Goal: Task Accomplishment & Management: Manage account settings

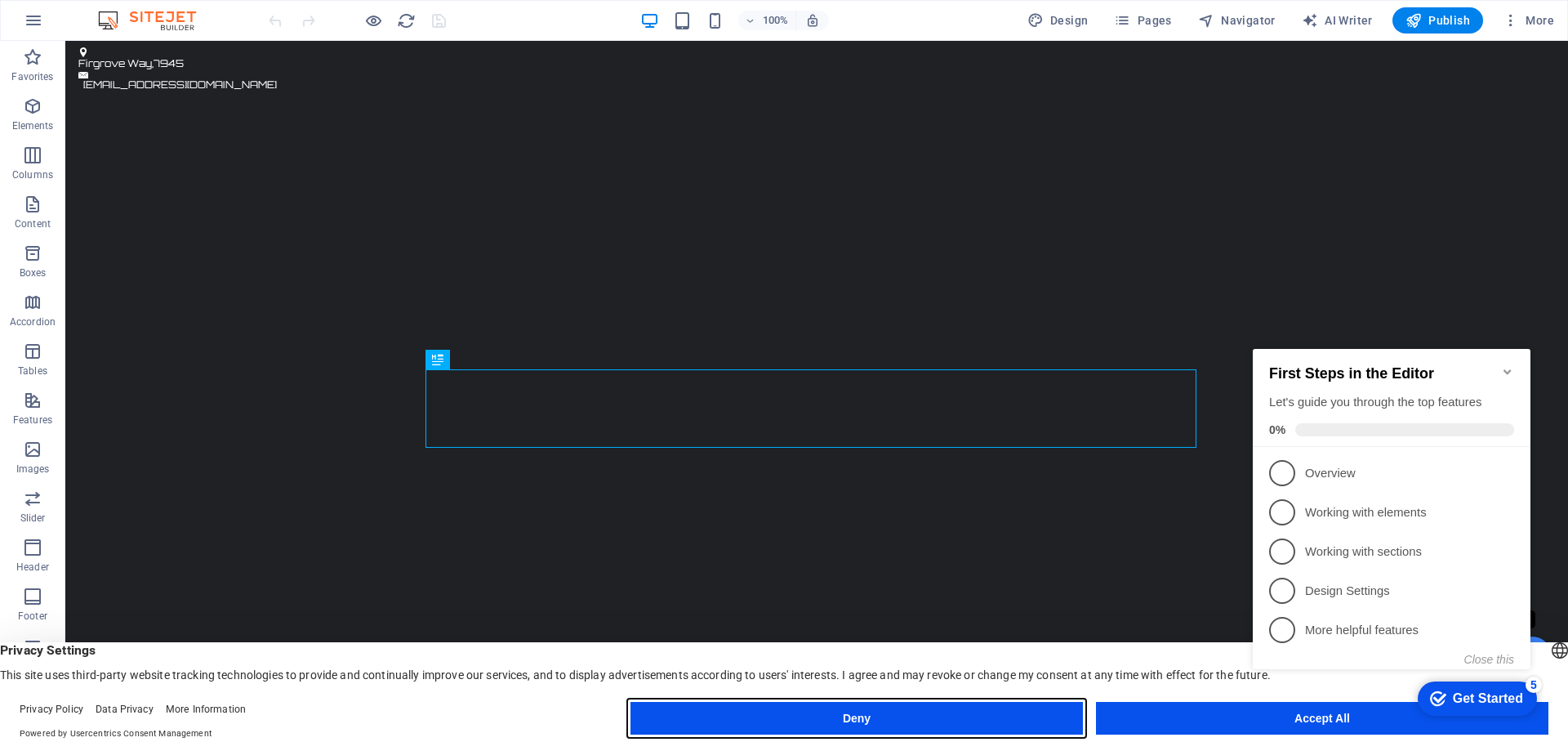
click at [0, 0] on button "Deny" at bounding box center [0, 0] width 0 height 0
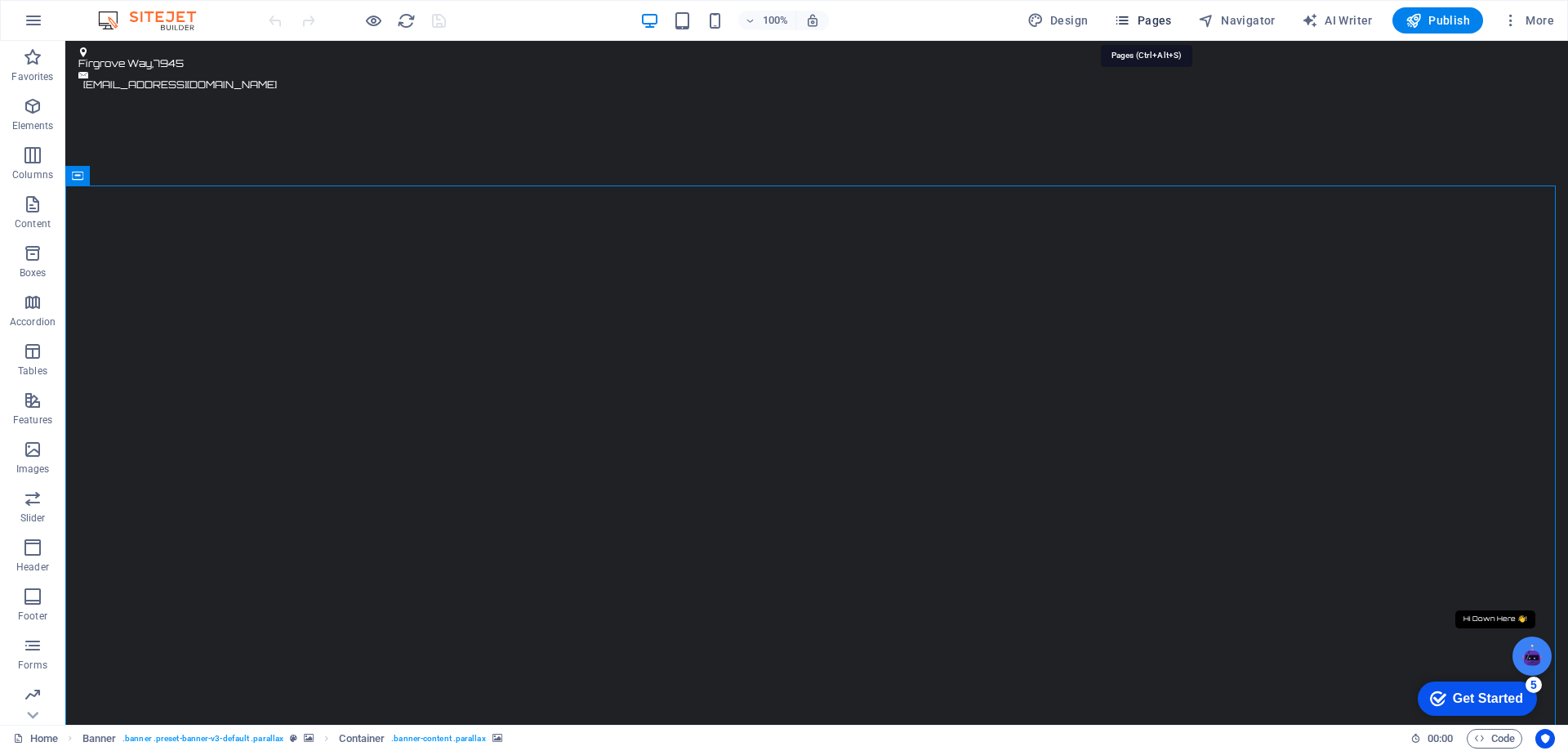
click at [1150, 19] on span "Pages" at bounding box center [1142, 20] width 58 height 17
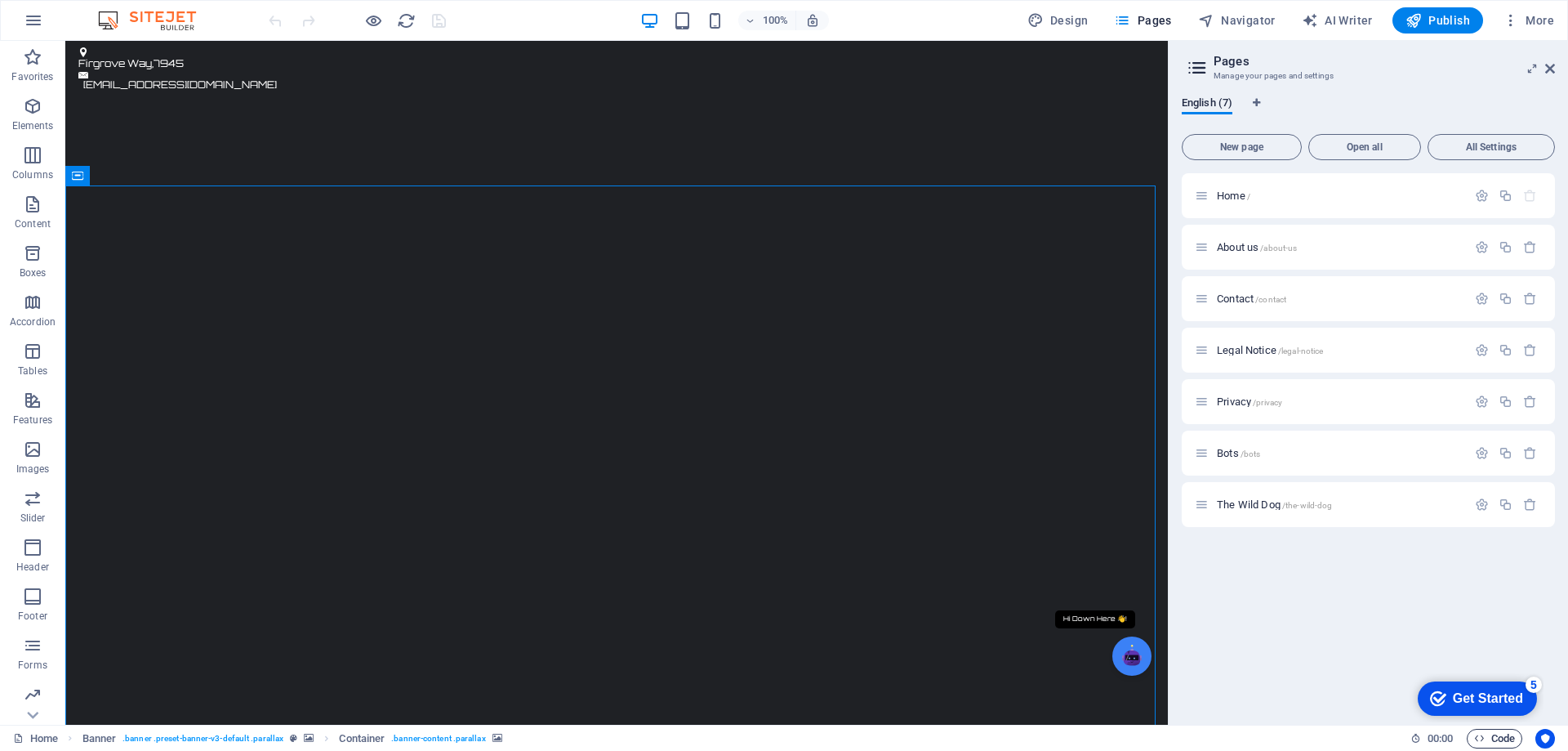
click at [1486, 735] on span "Code" at bounding box center [1494, 738] width 41 height 19
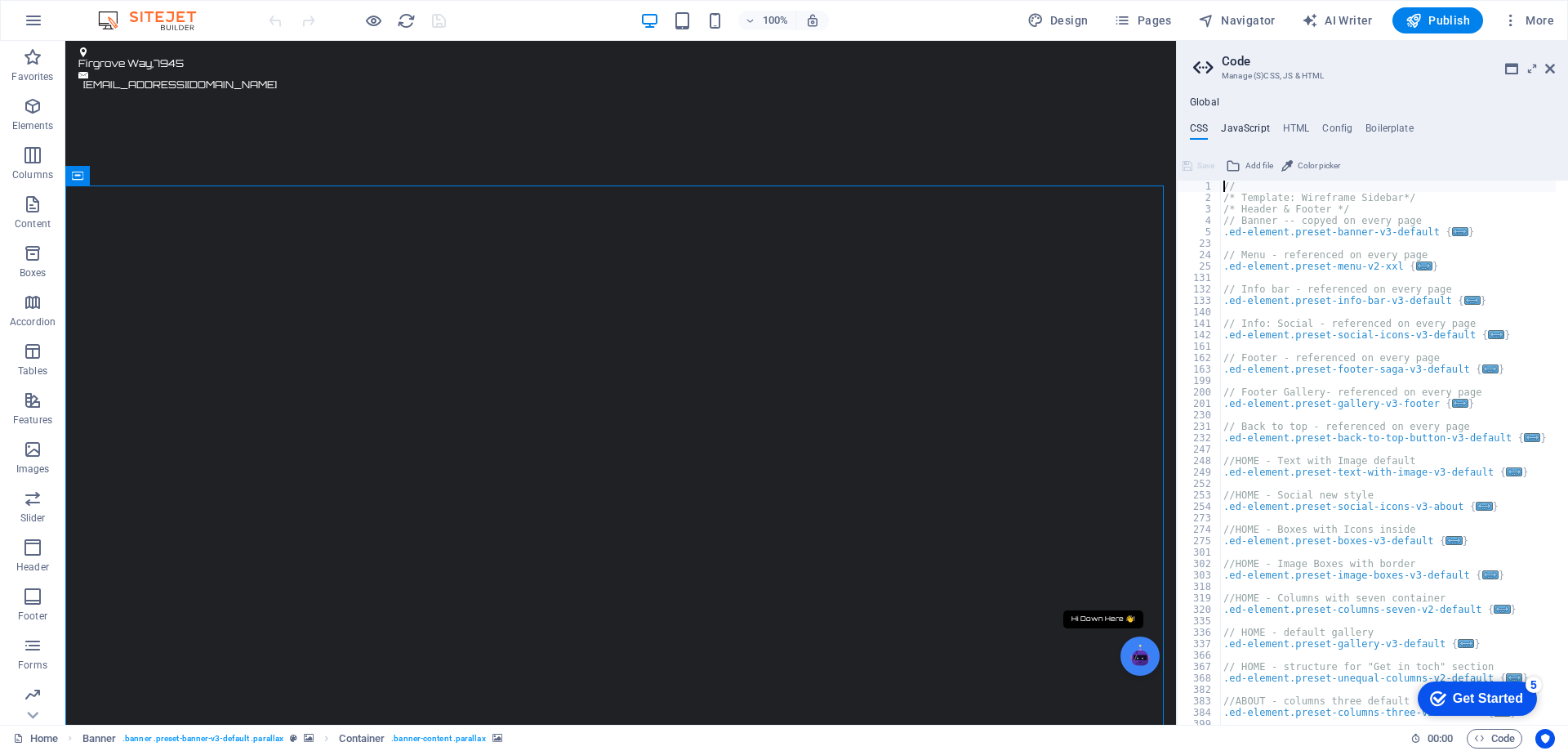
click at [1243, 126] on h4 "JavaScript" at bounding box center [1244, 131] width 48 height 18
type textarea "/* JS for preset "Back to top button V3" */"
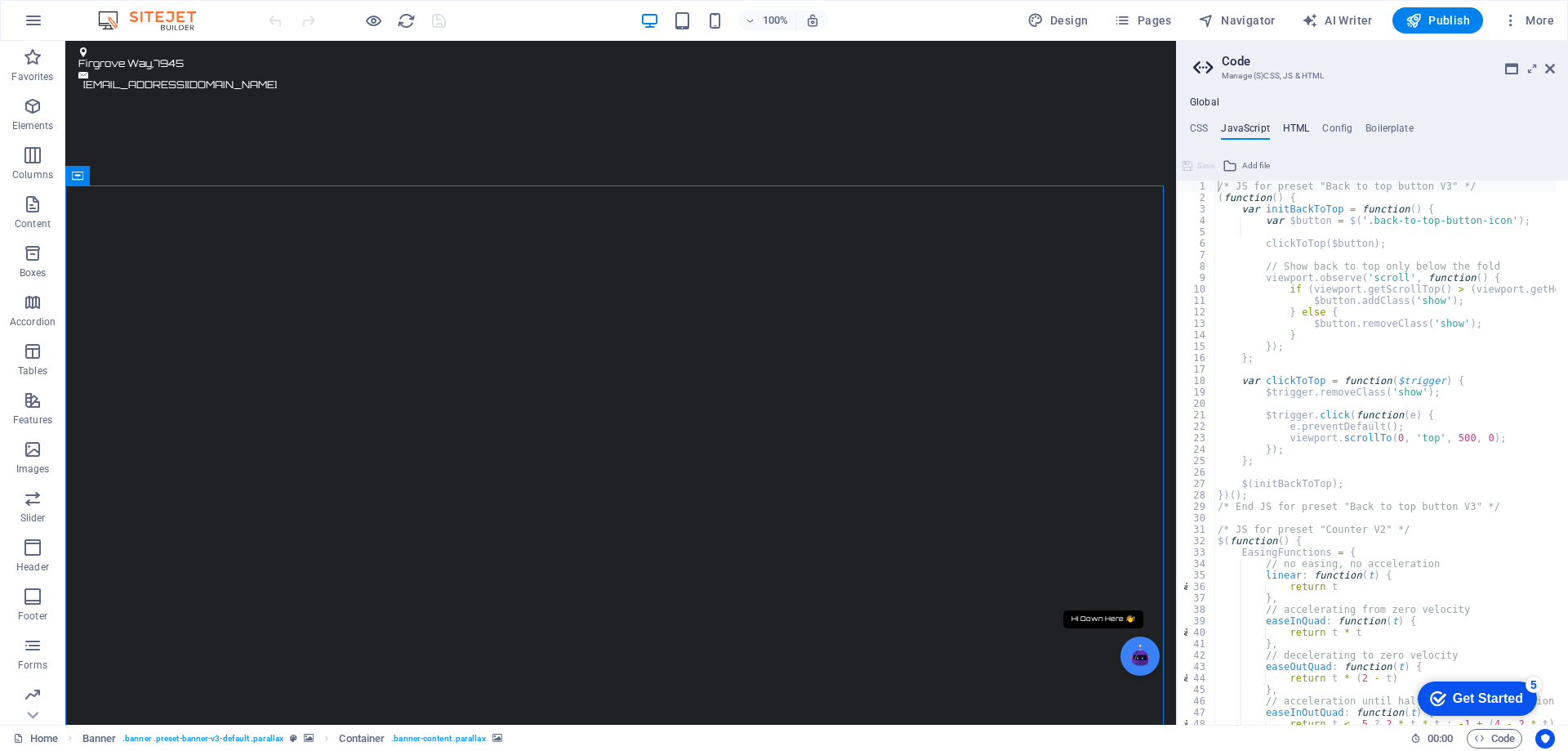
click at [1295, 126] on h4 "HTML" at bounding box center [1296, 131] width 27 height 18
type textarea "<a href="#main-content" class="wv-link-content button">Skip to main content</a>"
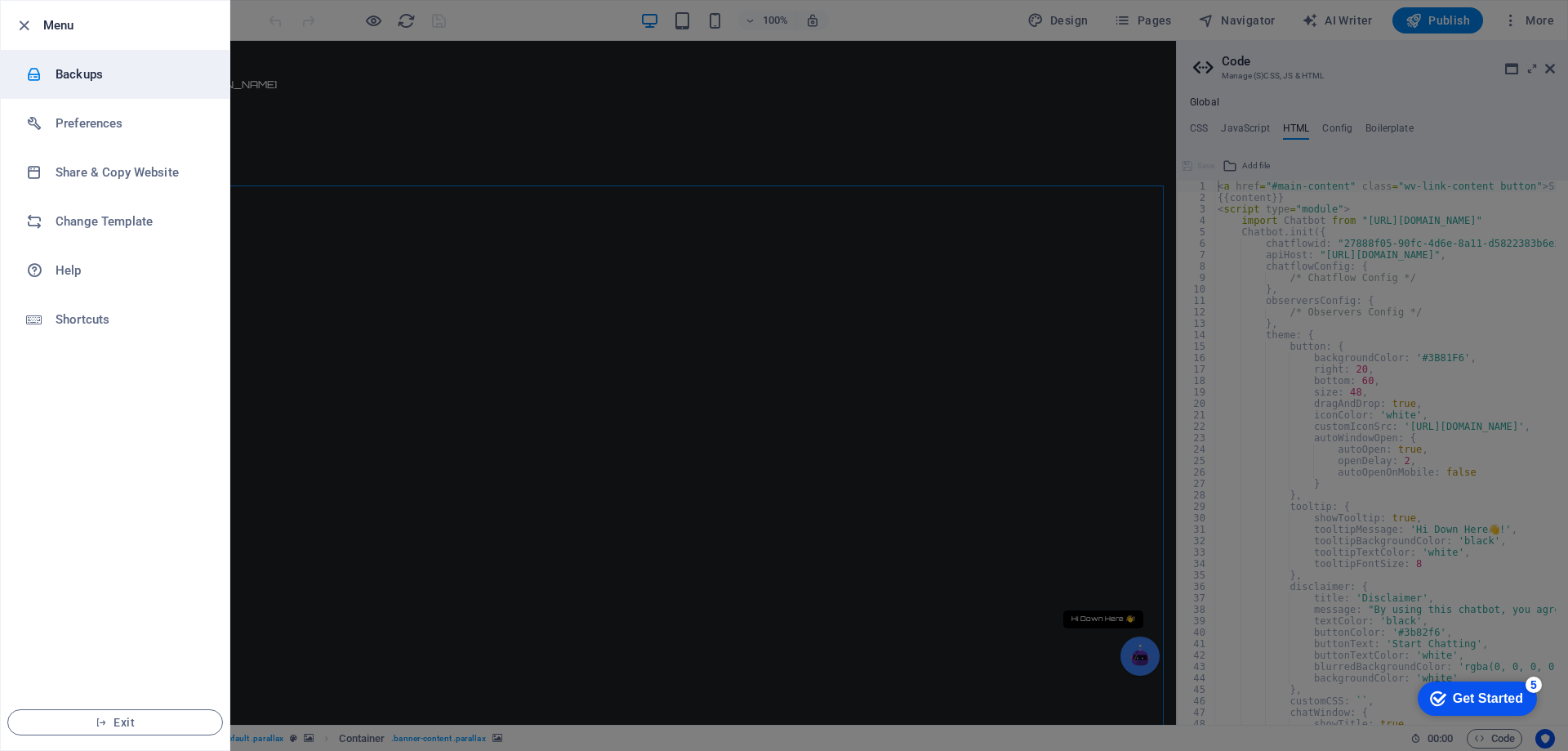
click at [80, 78] on h6 "Backups" at bounding box center [131, 74] width 151 height 19
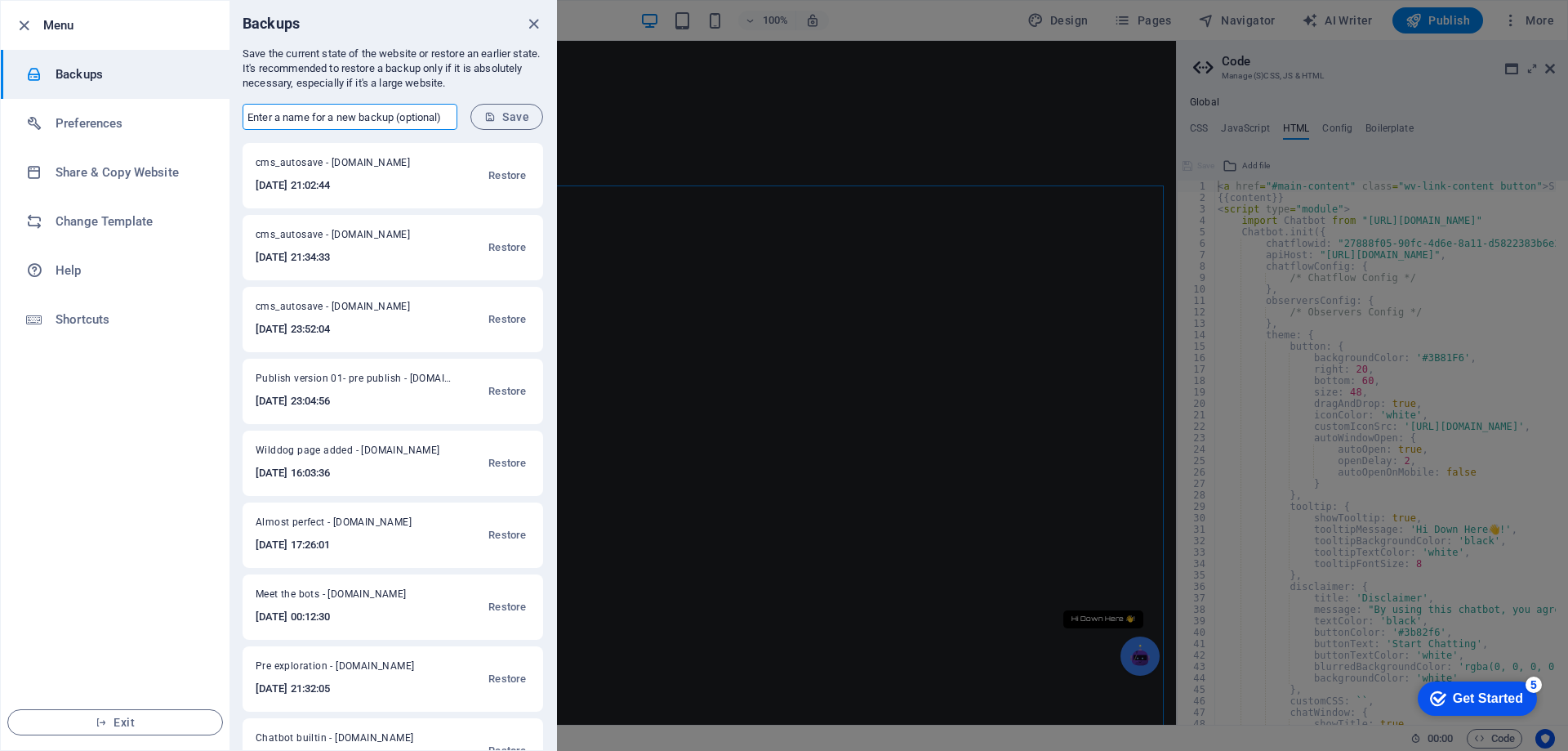
click at [359, 118] on input "text" at bounding box center [350, 117] width 215 height 26
type input "Latest-Backup"
click at [508, 113] on span "Save" at bounding box center [507, 116] width 45 height 13
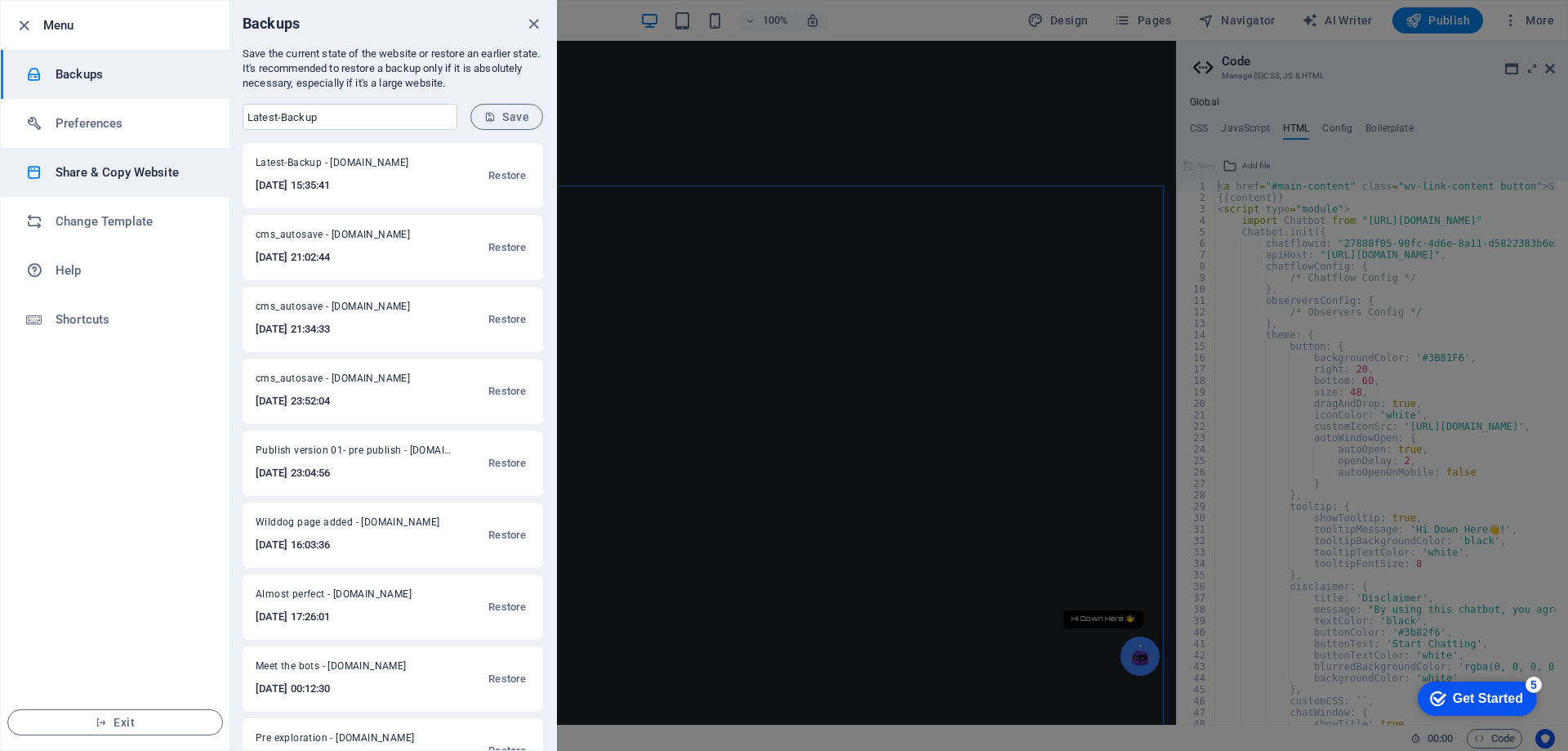
click at [136, 169] on h6 "Share & Copy Website" at bounding box center [131, 172] width 151 height 19
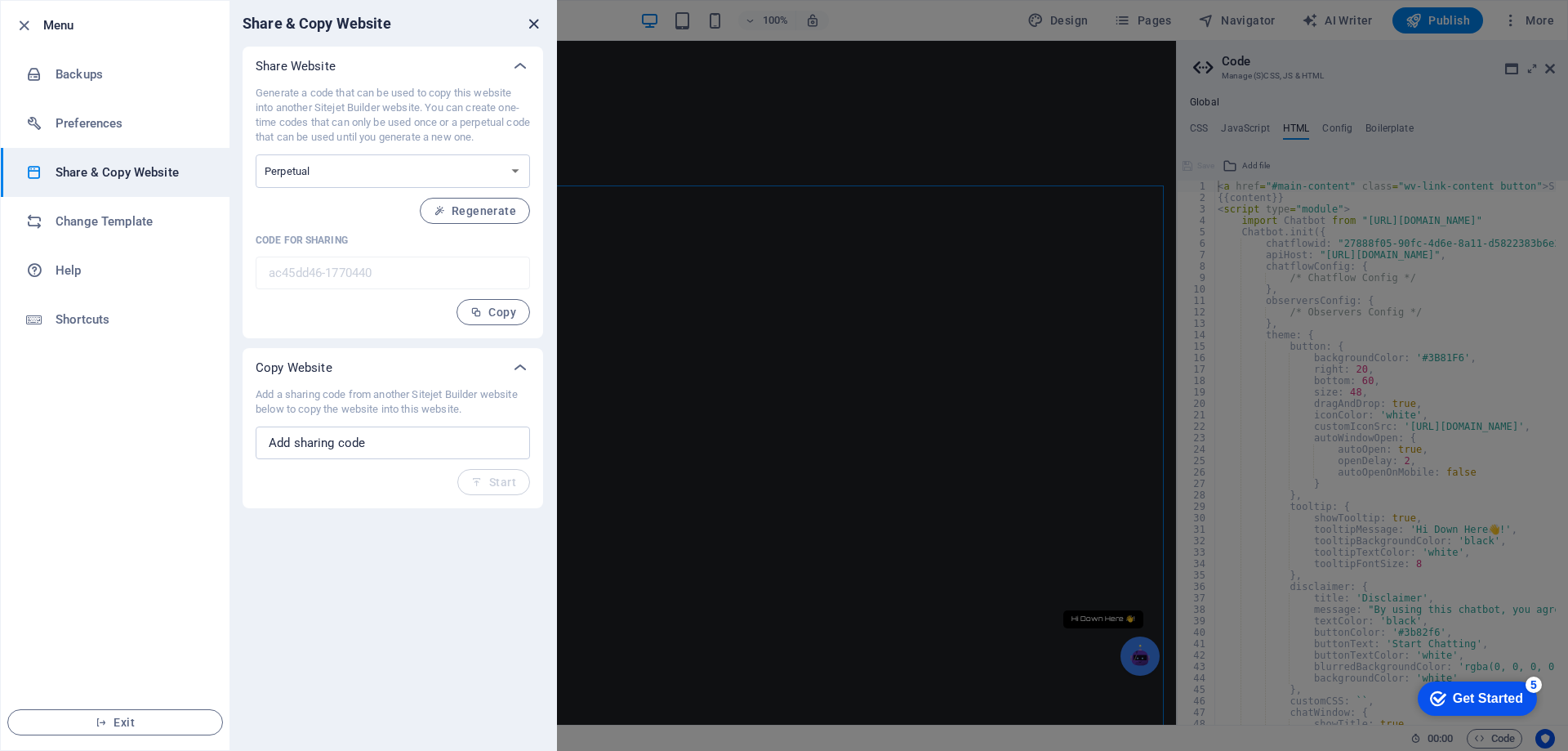
click at [531, 24] on icon "close" at bounding box center [534, 24] width 19 height 19
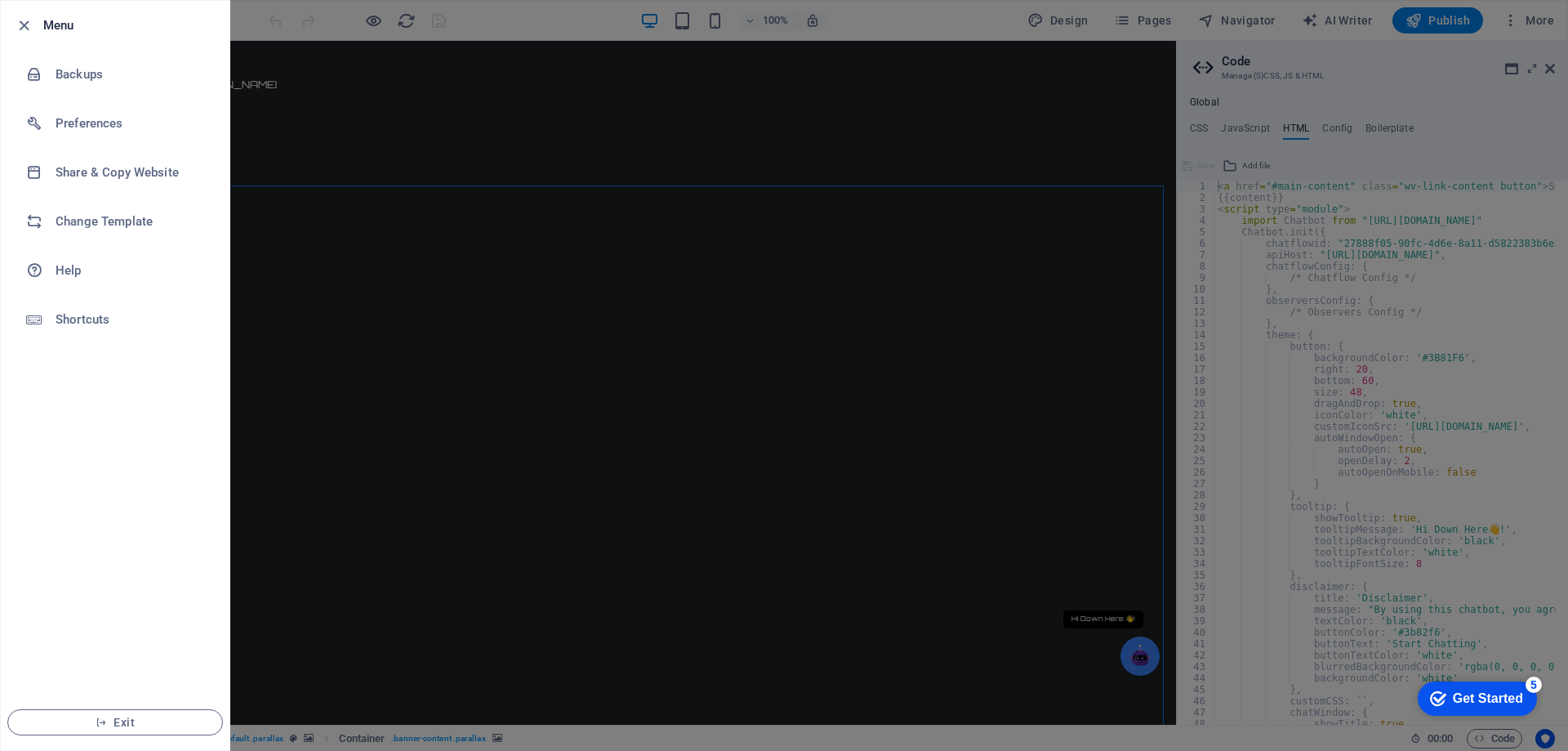
click at [1040, 113] on div at bounding box center [784, 375] width 1568 height 751
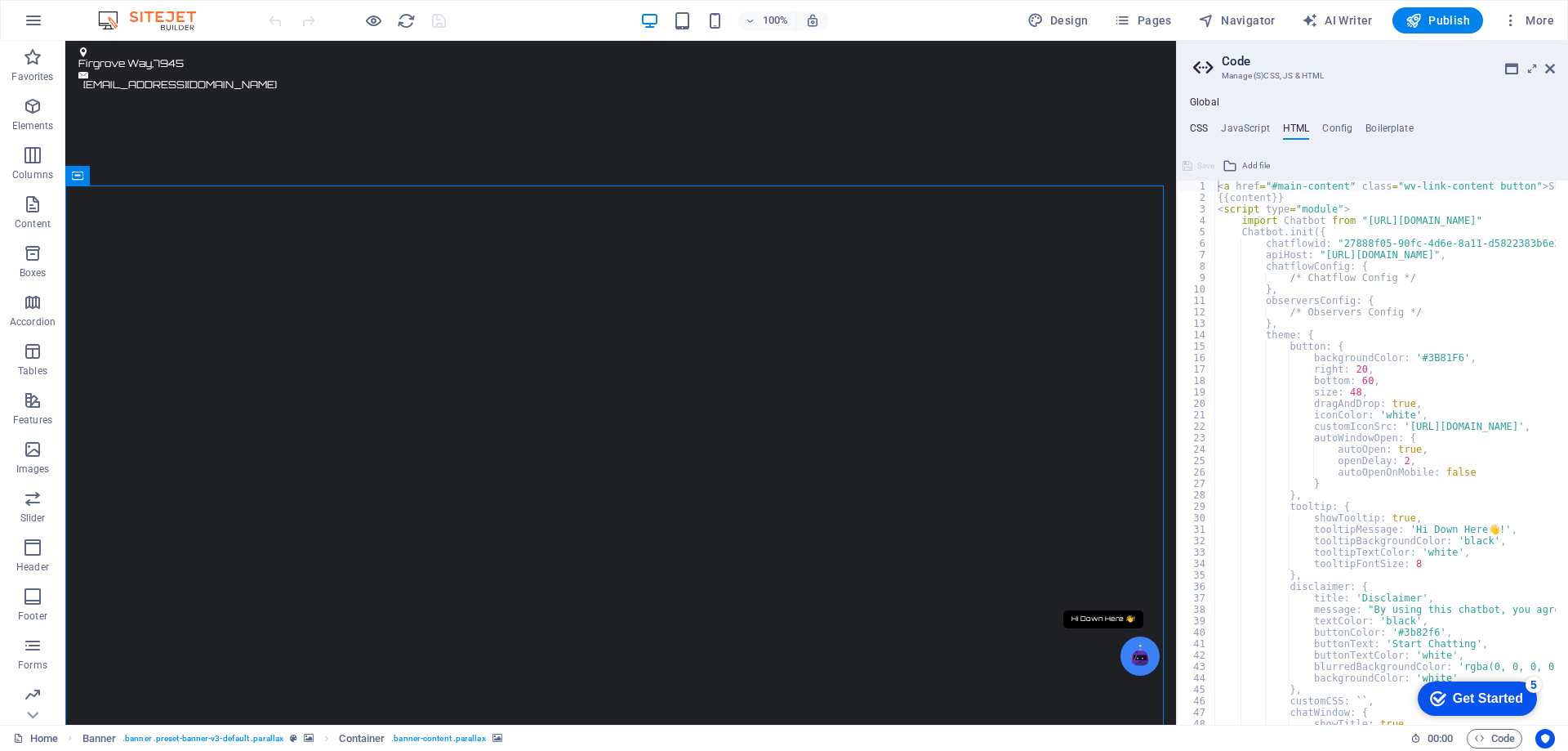
click at [1199, 128] on h4 "CSS" at bounding box center [1198, 131] width 18 height 18
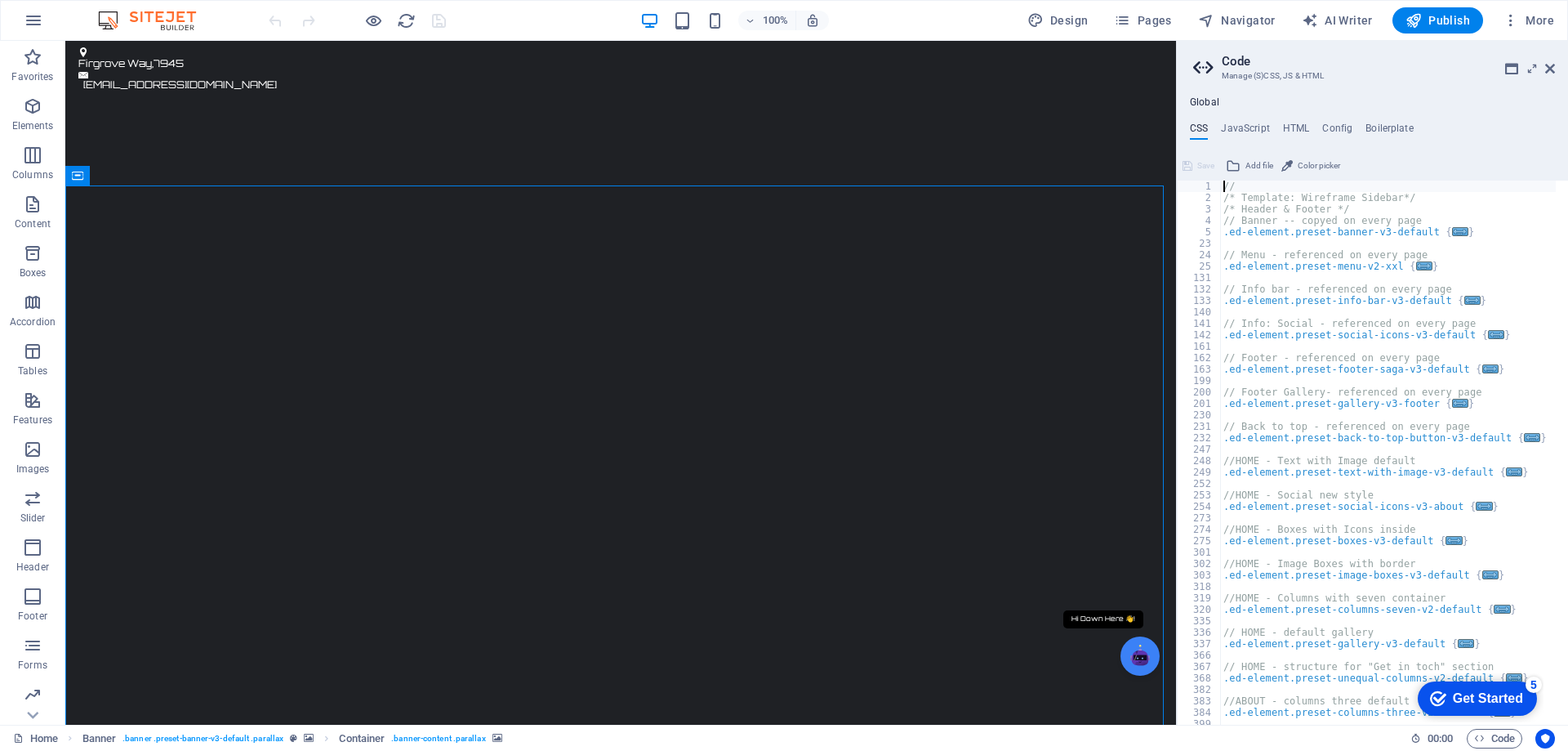
click at [1492, 256] on div "// /* Template: Wireframe Sidebar*/ /* Header & Footer */ // Banner -- copyed o…" at bounding box center [1387, 464] width 336 height 567
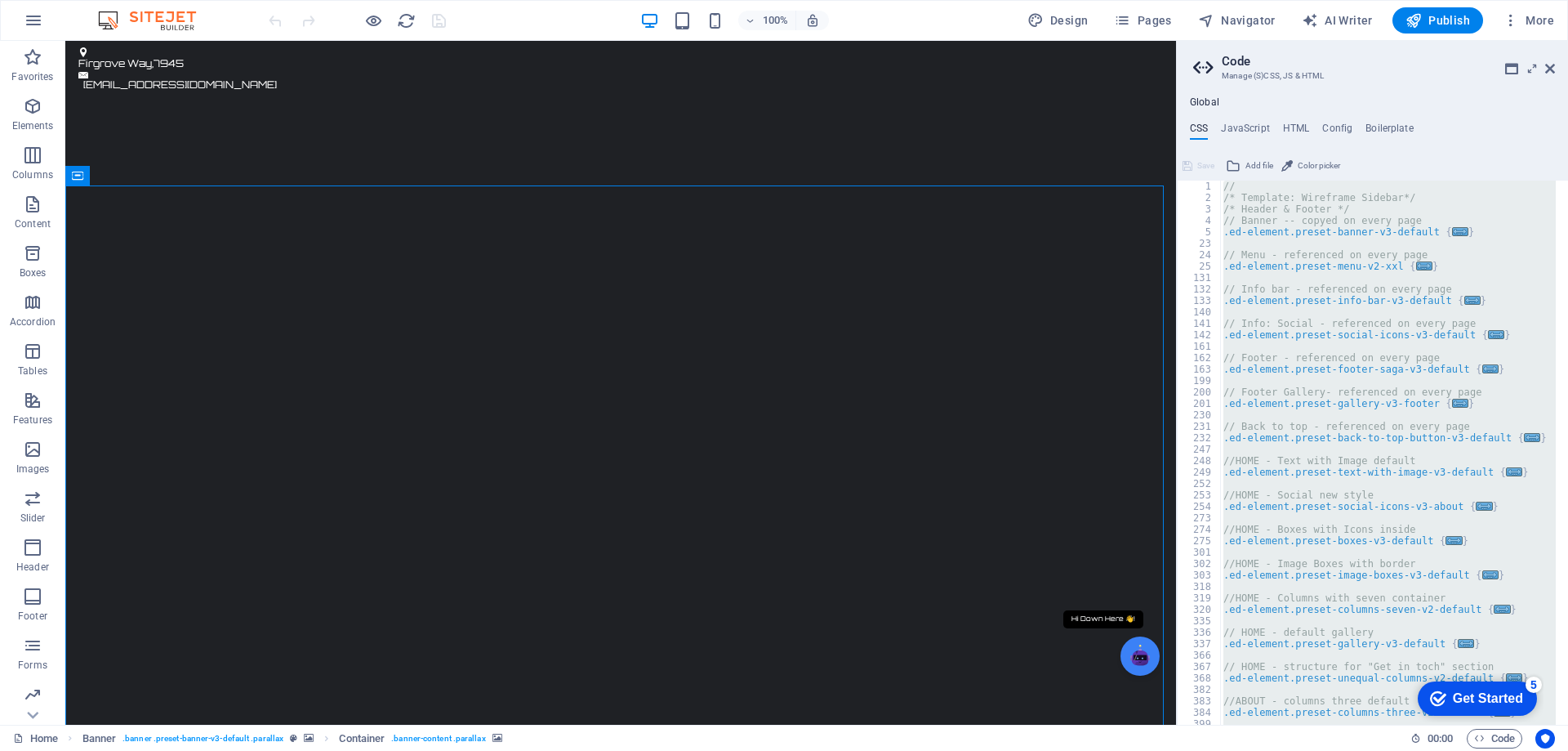
click at [1493, 259] on div "// /* Template: Wireframe Sidebar*/ /* Header & Footer */ // Banner -- copyed o…" at bounding box center [1387, 453] width 336 height 544
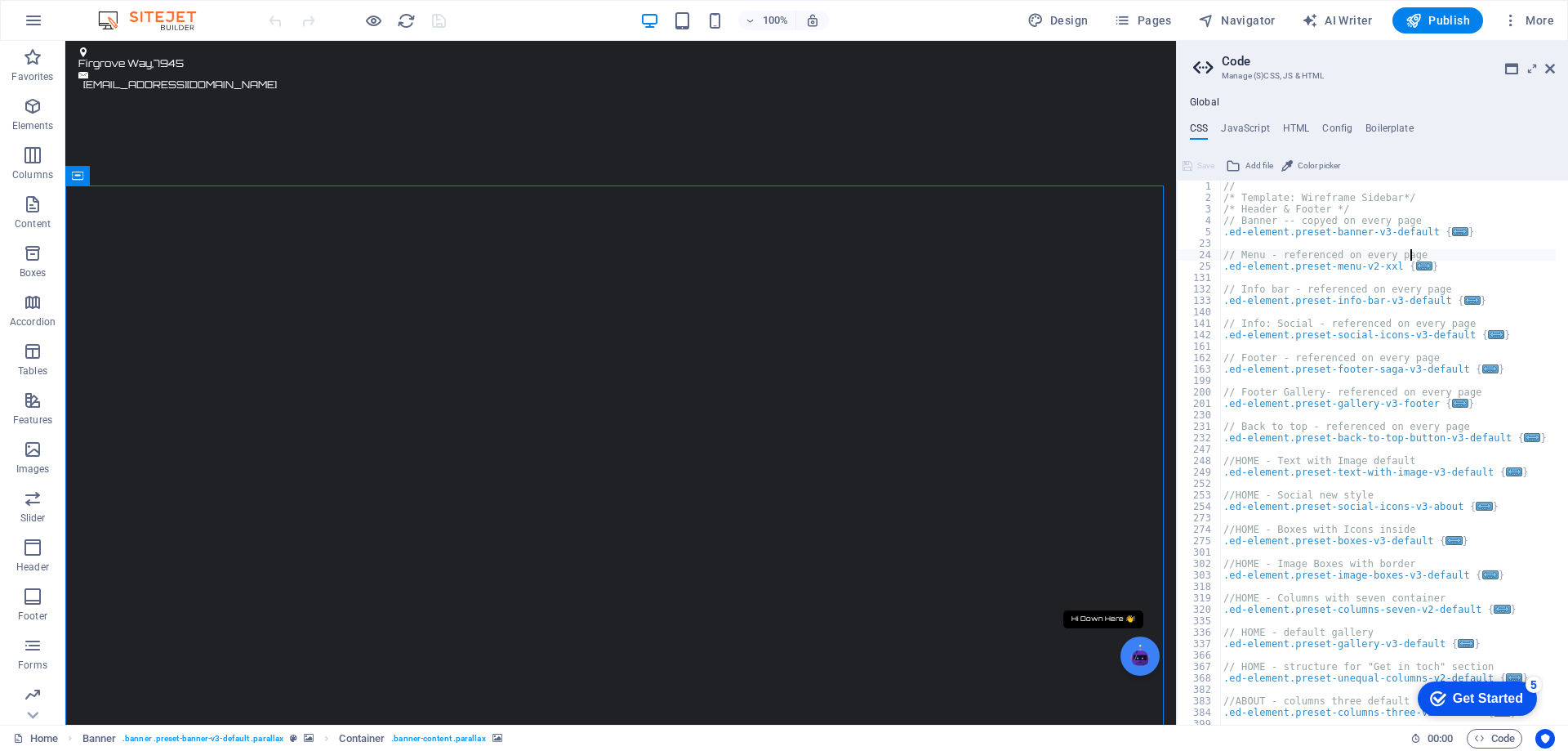
type textarea "@include read-more-text; }"
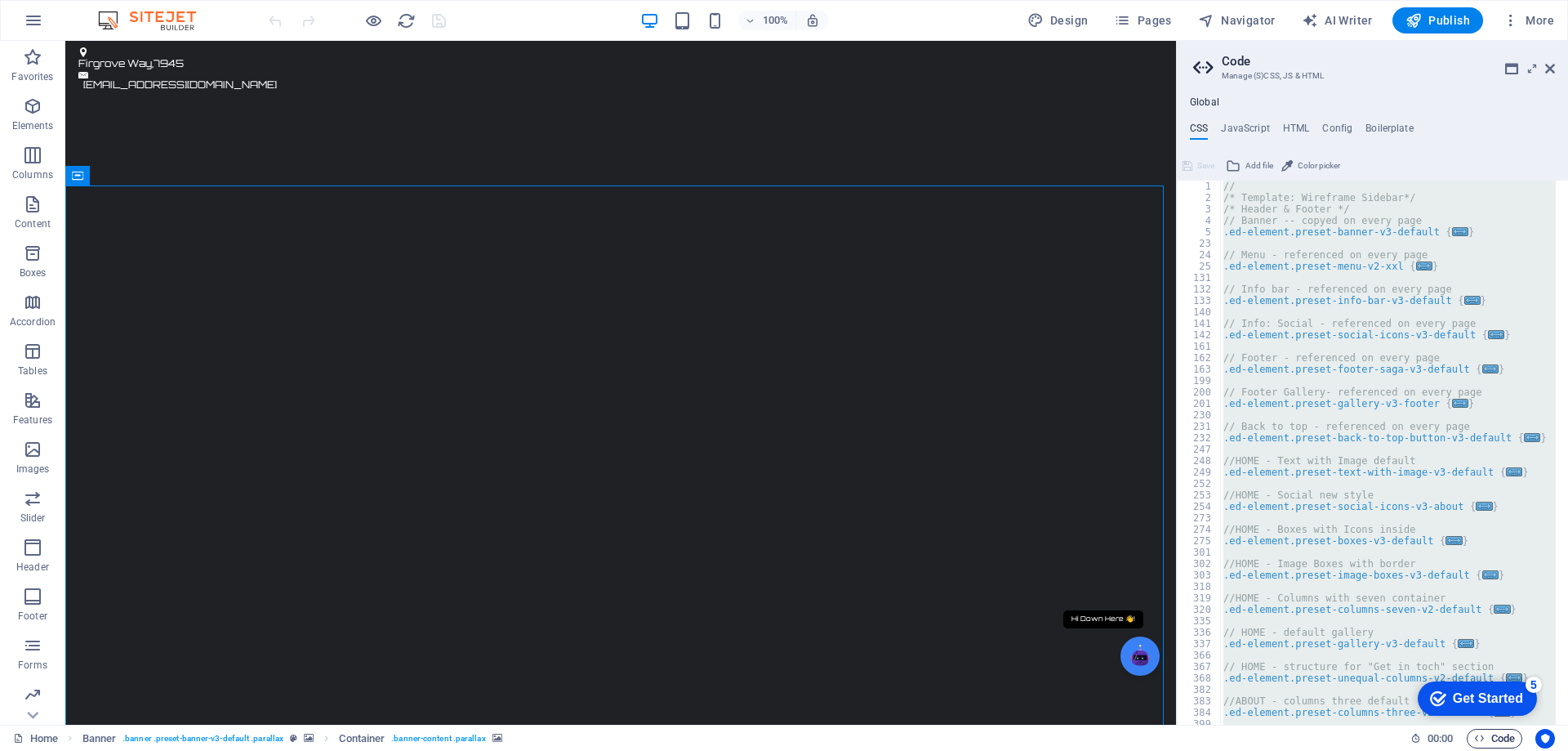
click at [1486, 736] on span "Code" at bounding box center [1494, 738] width 41 height 19
click at [1243, 128] on h4 "JavaScript" at bounding box center [1244, 131] width 48 height 18
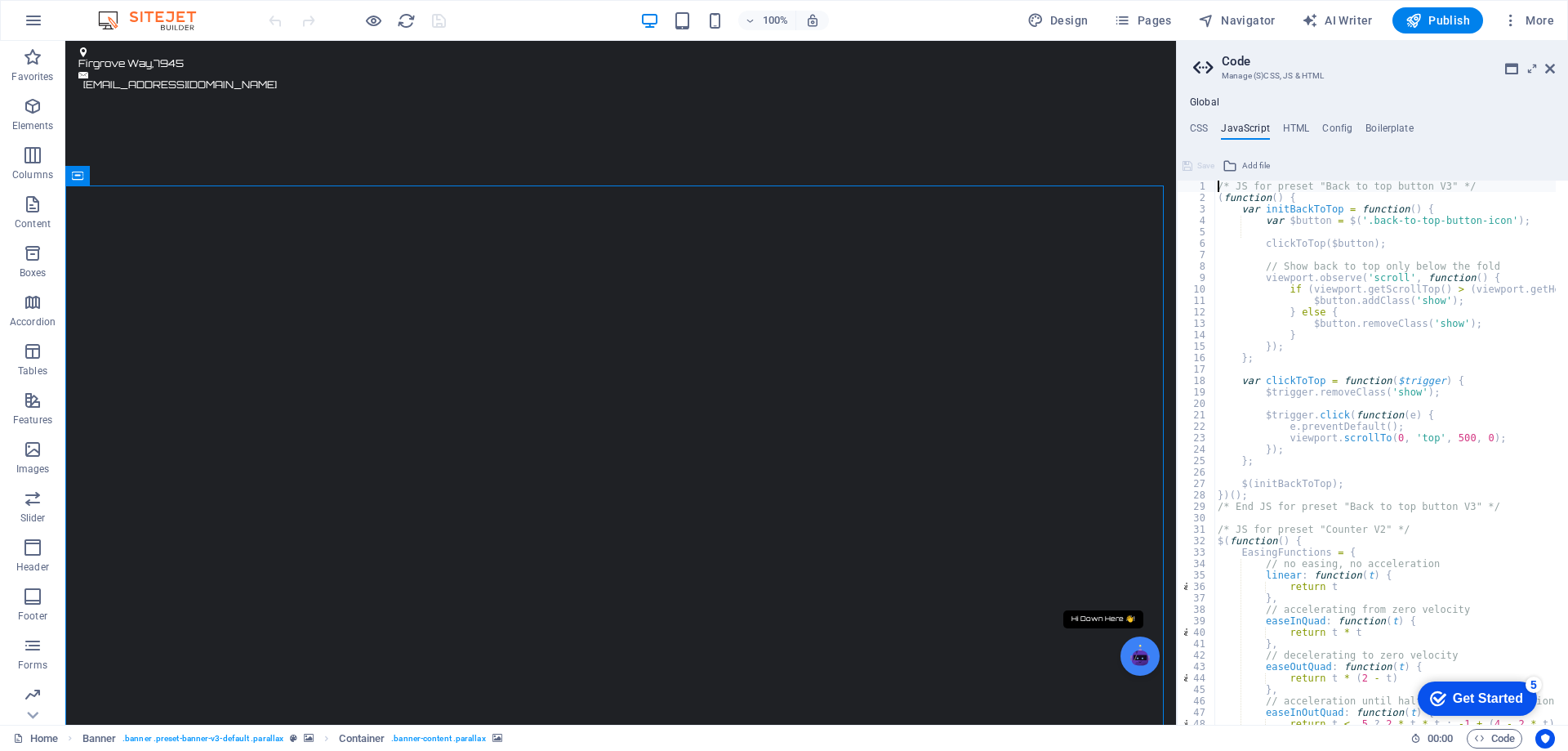
type textarea "})(); /* End JS for preset "Read More Text" */"
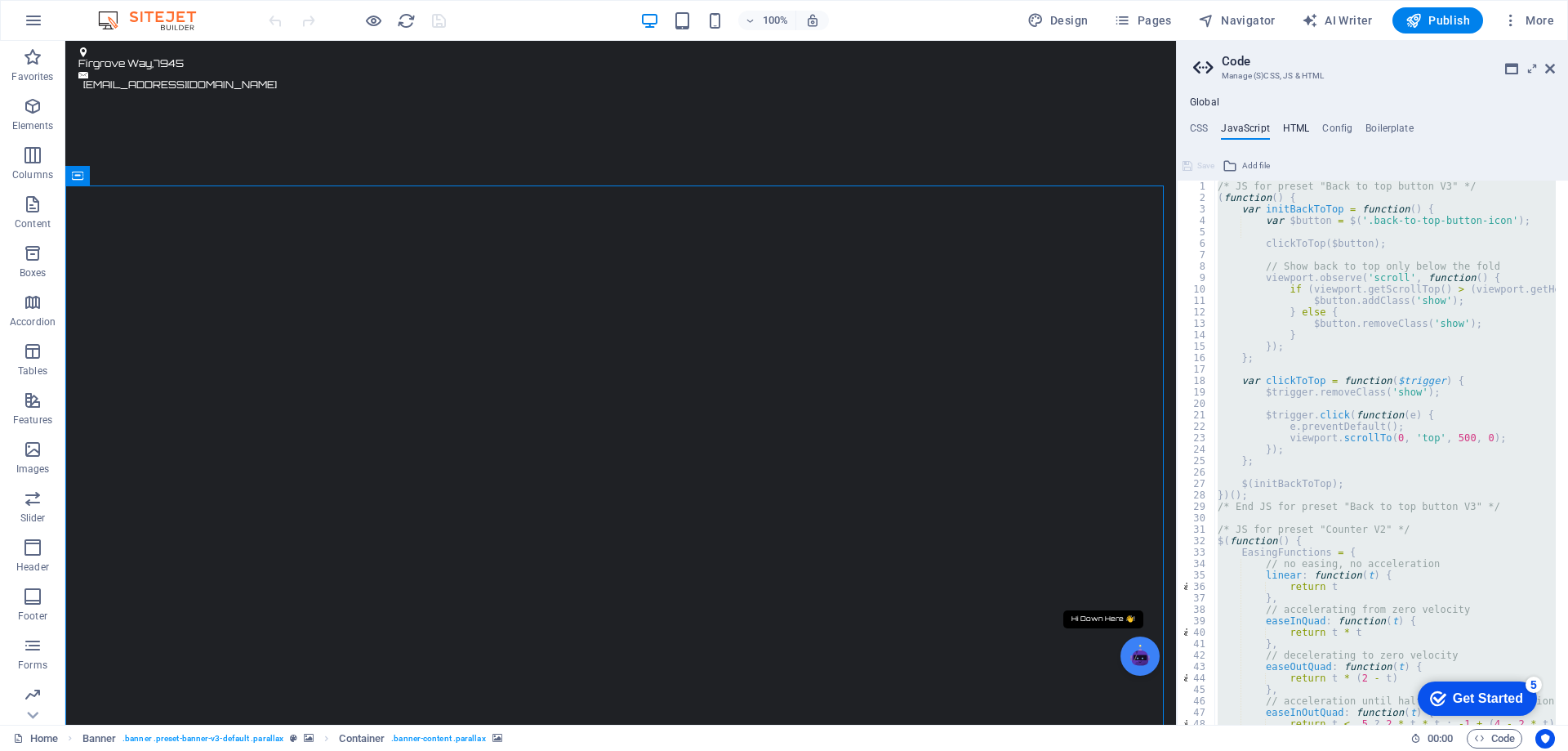
click at [1285, 129] on h4 "HTML" at bounding box center [1296, 131] width 27 height 18
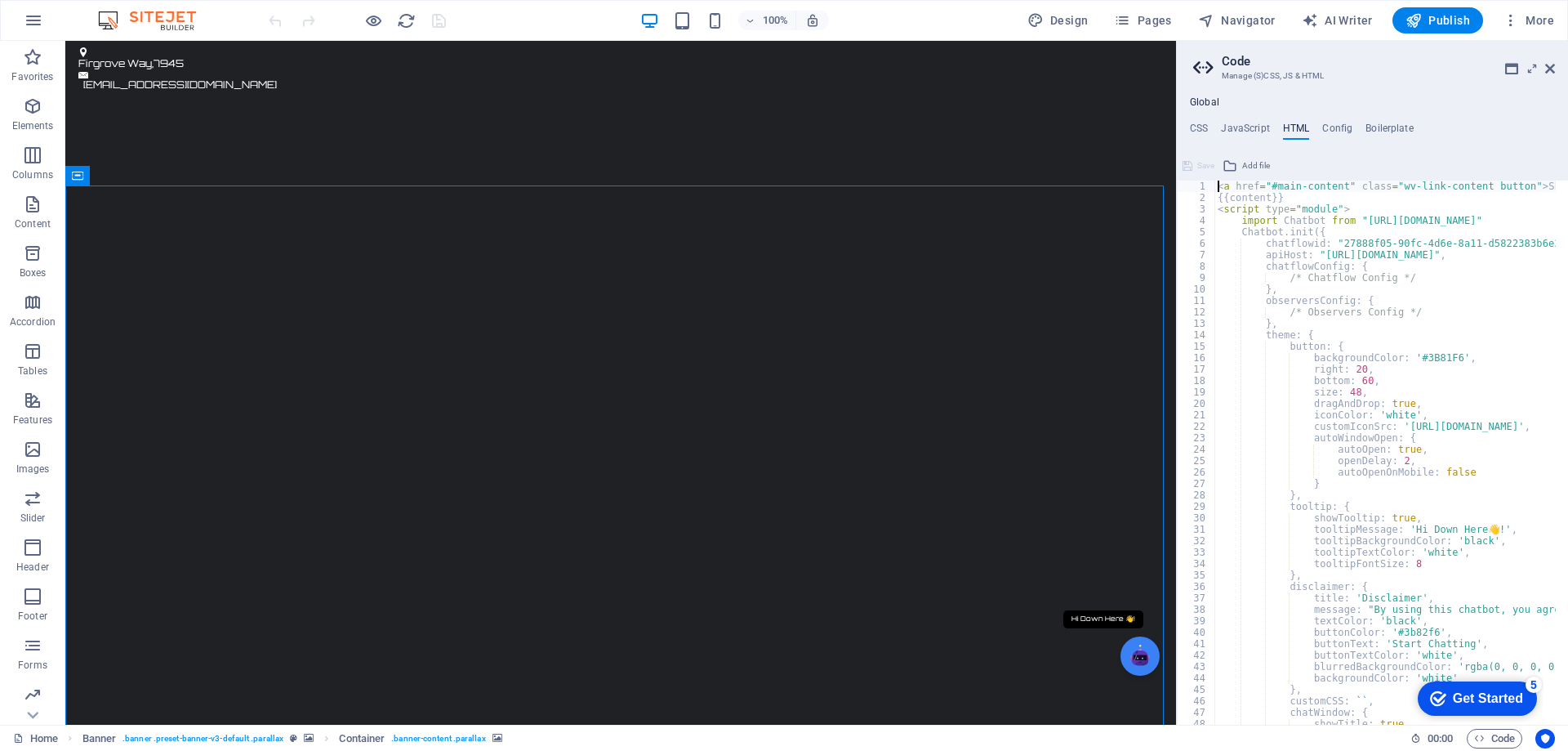
type textarea "}) </script>"
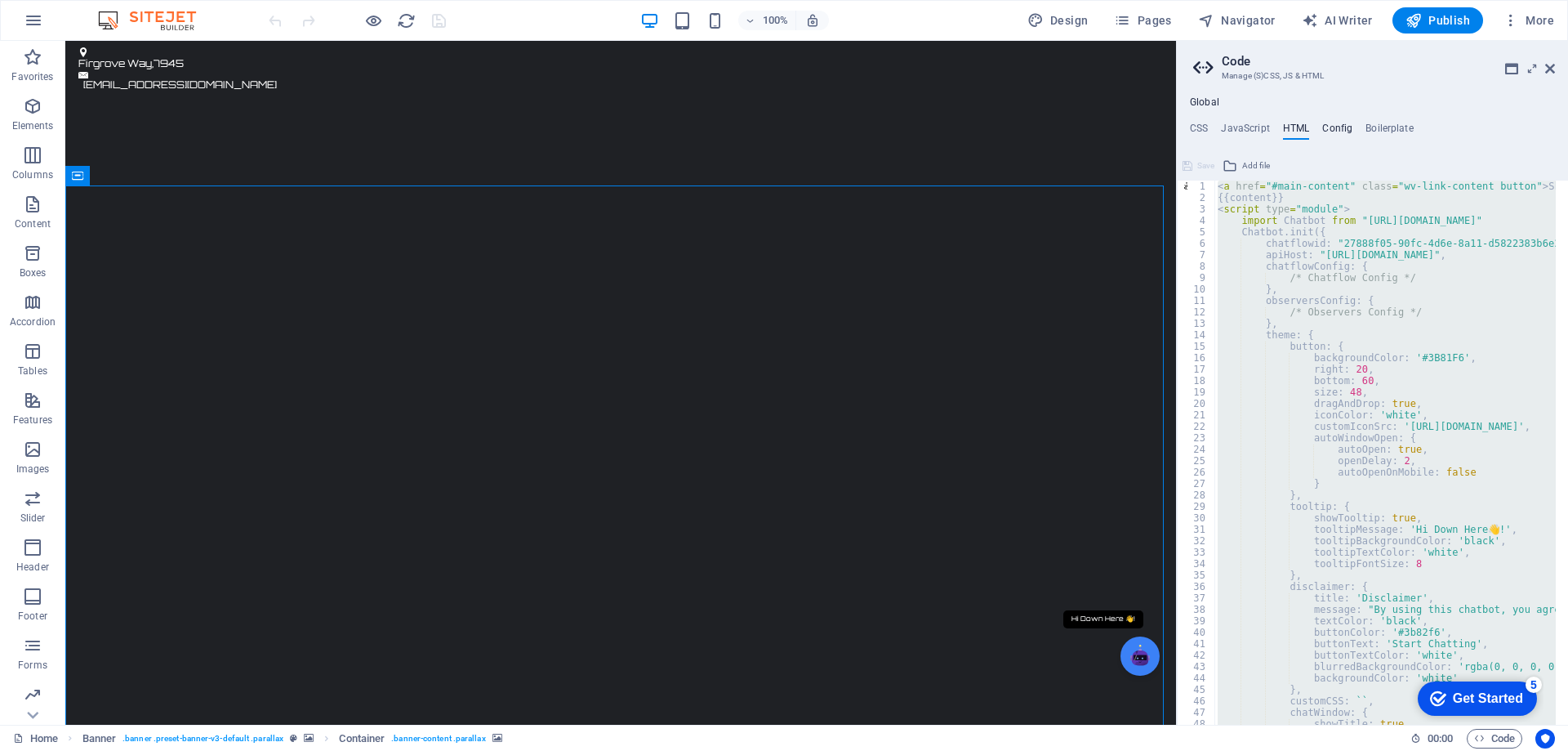
click at [1340, 126] on h4 "Config" at bounding box center [1337, 131] width 31 height 18
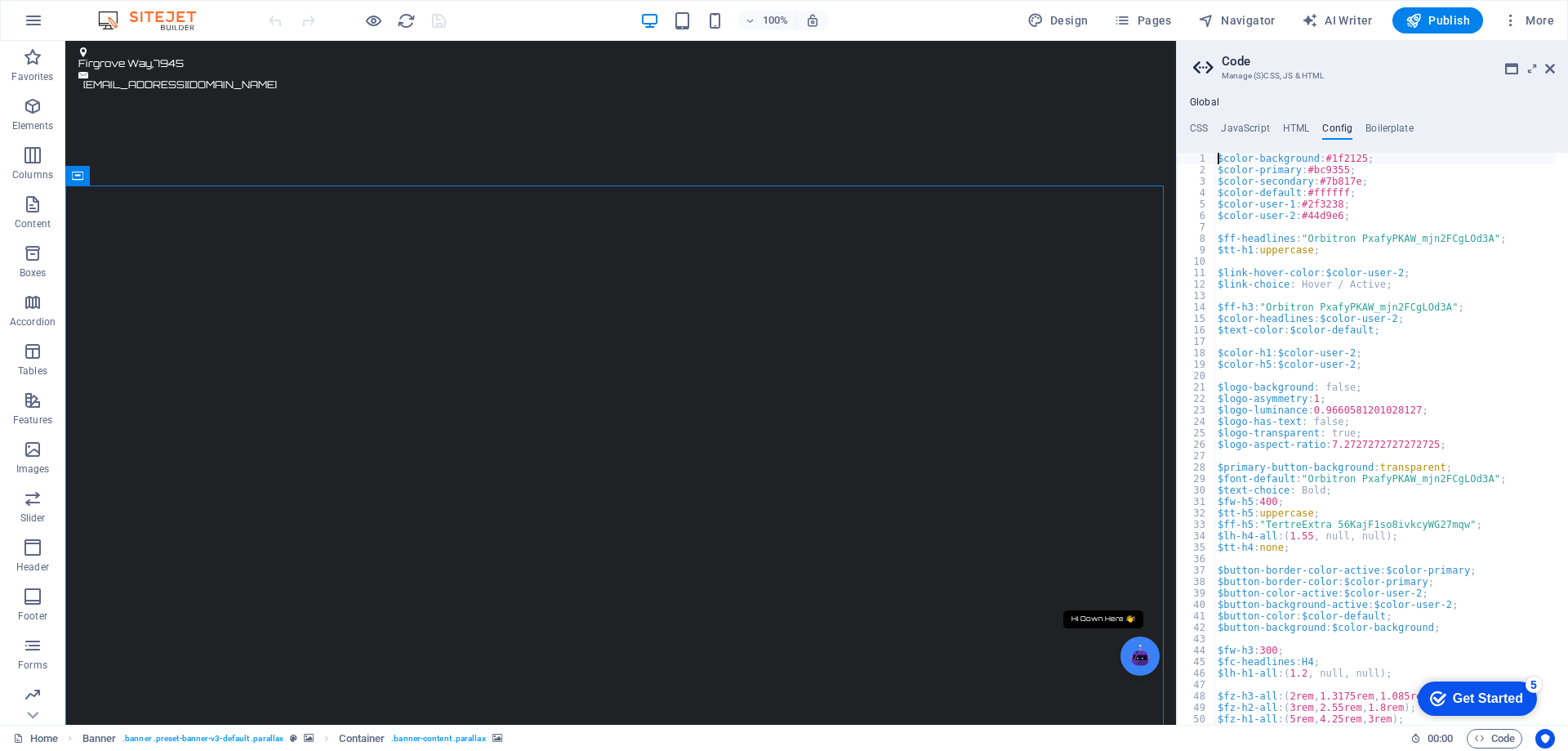
click at [1428, 193] on div "$color-background : #1f2125 ; $color-primary : #bc9355 ; $color-secondary : #7b…" at bounding box center [1384, 450] width 341 height 595
type textarea "} }"
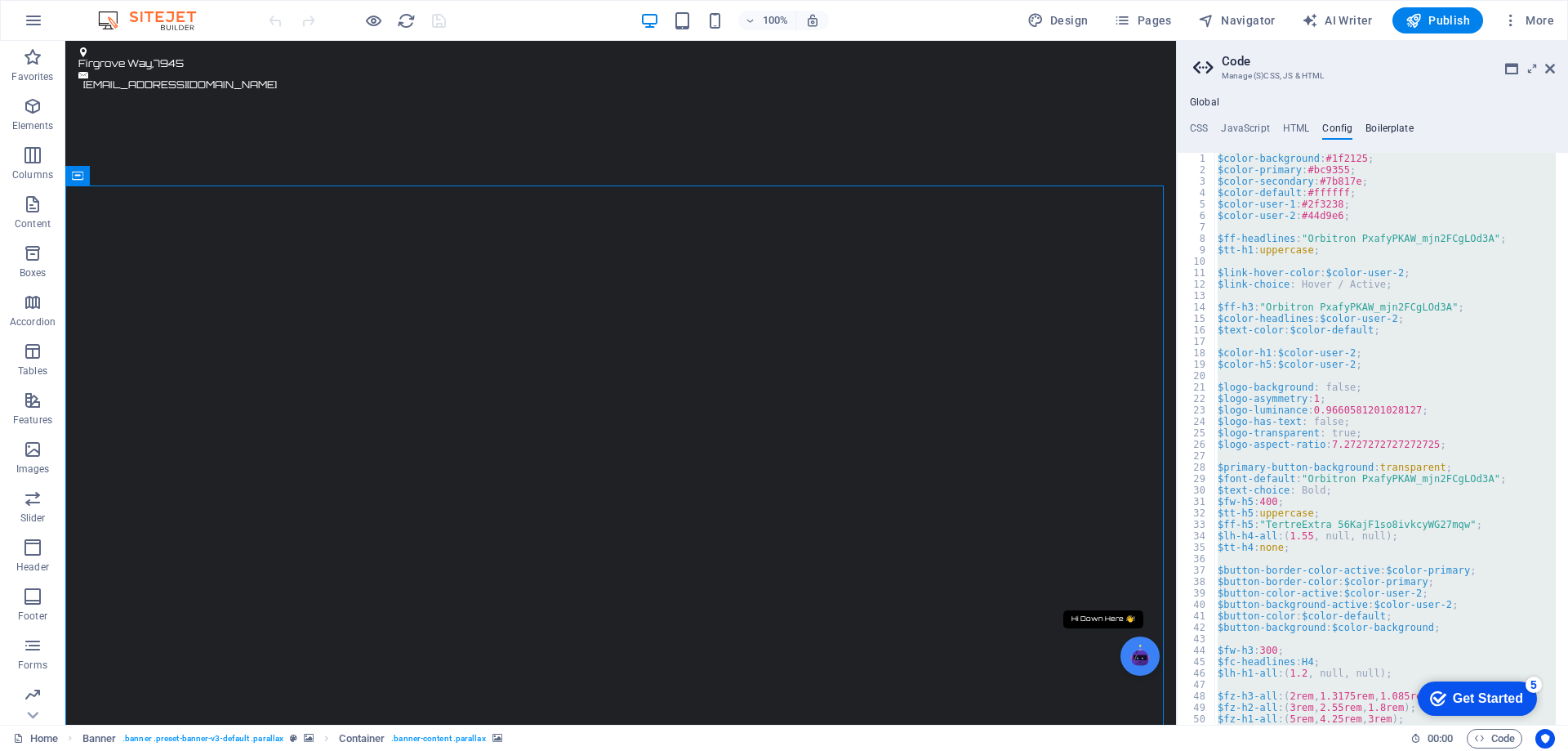
click at [1386, 125] on h4 "Boilerplate" at bounding box center [1389, 131] width 48 height 18
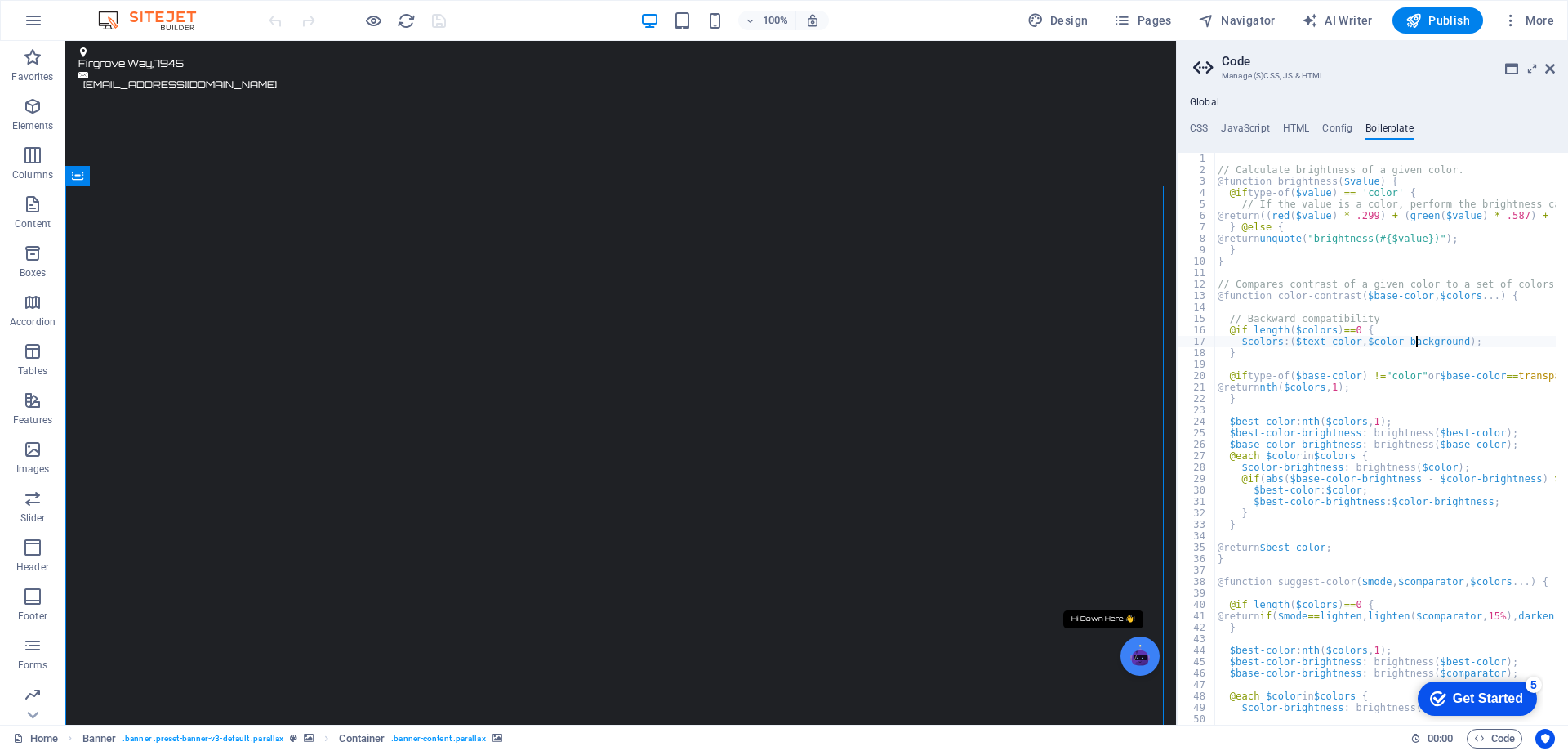
type textarea "}"
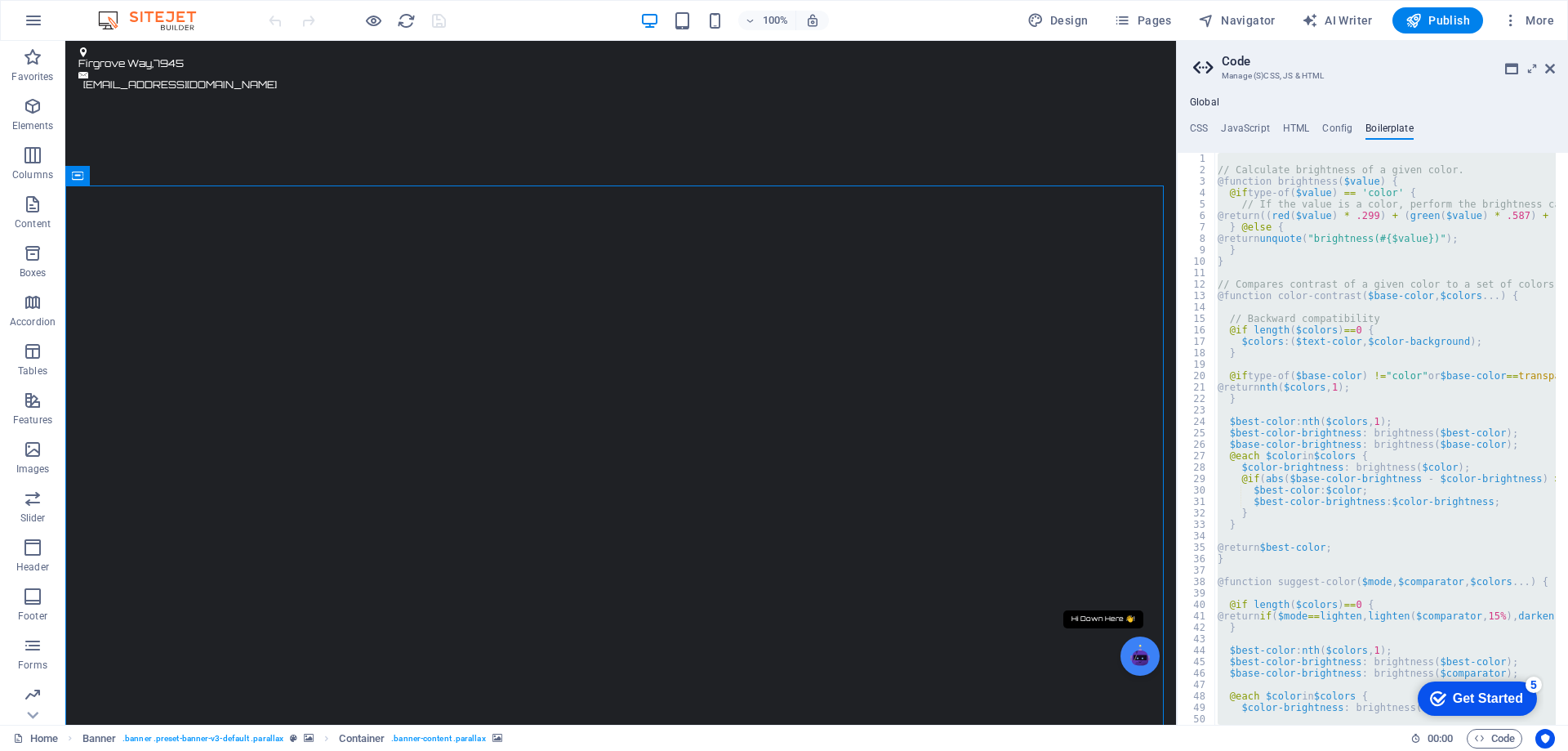
click at [1510, 69] on icon at bounding box center [1511, 68] width 13 height 13
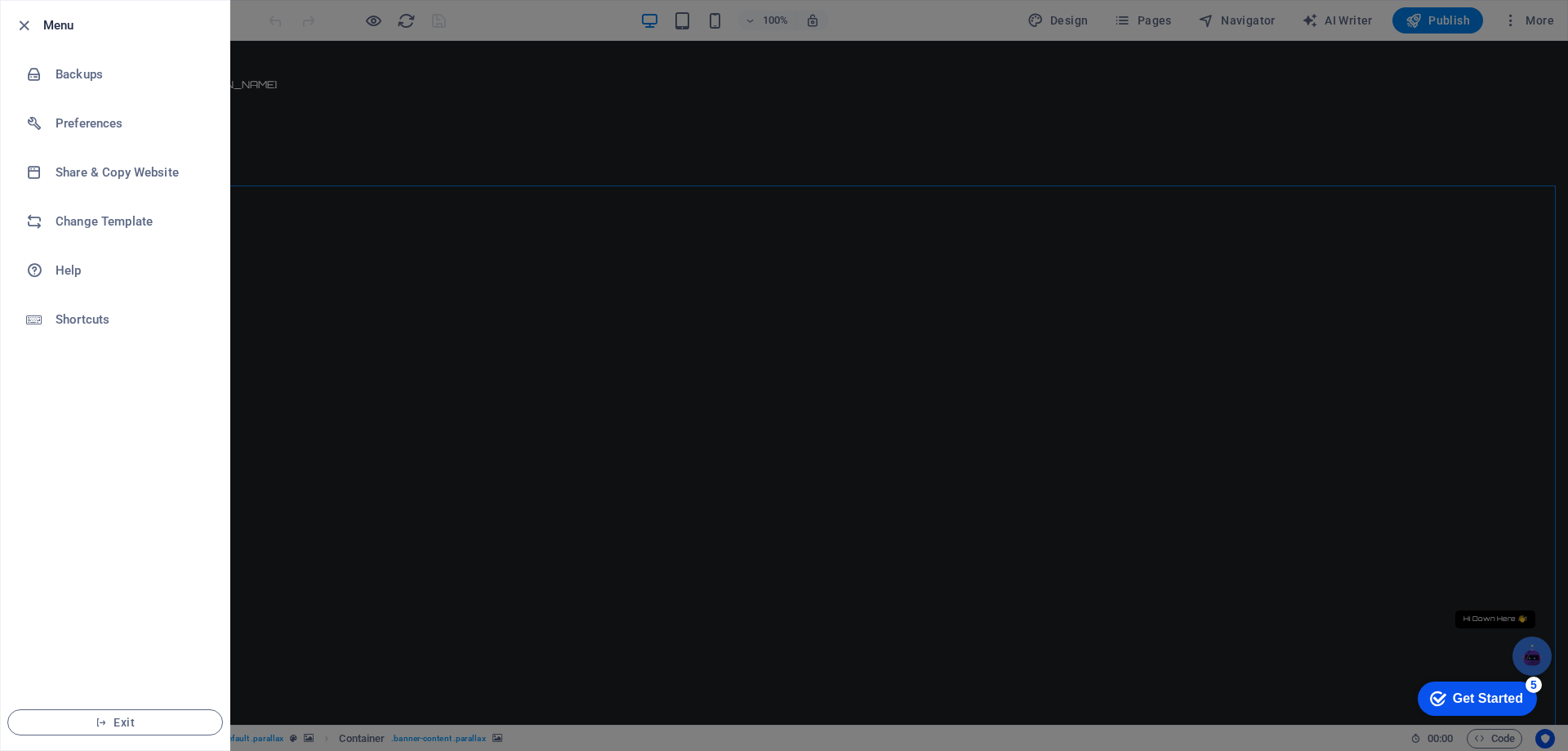
click at [712, 266] on div at bounding box center [784, 375] width 1568 height 751
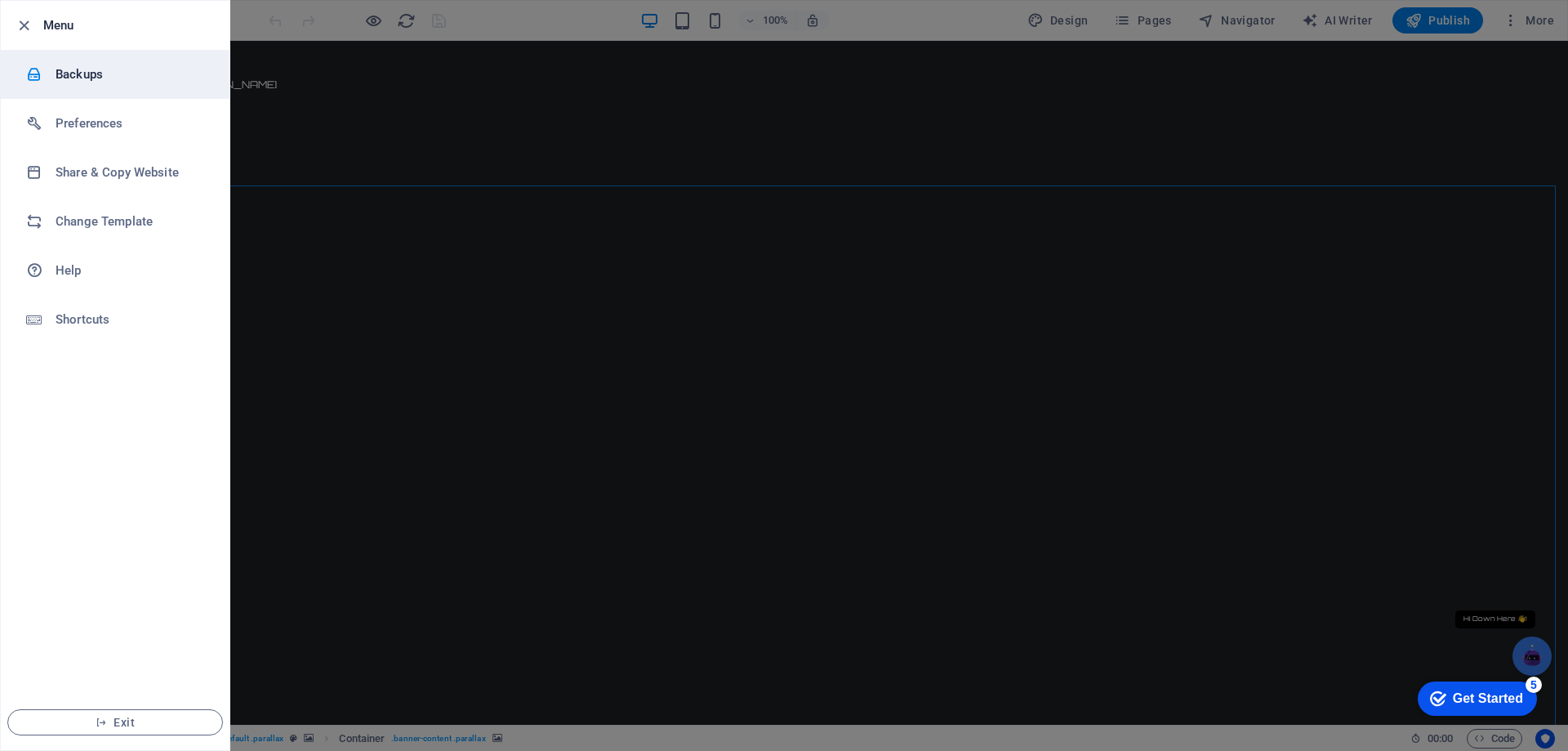
click at [72, 73] on h6 "Backups" at bounding box center [131, 74] width 151 height 19
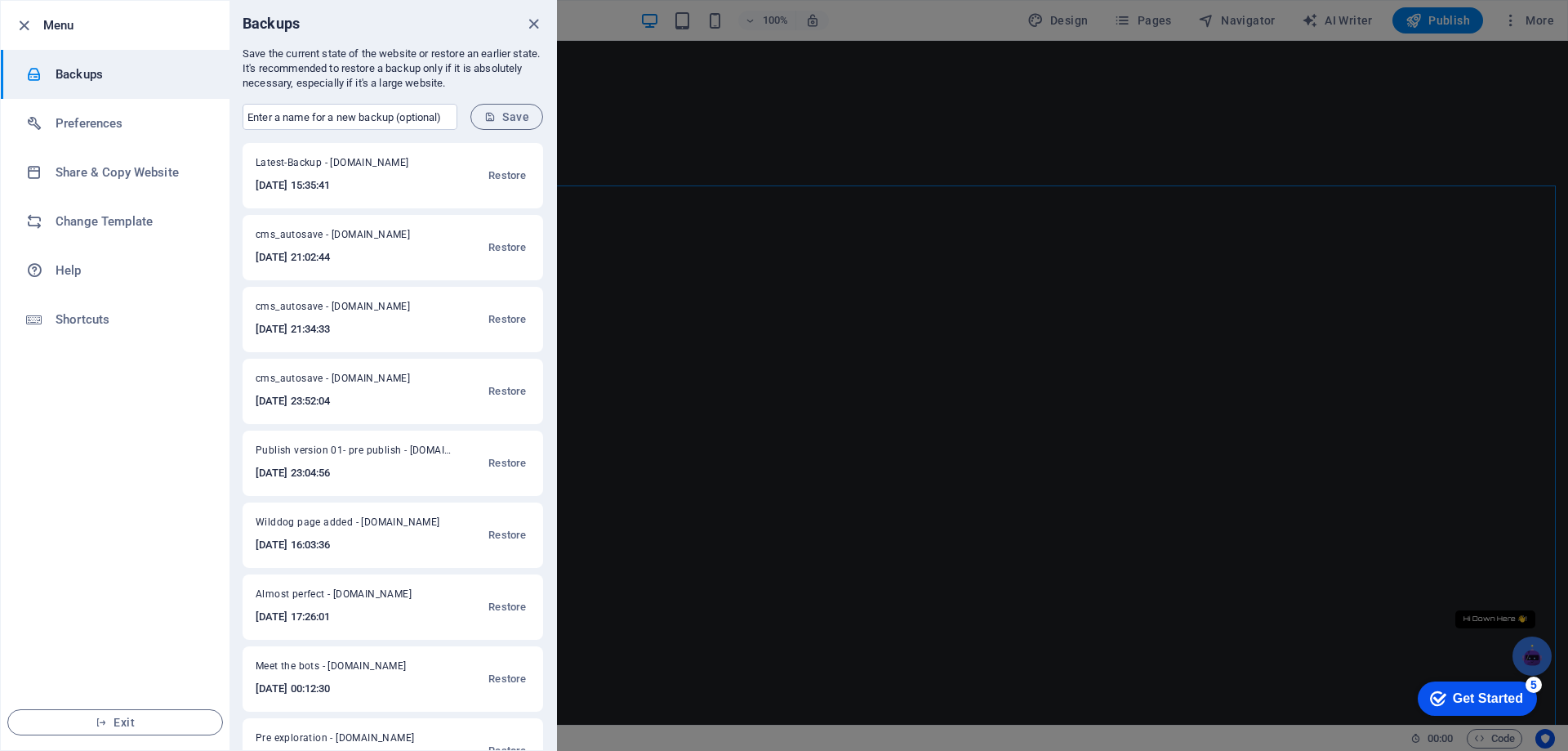
click at [394, 174] on span "Latest-Backup - [DOMAIN_NAME]" at bounding box center [343, 166] width 174 height 19
click at [82, 123] on h6 "Preferences" at bounding box center [131, 123] width 151 height 19
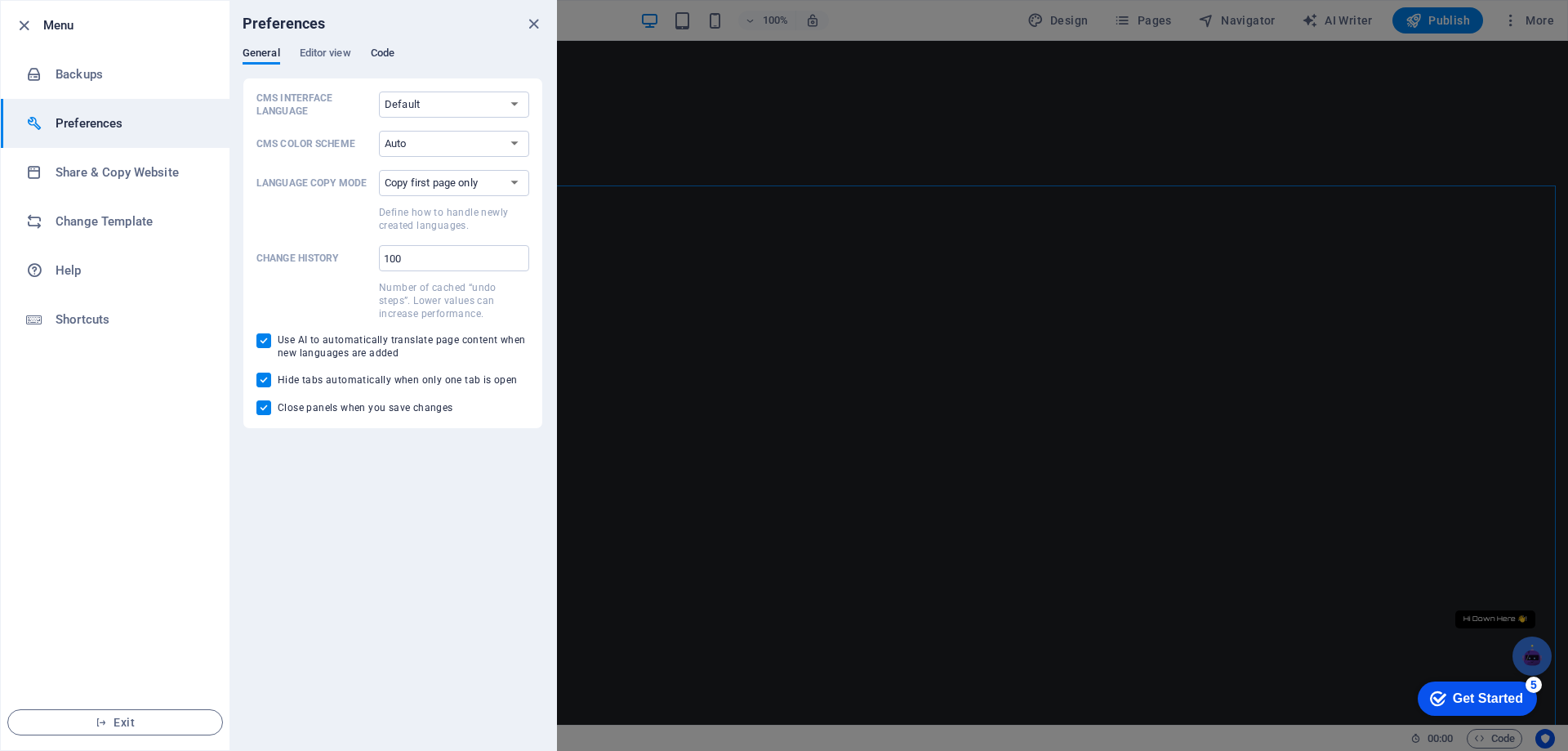
click at [383, 52] on span "Code" at bounding box center [382, 55] width 24 height 23
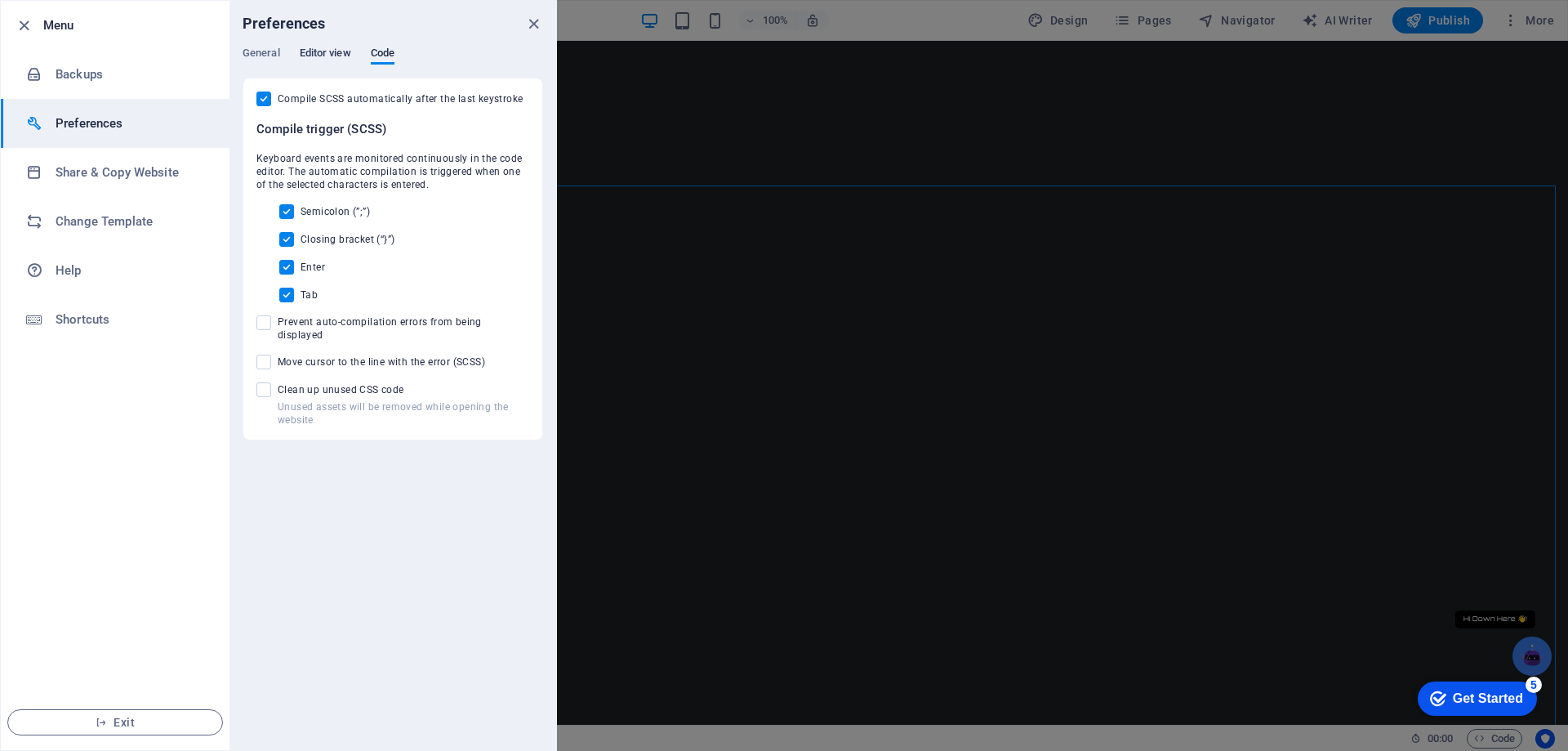
click at [315, 50] on span "Editor view" at bounding box center [325, 55] width 51 height 23
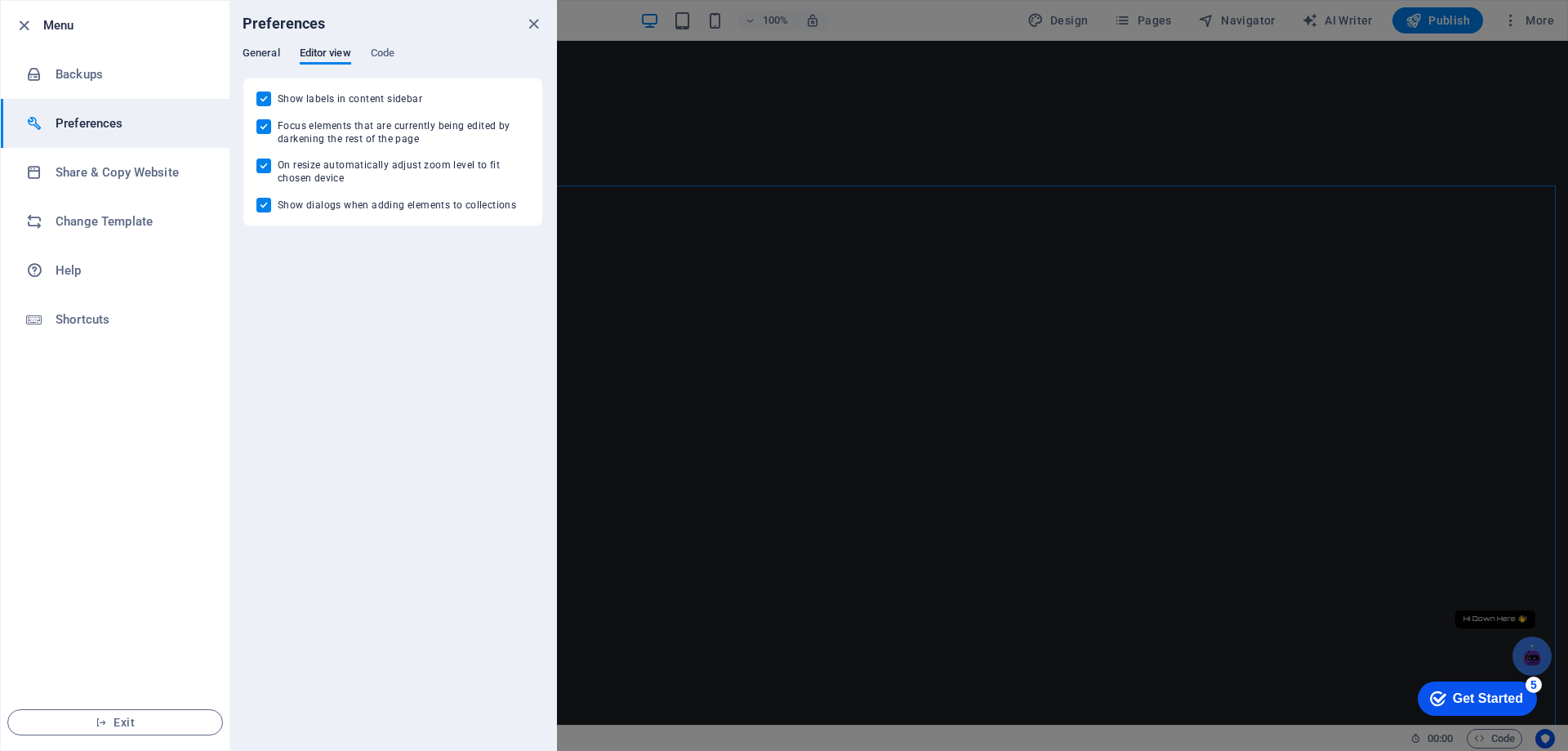
click at [249, 56] on span "General" at bounding box center [261, 55] width 37 height 23
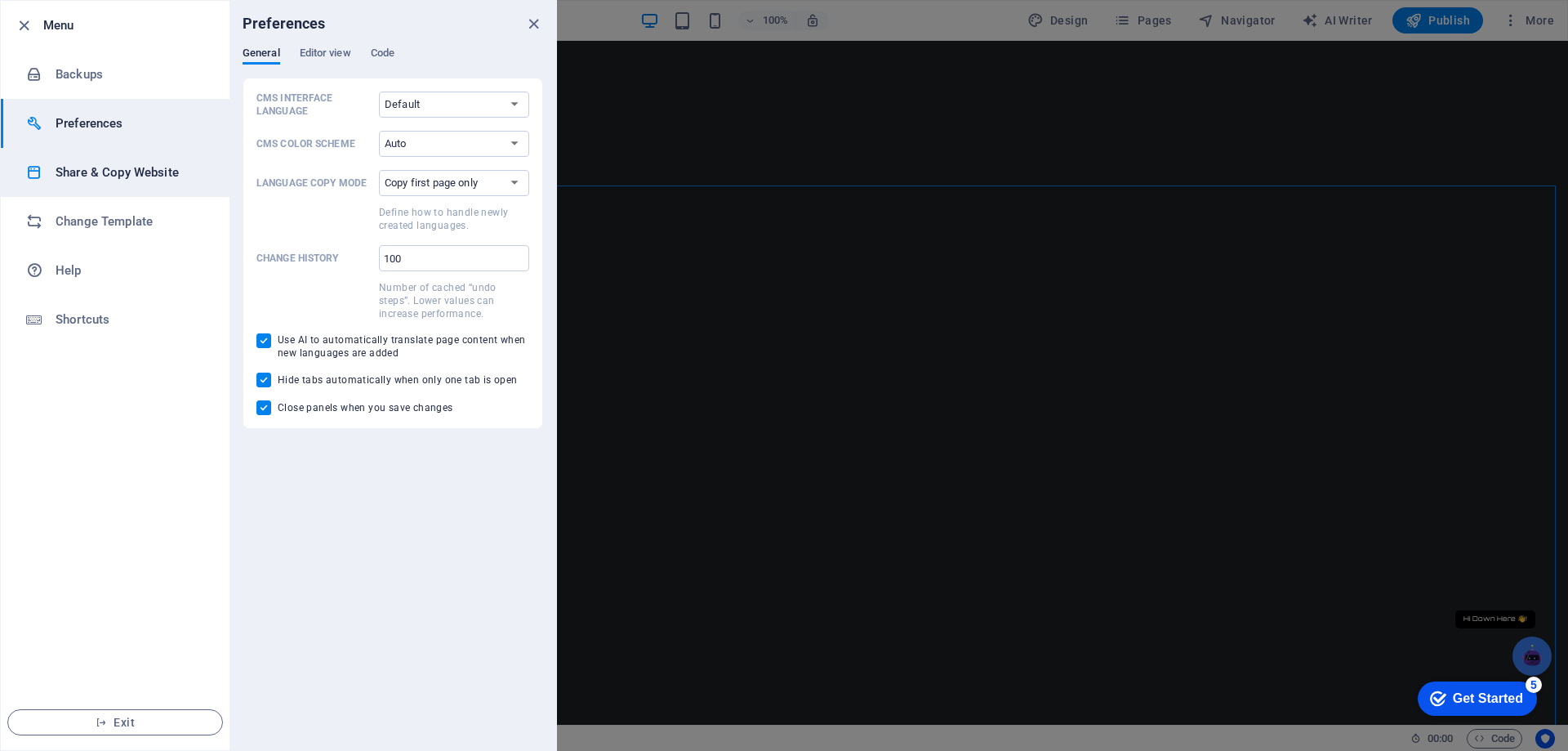
click at [84, 171] on h6 "Share & Copy Website" at bounding box center [131, 172] width 151 height 19
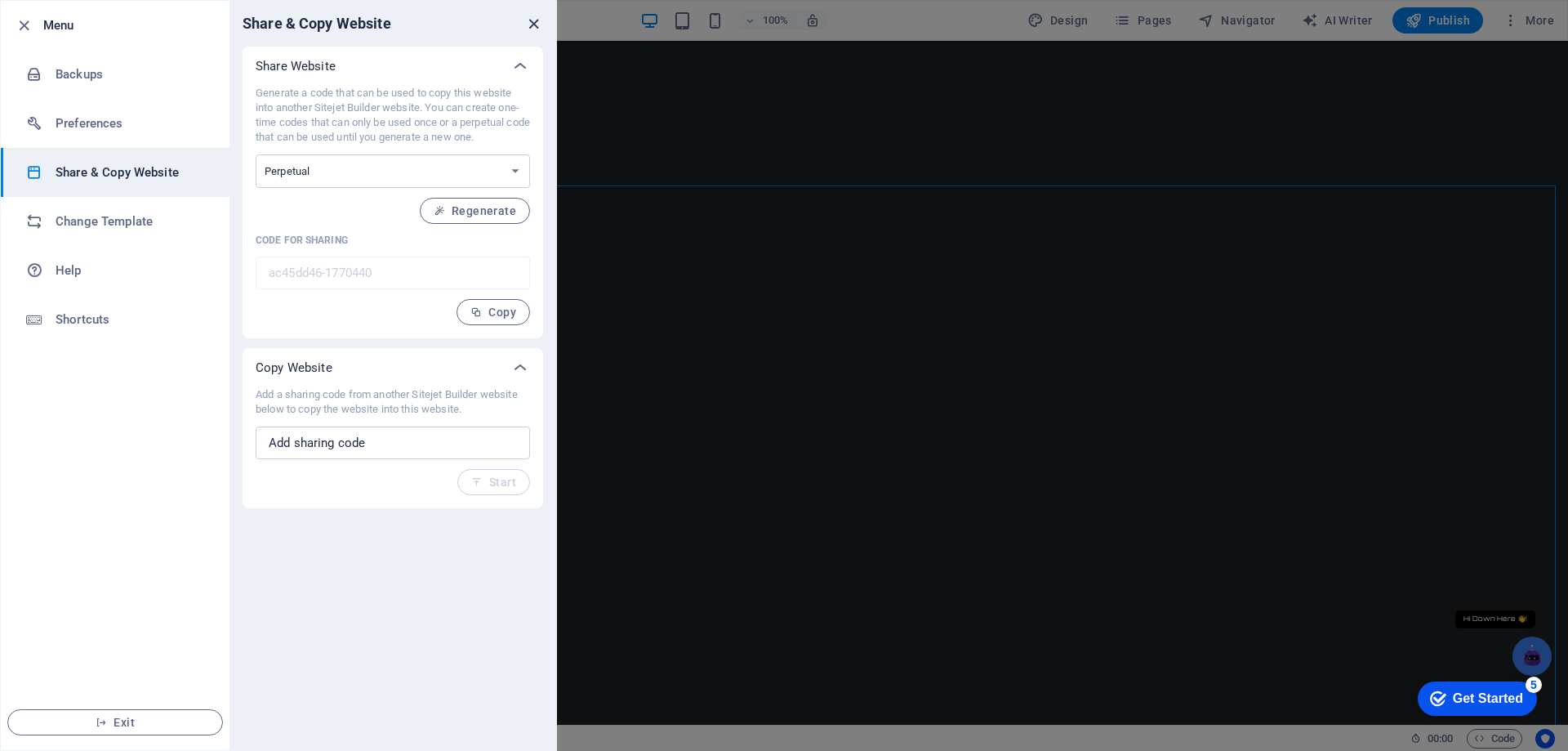
click at [533, 24] on icon "close" at bounding box center [534, 24] width 19 height 19
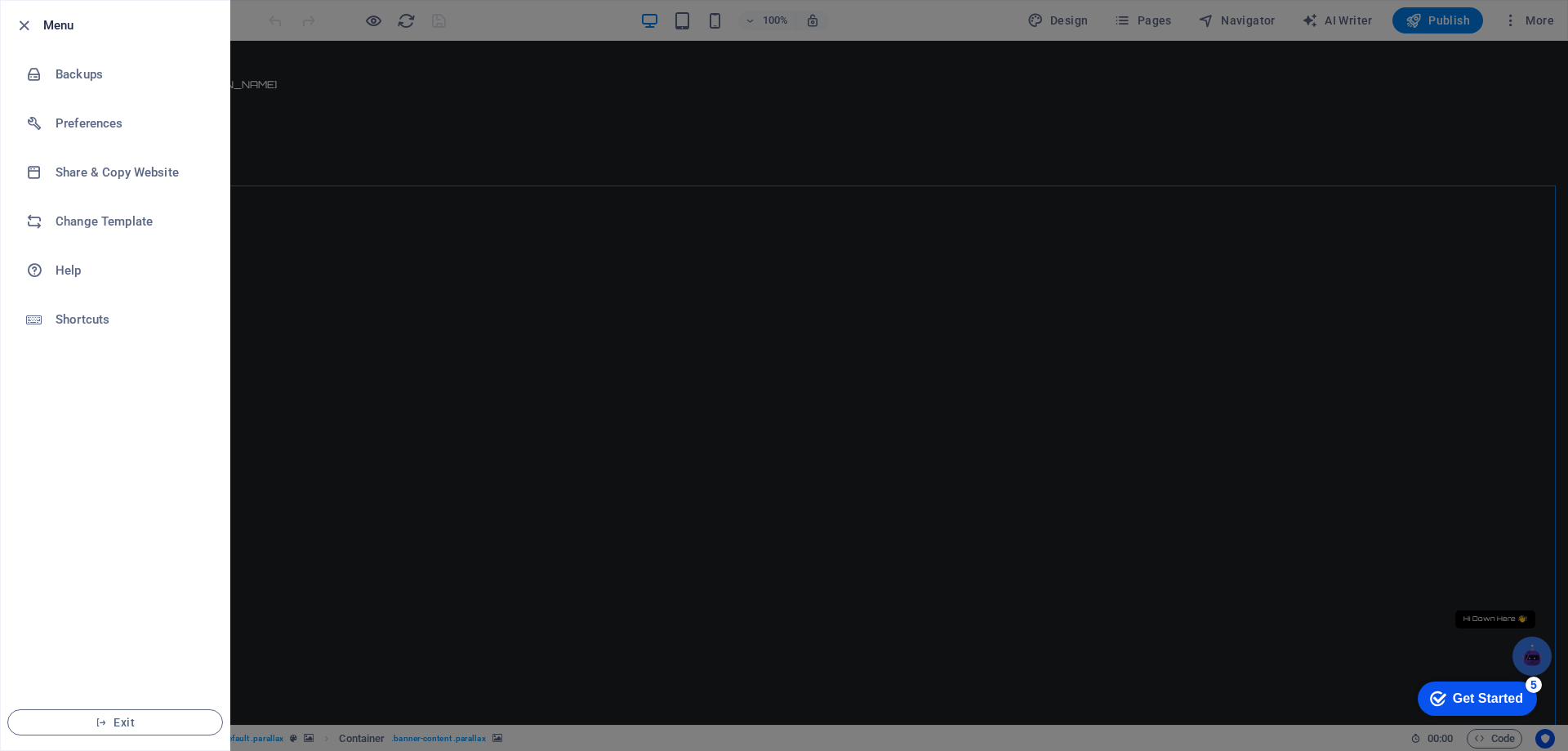
click at [467, 313] on div at bounding box center [784, 375] width 1568 height 751
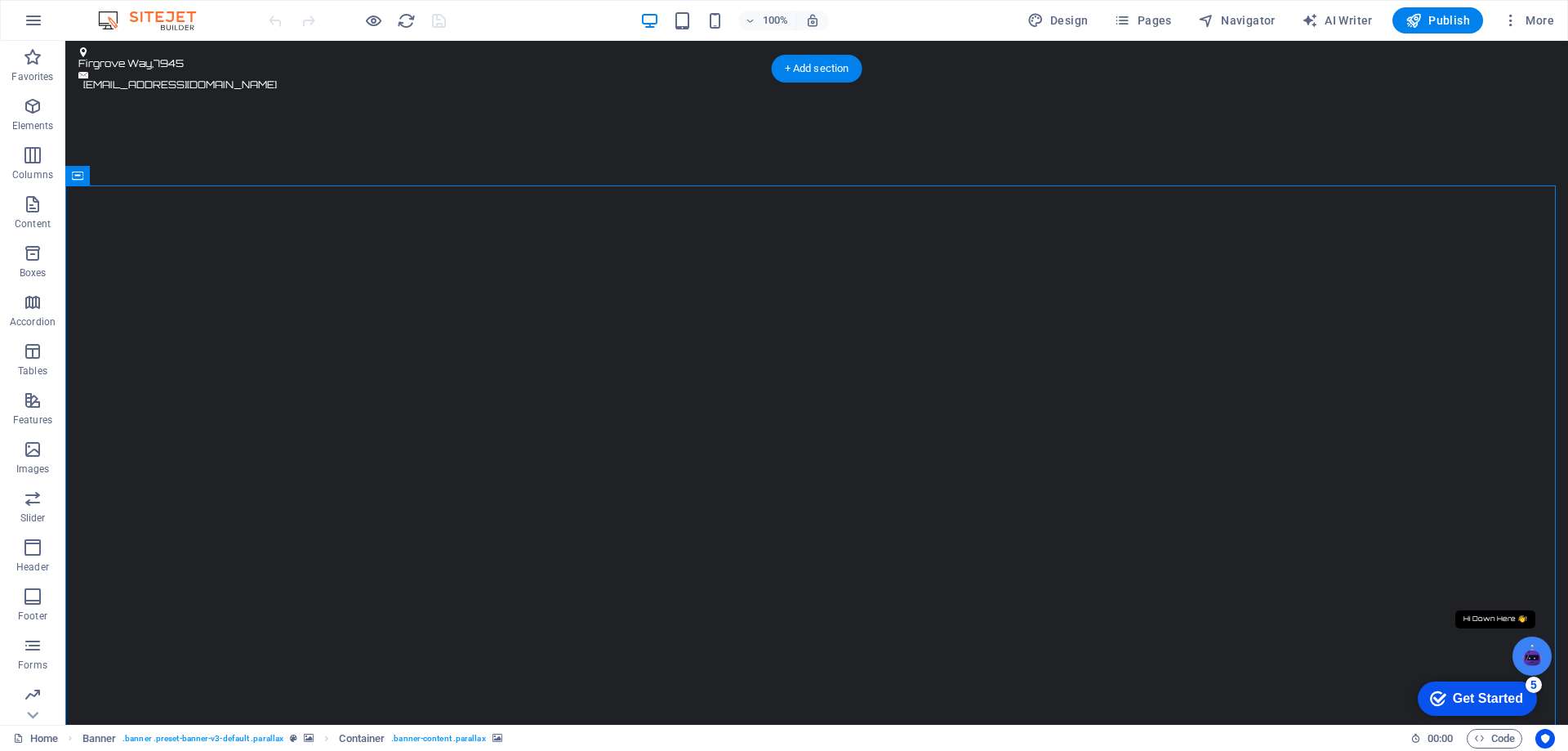
click at [1496, 736] on span "Code" at bounding box center [1494, 738] width 41 height 19
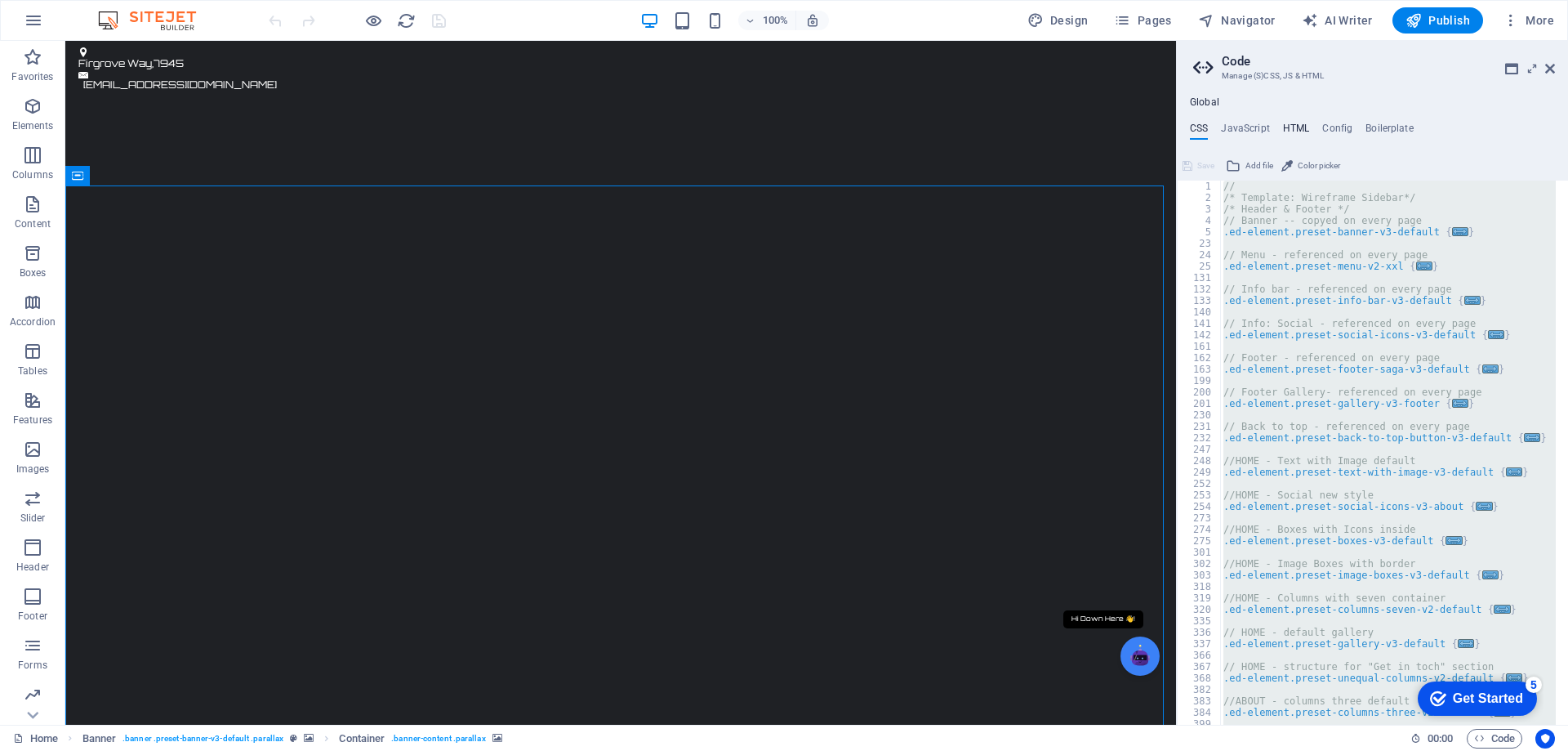
click at [1291, 127] on h4 "HTML" at bounding box center [1296, 131] width 27 height 18
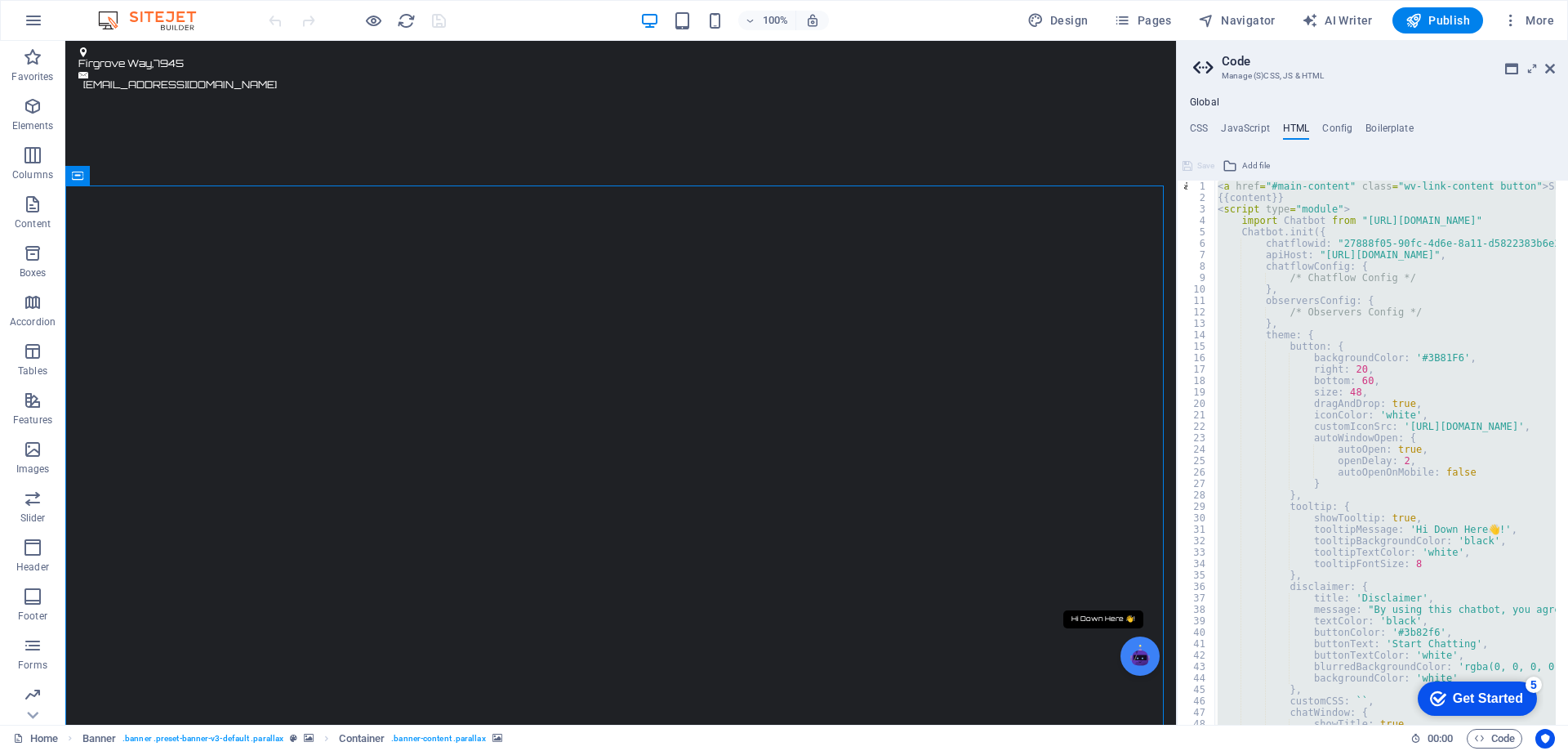
click at [1340, 241] on div "< a href = "#main-content" class = "wv-link-content button" > Skip to main cont…" at bounding box center [1384, 453] width 341 height 544
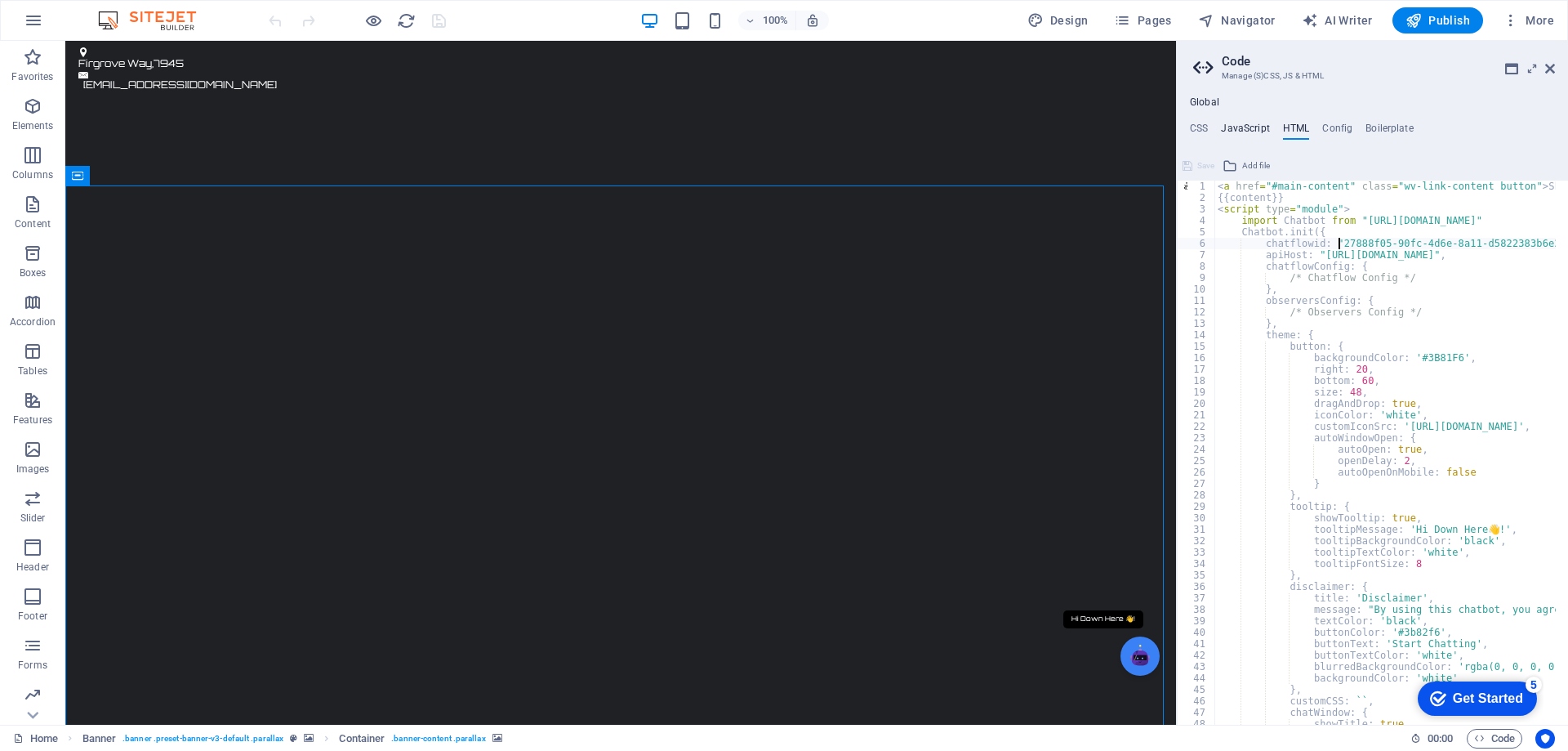
click at [1253, 126] on h4 "JavaScript" at bounding box center [1244, 131] width 48 height 18
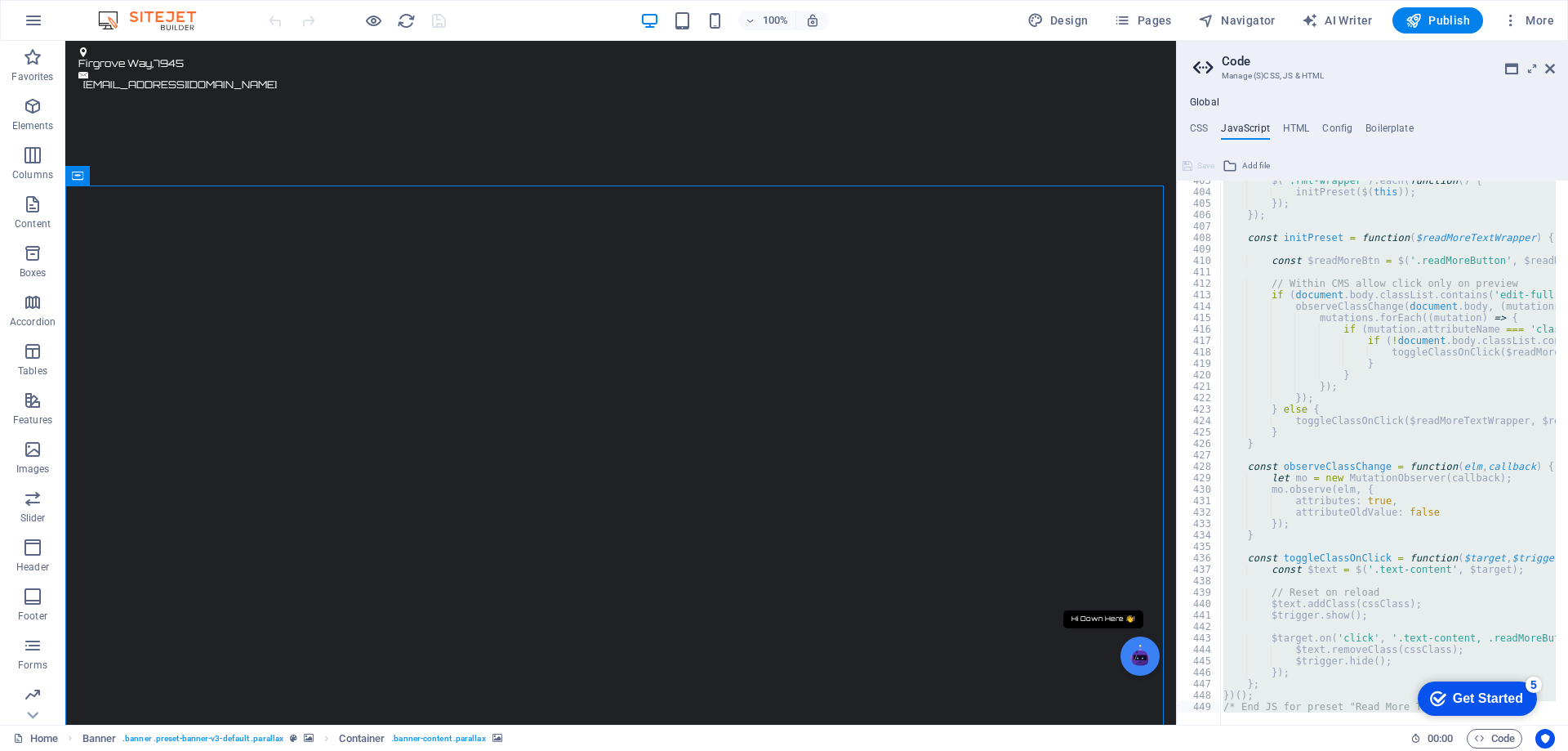
scroll to position [4603, 0]
click at [1288, 126] on h4 "HTML" at bounding box center [1296, 131] width 27 height 18
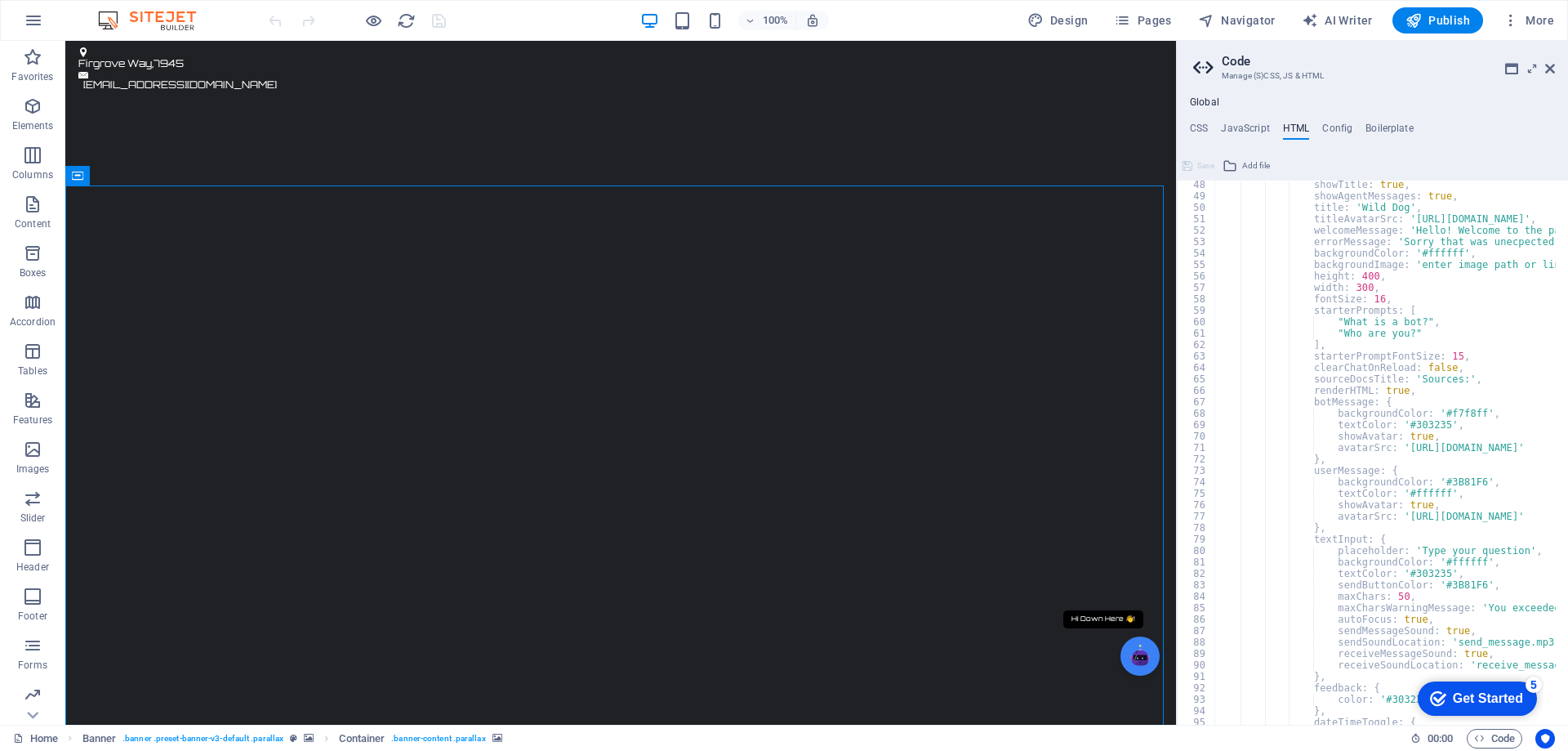
scroll to position [703, 0]
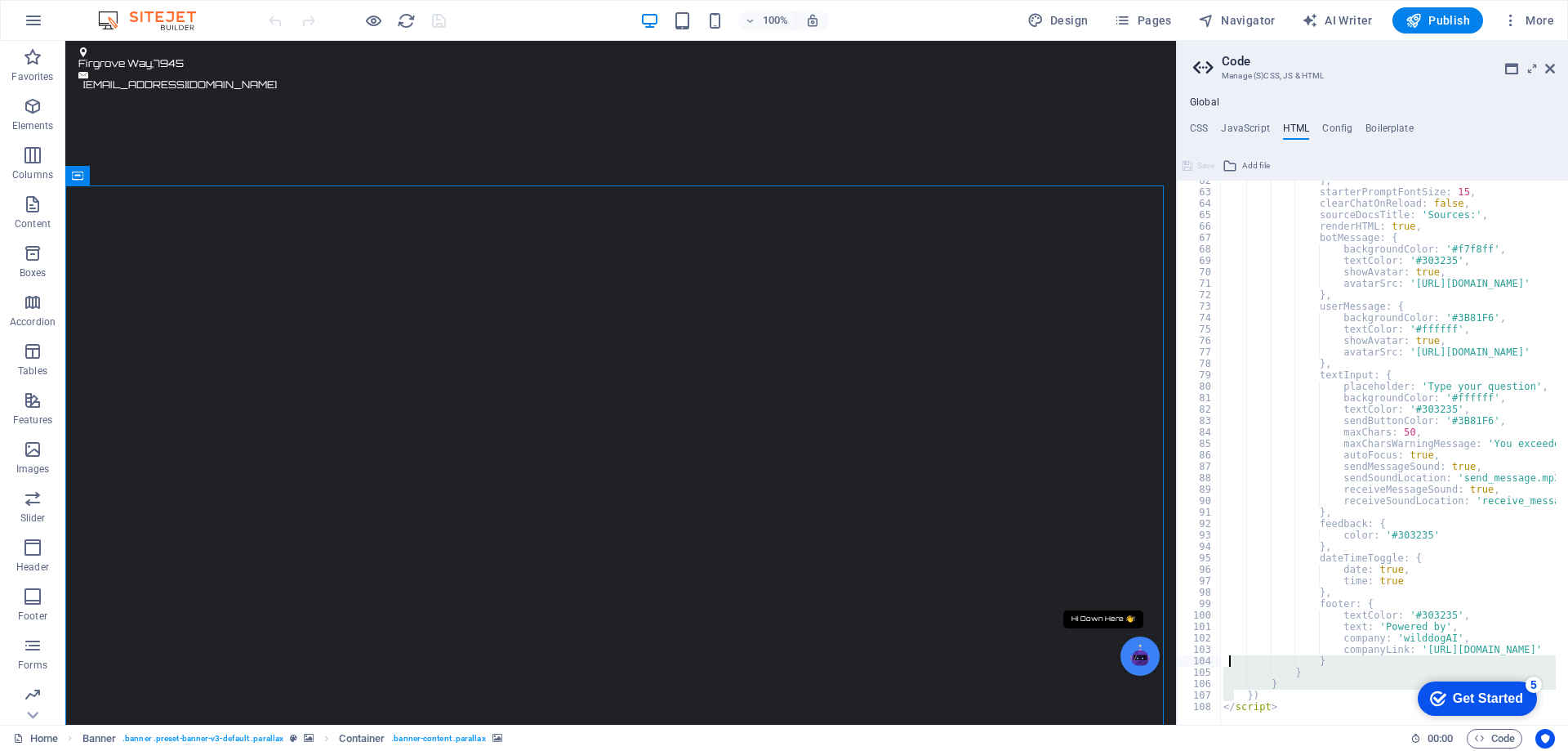
drag, startPoint x: 1237, startPoint y: 696, endPoint x: 1226, endPoint y: 666, distance: 32.0
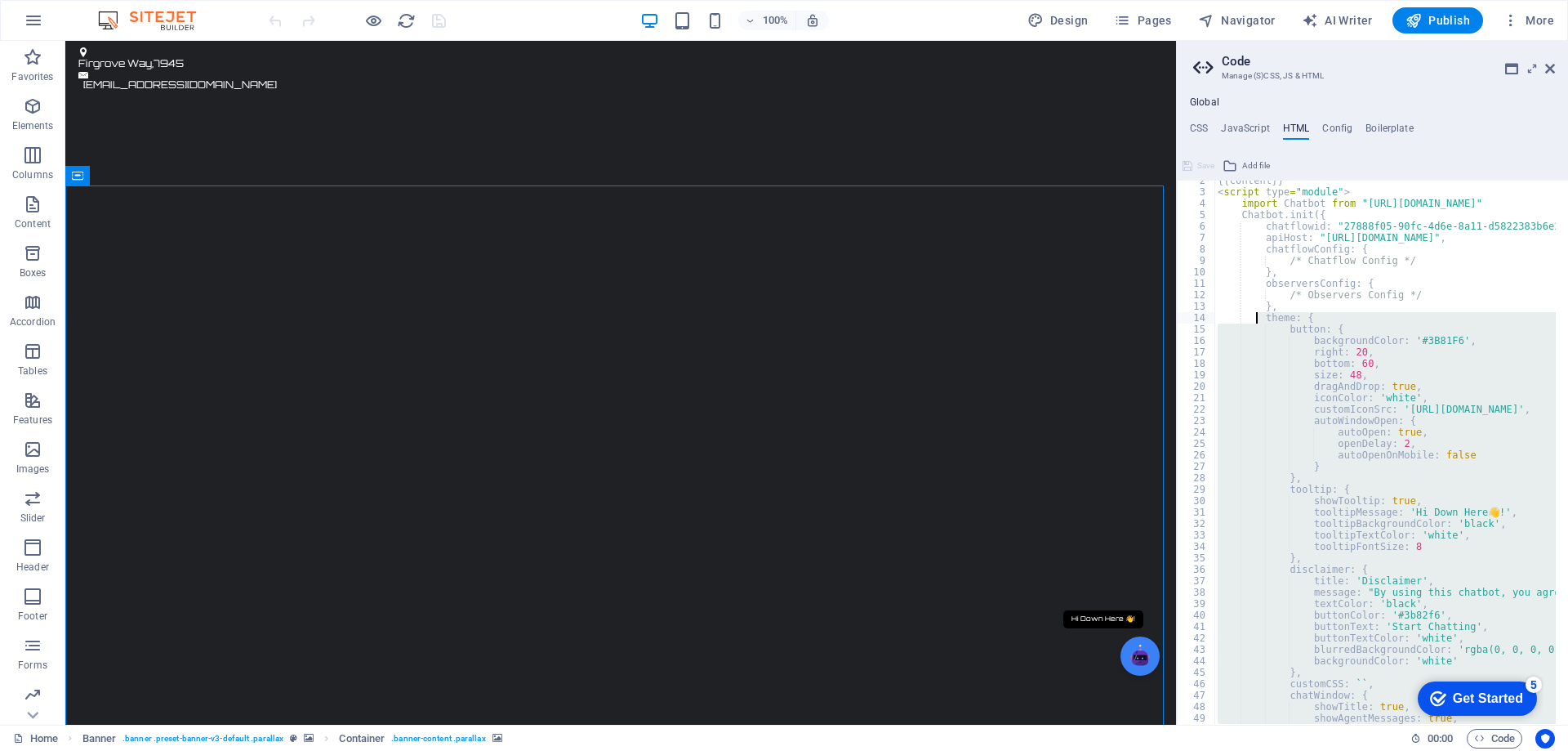
scroll to position [0, 0]
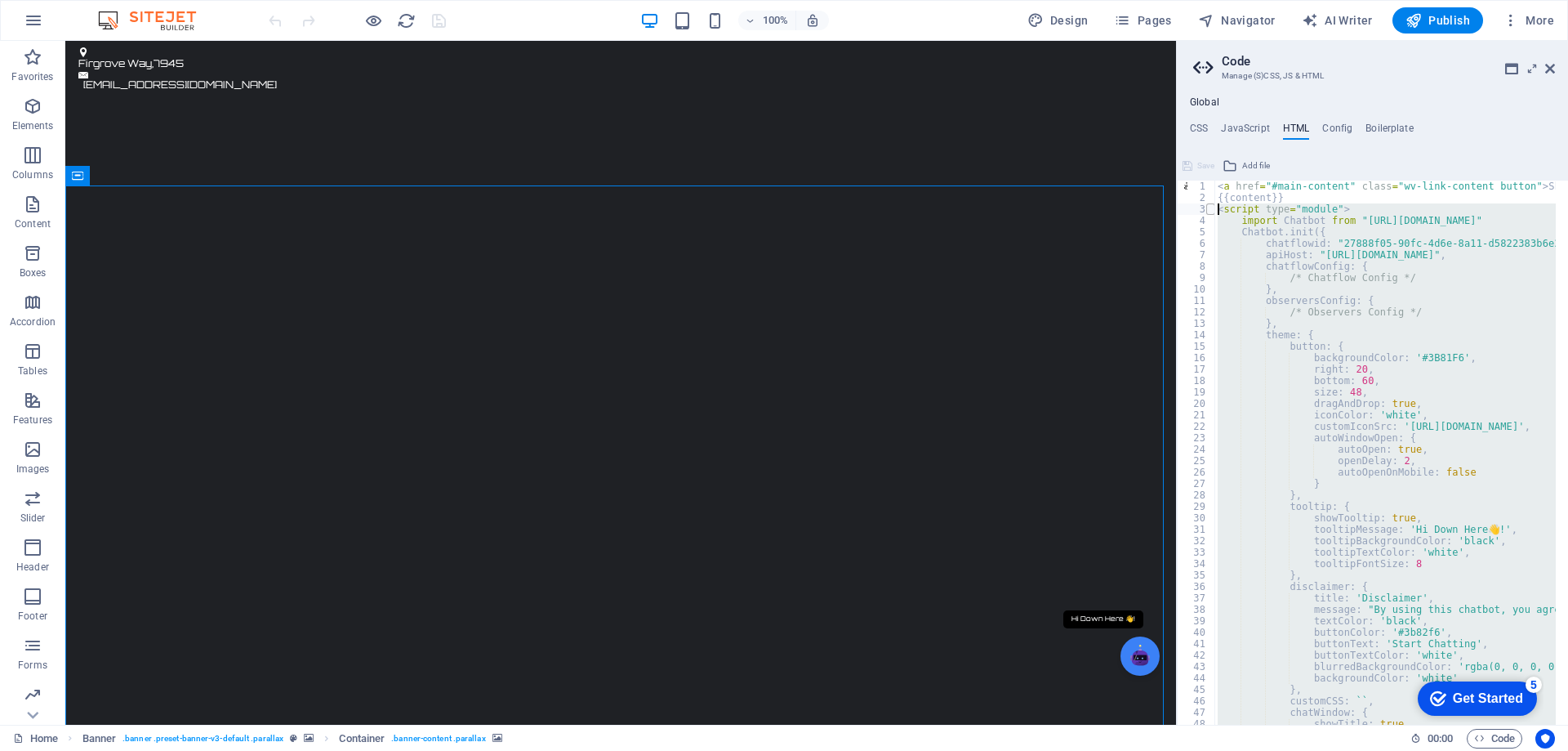
drag, startPoint x: 1266, startPoint y: 695, endPoint x: 1207, endPoint y: 210, distance: 488.6
click at [1207, 210] on div "} } 1 2 3 4 5 6 7 8 9 10 11 12 13 14 15 16 17 18 19 20 21 22 23 24 25 26 27 28 …" at bounding box center [1372, 453] width 392 height 544
type textarea "<script type="module"> import Chatbot from "[URL][DOMAIN_NAME]""
click at [1199, 126] on h4 "CSS" at bounding box center [1198, 131] width 18 height 18
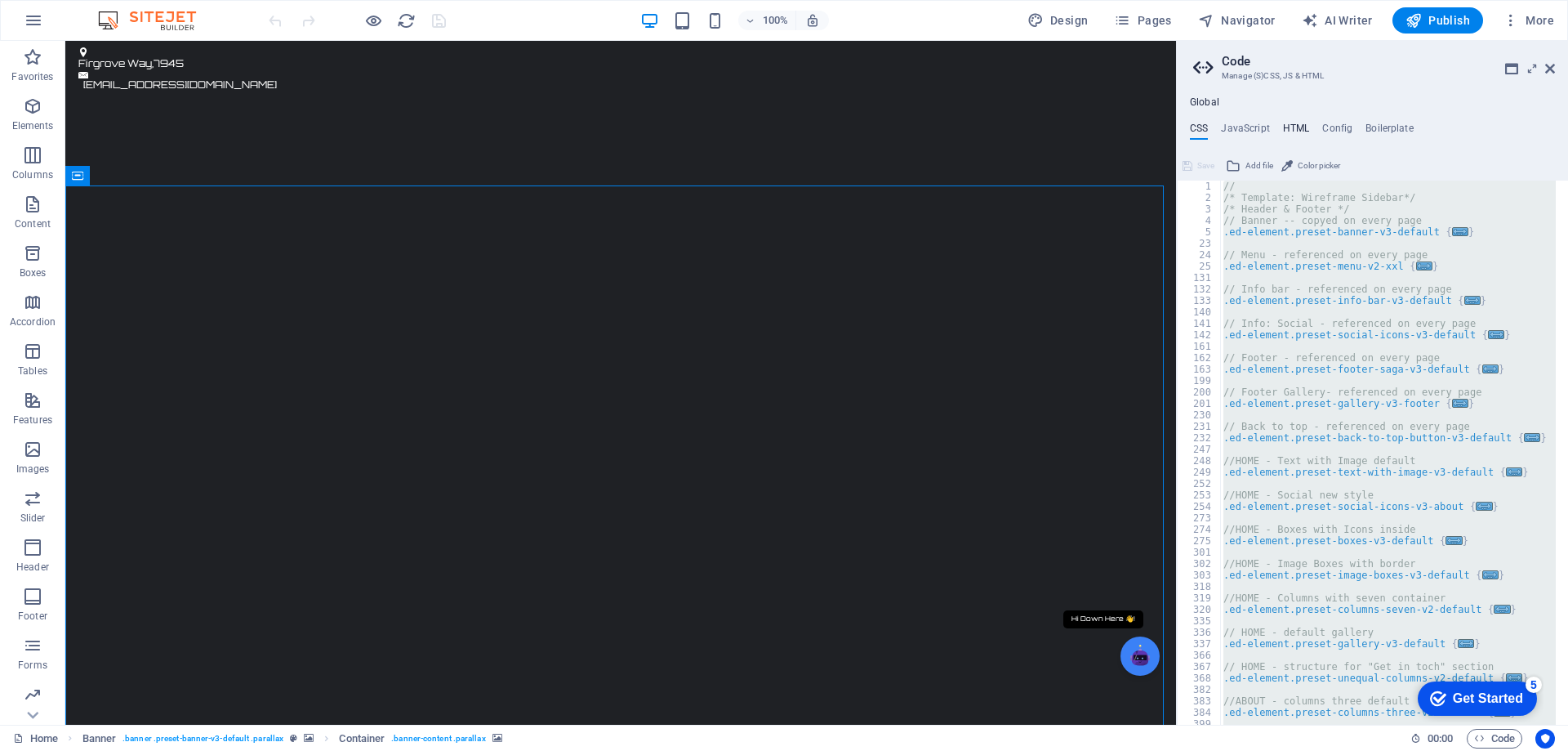
click at [1299, 125] on h4 "HTML" at bounding box center [1296, 131] width 27 height 18
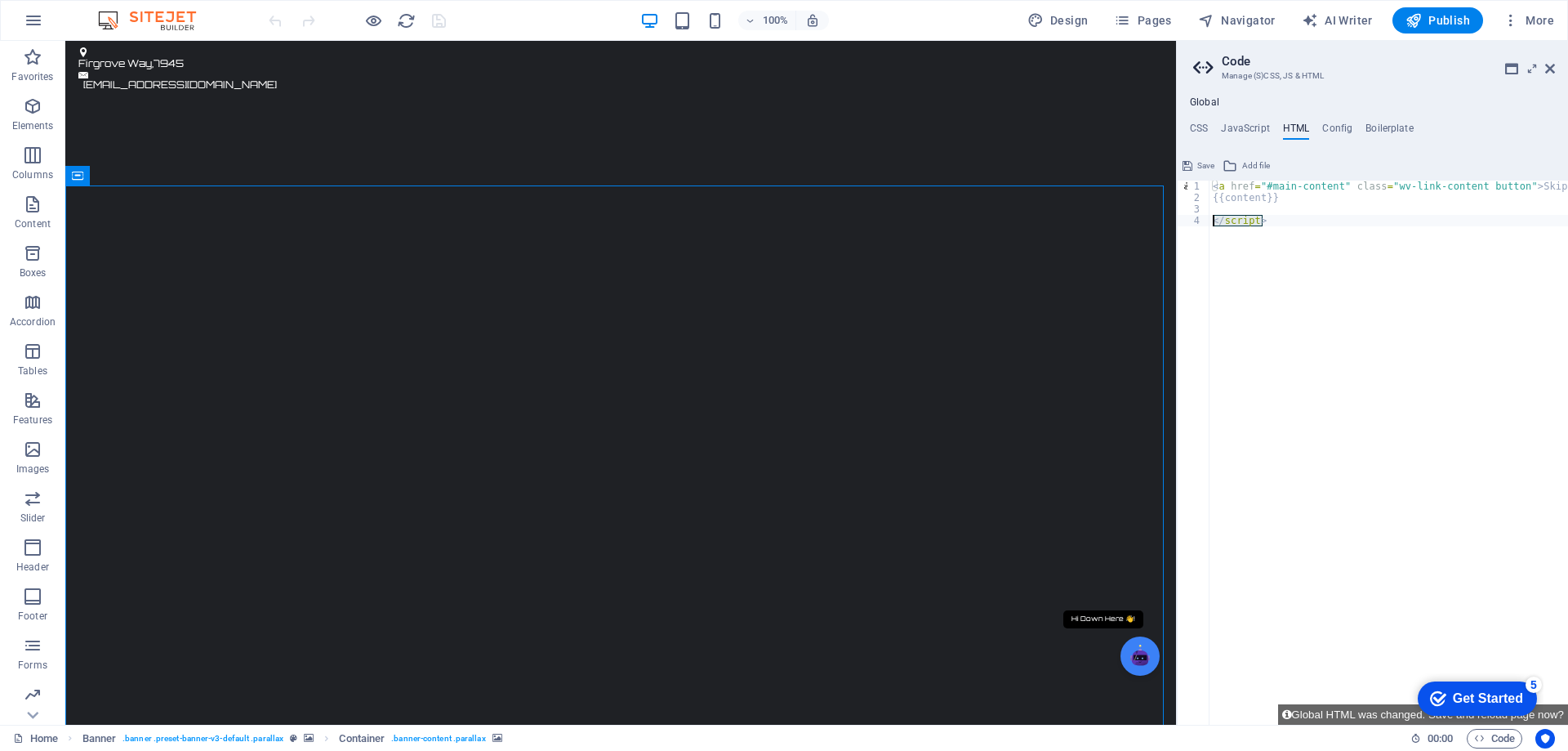
drag, startPoint x: 1282, startPoint y: 221, endPoint x: 1203, endPoint y: 220, distance: 79.0
click at [1203, 220] on div "1 2 3 4 < a href = "#main-content" class = "wv-link-content button" > Skip to m…" at bounding box center [1372, 453] width 392 height 544
type textarea "</script>"
click at [1355, 426] on div "< a href = "#main-content" class = "wv-link-content button" > Skip to main cont…" at bounding box center [1430, 458] width 441 height 555
click at [1187, 163] on icon at bounding box center [1187, 166] width 10 height 19
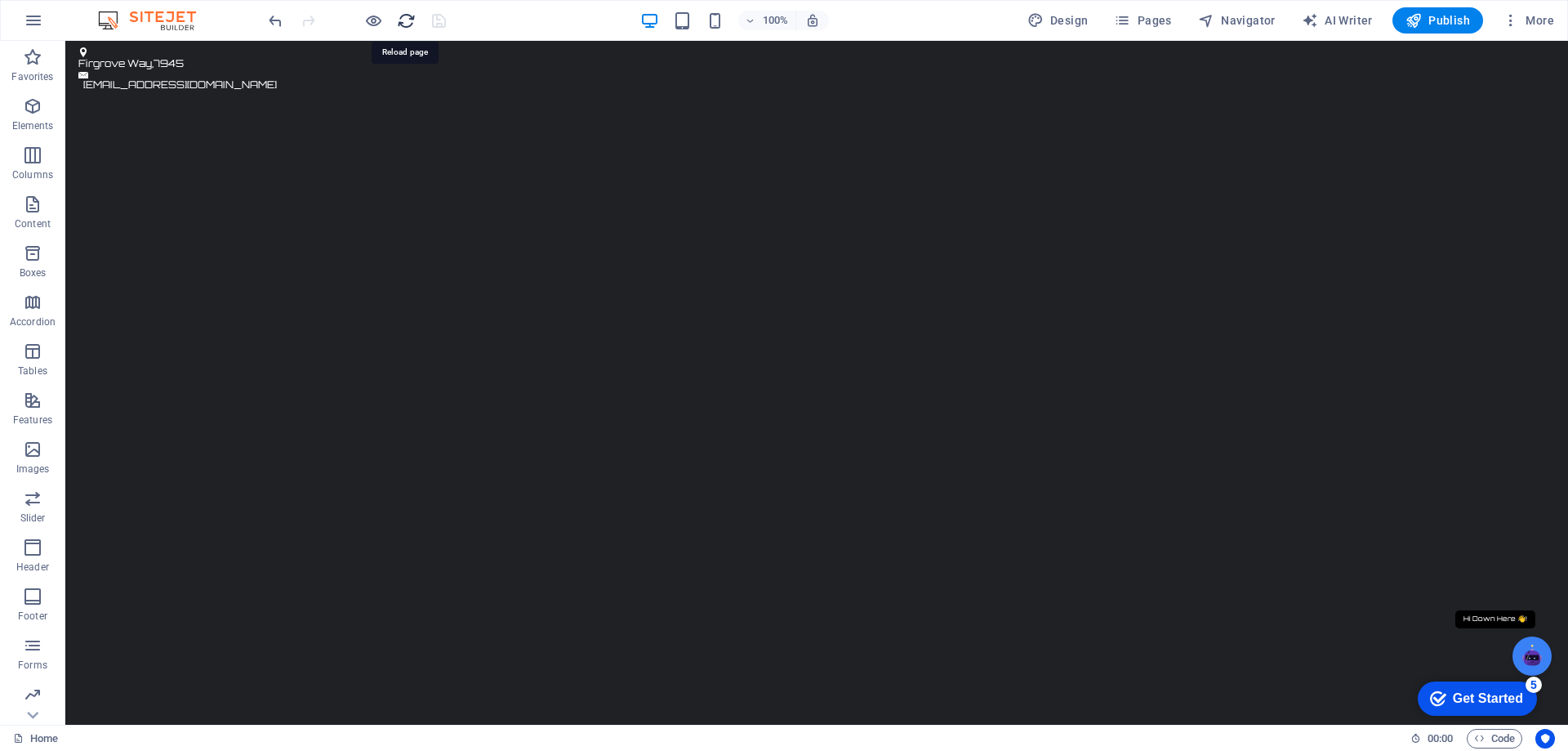
click at [0, 0] on icon "reload" at bounding box center [0, 0] width 0 height 0
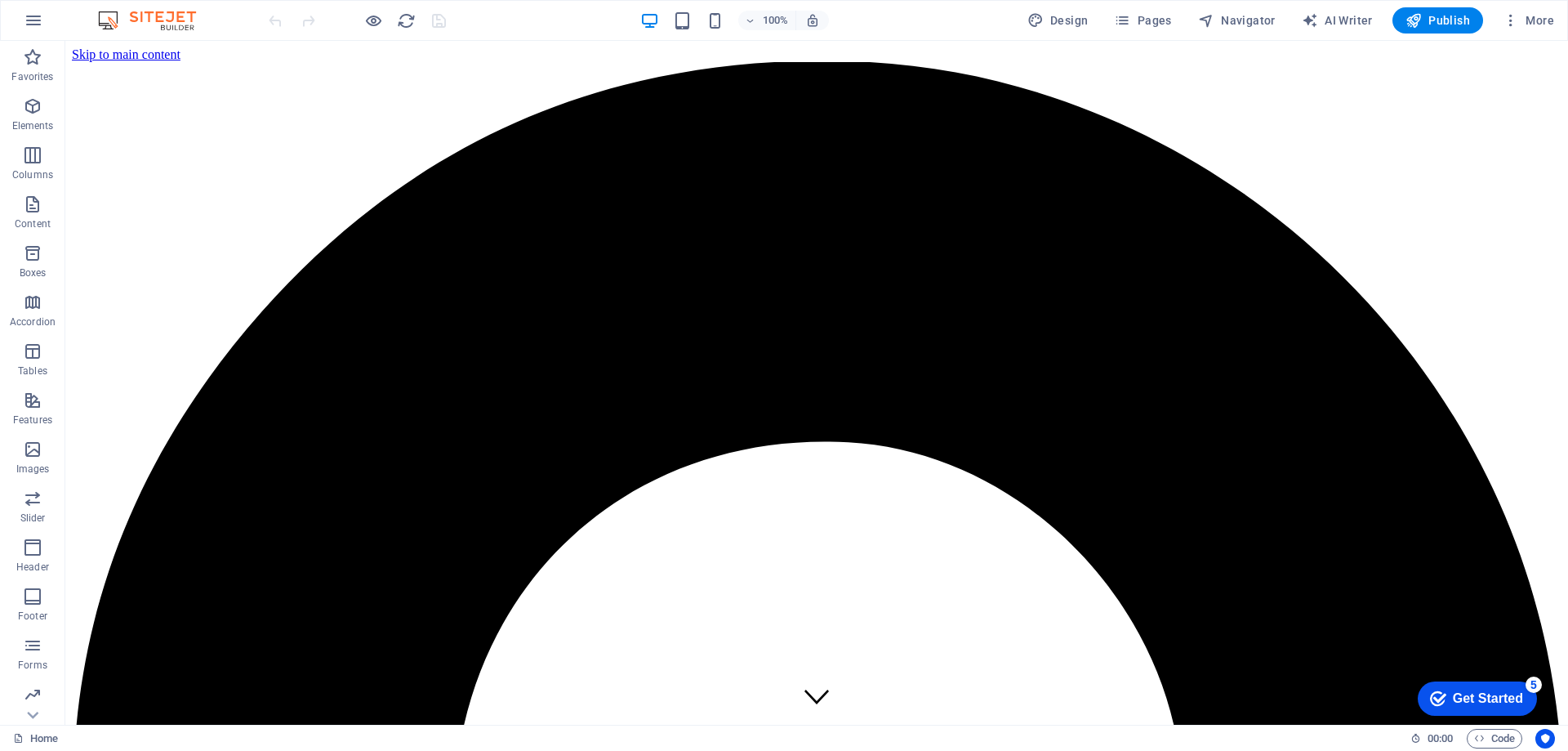
click at [1531, 680] on div "5" at bounding box center [1533, 684] width 17 height 17
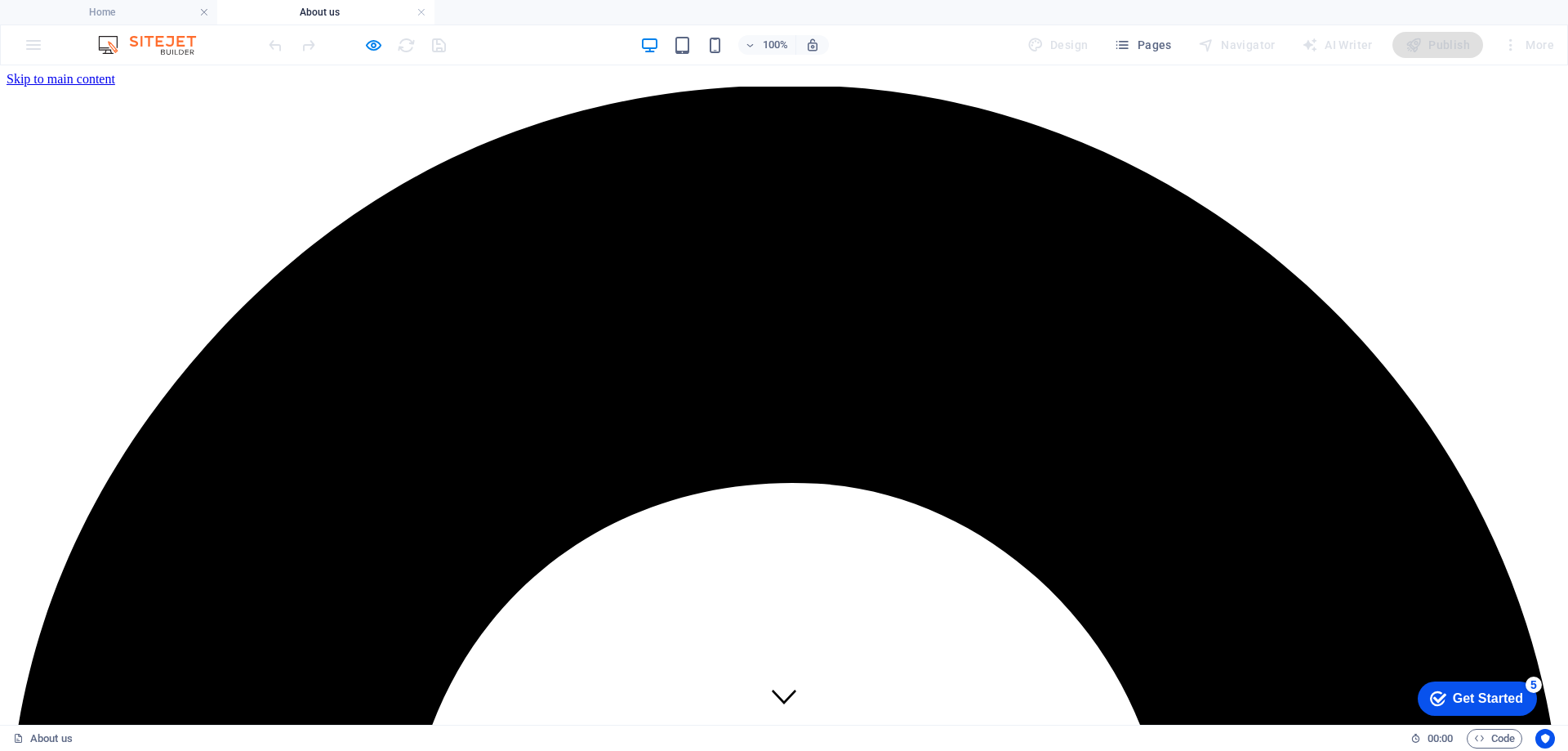
scroll to position [510, 0]
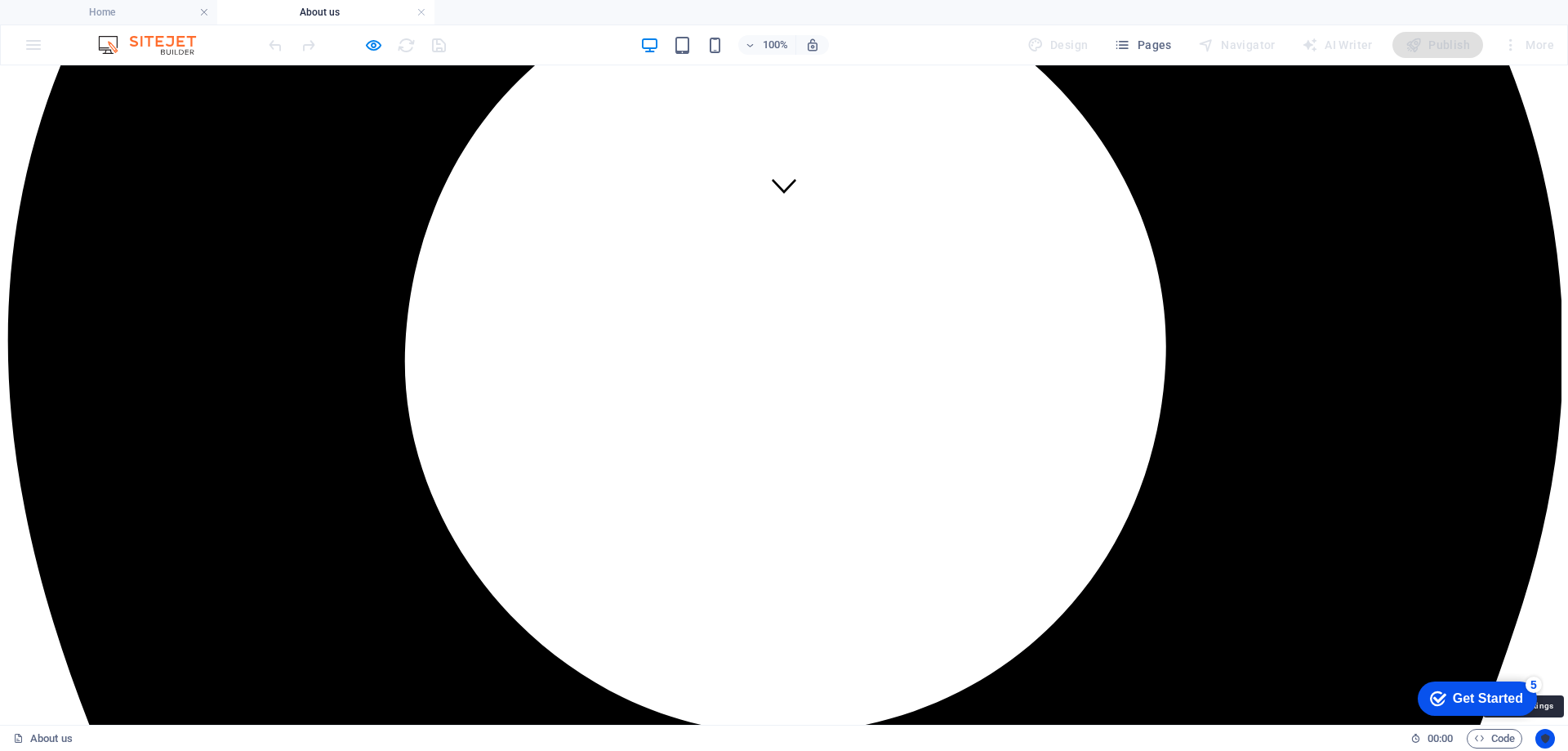
click at [1548, 735] on icon "Usercentrics" at bounding box center [1544, 738] width 11 height 11
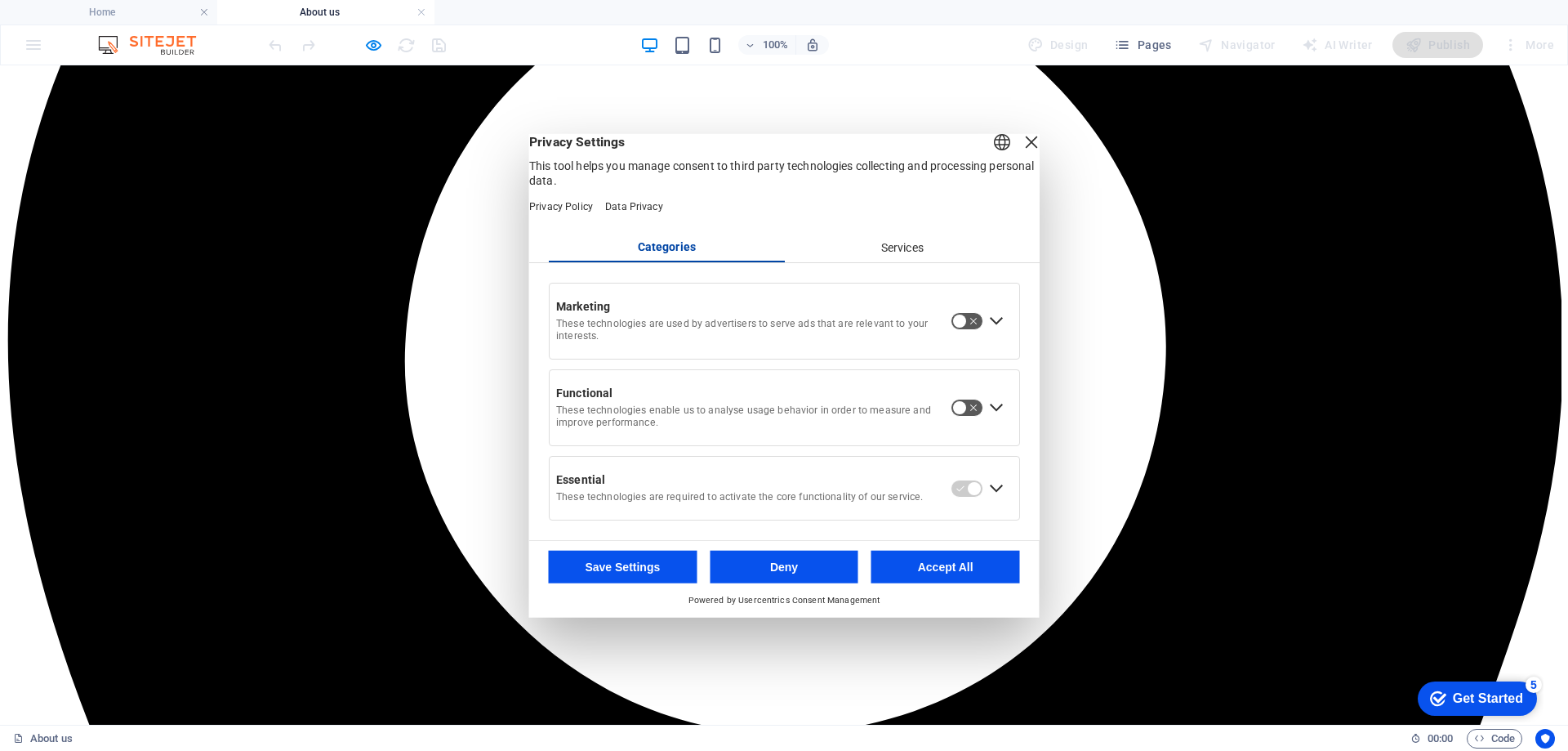
click at [1020, 150] on div "Close Layer" at bounding box center [1032, 141] width 23 height 23
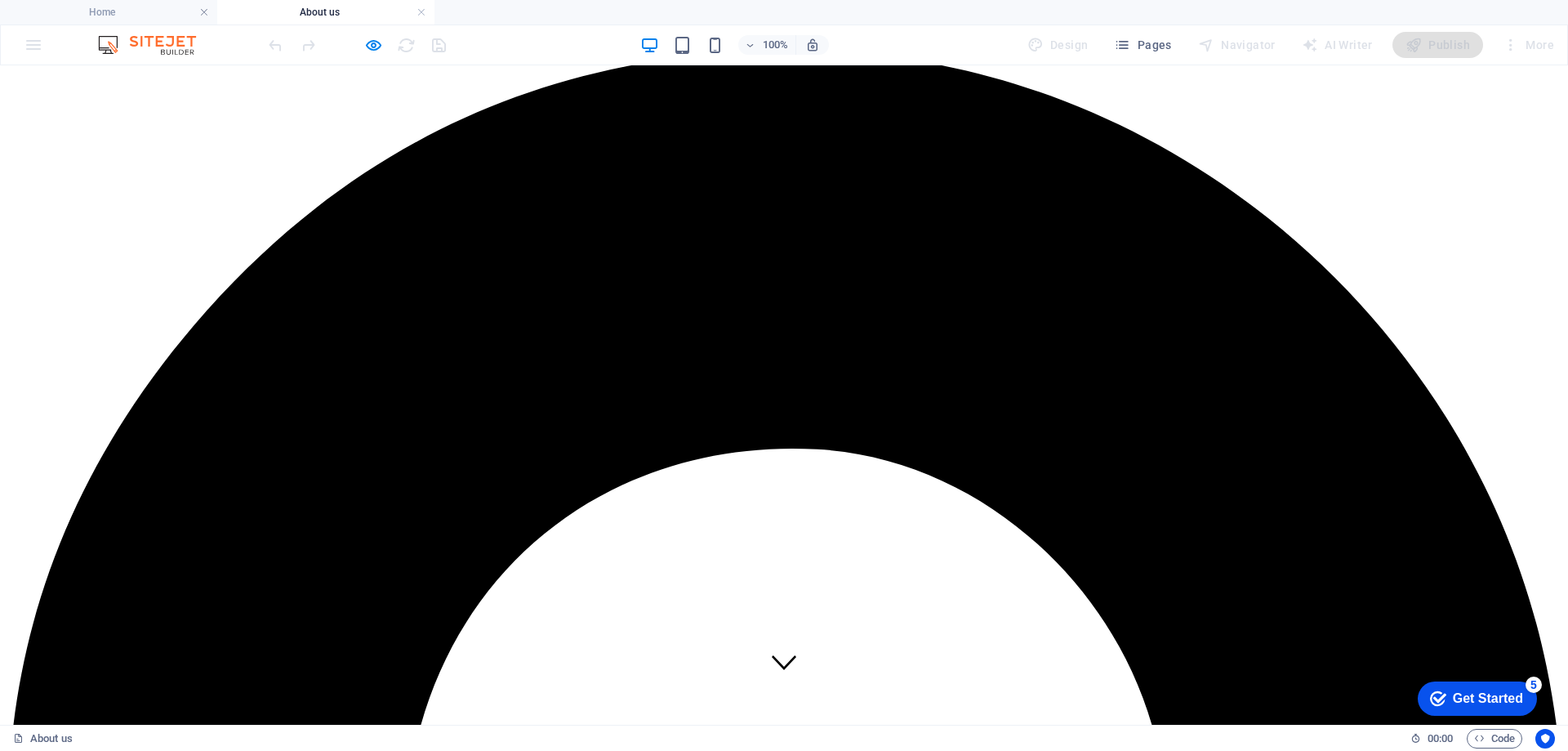
scroll to position [0, 0]
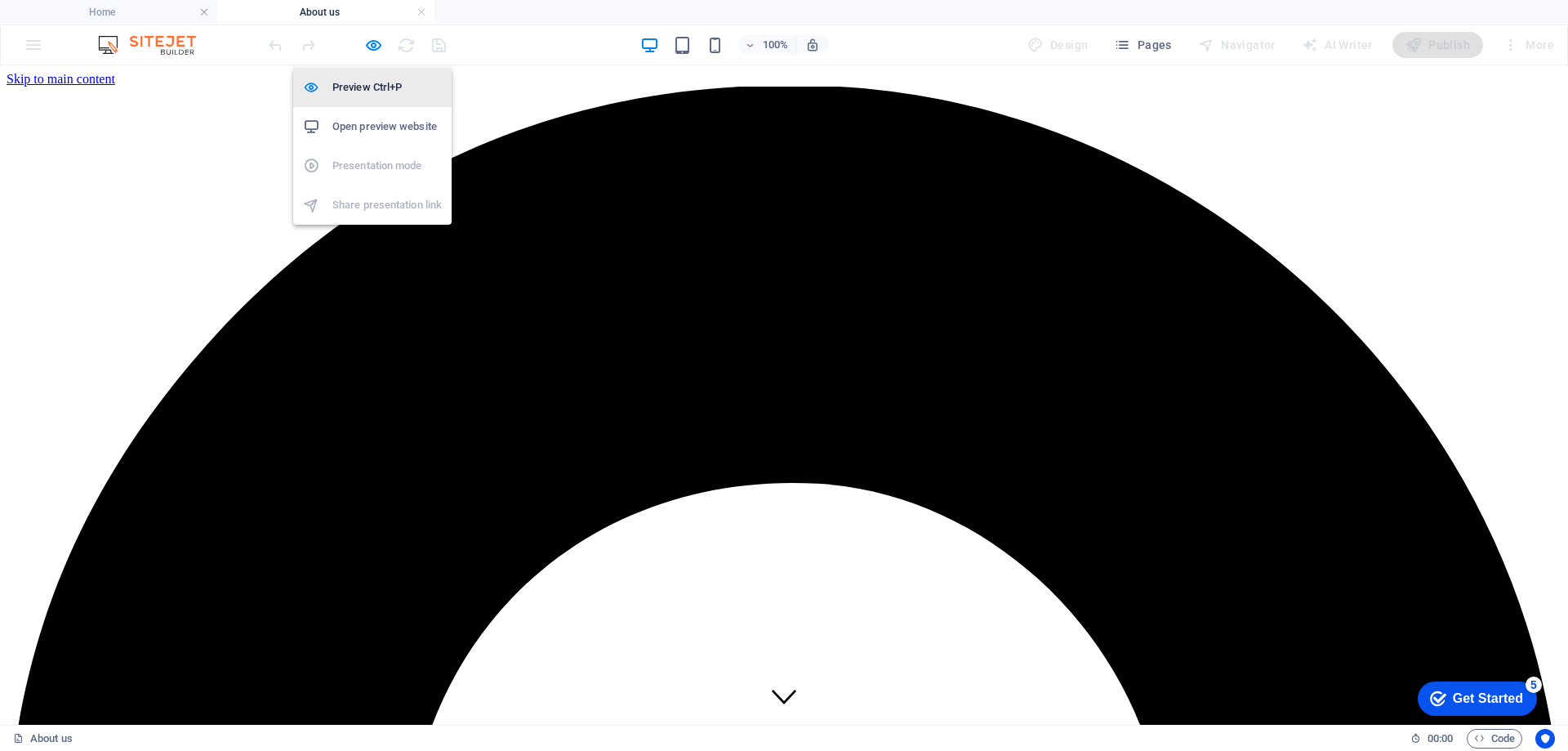
click at [348, 85] on h6 "Preview Ctrl+P" at bounding box center [386, 87] width 109 height 19
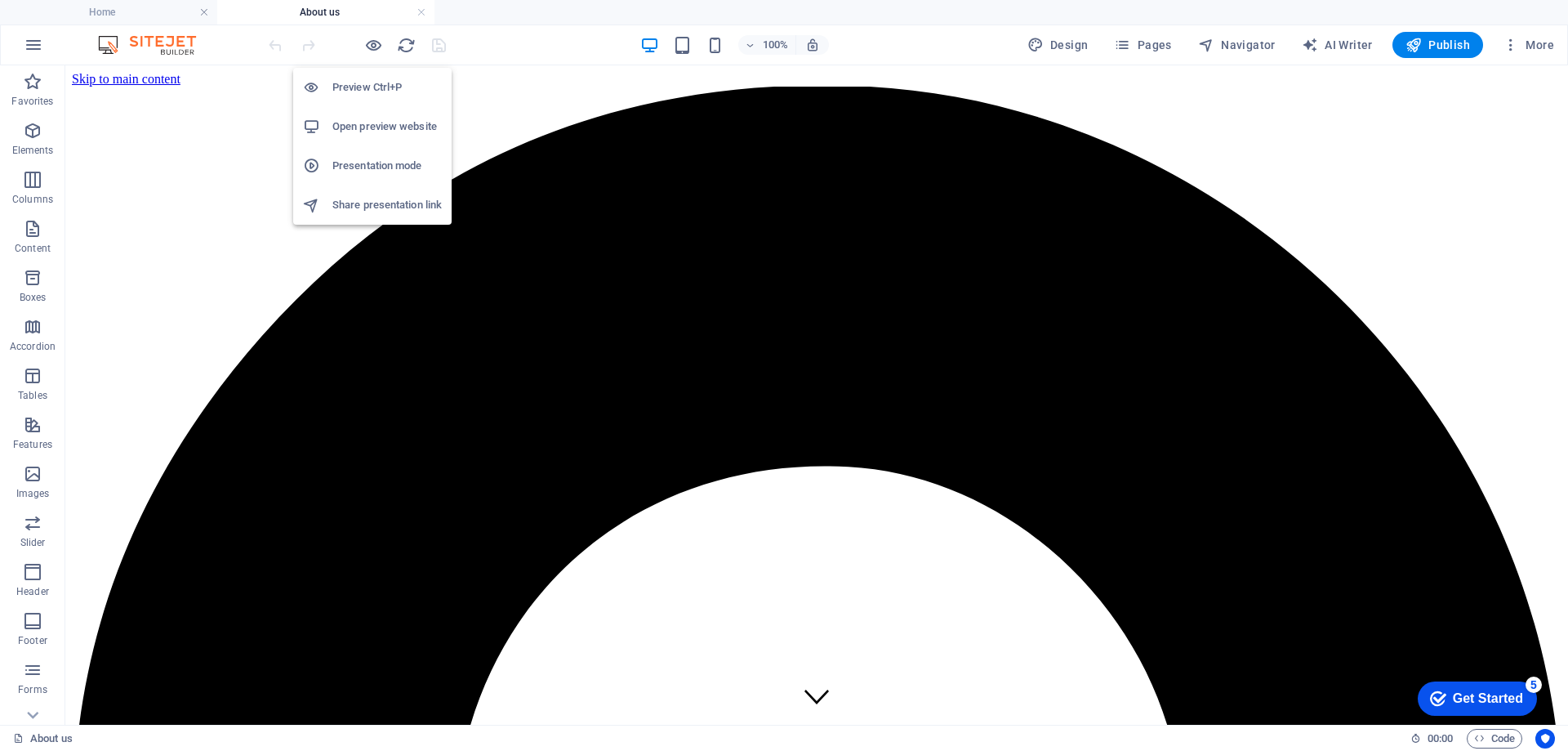
click at [359, 121] on h6 "Open preview website" at bounding box center [386, 126] width 109 height 19
click at [1534, 44] on span "More" at bounding box center [1528, 44] width 51 height 17
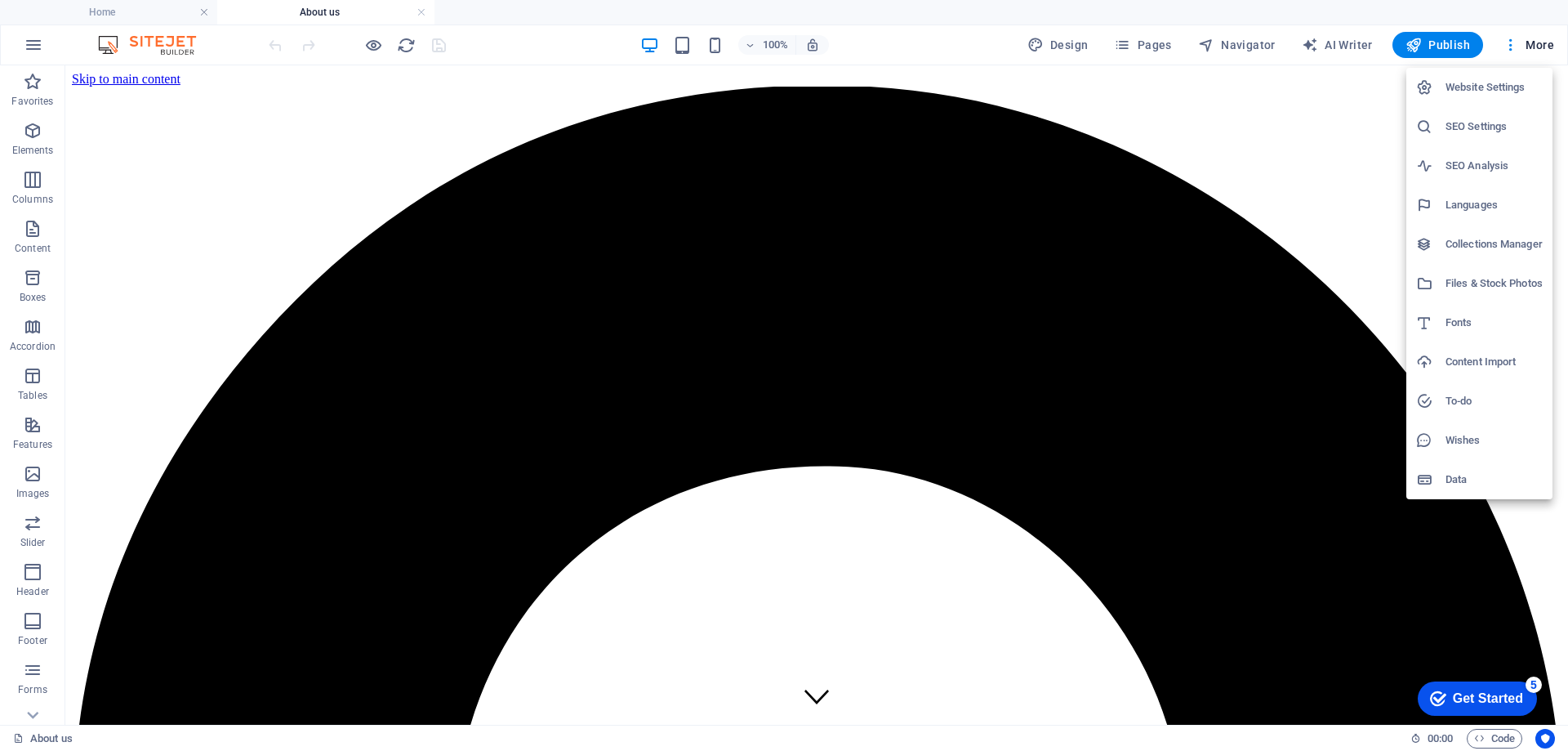
click at [1435, 482] on div at bounding box center [1431, 479] width 30 height 17
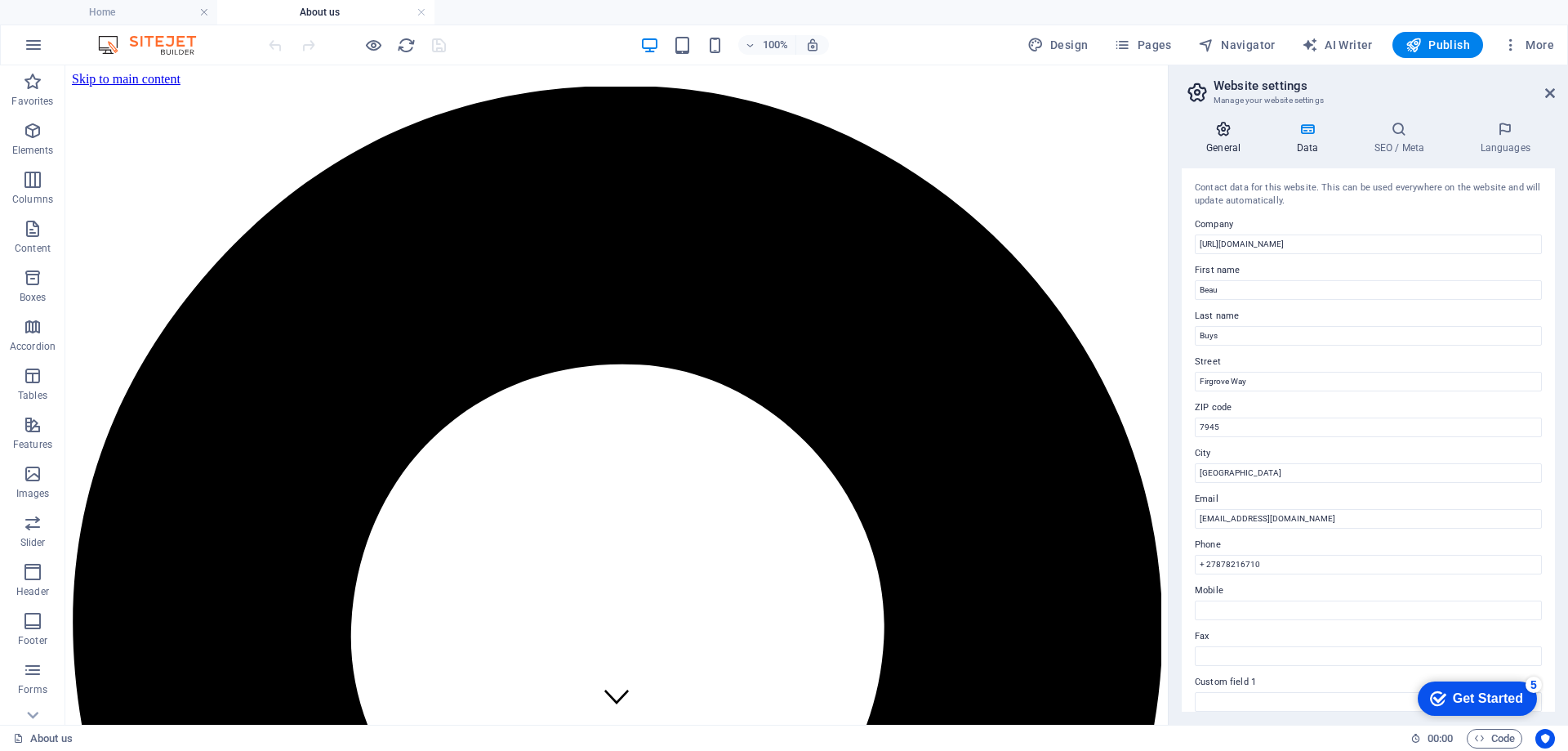
click at [1226, 133] on icon at bounding box center [1224, 129] width 84 height 17
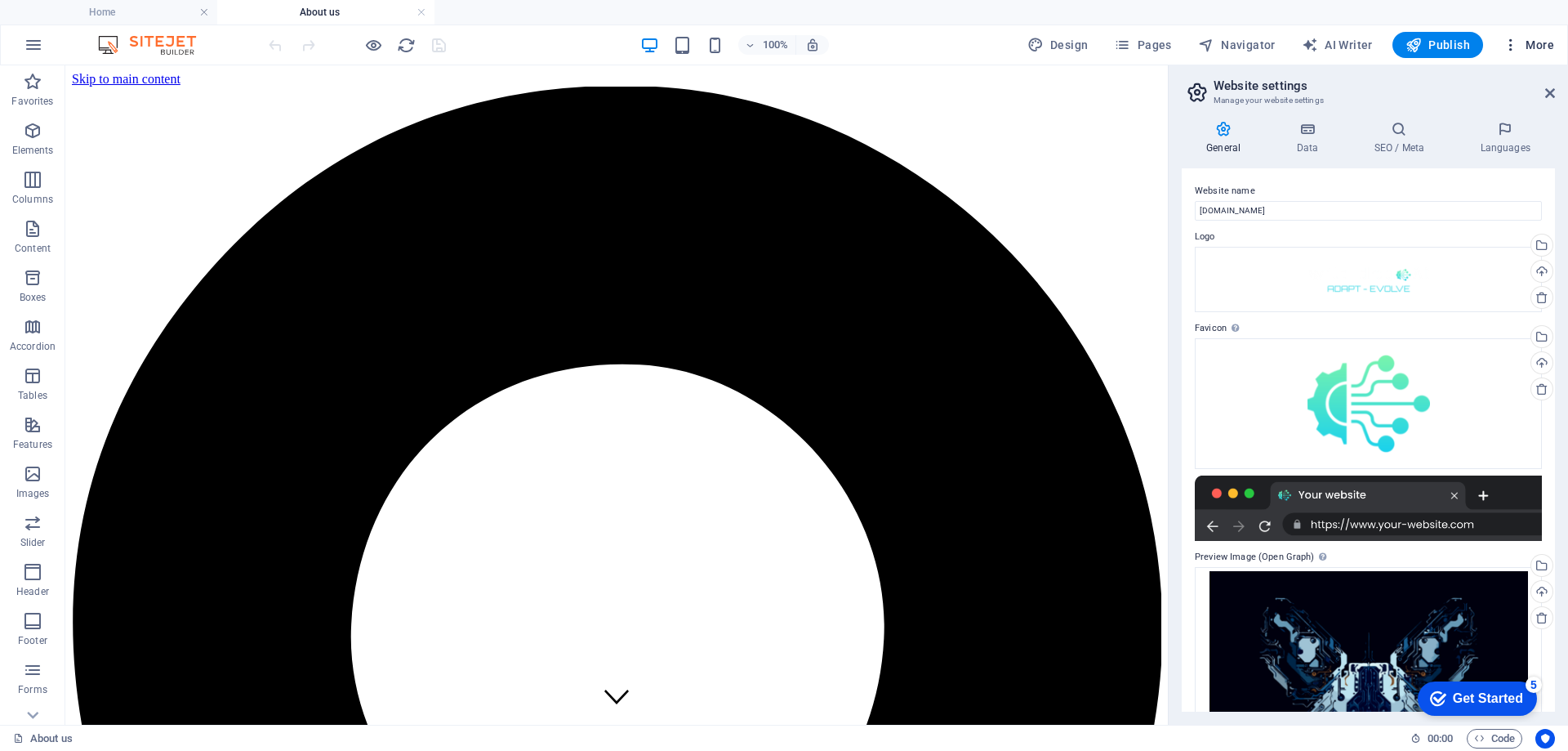
click at [1515, 43] on icon "button" at bounding box center [1510, 44] width 17 height 17
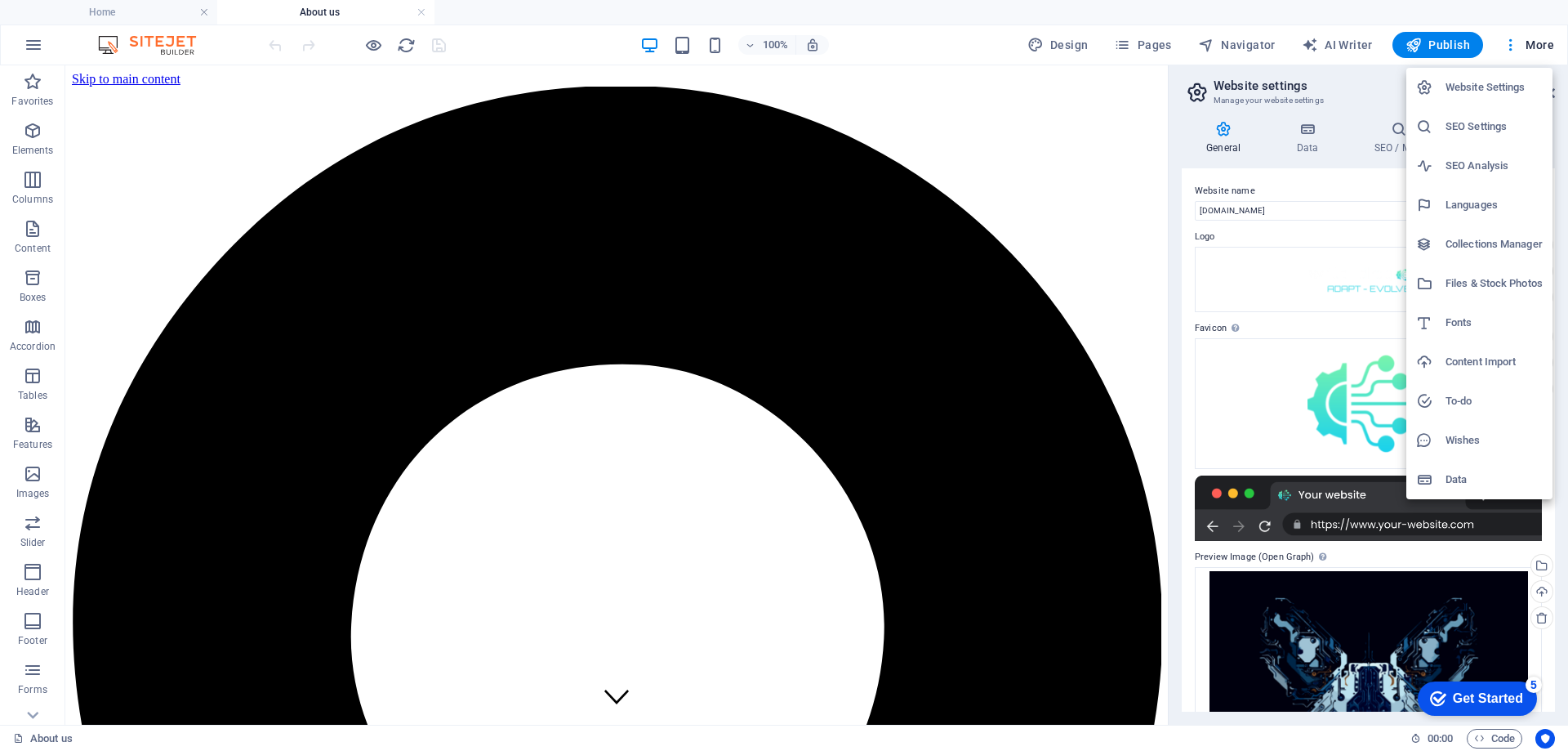
click at [1540, 44] on div at bounding box center [784, 375] width 1568 height 751
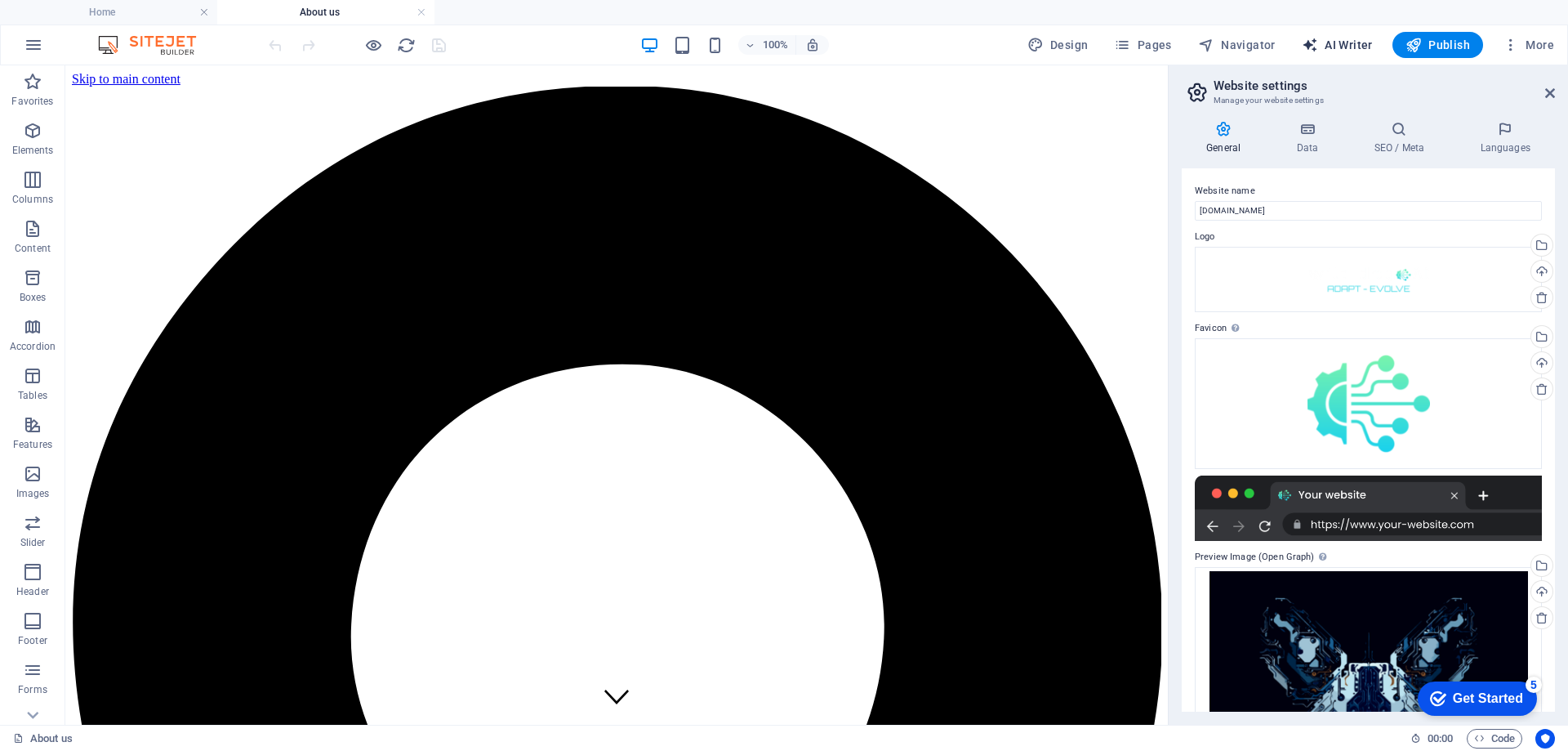
click at [1342, 44] on span "AI Writer" at bounding box center [1337, 44] width 71 height 17
select select "English"
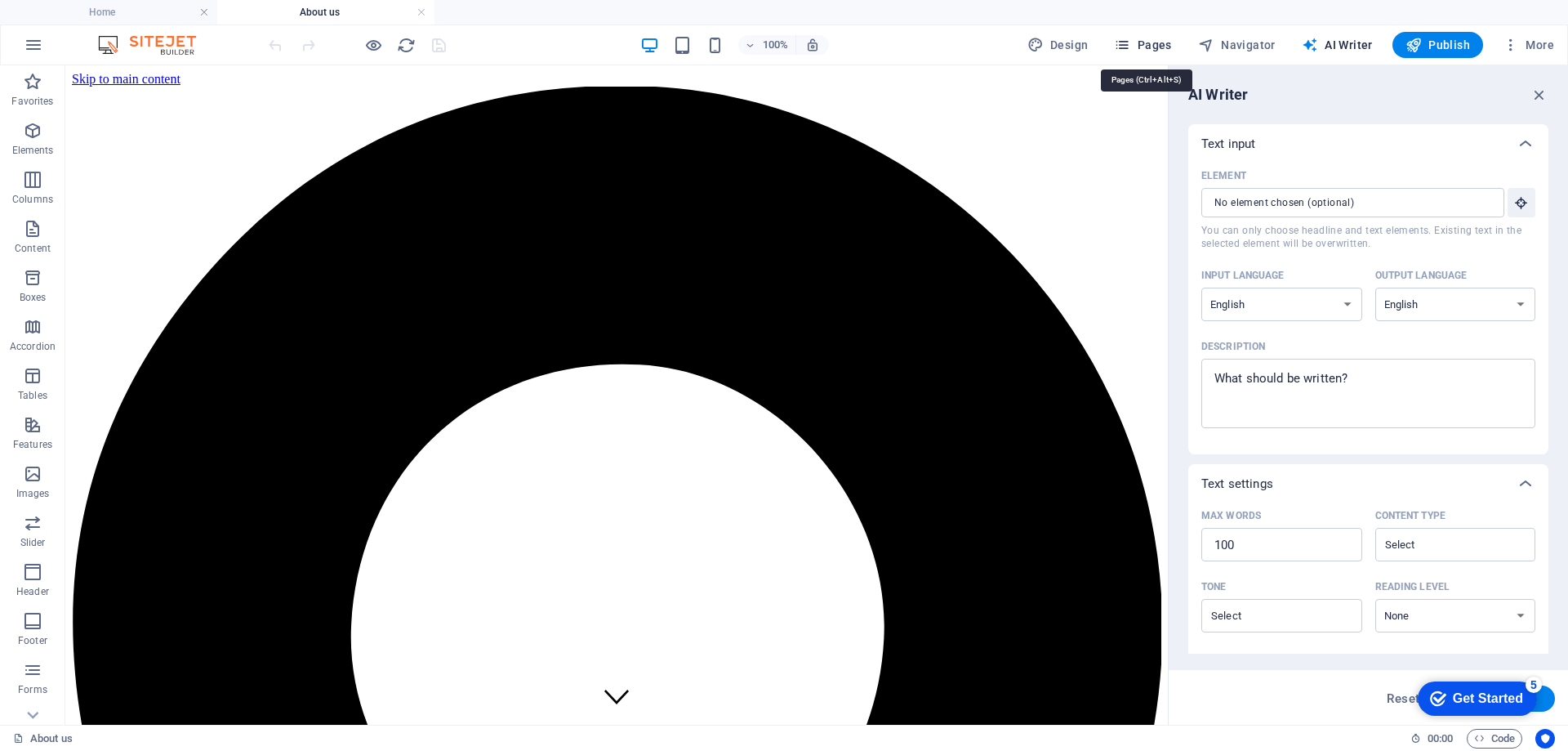
click at [1139, 40] on span "Pages" at bounding box center [1142, 44] width 58 height 17
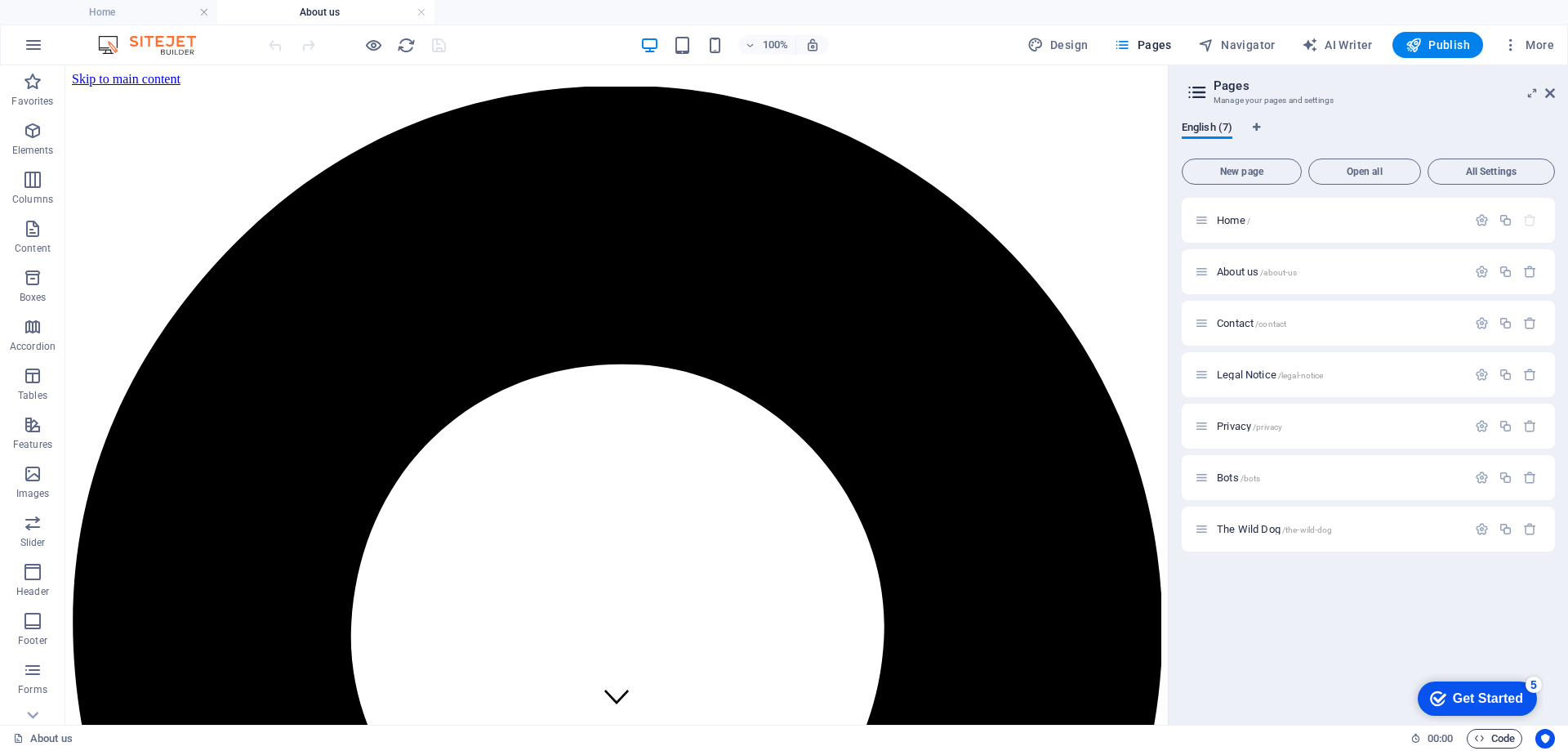
click at [1490, 734] on span "Code" at bounding box center [1494, 738] width 41 height 19
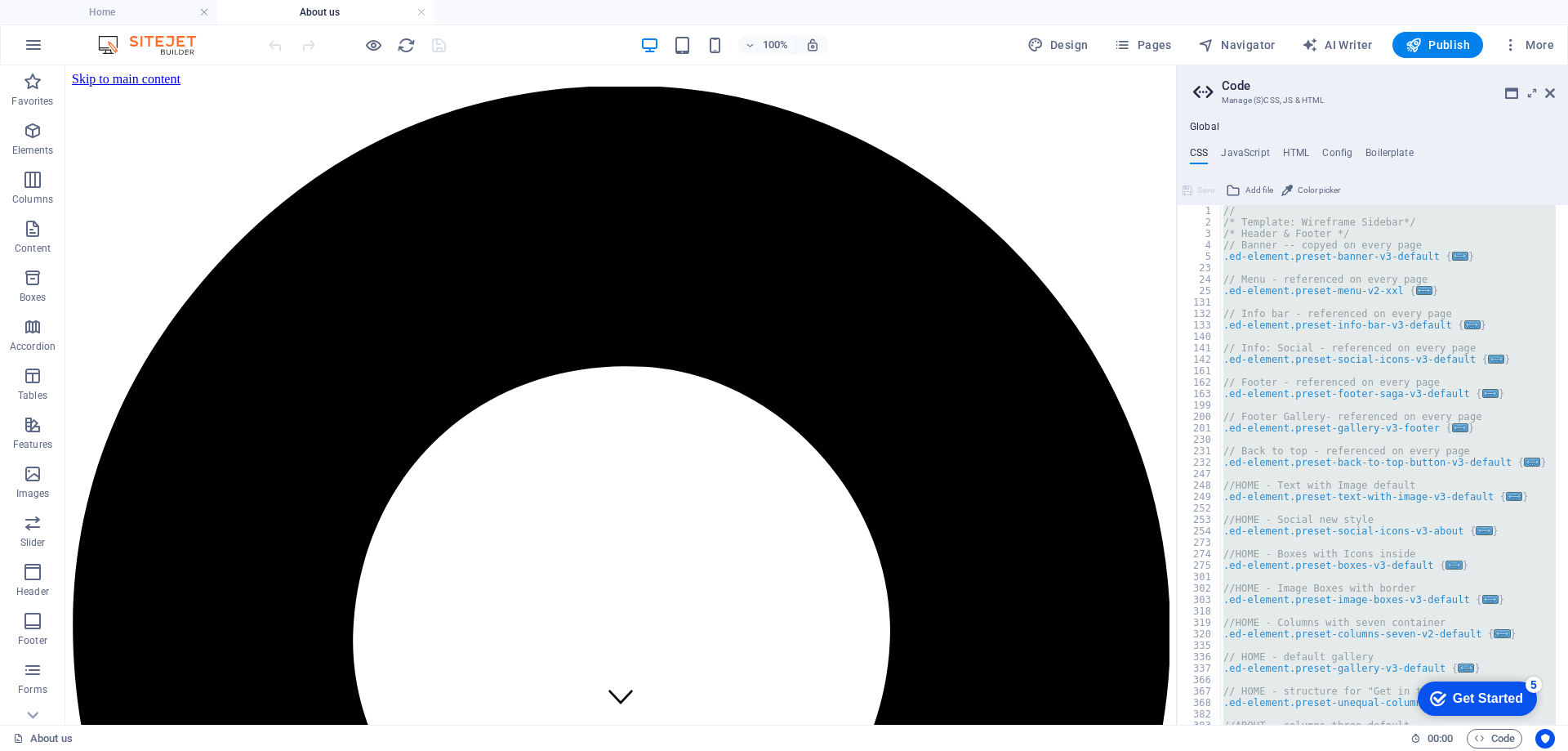
click at [1364, 341] on div "// /* Template: Wireframe Sidebar*/ /* Header & Footer */ // Banner -- copyed o…" at bounding box center [1387, 465] width 336 height 520
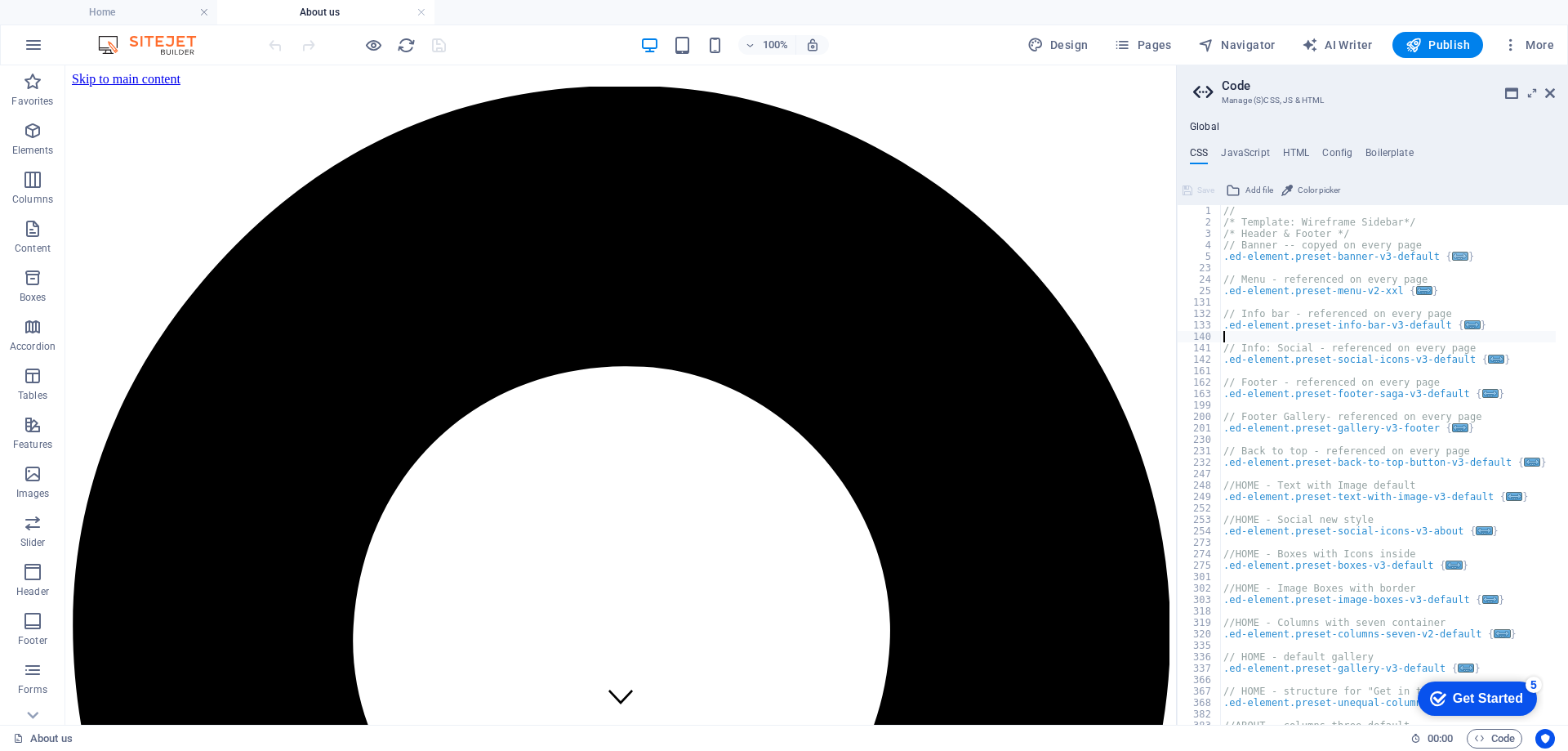
click at [1452, 256] on span "..." at bounding box center [1460, 256] width 17 height 9
click at [1416, 289] on span "..." at bounding box center [1424, 289] width 17 height 9
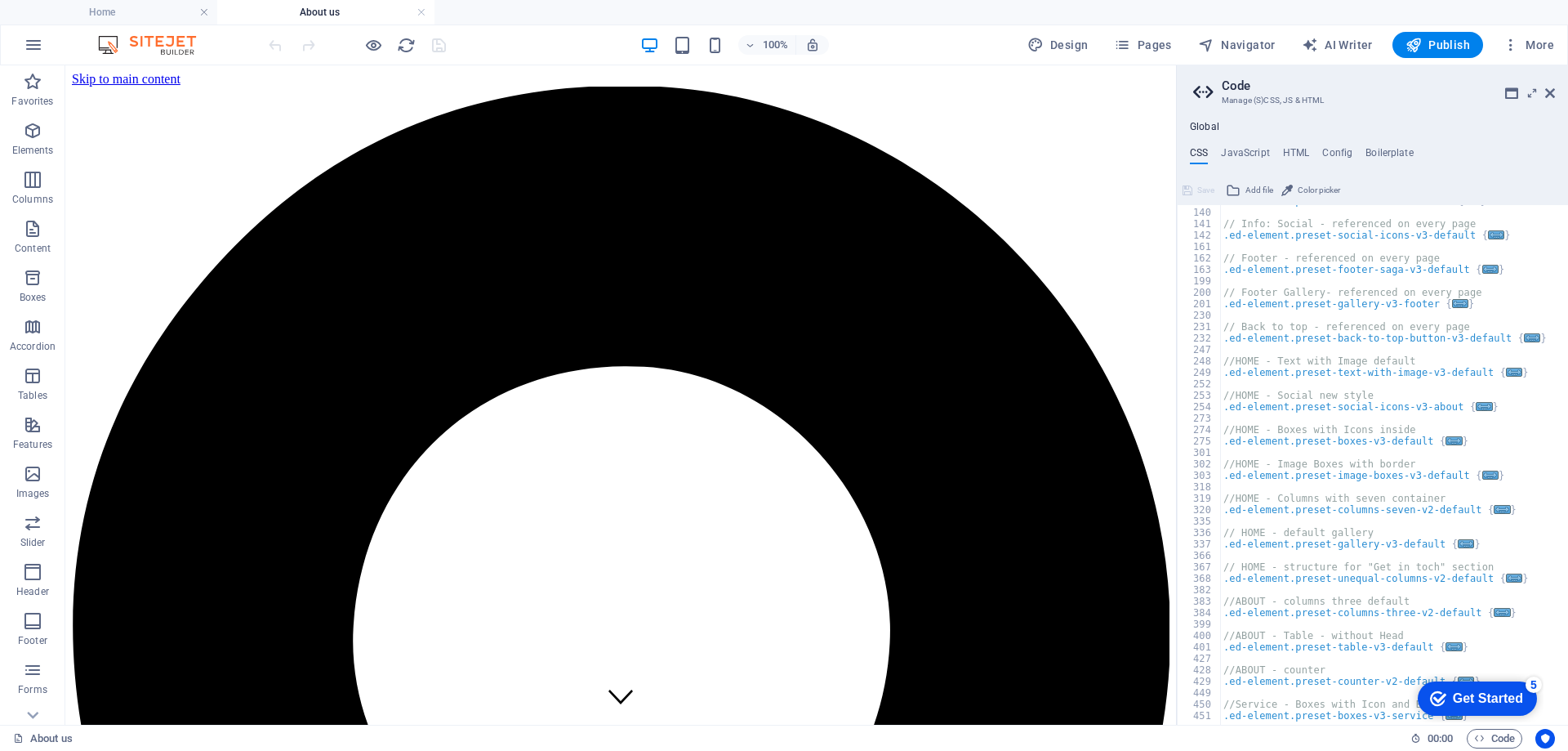
scroll to position [1372, 0]
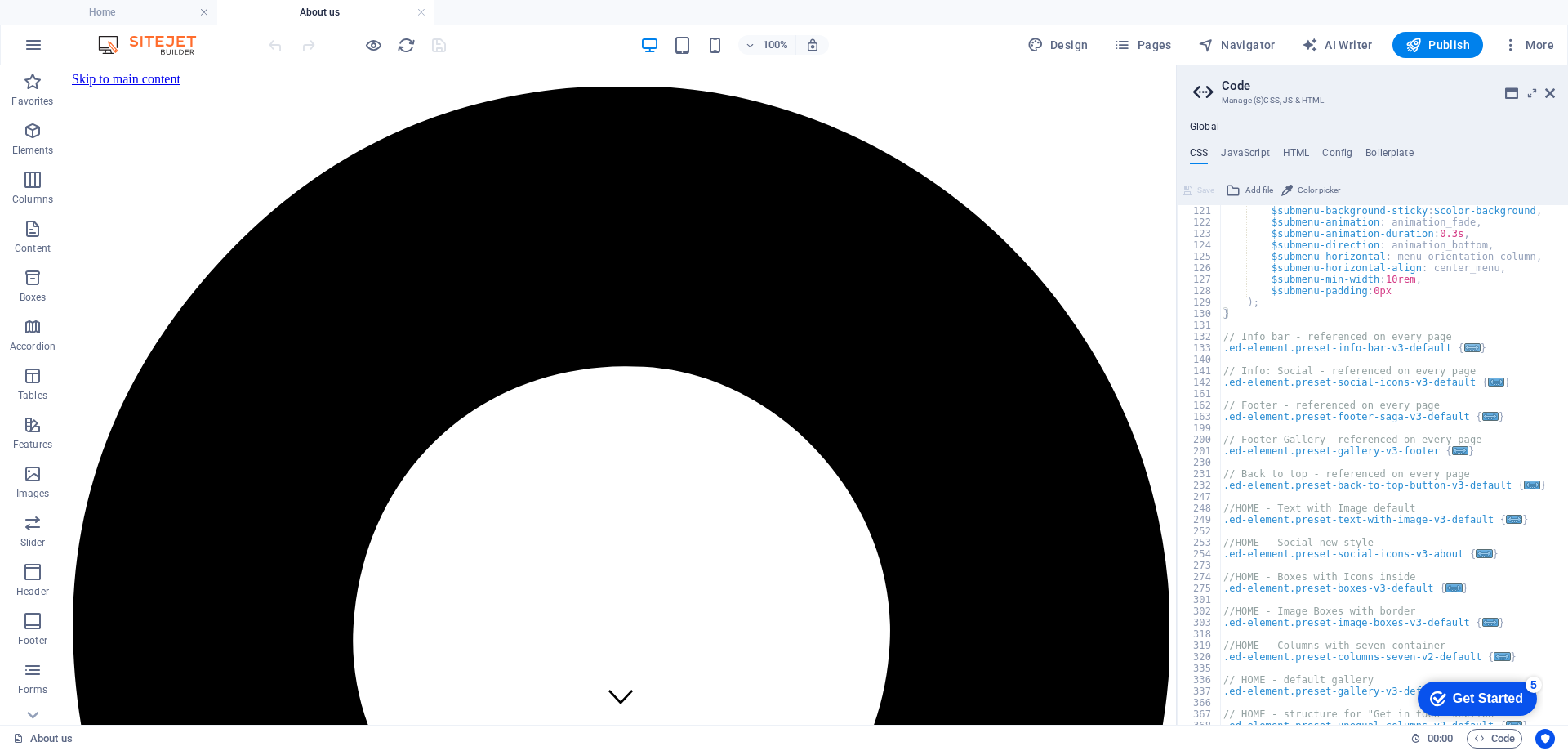
click at [1464, 345] on span "..." at bounding box center [1472, 347] width 17 height 9
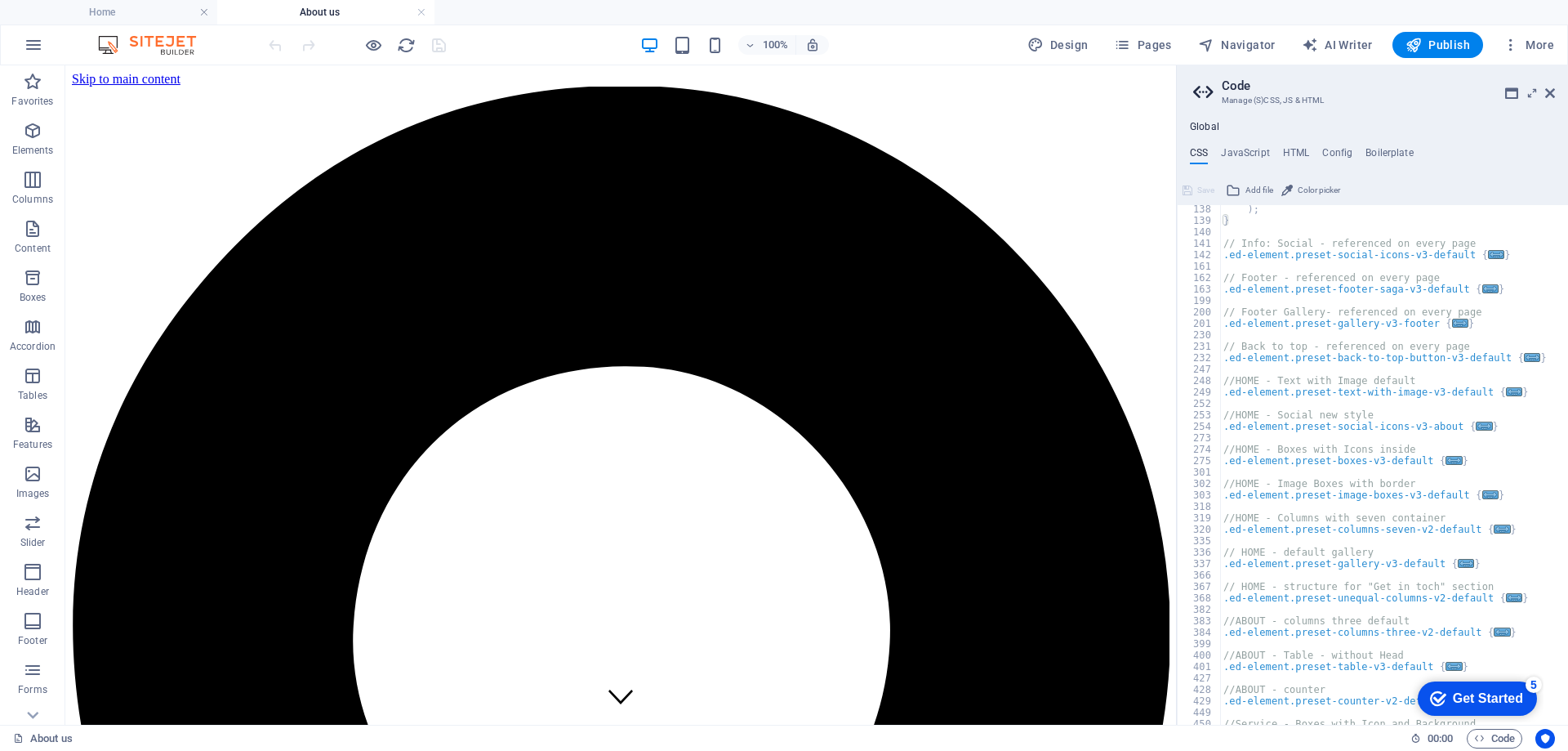
scroll to position [1568, 0]
click at [1488, 256] on span "..." at bounding box center [1496, 255] width 17 height 9
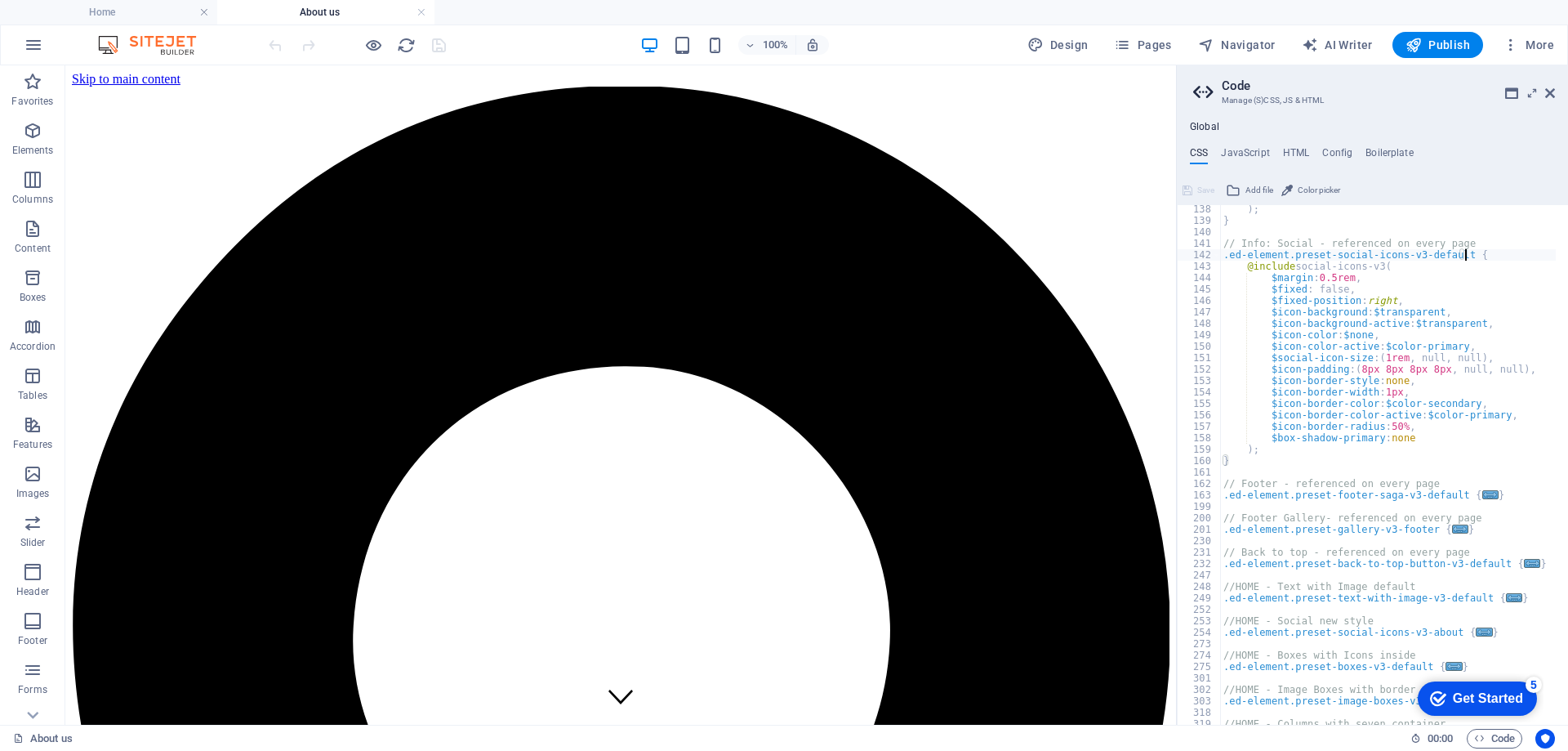
scroll to position [1765, 0]
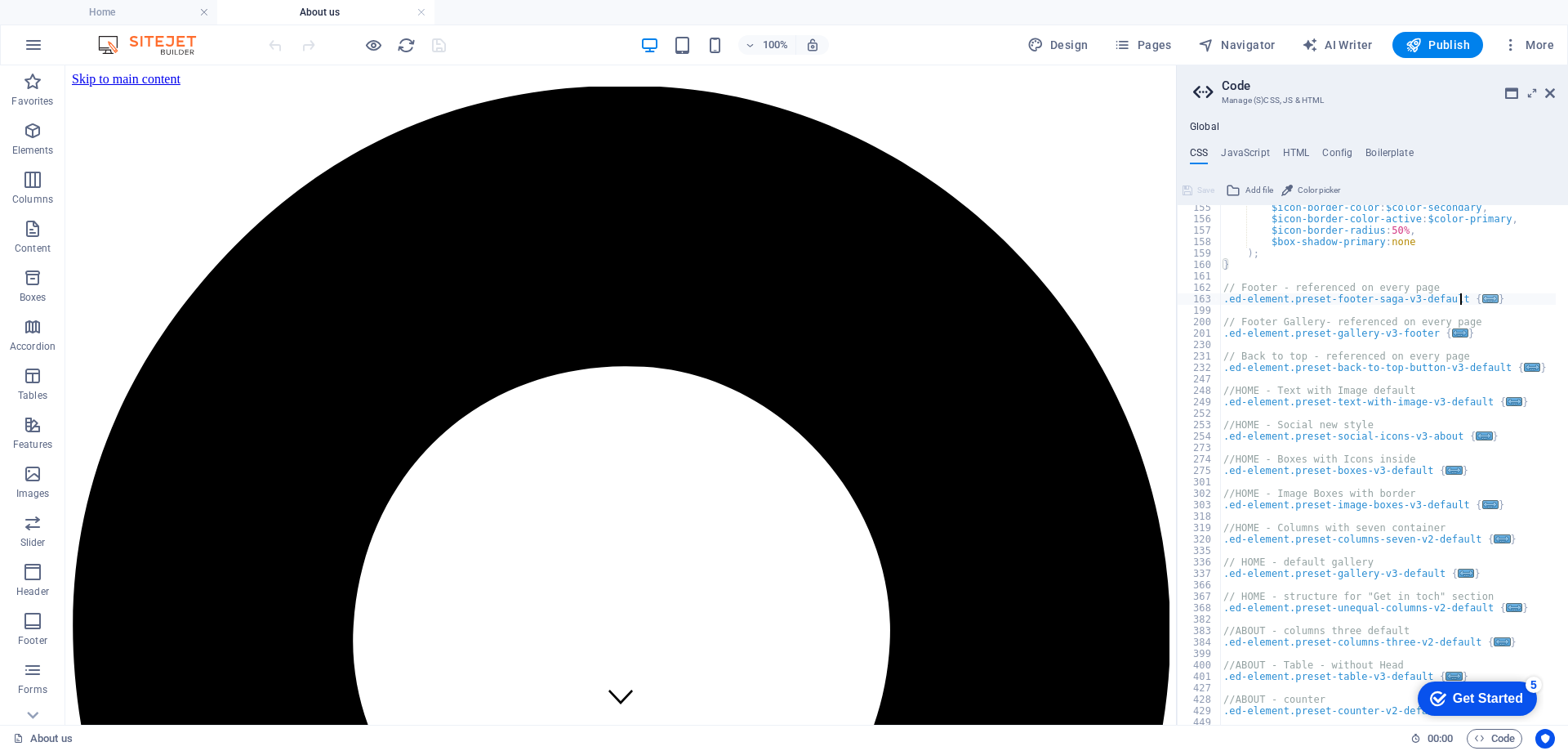
click at [1483, 300] on span "..." at bounding box center [1490, 298] width 17 height 9
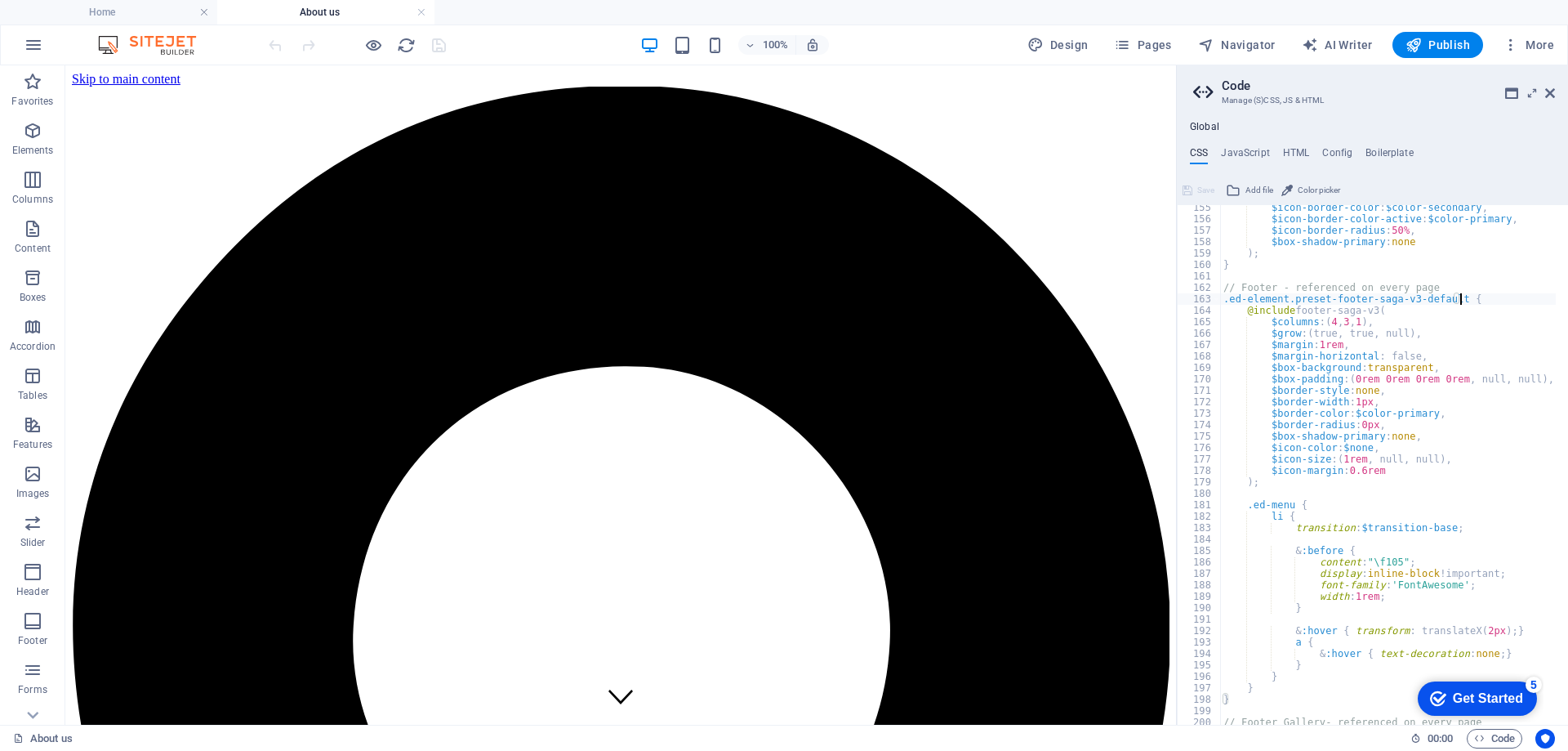
scroll to position [1960, 0]
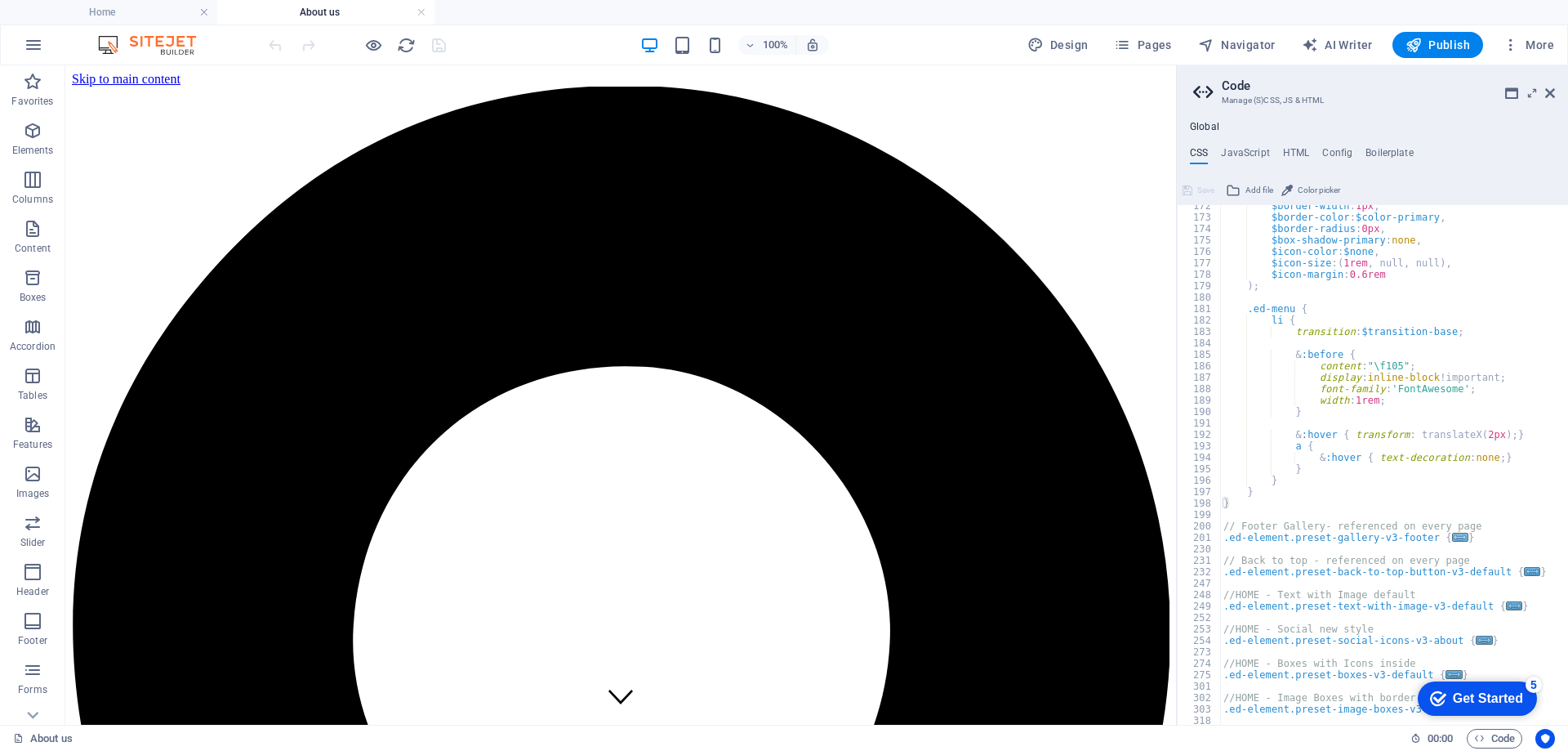
click at [1452, 538] on span "..." at bounding box center [1460, 537] width 17 height 9
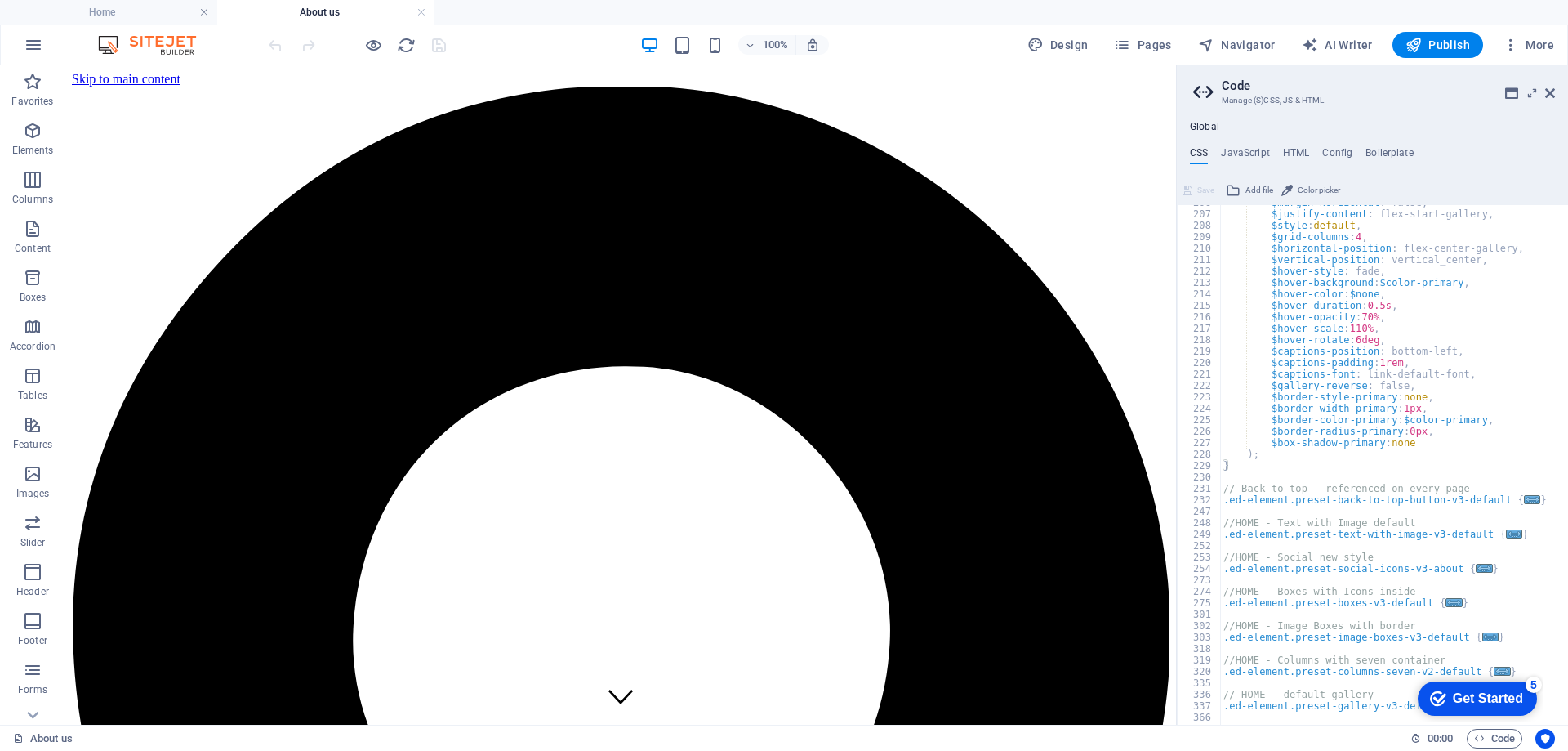
scroll to position [2450, 0]
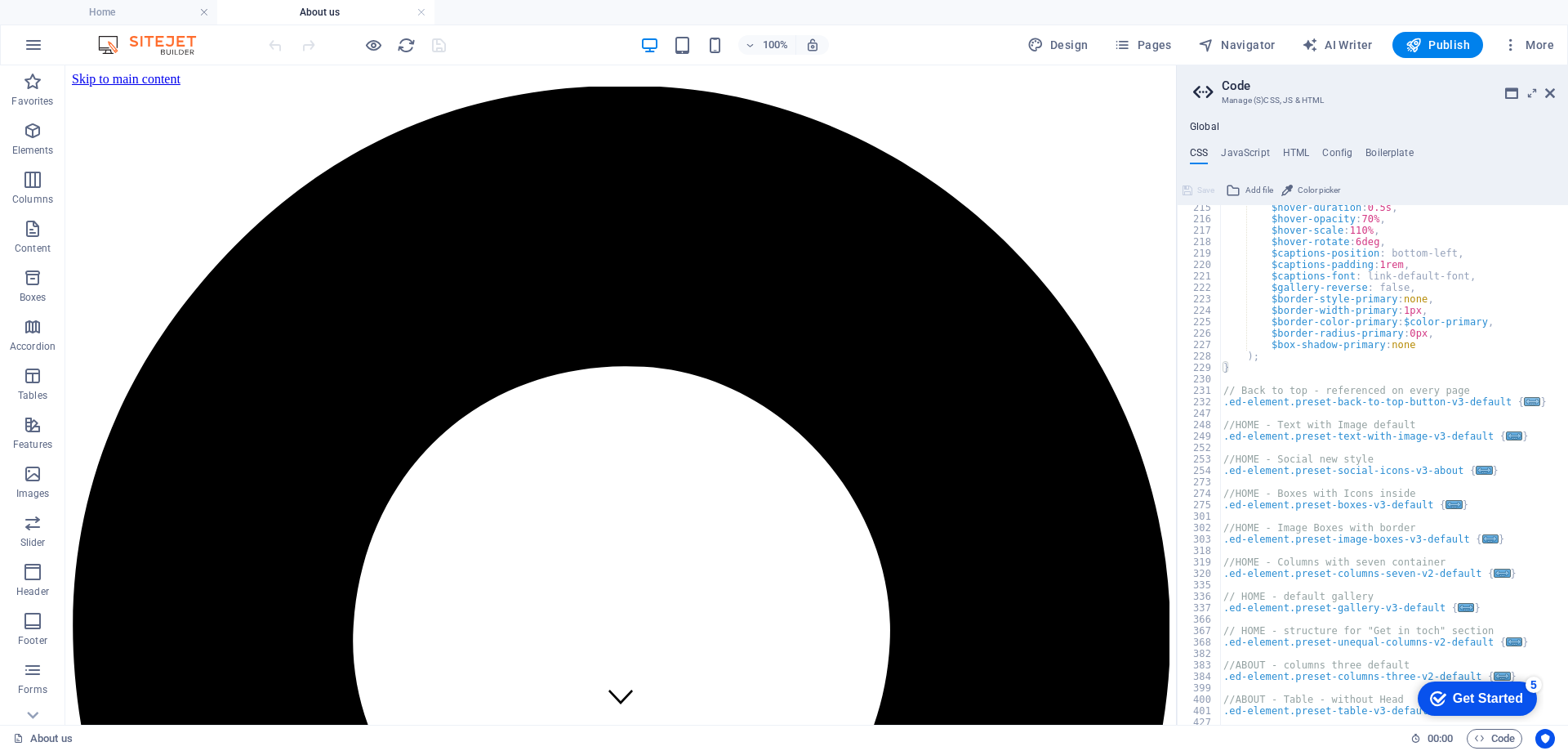
click at [1524, 398] on span "..." at bounding box center [1531, 401] width 17 height 9
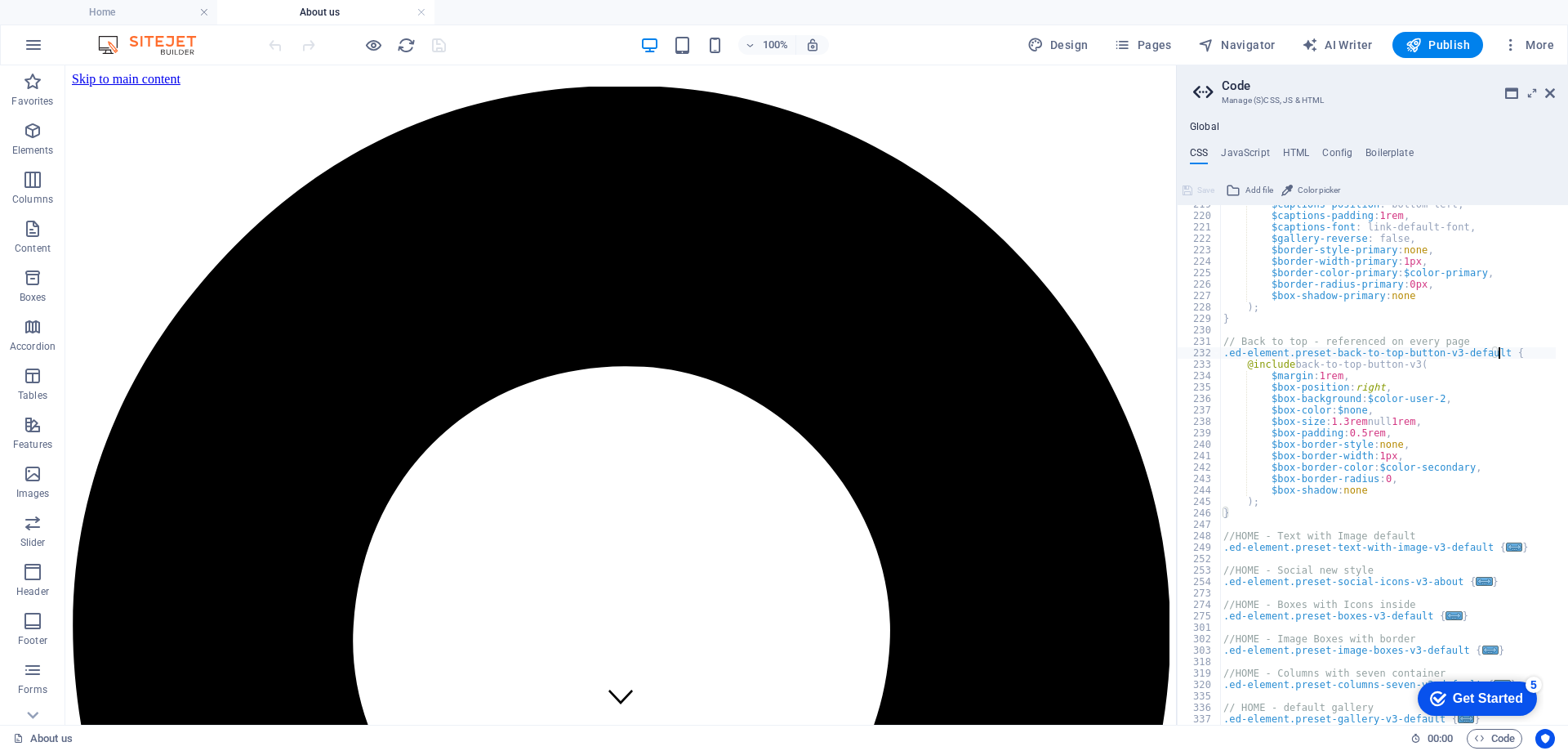
scroll to position [2695, 0]
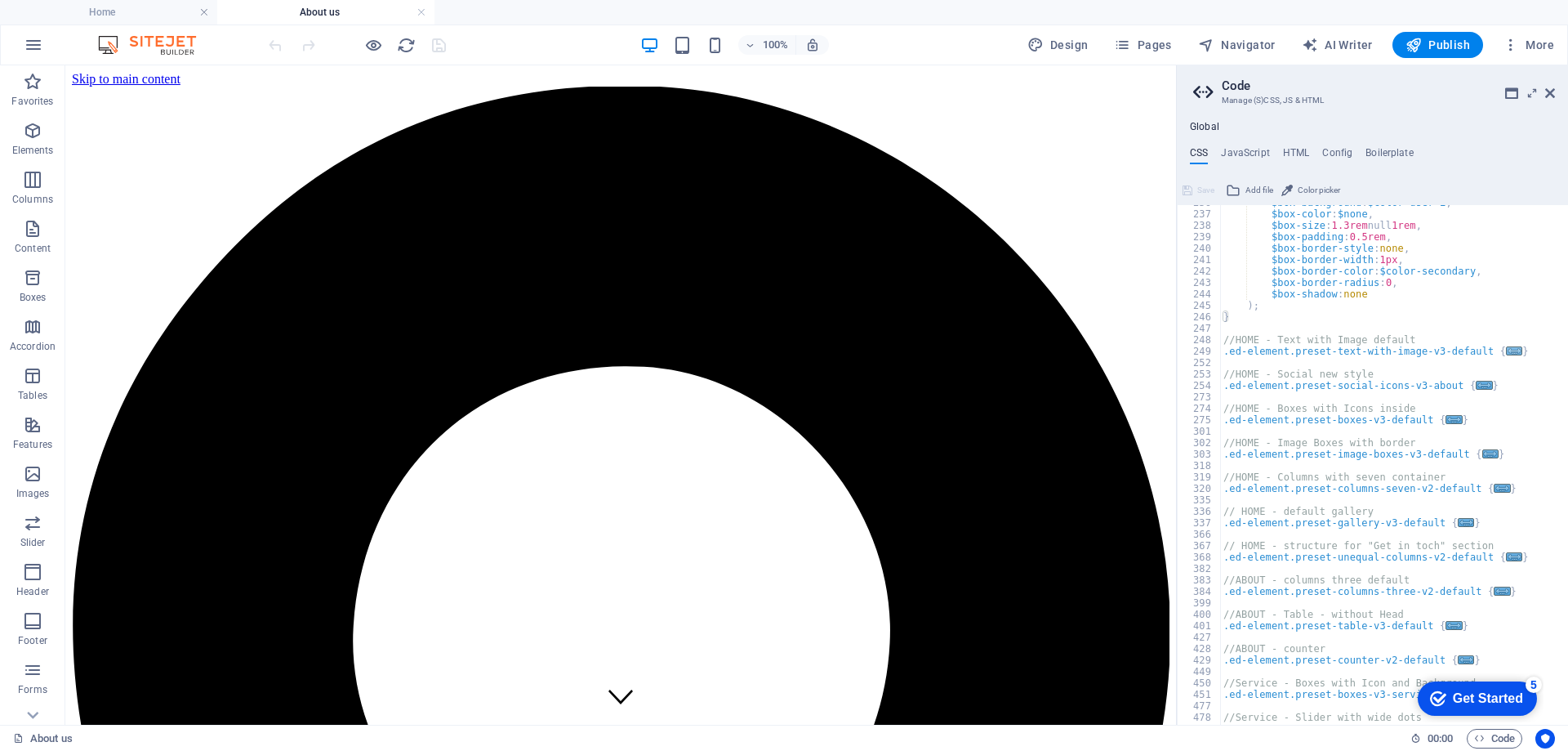
click at [1506, 355] on span "..." at bounding box center [1514, 351] width 17 height 9
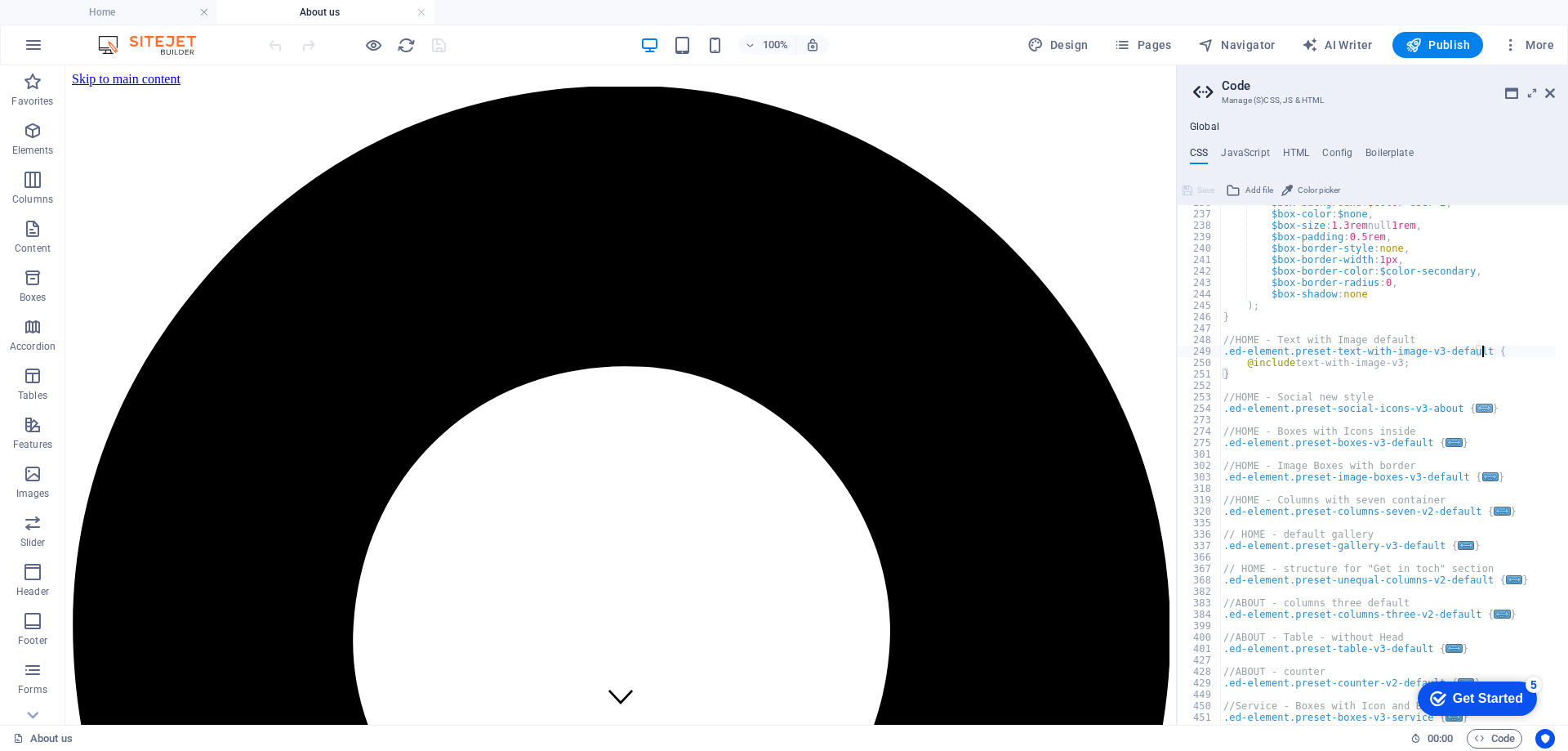
click at [1476, 406] on span "..." at bounding box center [1484, 408] width 17 height 9
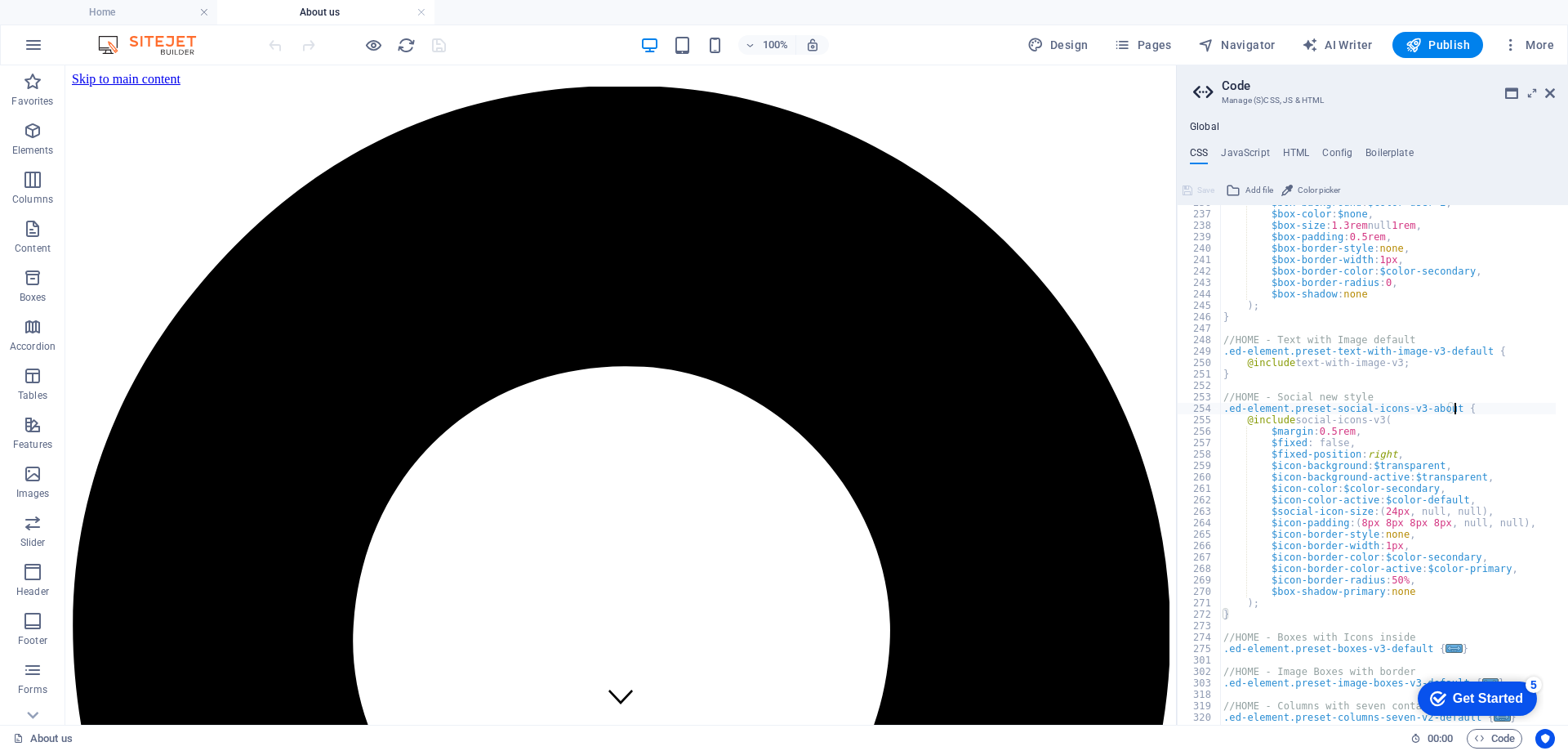
scroll to position [2891, 0]
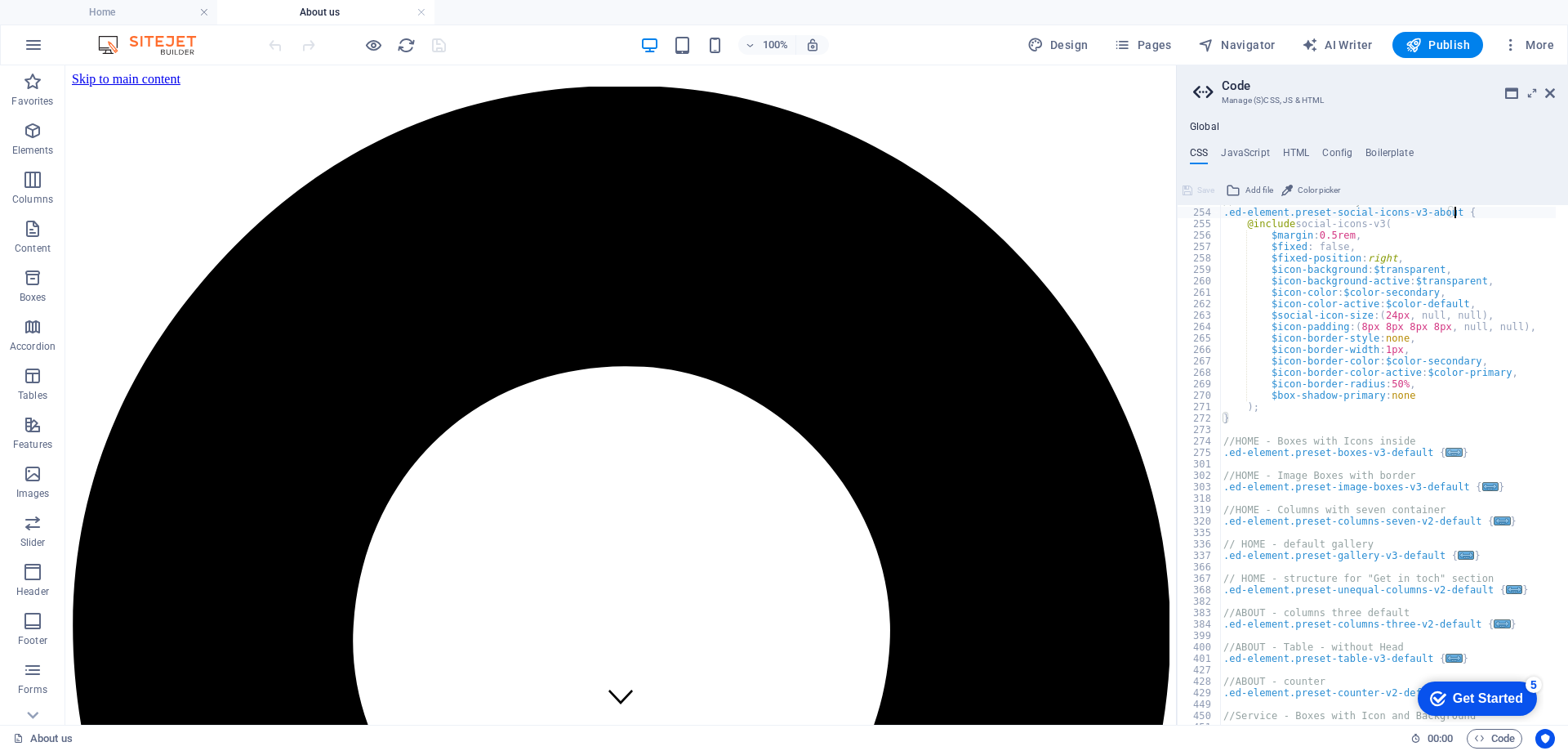
click at [1446, 453] on span "..." at bounding box center [1454, 452] width 17 height 9
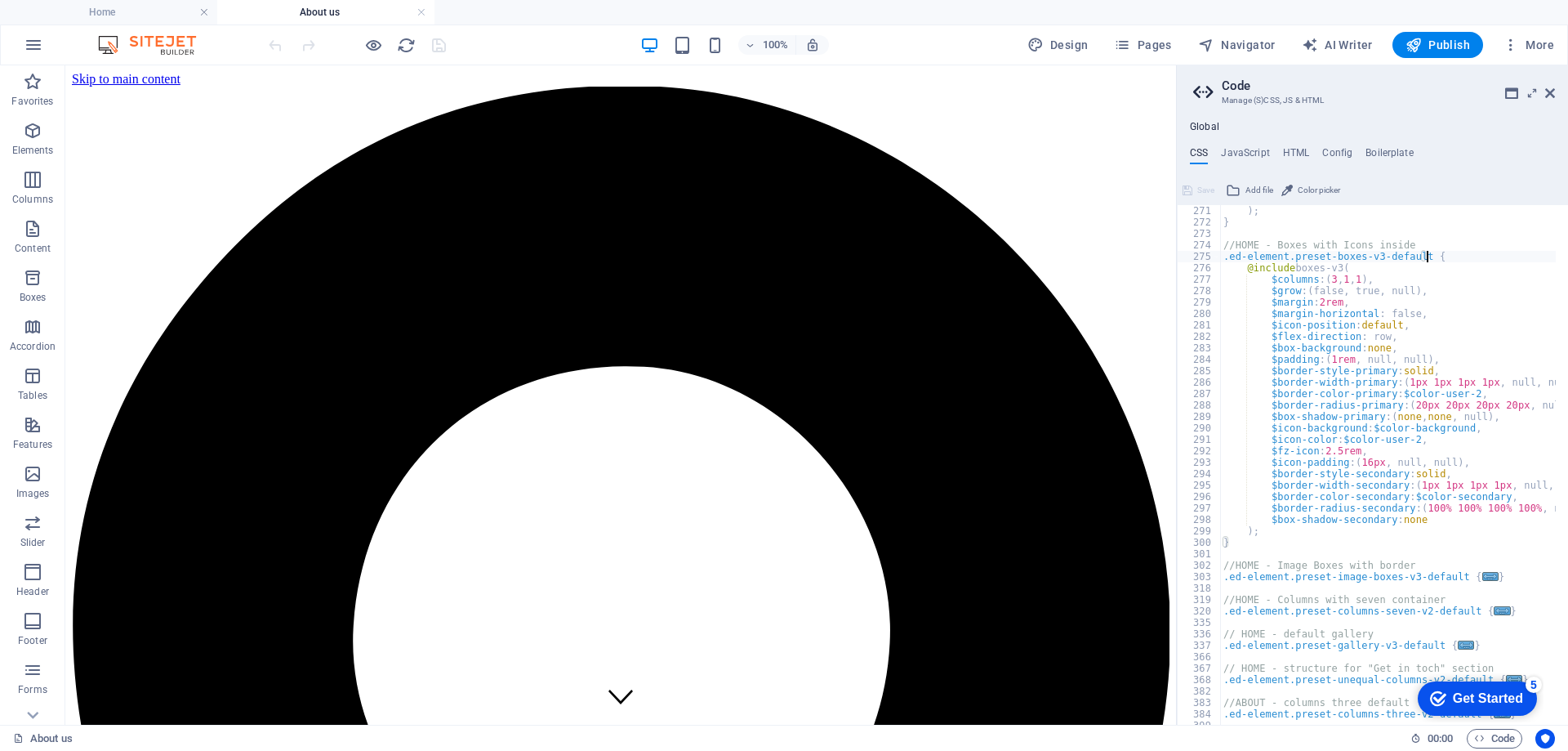
scroll to position [3283, 0]
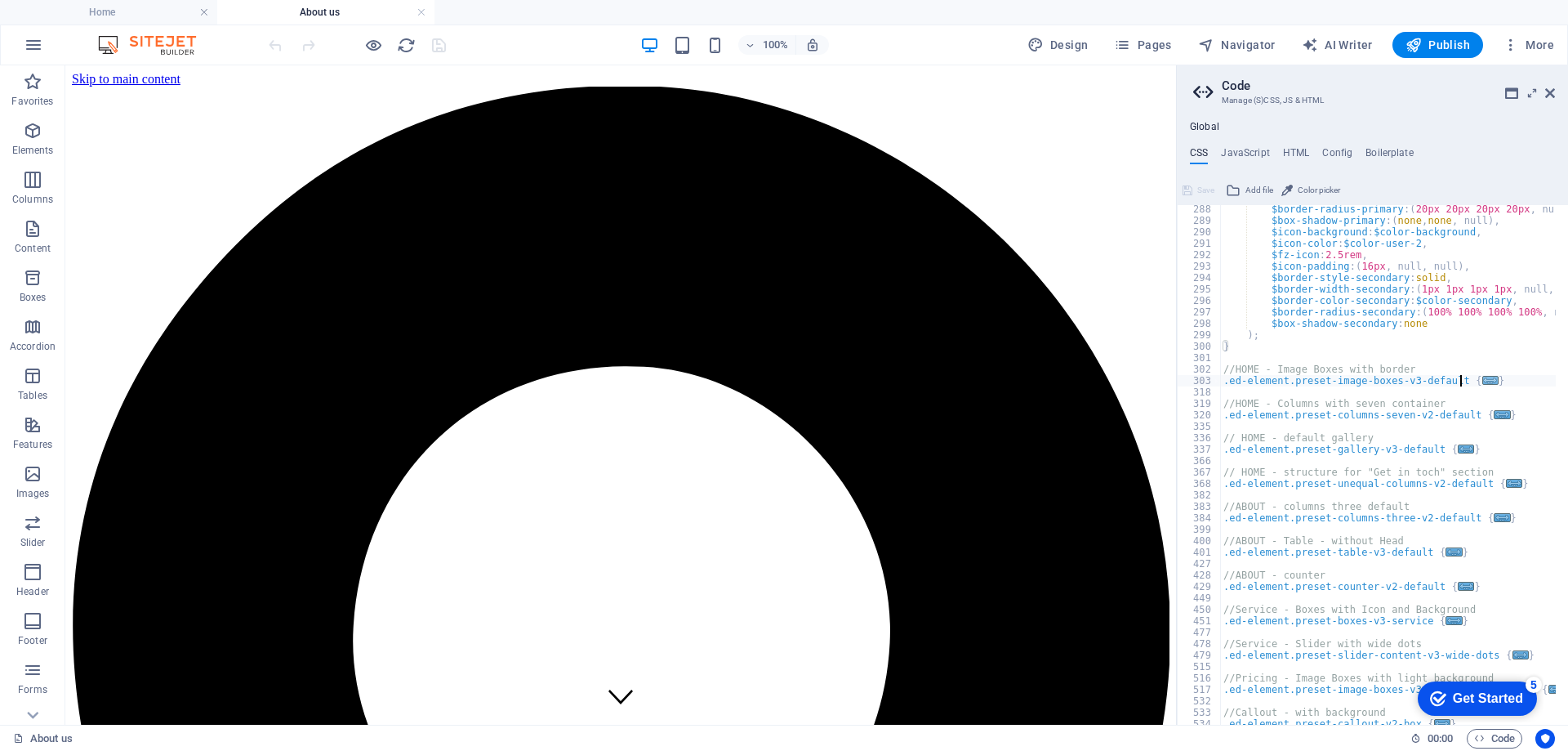
click at [1483, 380] on span "..." at bounding box center [1490, 380] width 17 height 9
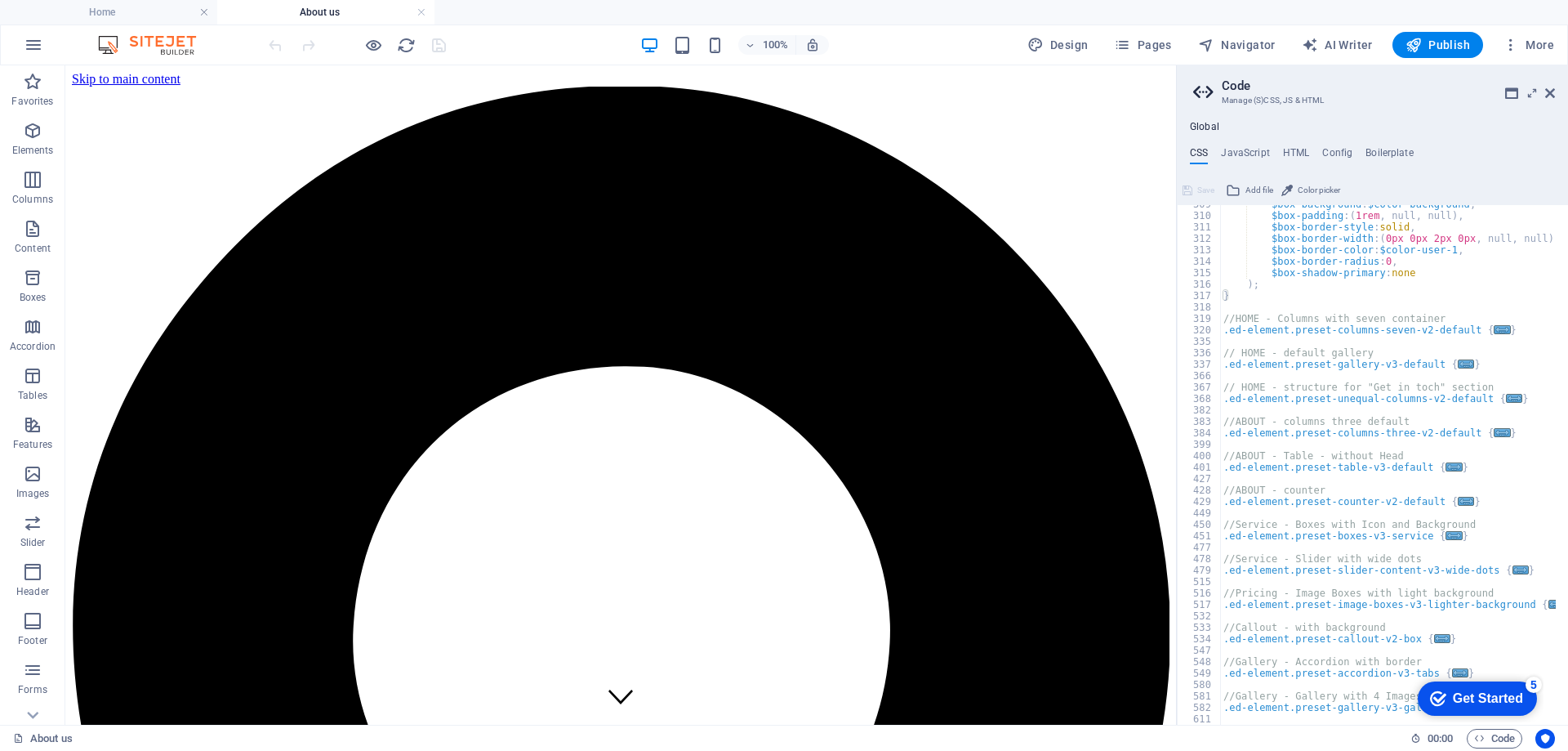
scroll to position [3528, 0]
click at [1495, 331] on span "..." at bounding box center [1503, 330] width 17 height 9
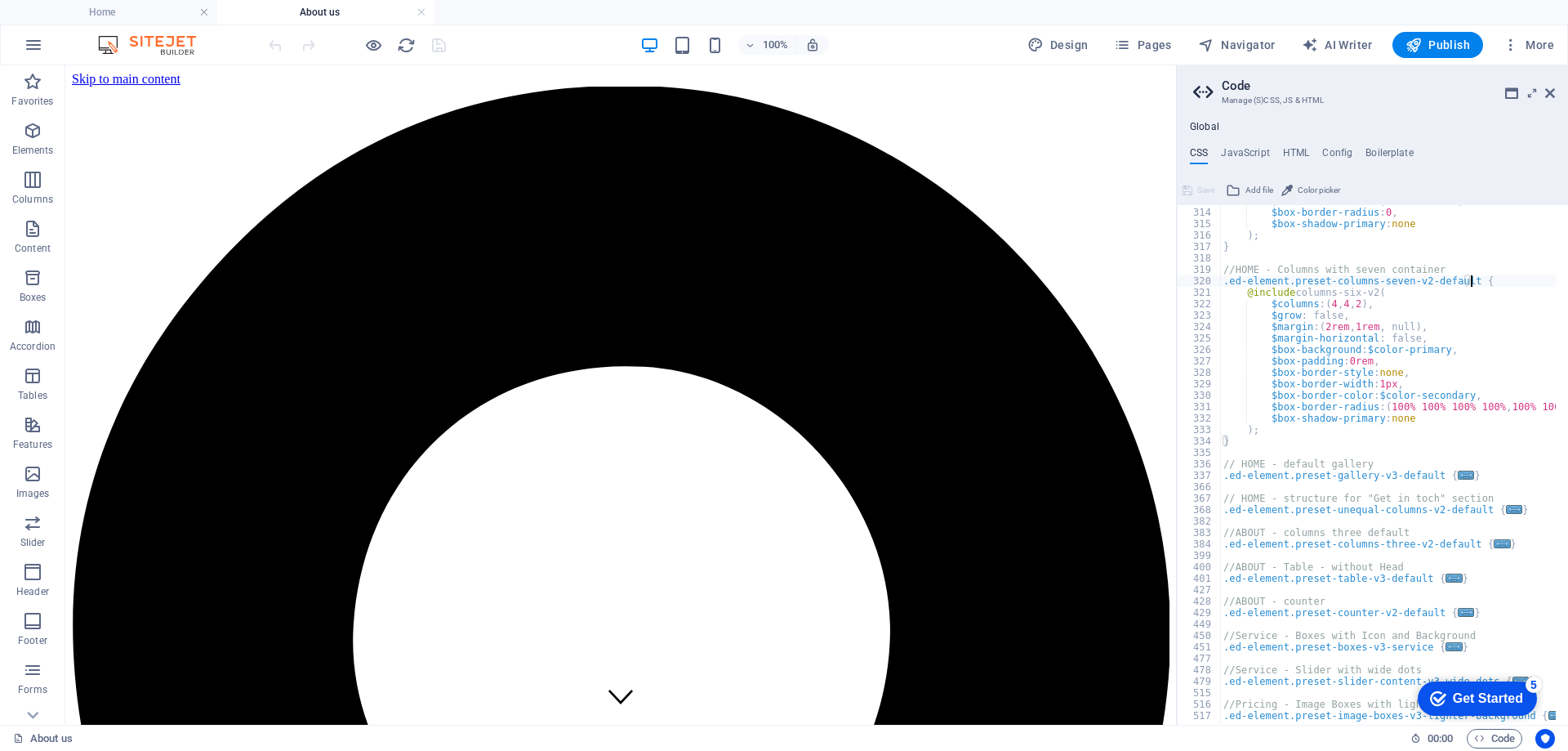
scroll to position [3676, 0]
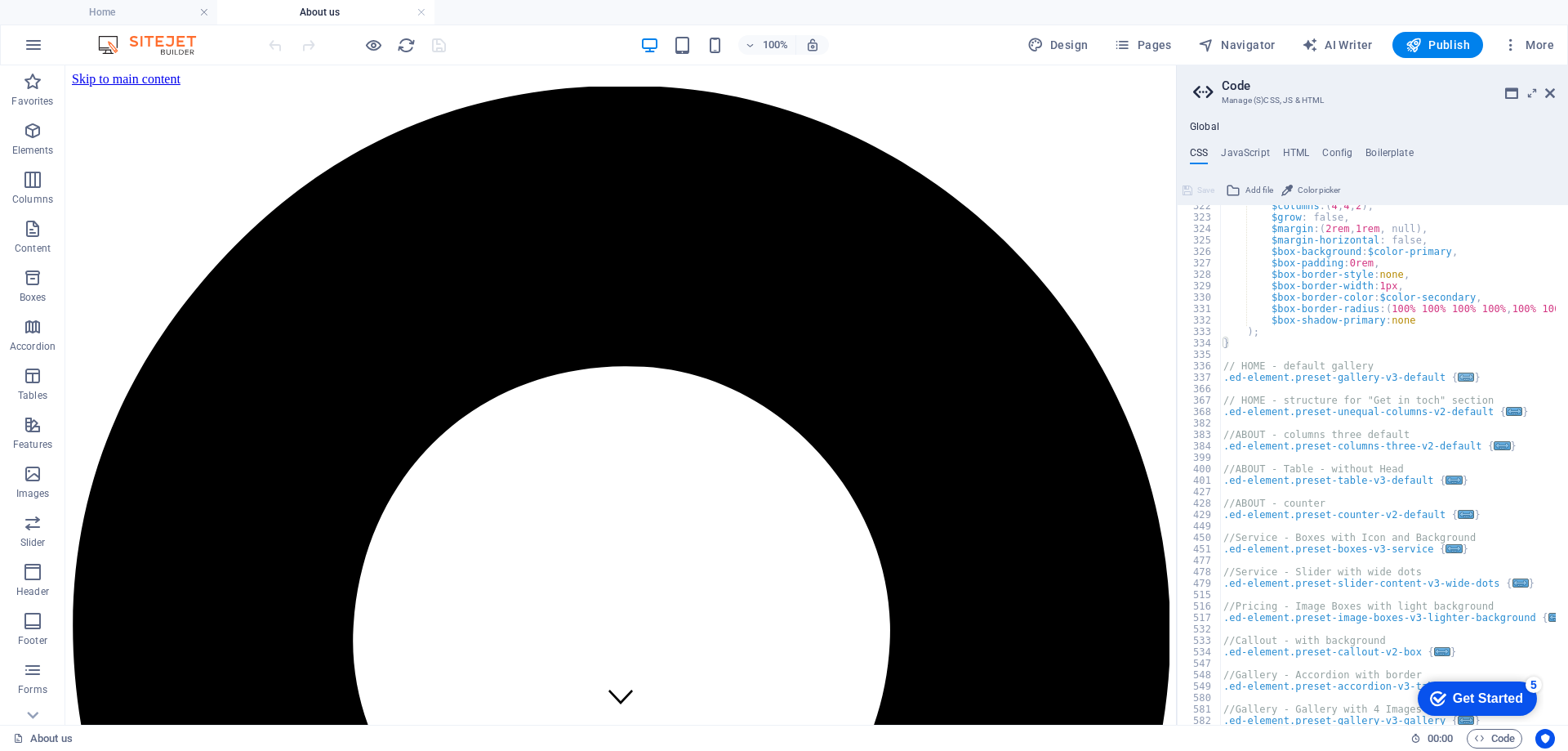
click at [1457, 379] on span "..." at bounding box center [1465, 377] width 17 height 9
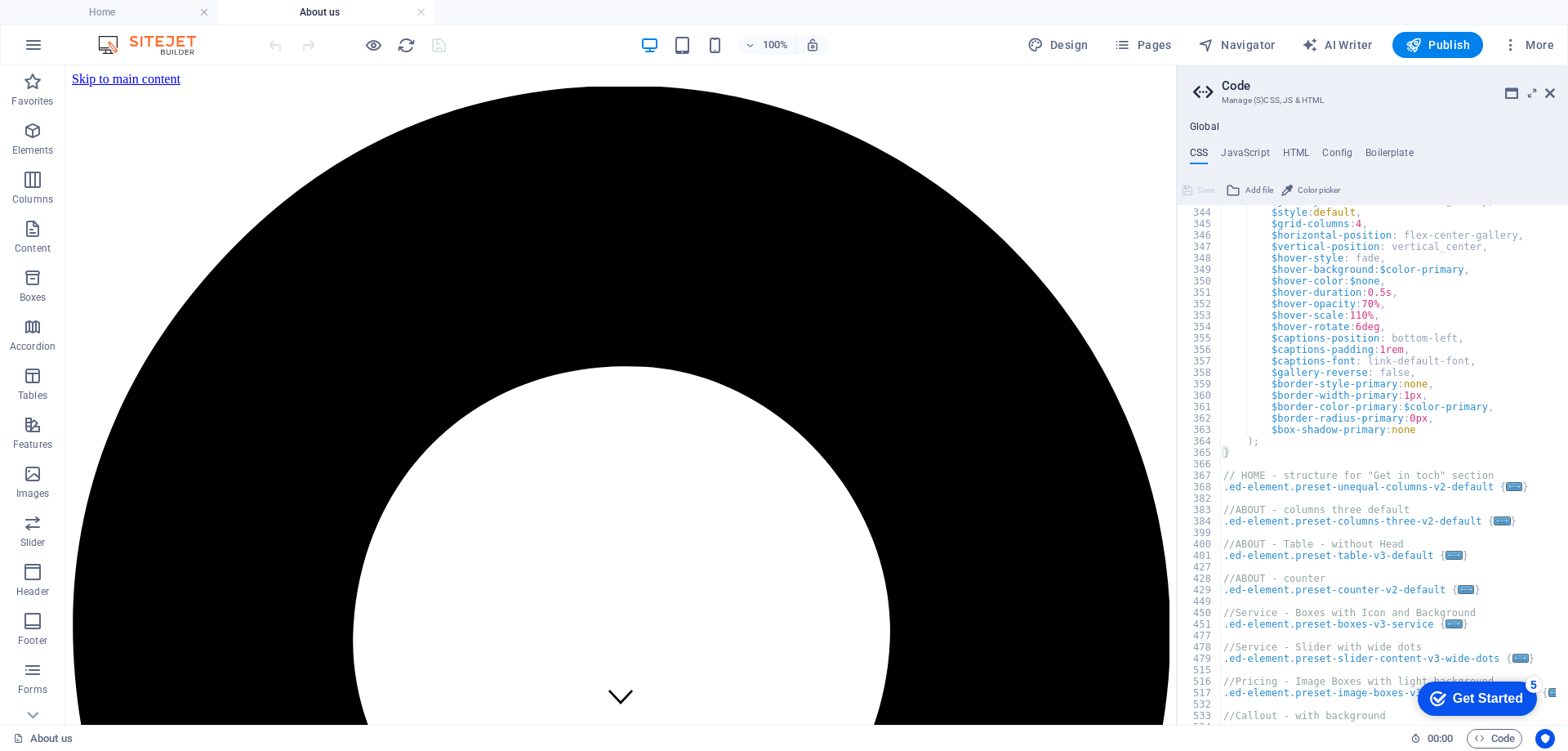
scroll to position [3921, 0]
click at [1506, 489] on span "..." at bounding box center [1514, 486] width 17 height 9
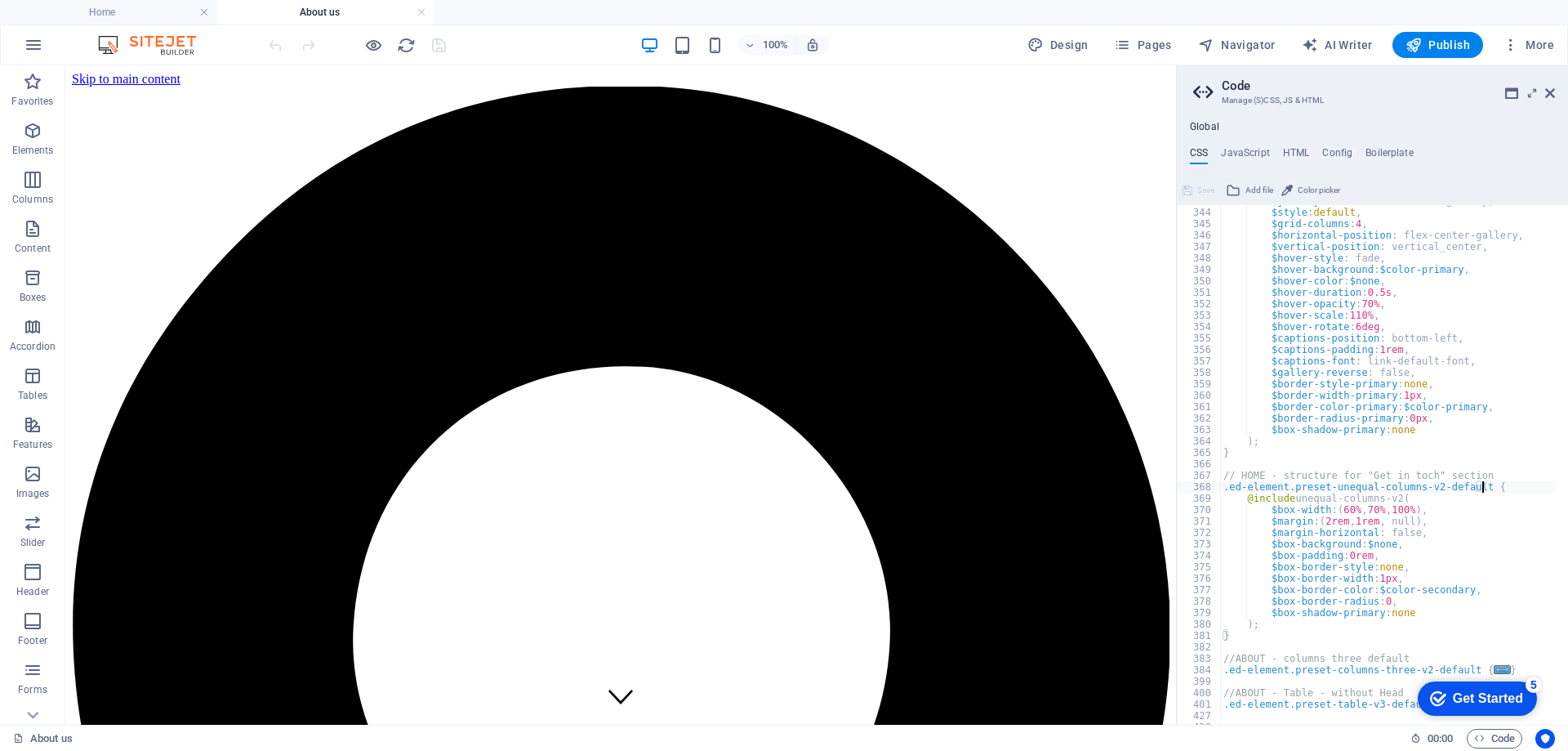
scroll to position [4116, 0]
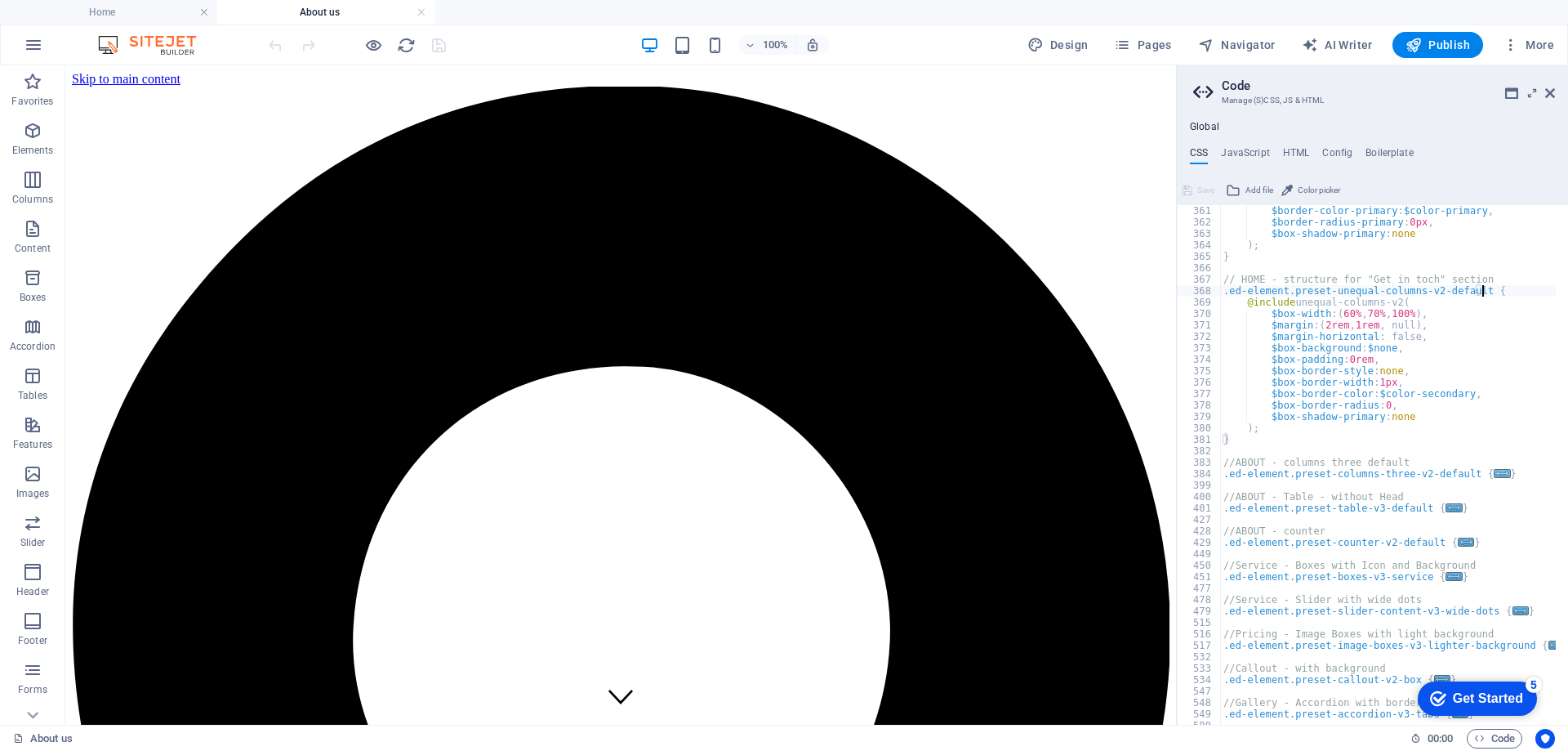
click at [1495, 472] on span "..." at bounding box center [1503, 473] width 17 height 9
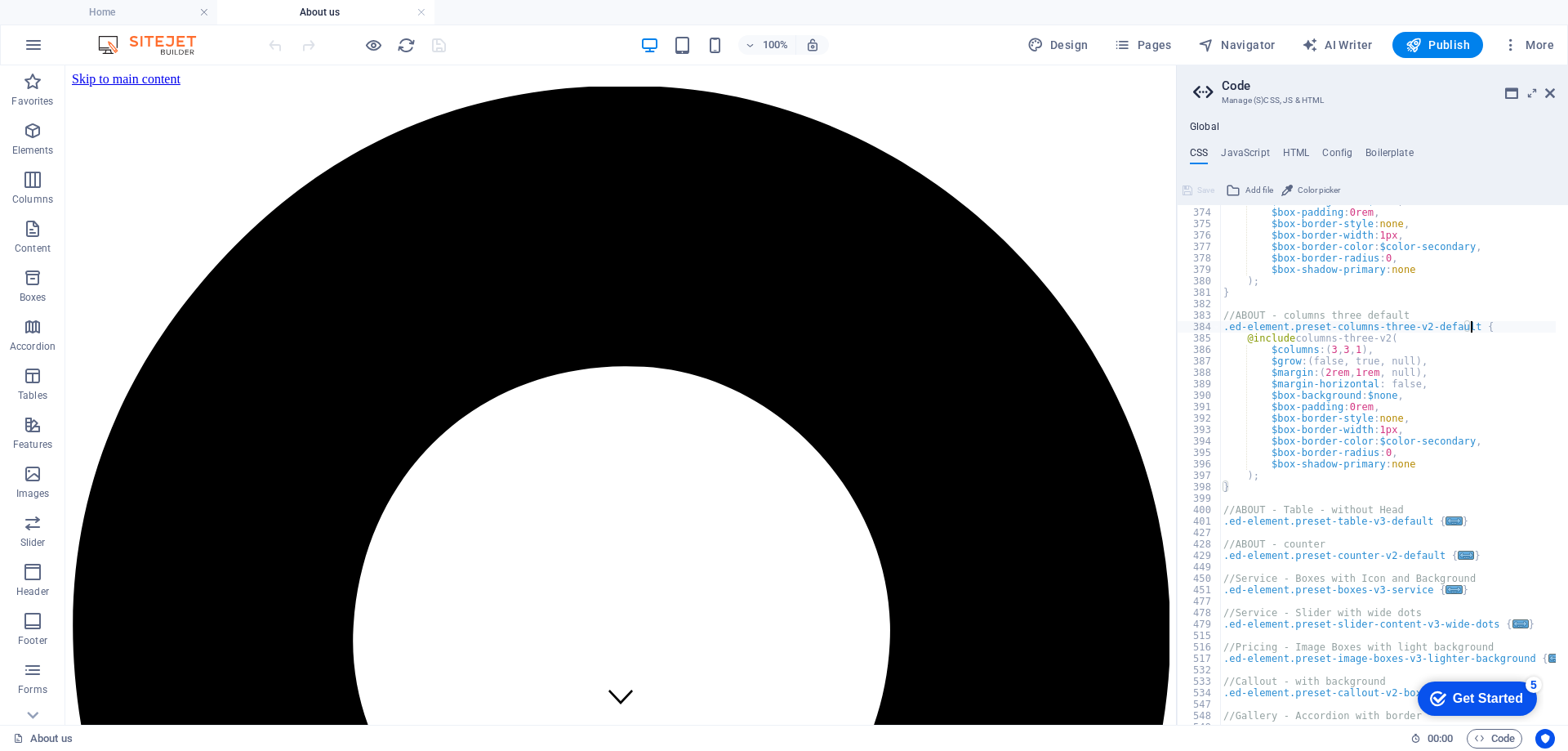
scroll to position [4361, 0]
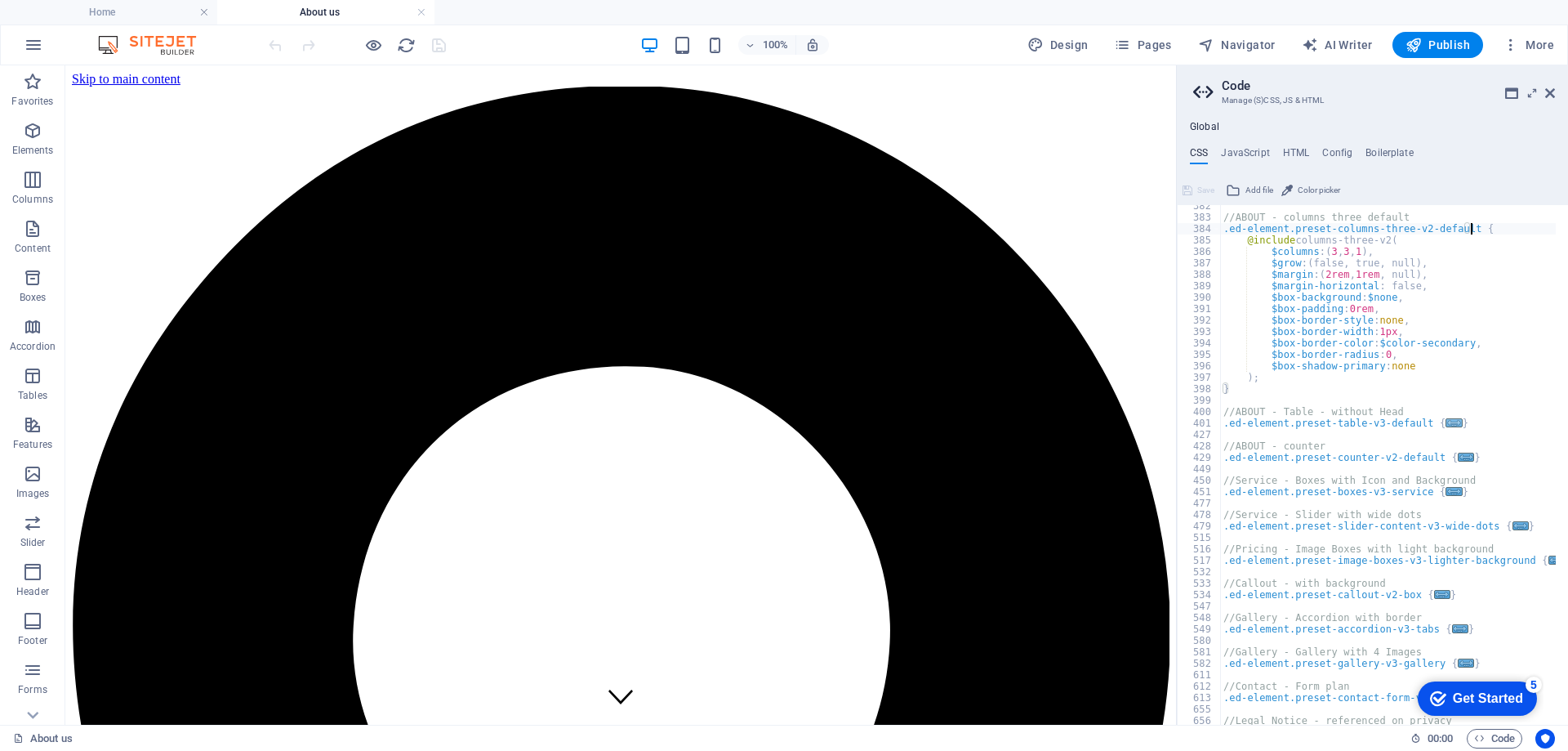
click at [1446, 427] on span "..." at bounding box center [1454, 422] width 17 height 9
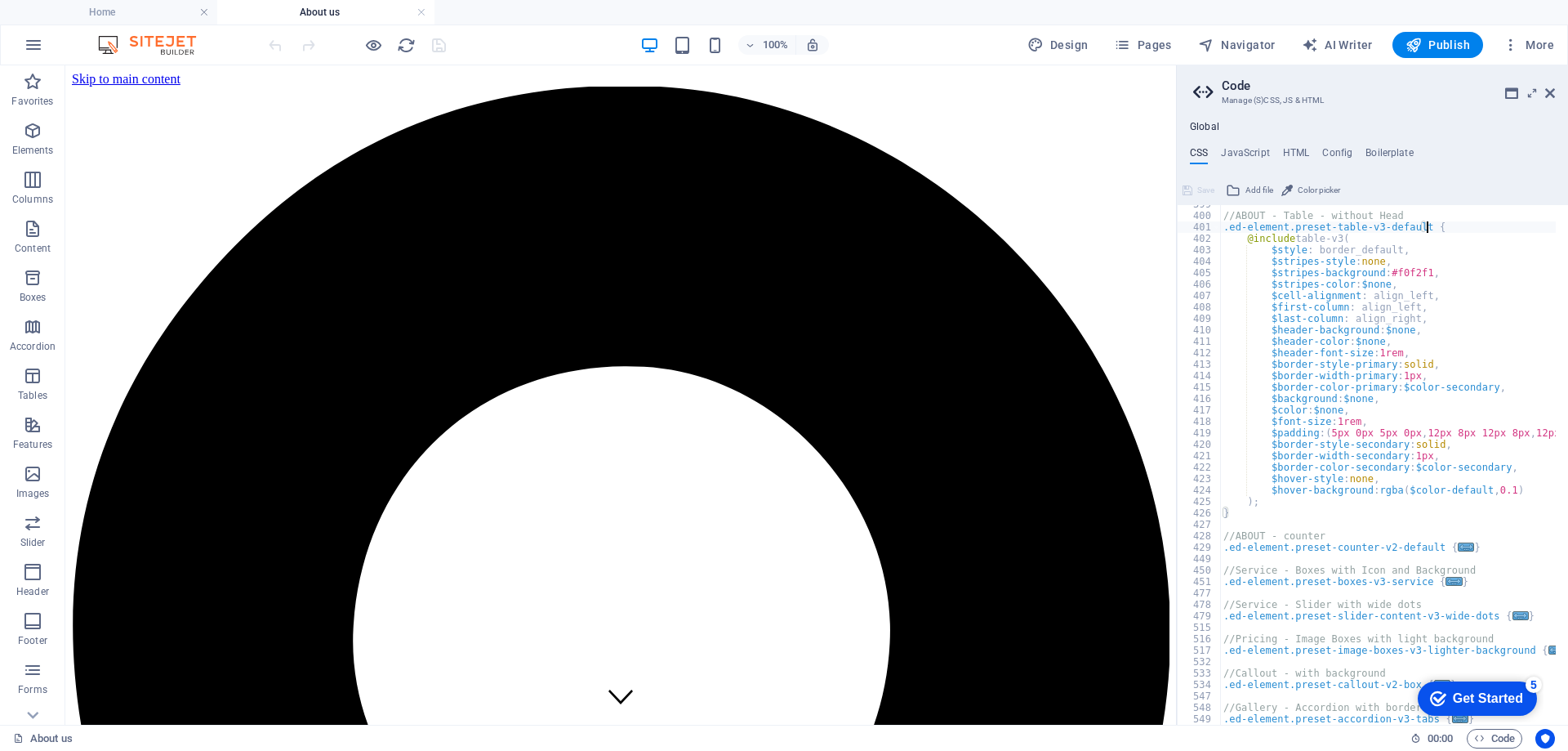
scroll to position [4606, 0]
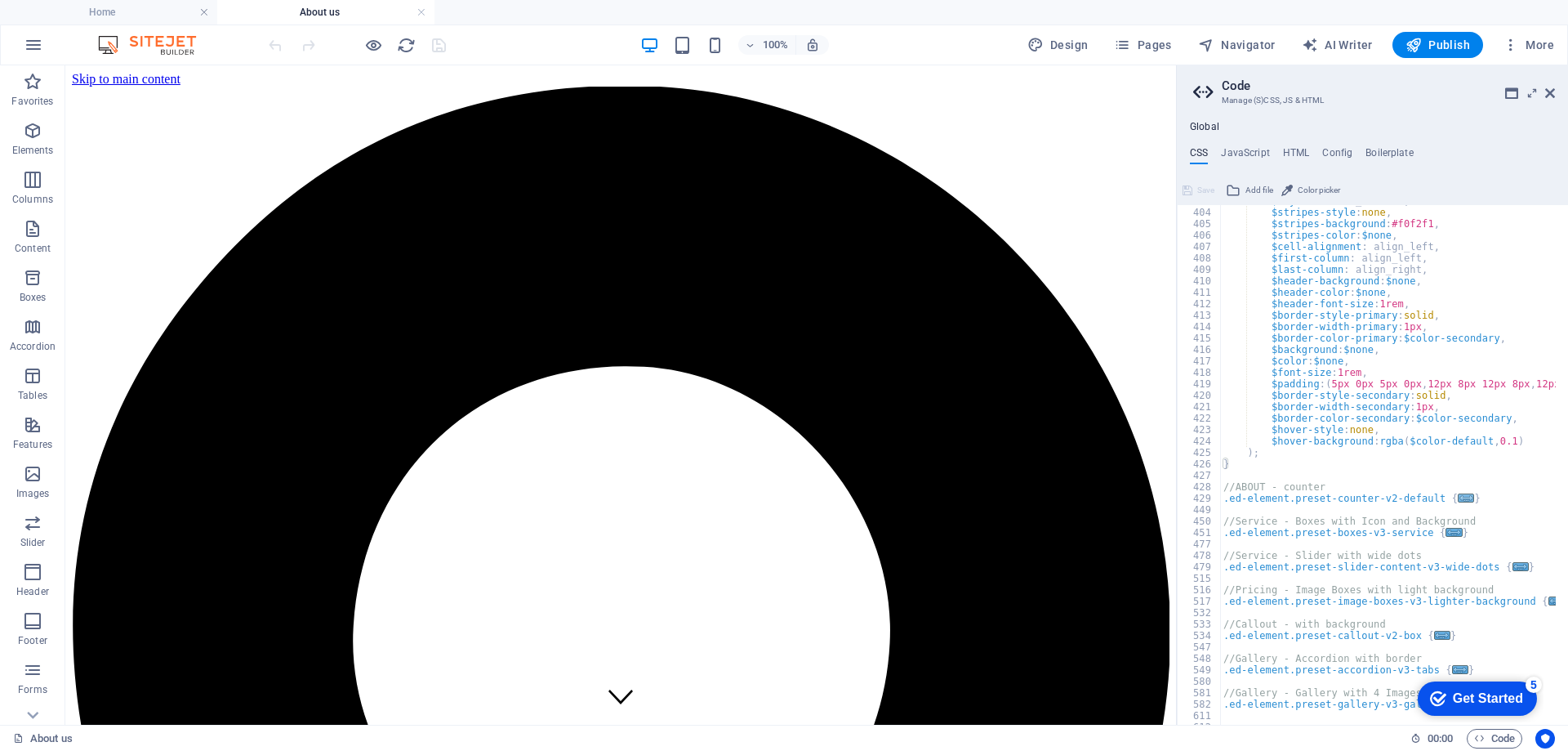
click at [1457, 495] on span "..." at bounding box center [1465, 498] width 17 height 9
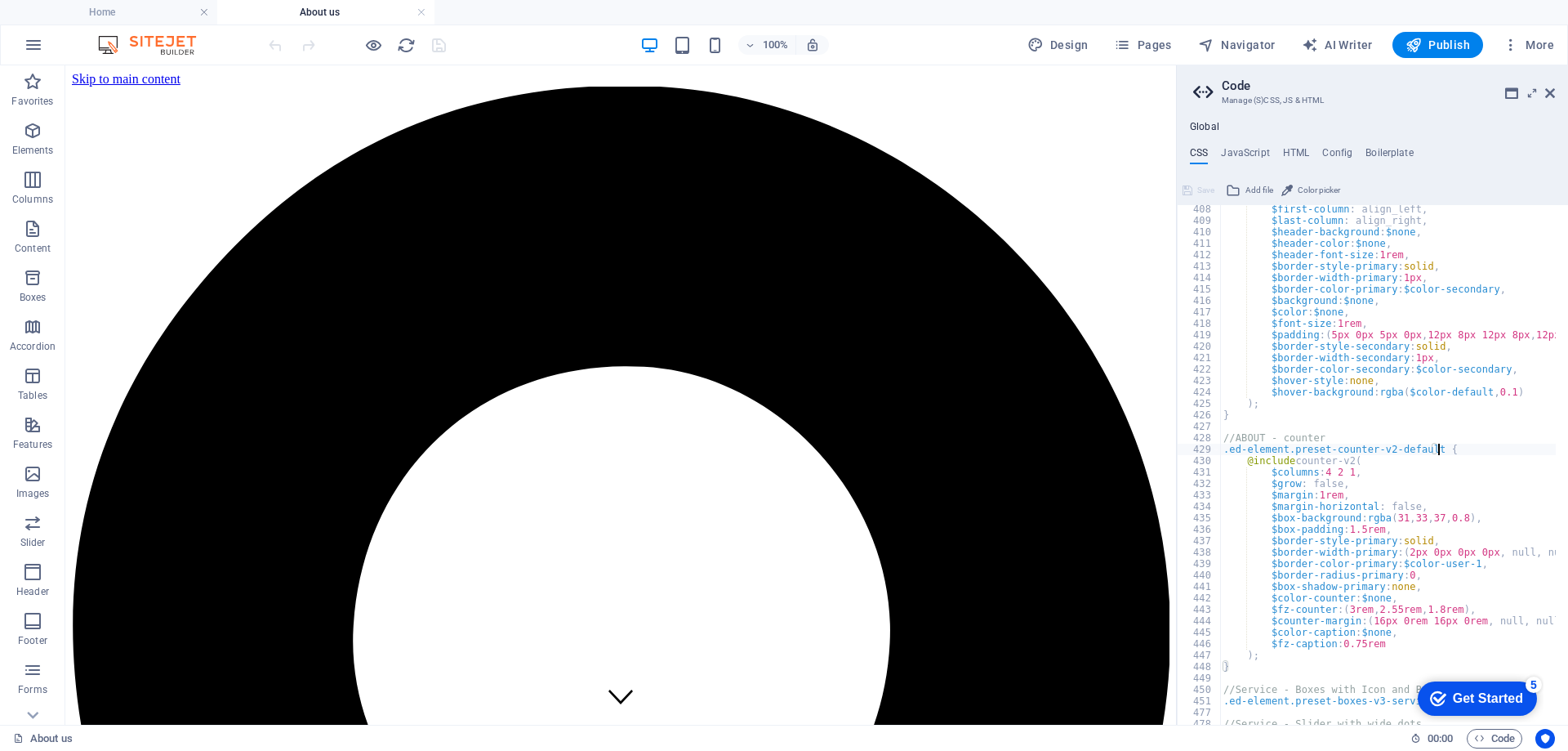
scroll to position [4900, 0]
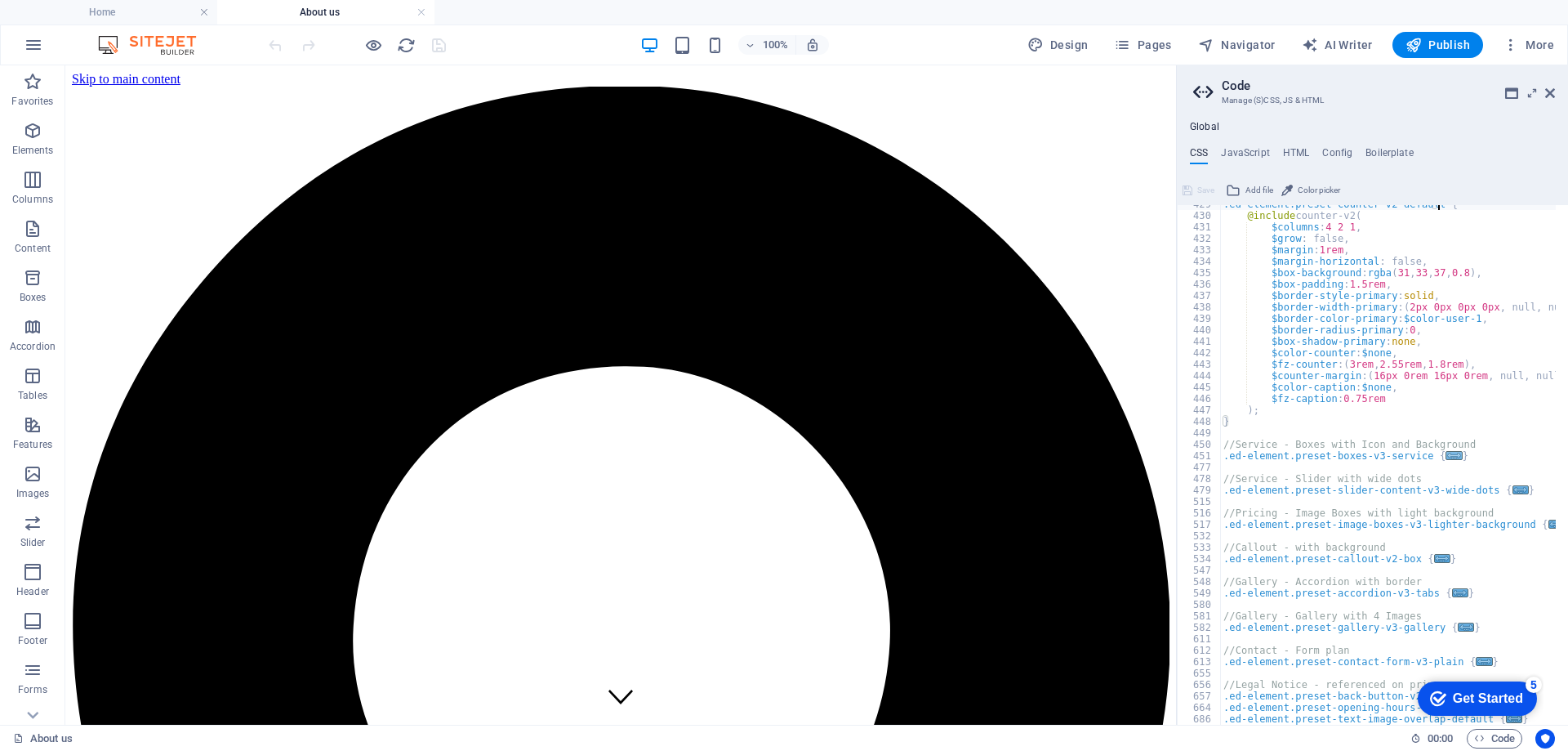
click at [1446, 456] on span "..." at bounding box center [1454, 455] width 17 height 9
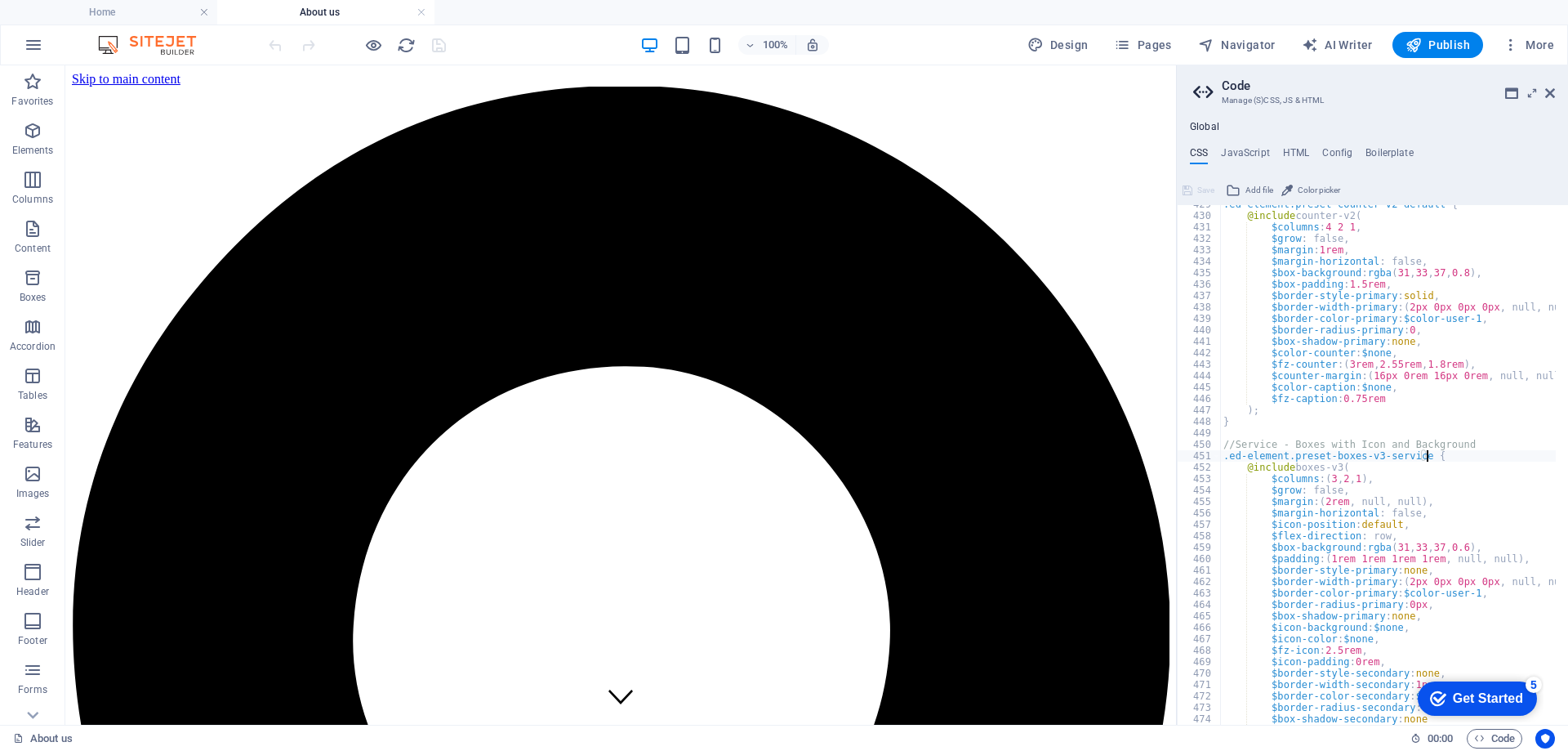
scroll to position [5194, 0]
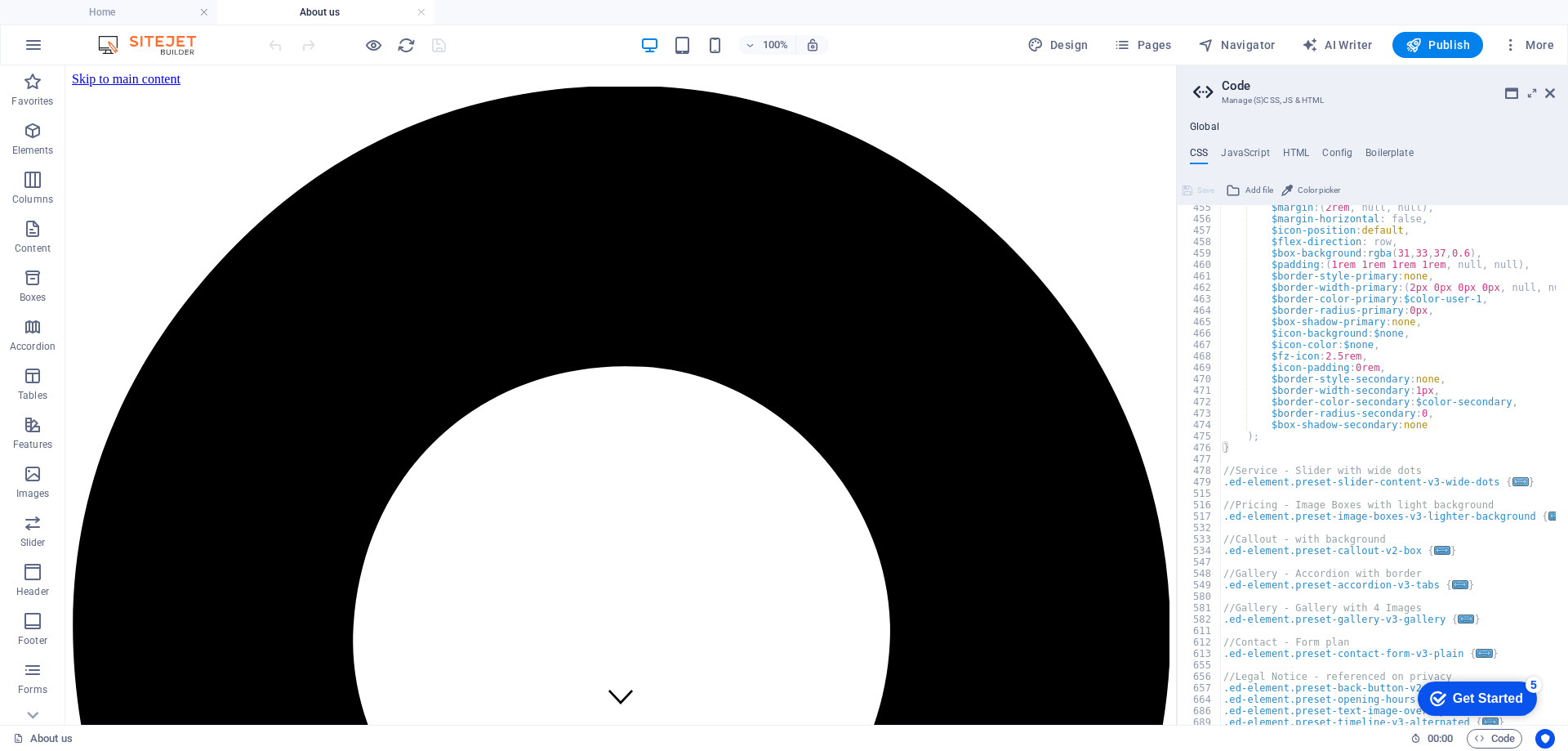
click at [1512, 481] on span "..." at bounding box center [1520, 481] width 17 height 9
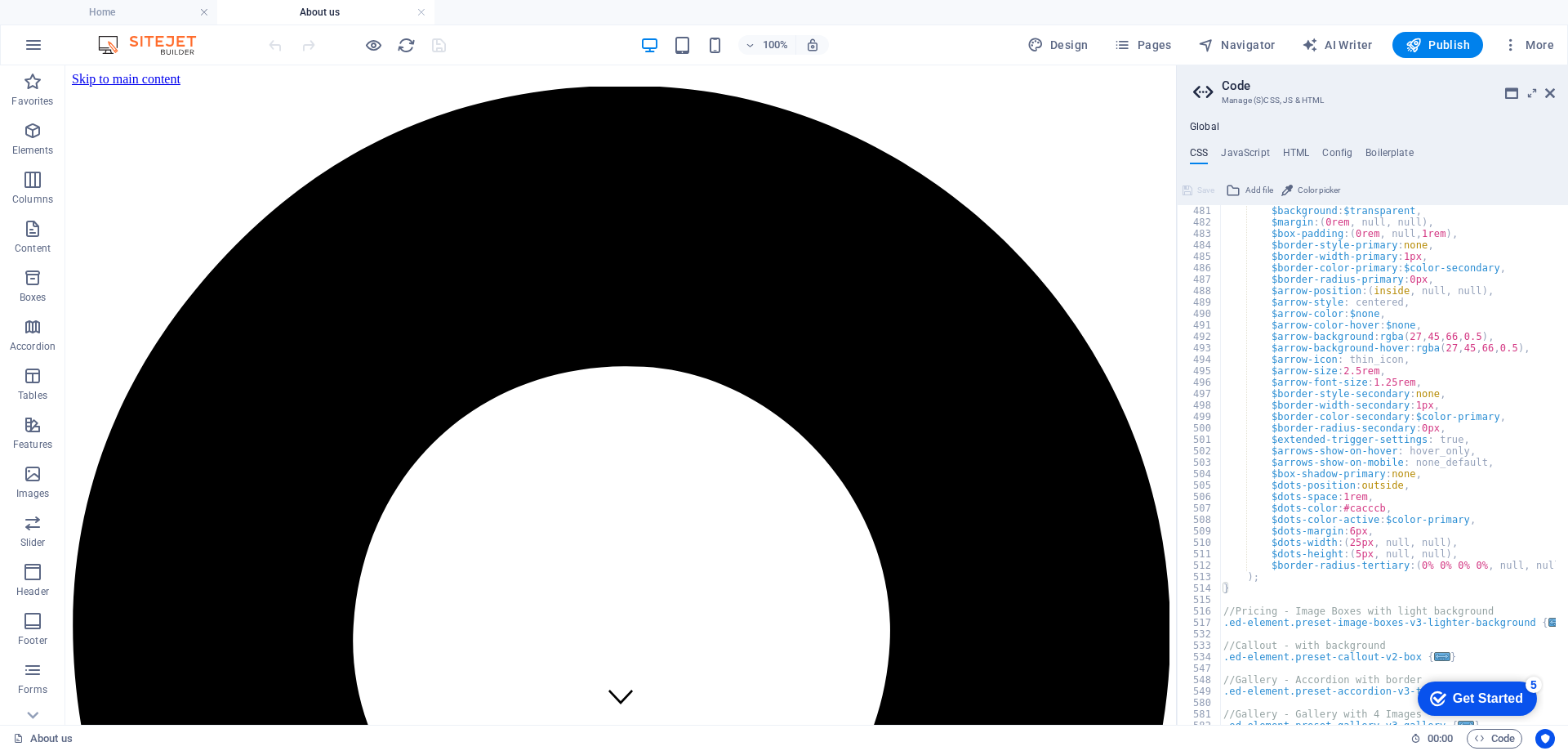
scroll to position [5702, 0]
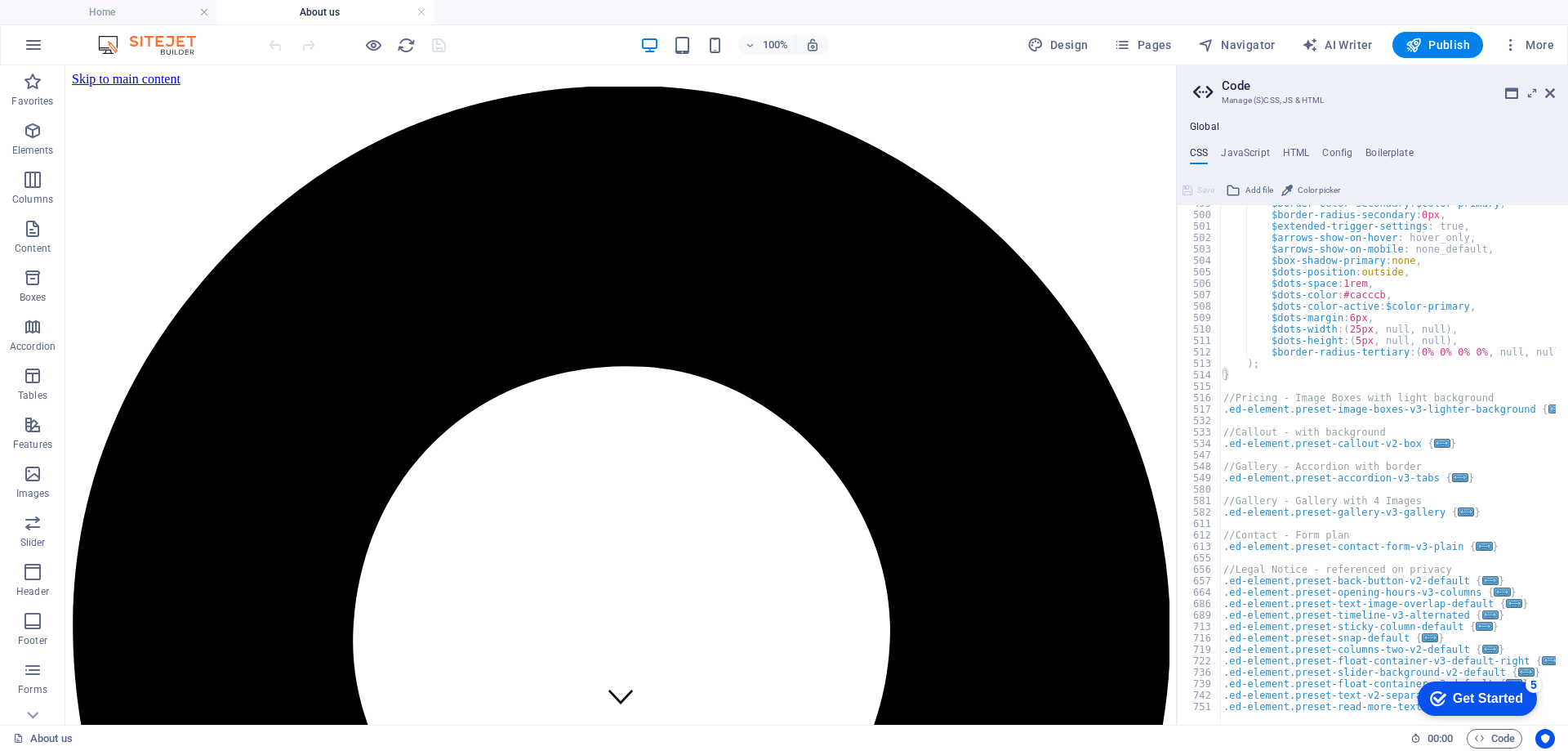
click at [1548, 408] on span "..." at bounding box center [1556, 409] width 17 height 9
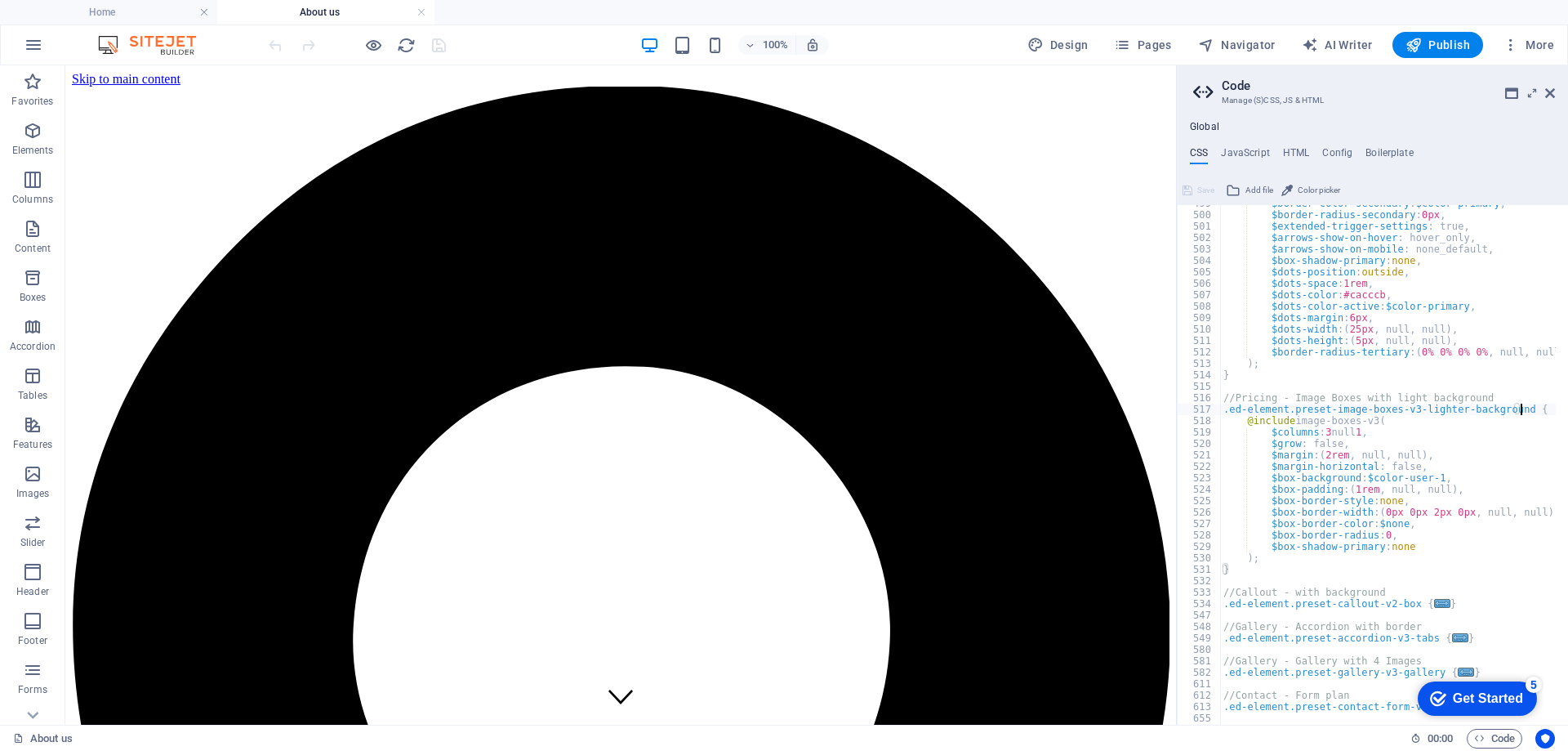
scroll to position [5861, 0]
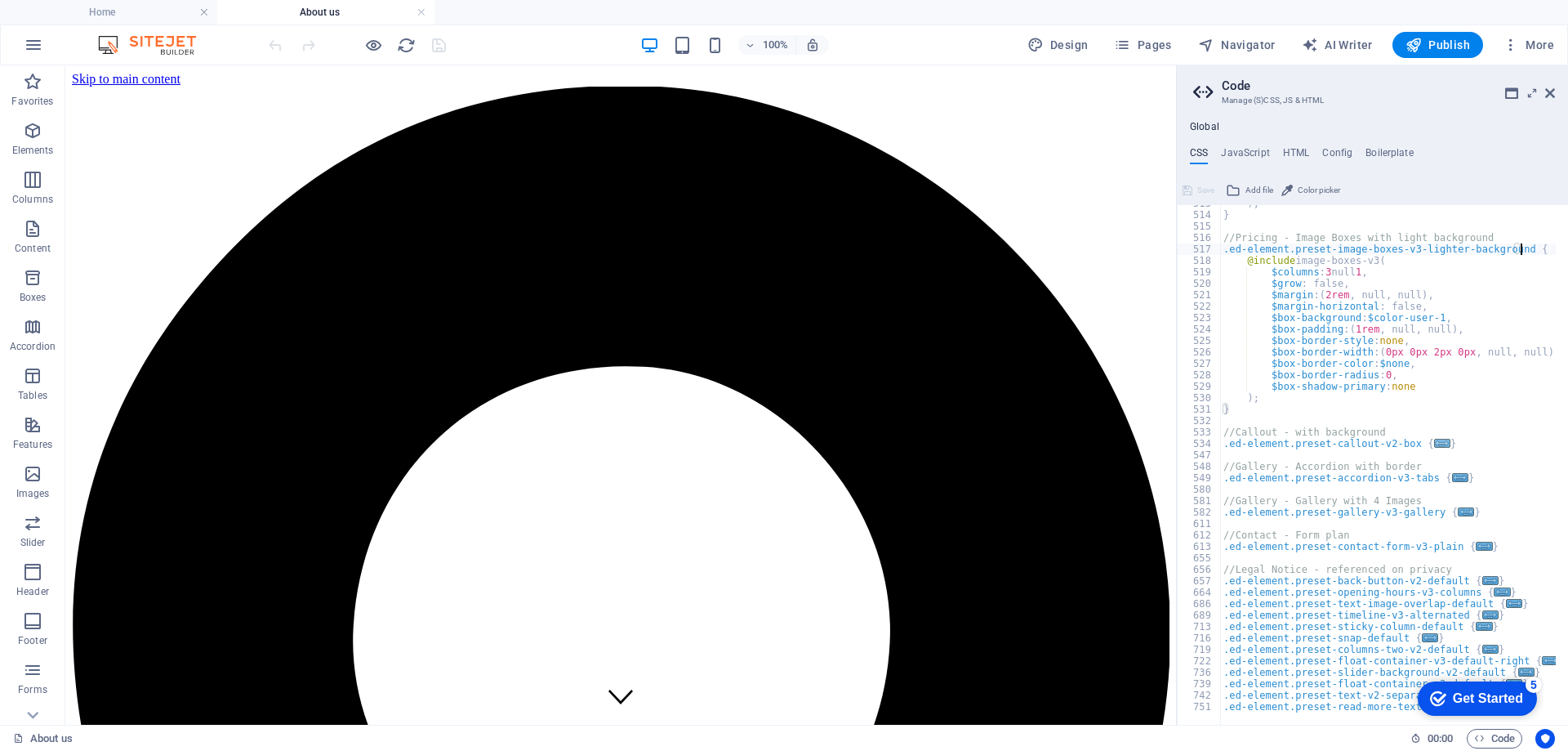
click at [1434, 442] on span "..." at bounding box center [1442, 443] width 17 height 9
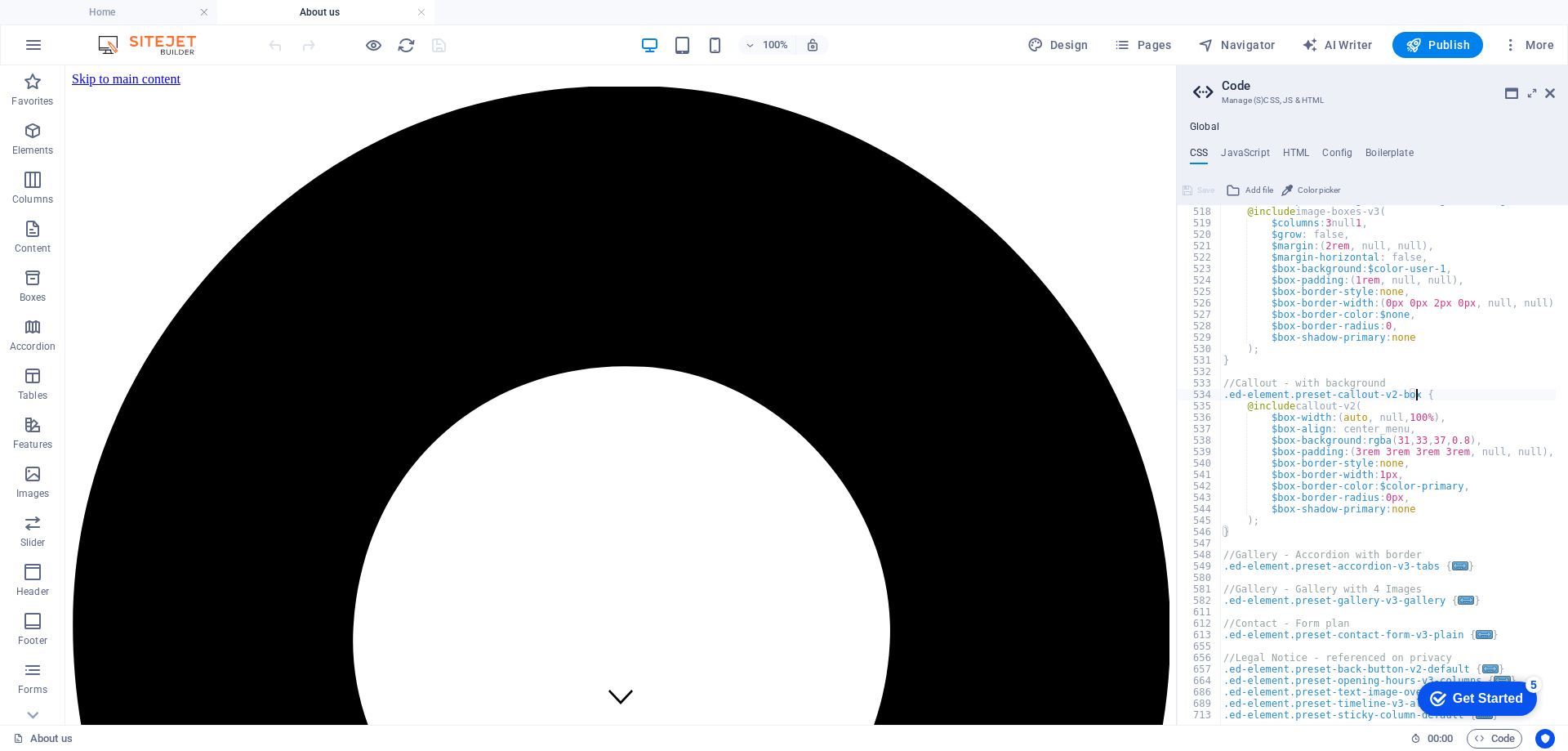
scroll to position [5999, 0]
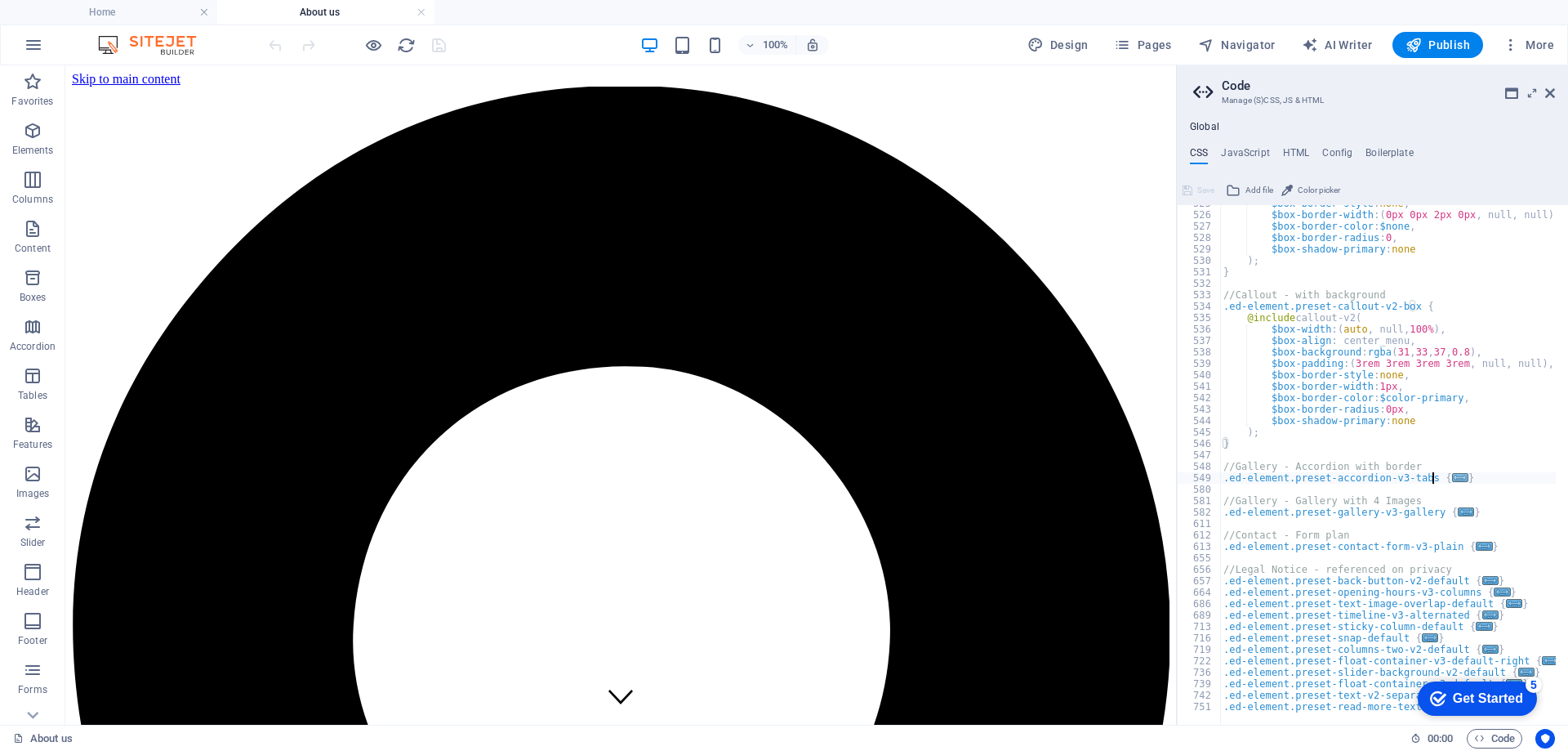
click at [1452, 477] on span "..." at bounding box center [1460, 477] width 17 height 9
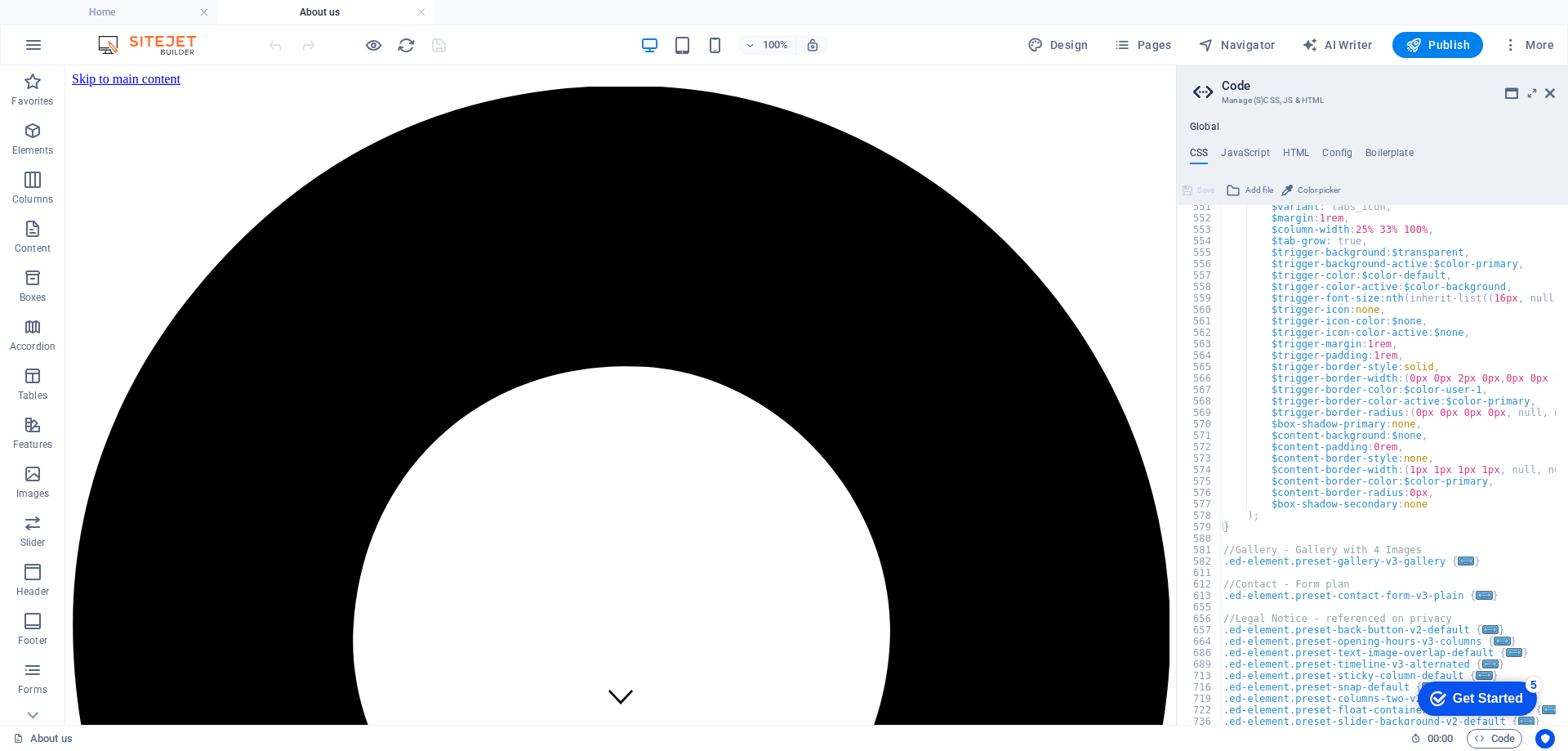
scroll to position [6342, 0]
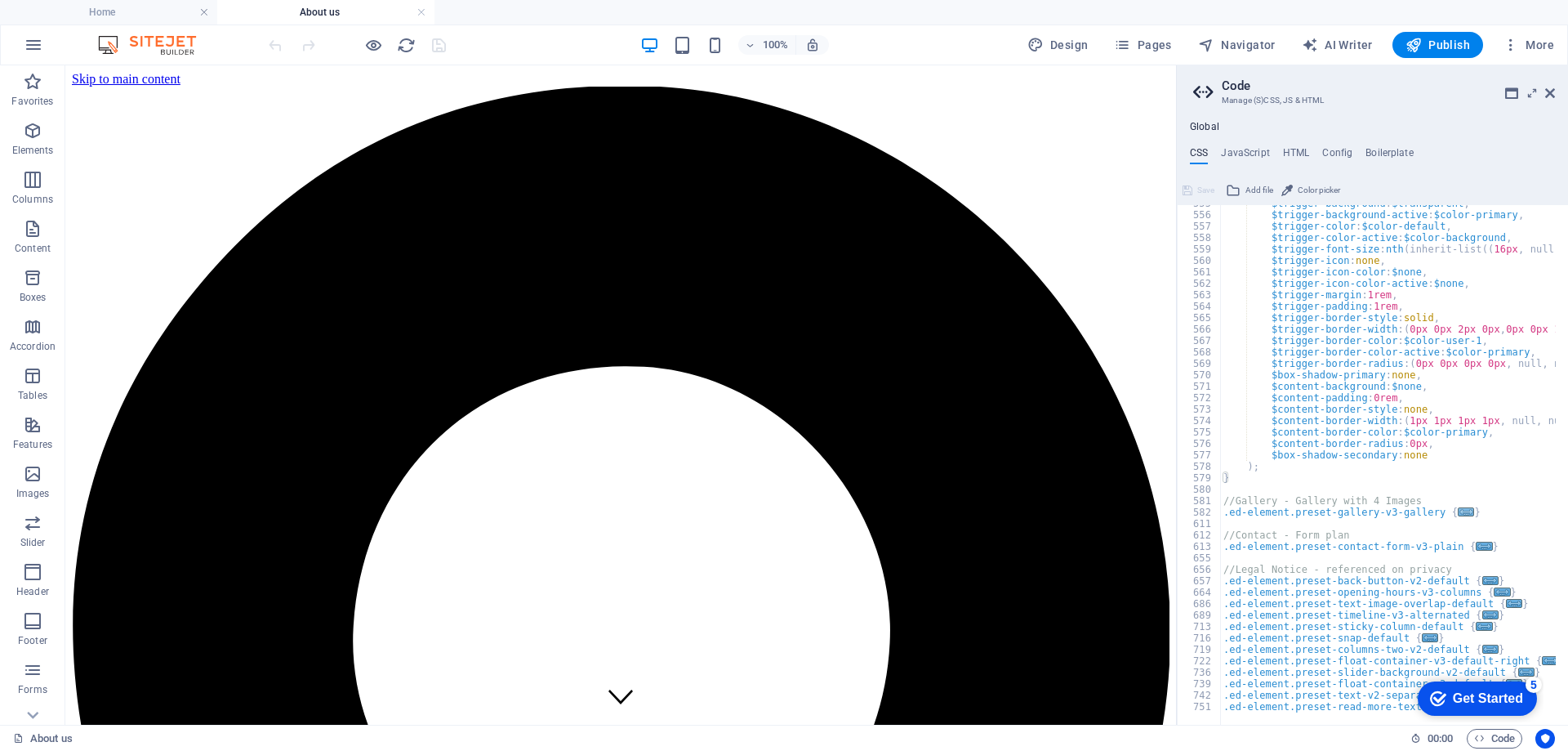
click at [1457, 514] on span "..." at bounding box center [1465, 511] width 17 height 9
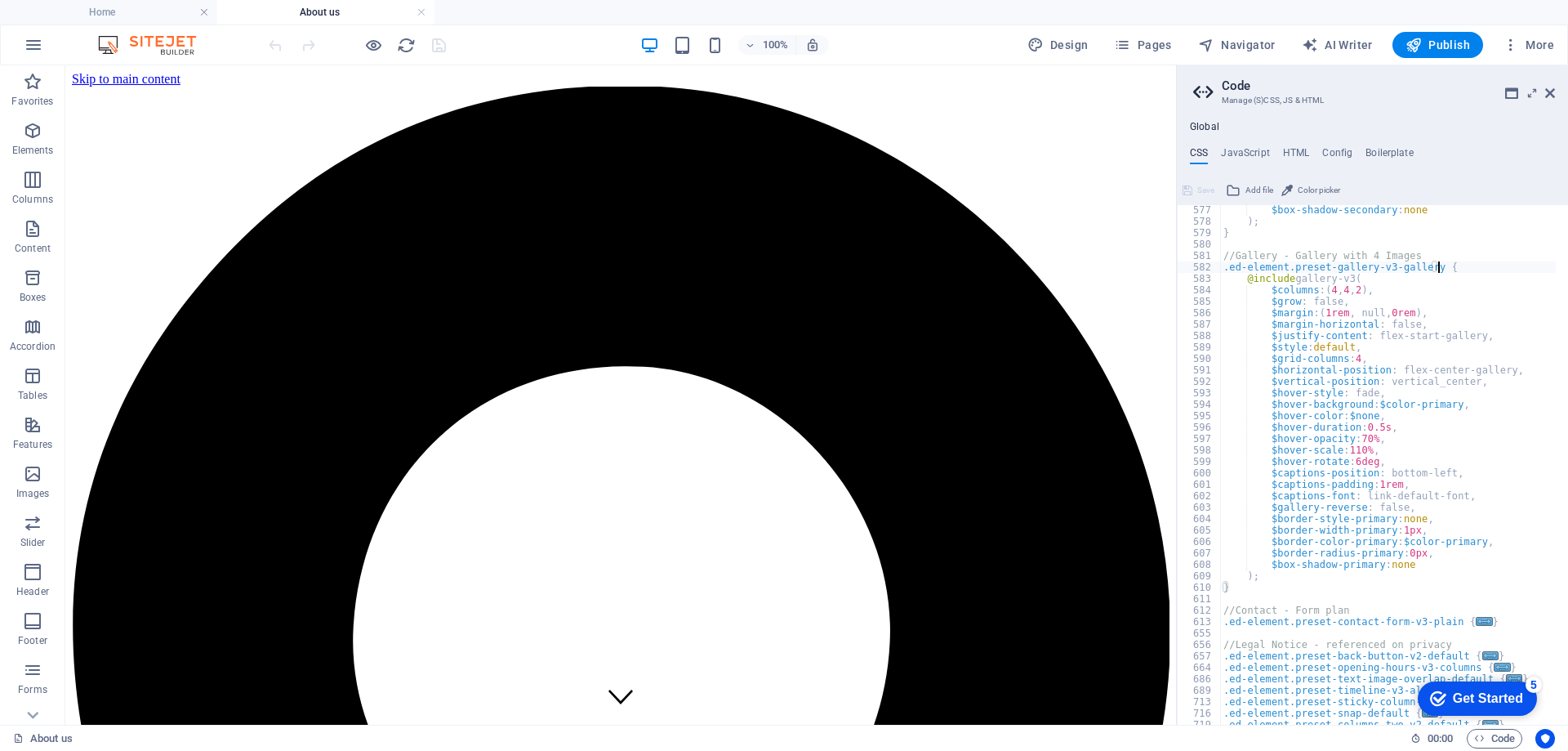
scroll to position [6662, 0]
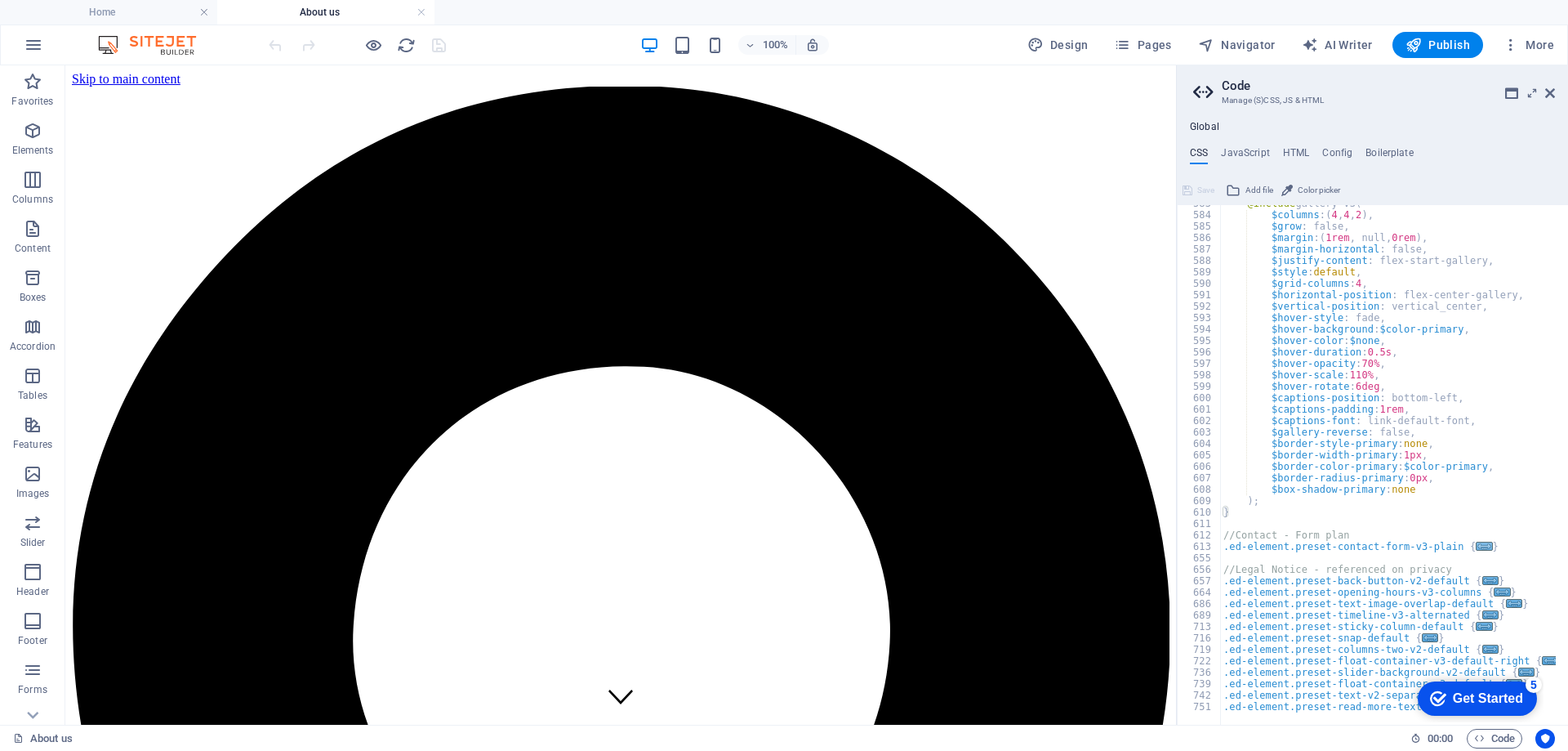
click at [1476, 545] on span "..." at bounding box center [1484, 546] width 17 height 9
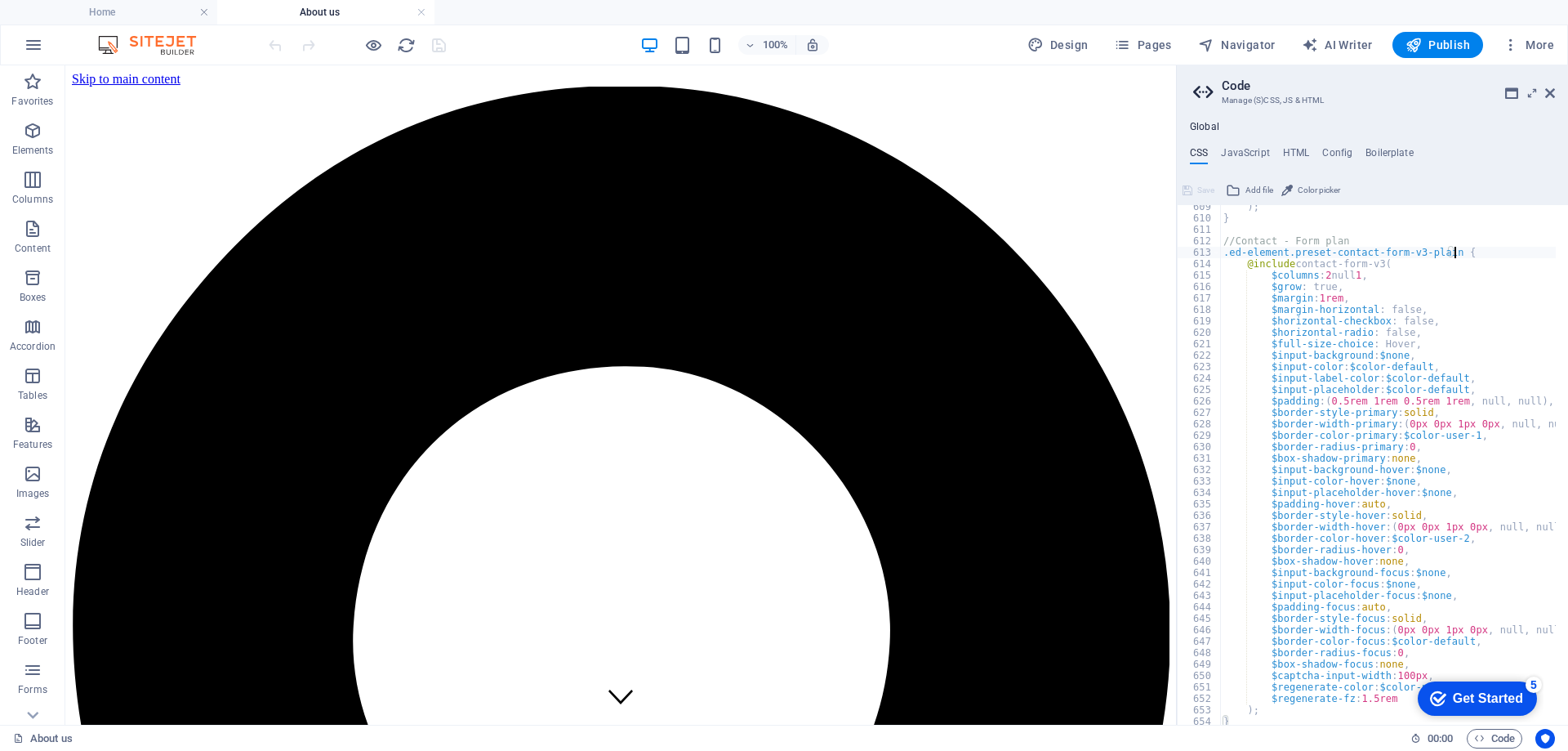
scroll to position [7131, 0]
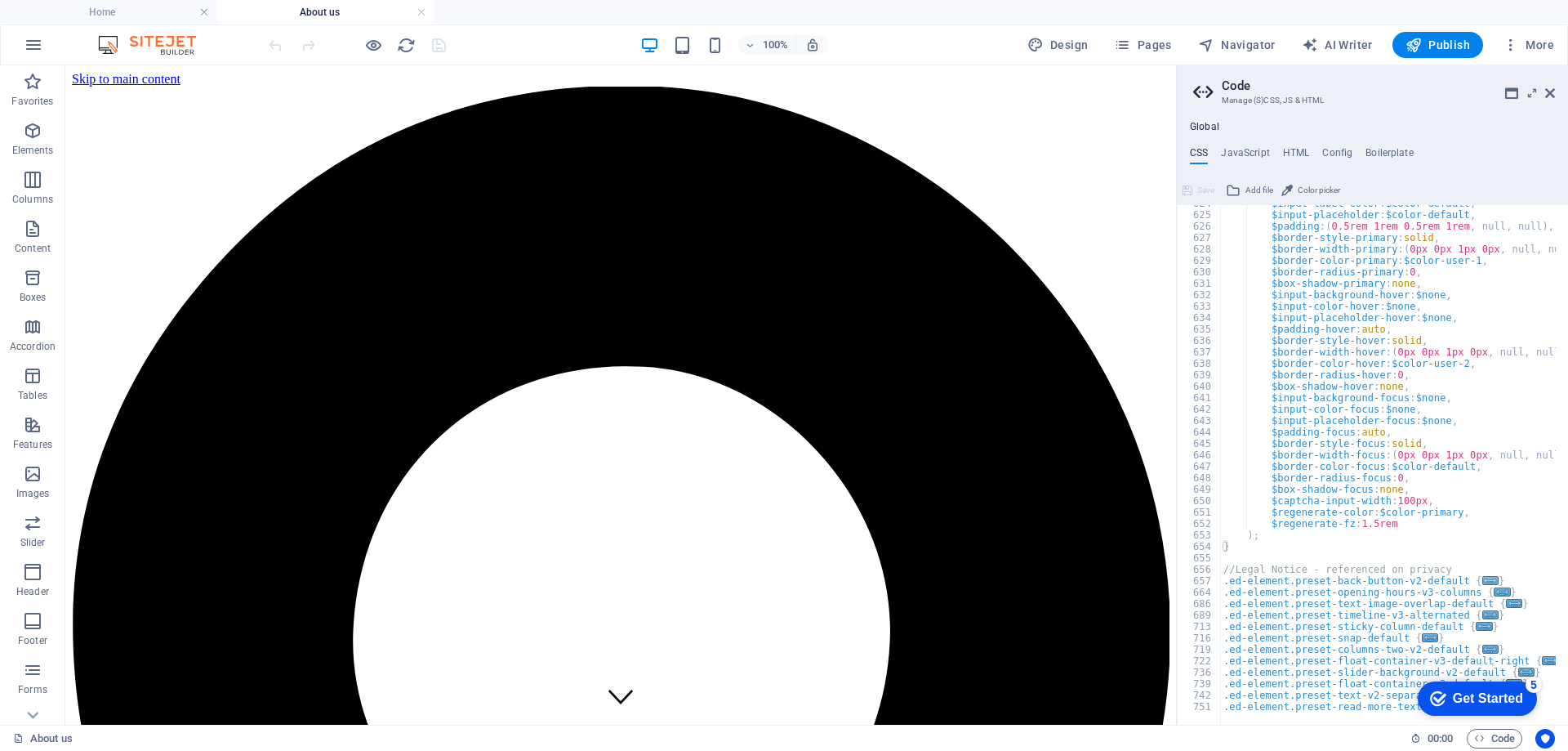
click at [1483, 577] on span "..." at bounding box center [1490, 580] width 17 height 9
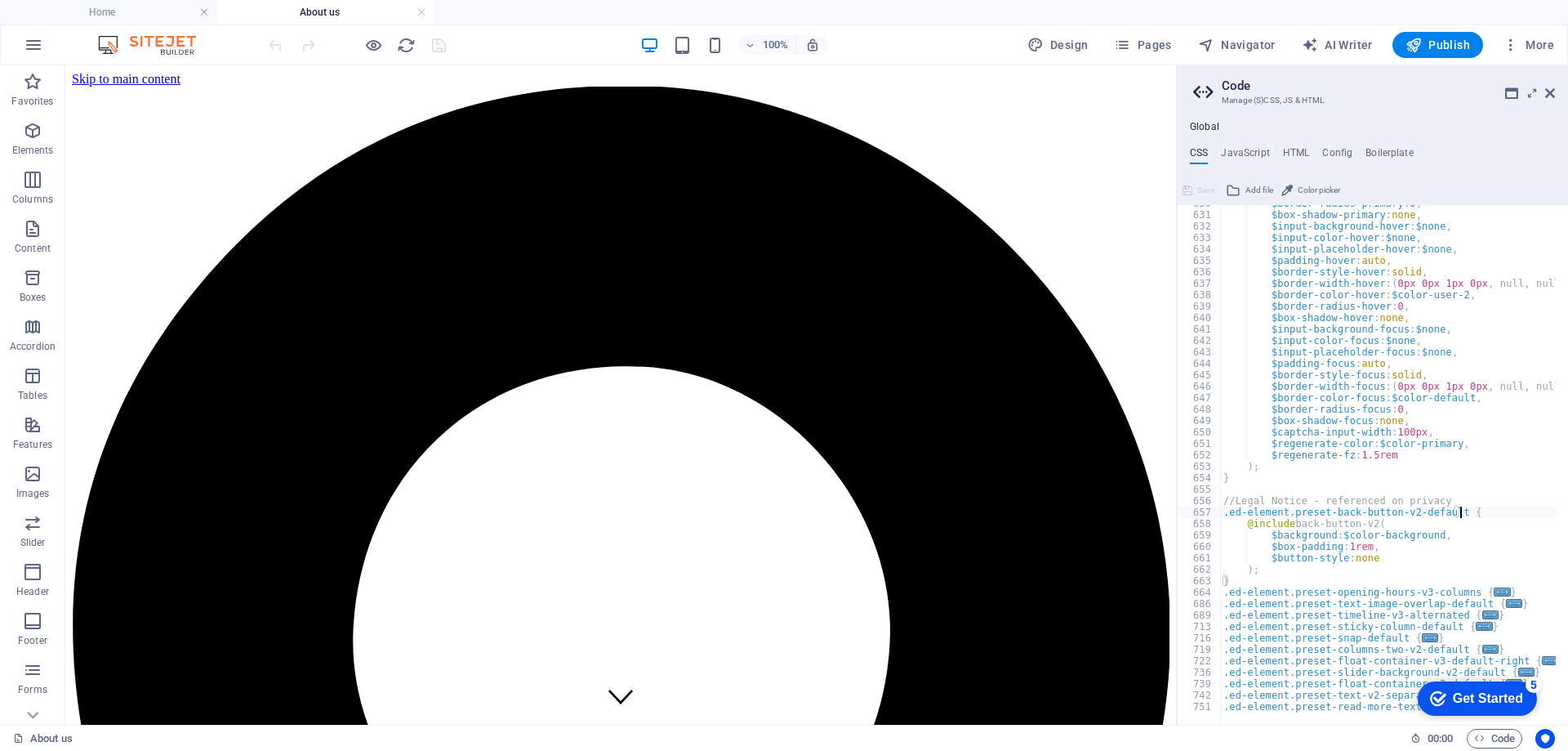
scroll to position [7199, 0]
click at [1495, 591] on span "..." at bounding box center [1503, 591] width 17 height 9
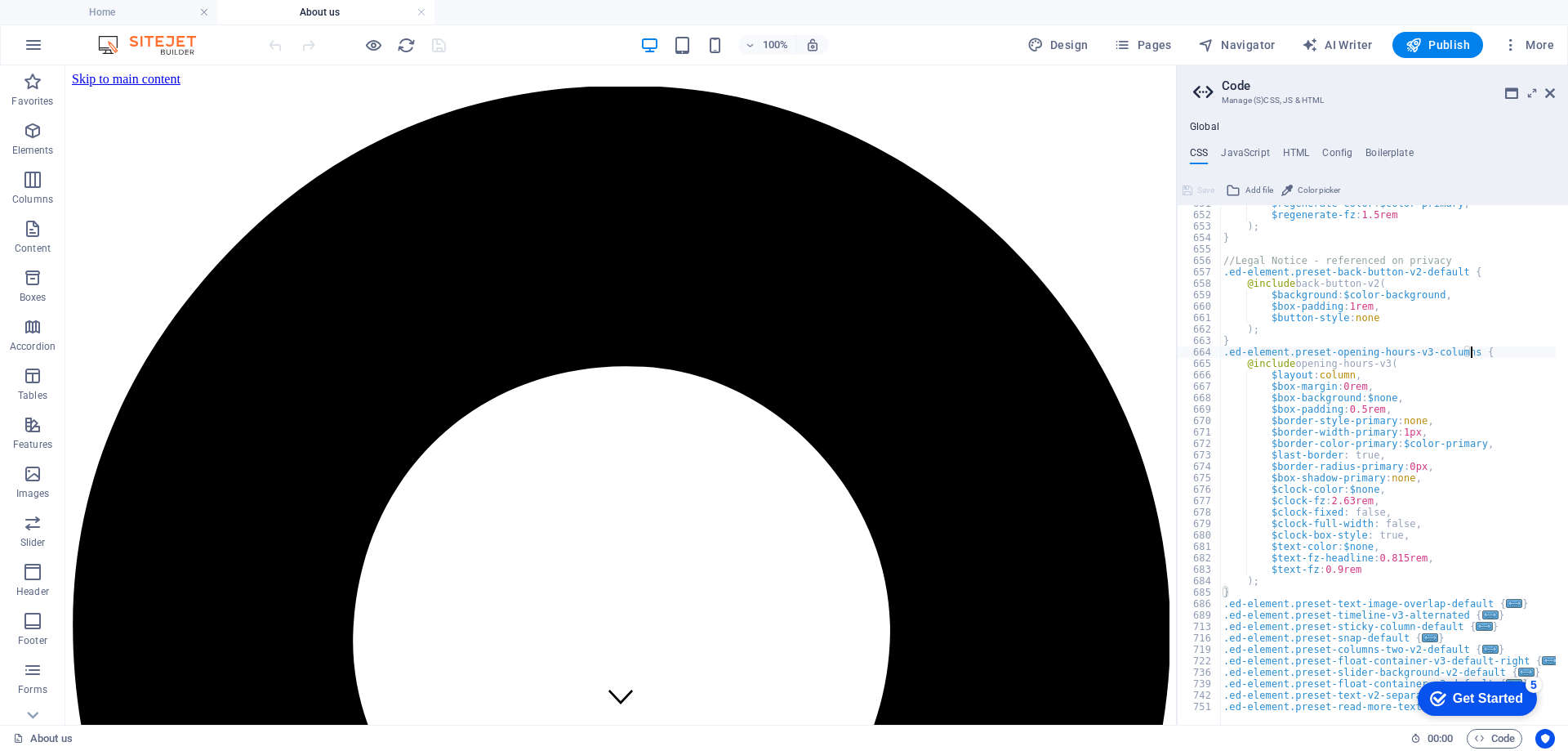
scroll to position [7440, 0]
click at [1506, 605] on span "..." at bounding box center [1514, 603] width 17 height 9
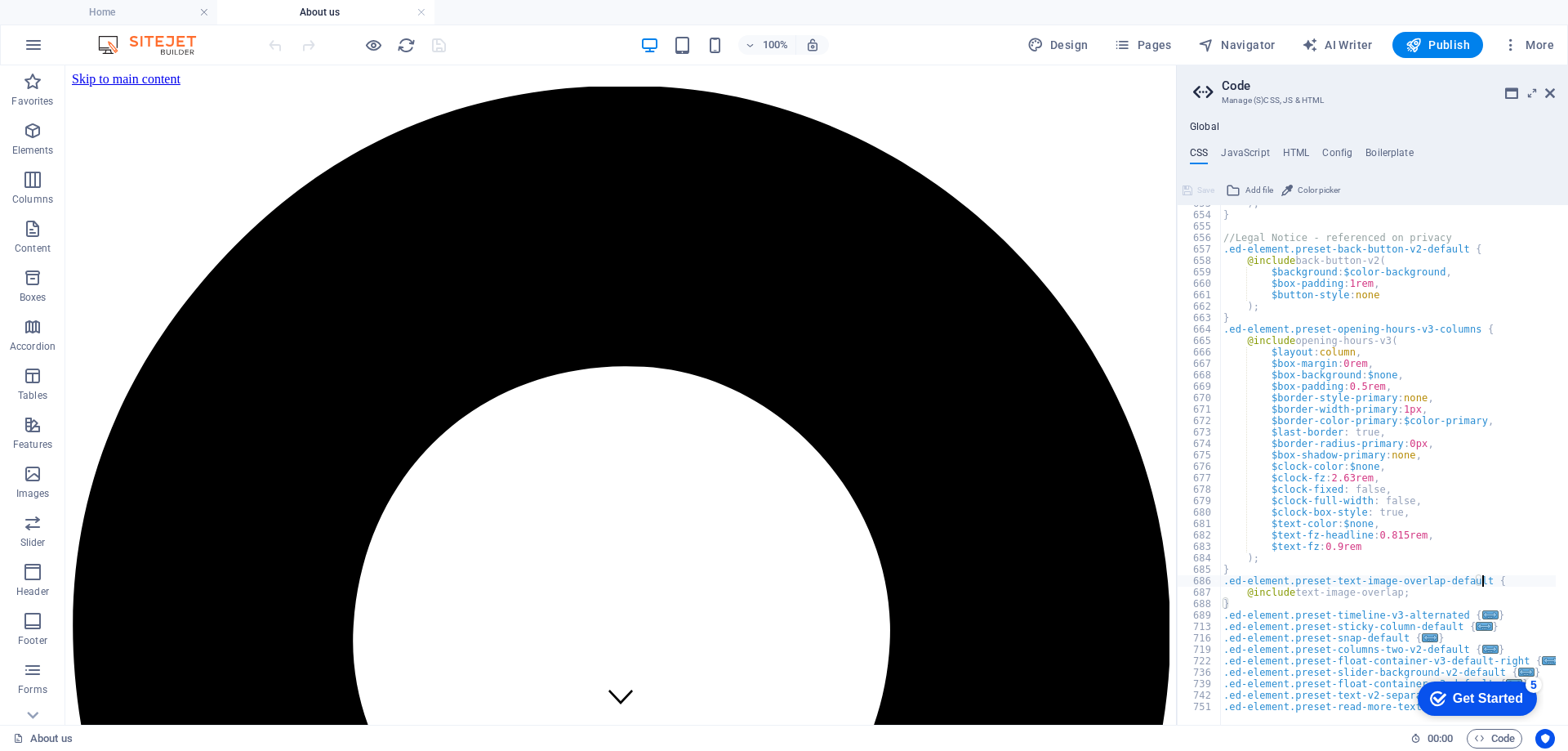
scroll to position [7463, 0]
click at [1483, 615] on span "..." at bounding box center [1490, 614] width 17 height 9
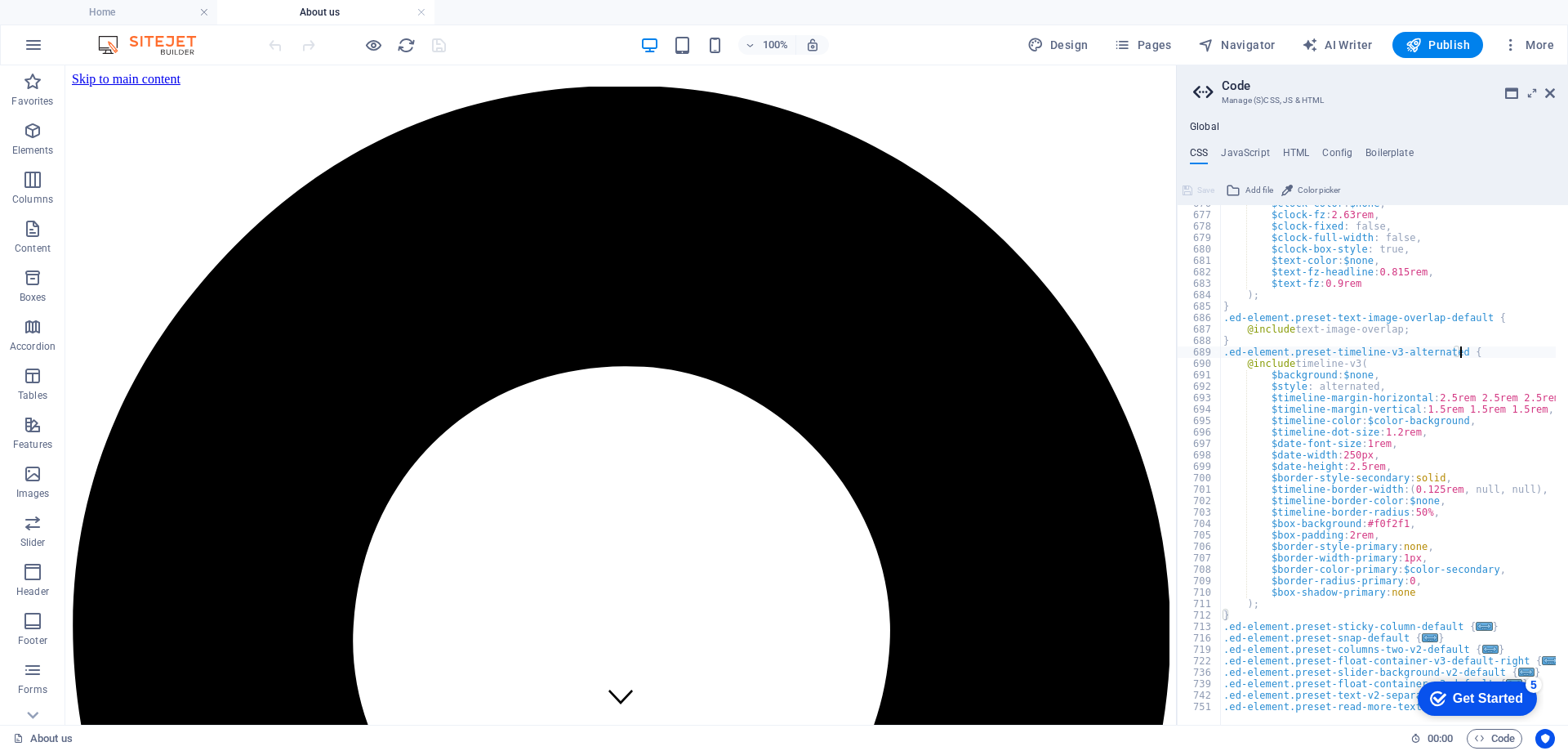
scroll to position [7725, 0]
click at [1476, 627] on span "..." at bounding box center [1484, 626] width 17 height 9
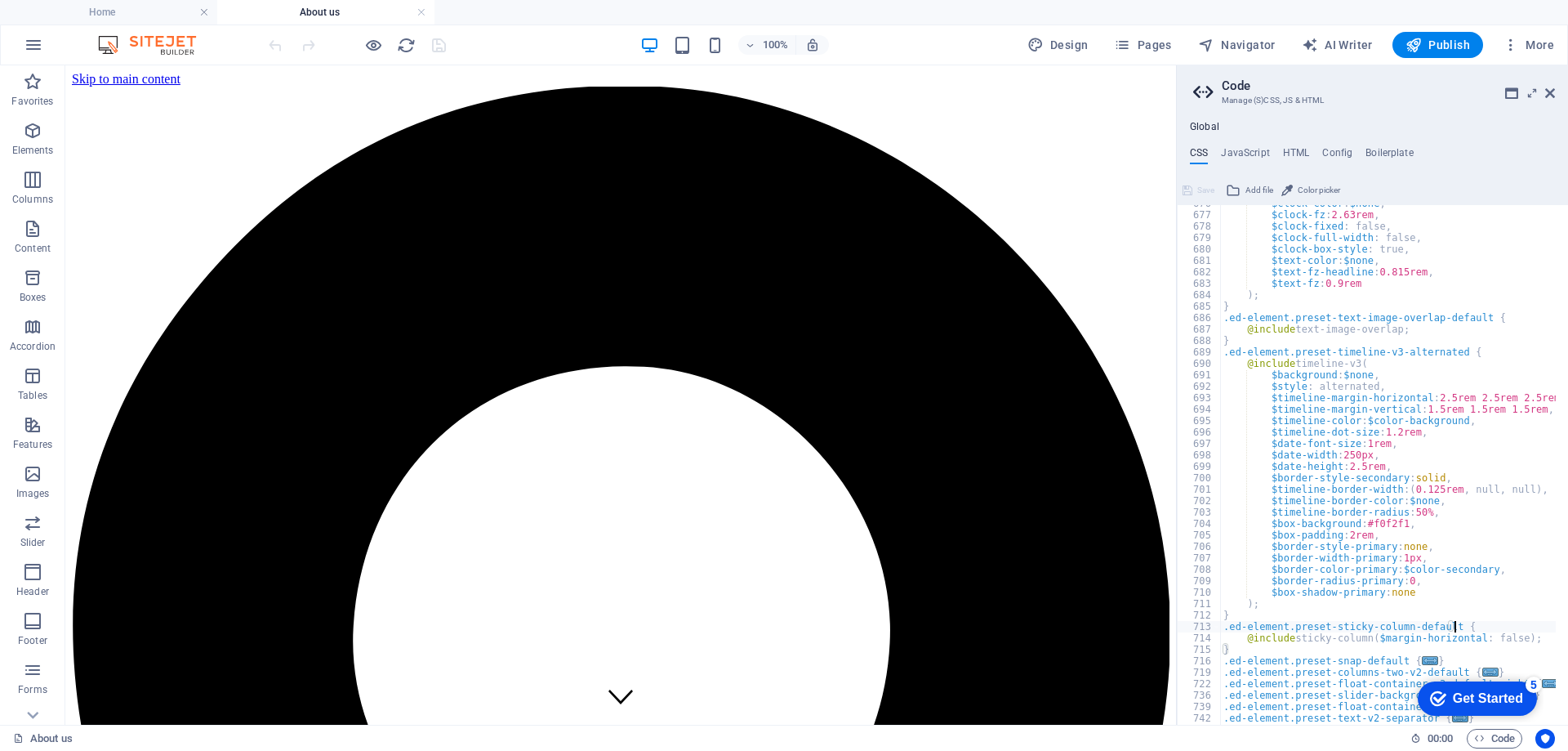
scroll to position [7749, 0]
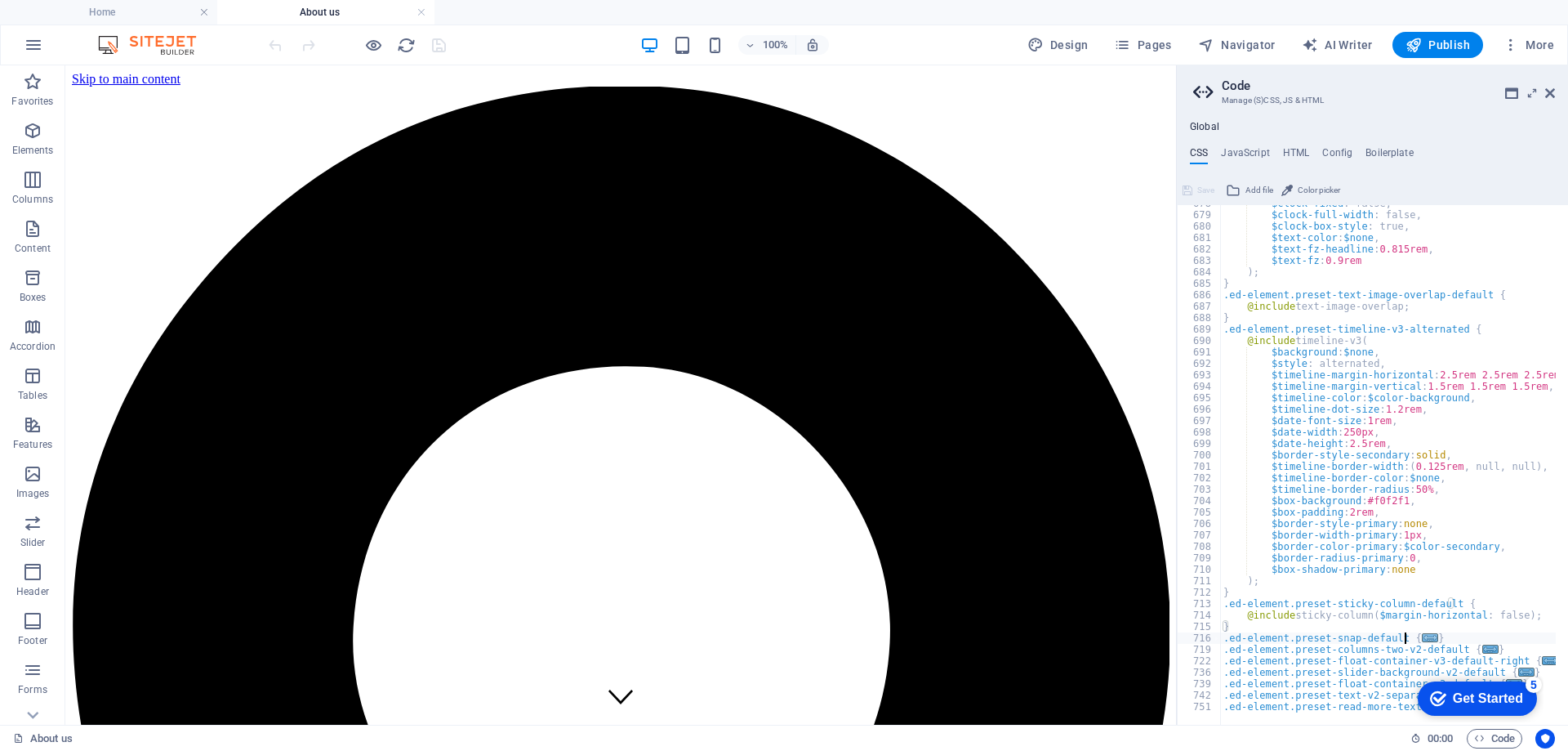
click at [1421, 636] on span "..." at bounding box center [1429, 638] width 17 height 9
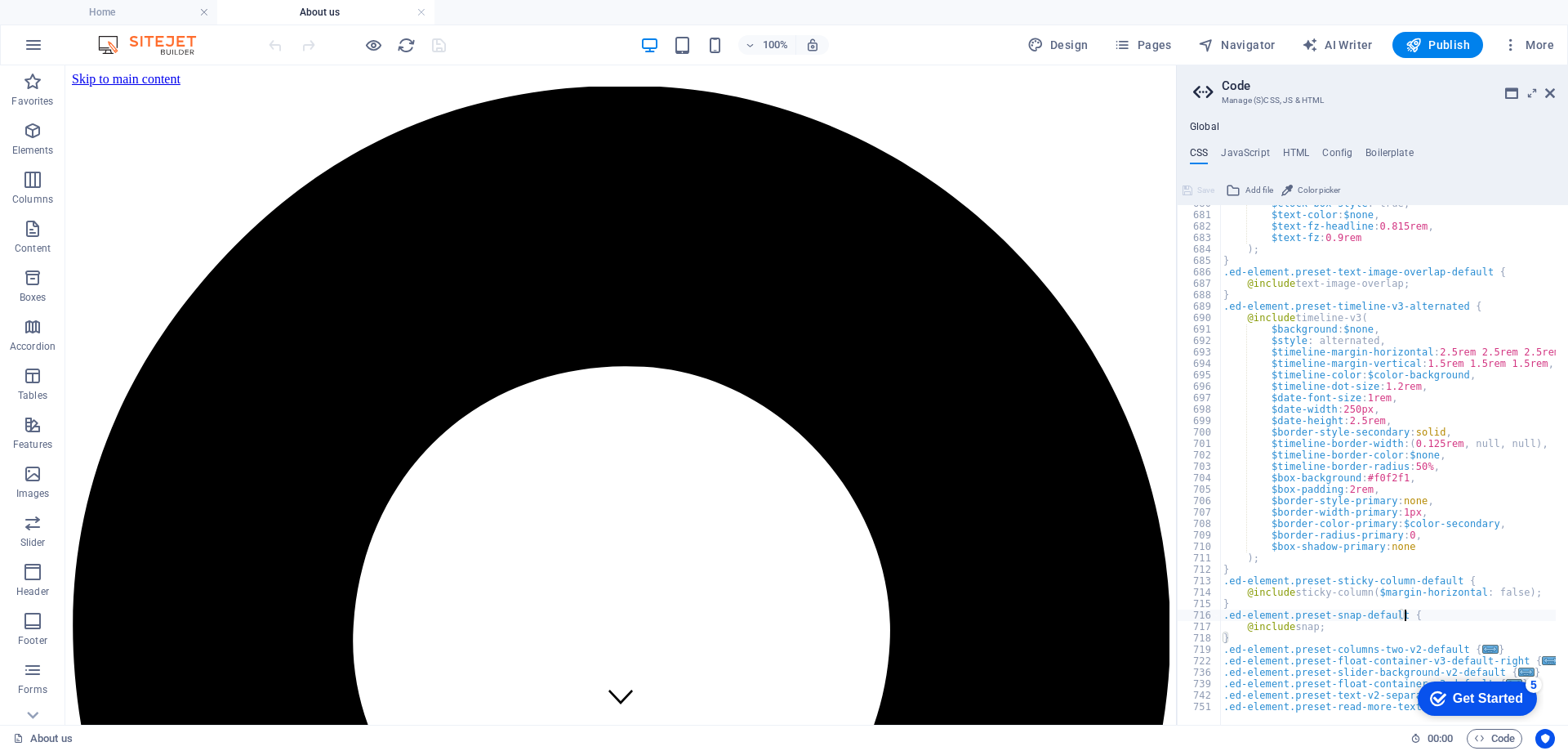
scroll to position [7772, 0]
click at [1483, 648] on span "..." at bounding box center [1490, 649] width 17 height 9
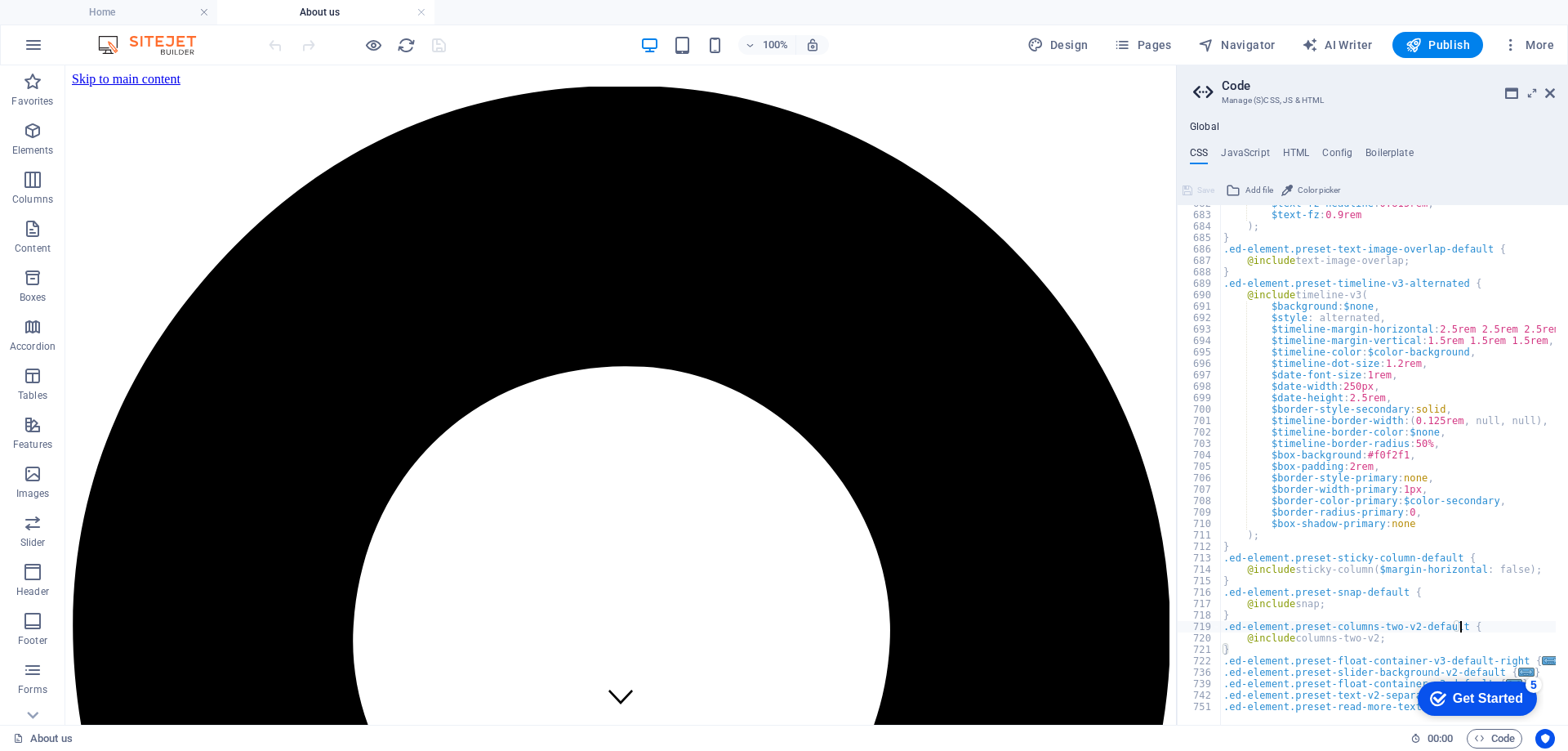
scroll to position [7794, 0]
click at [1543, 659] on span "..." at bounding box center [1551, 660] width 17 height 9
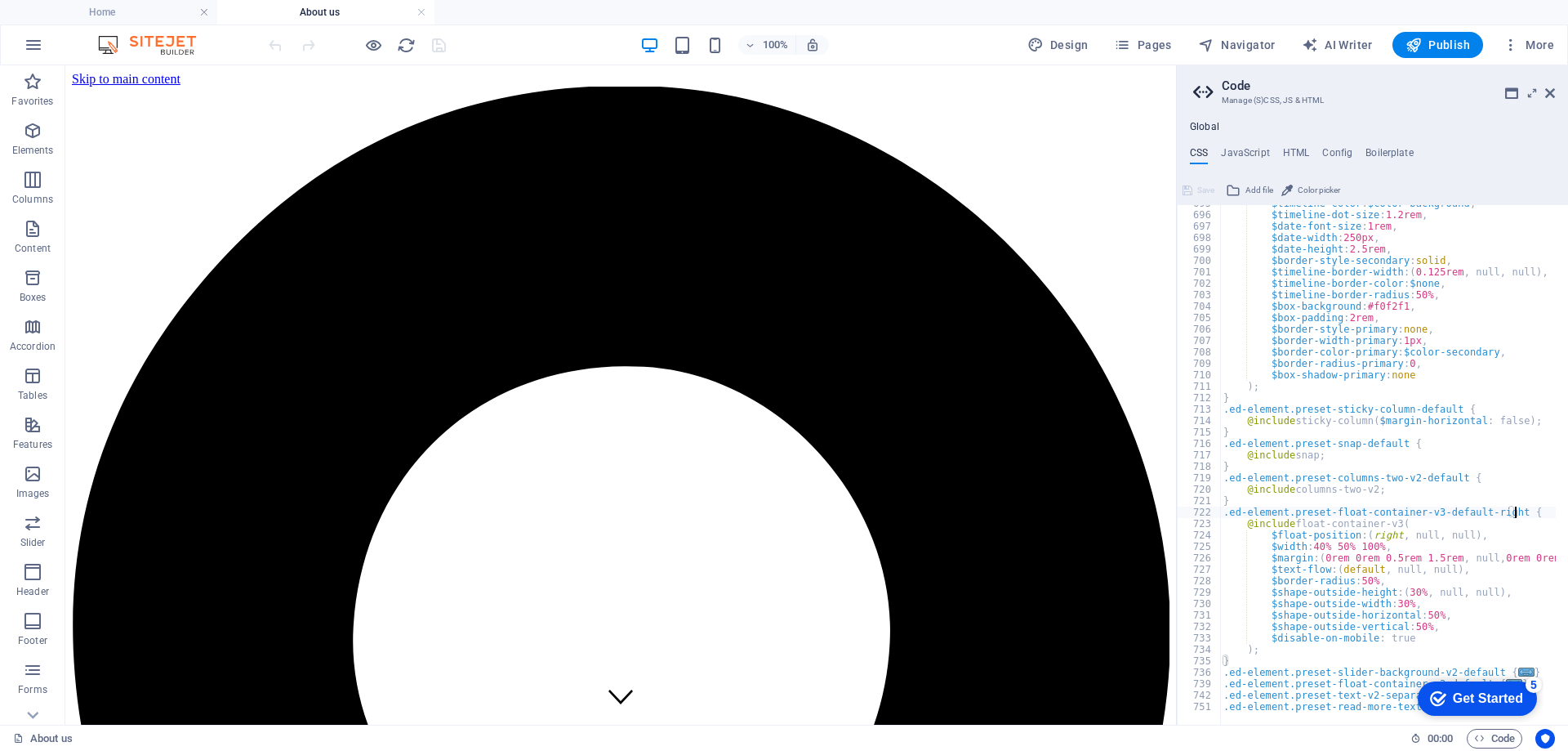
scroll to position [7943, 0]
click at [1547, 737] on icon "Usercentrics" at bounding box center [1544, 738] width 11 height 11
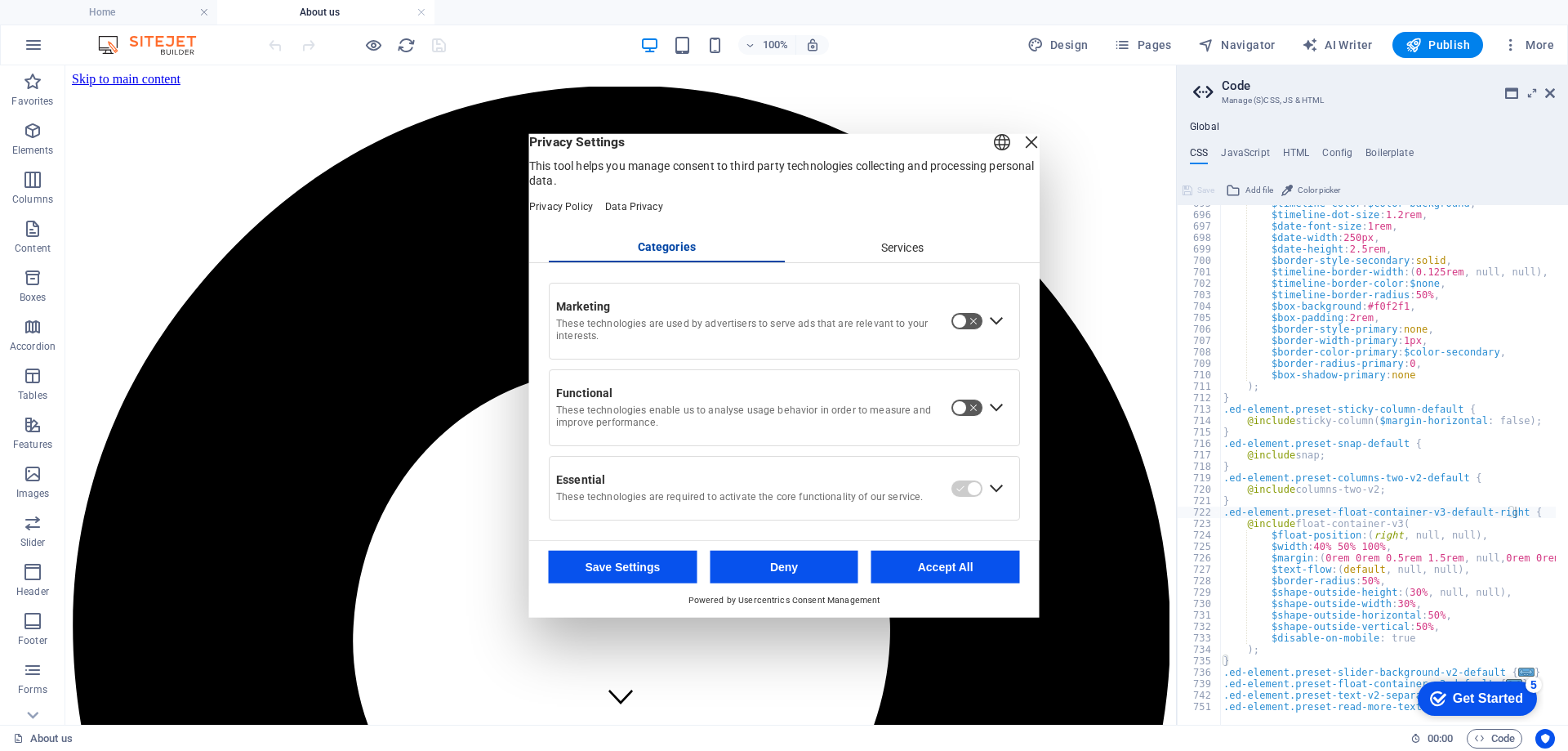
click at [1020, 147] on div "Close Layer" at bounding box center [1032, 141] width 23 height 23
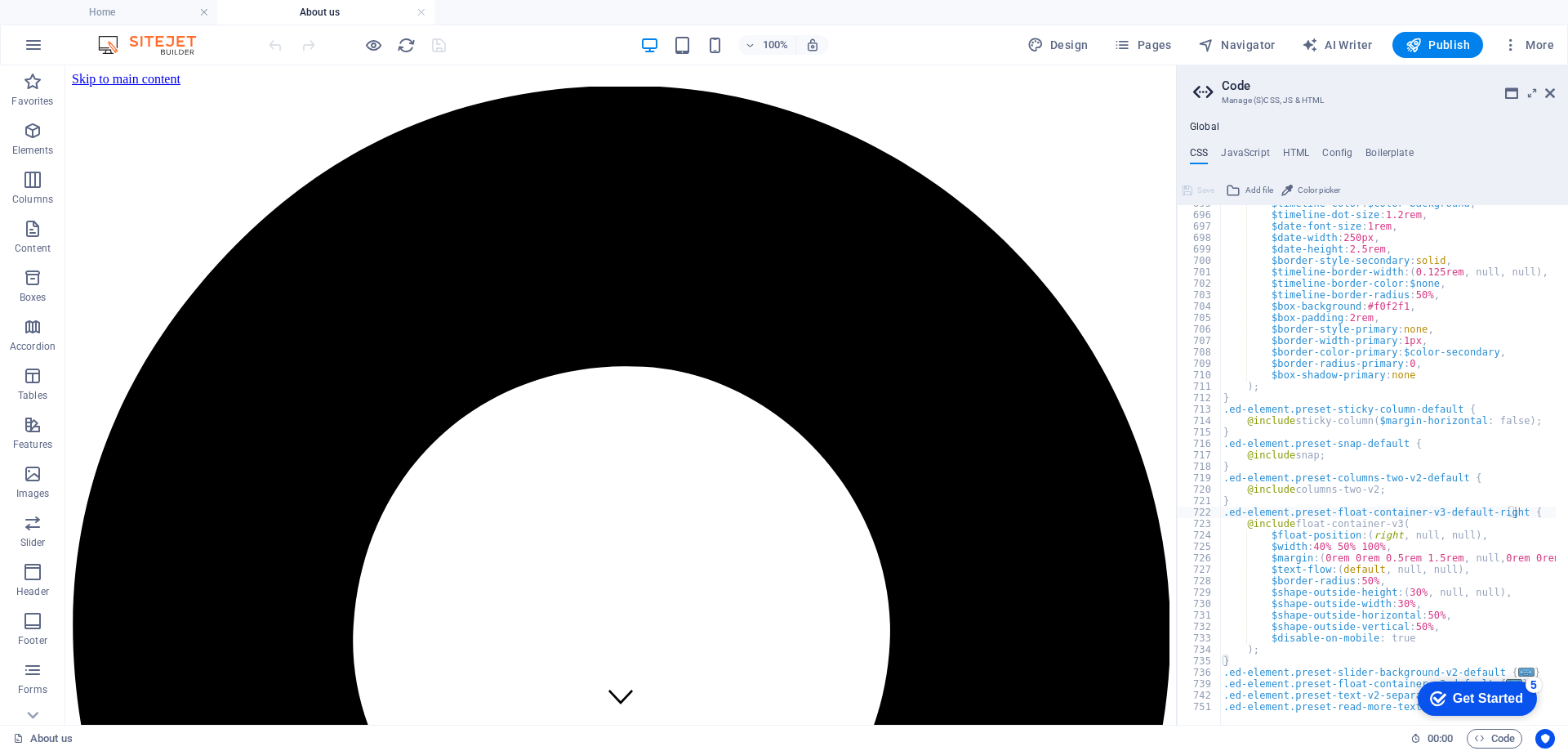
click at [1489, 693] on div "Get Started" at bounding box center [1488, 698] width 71 height 15
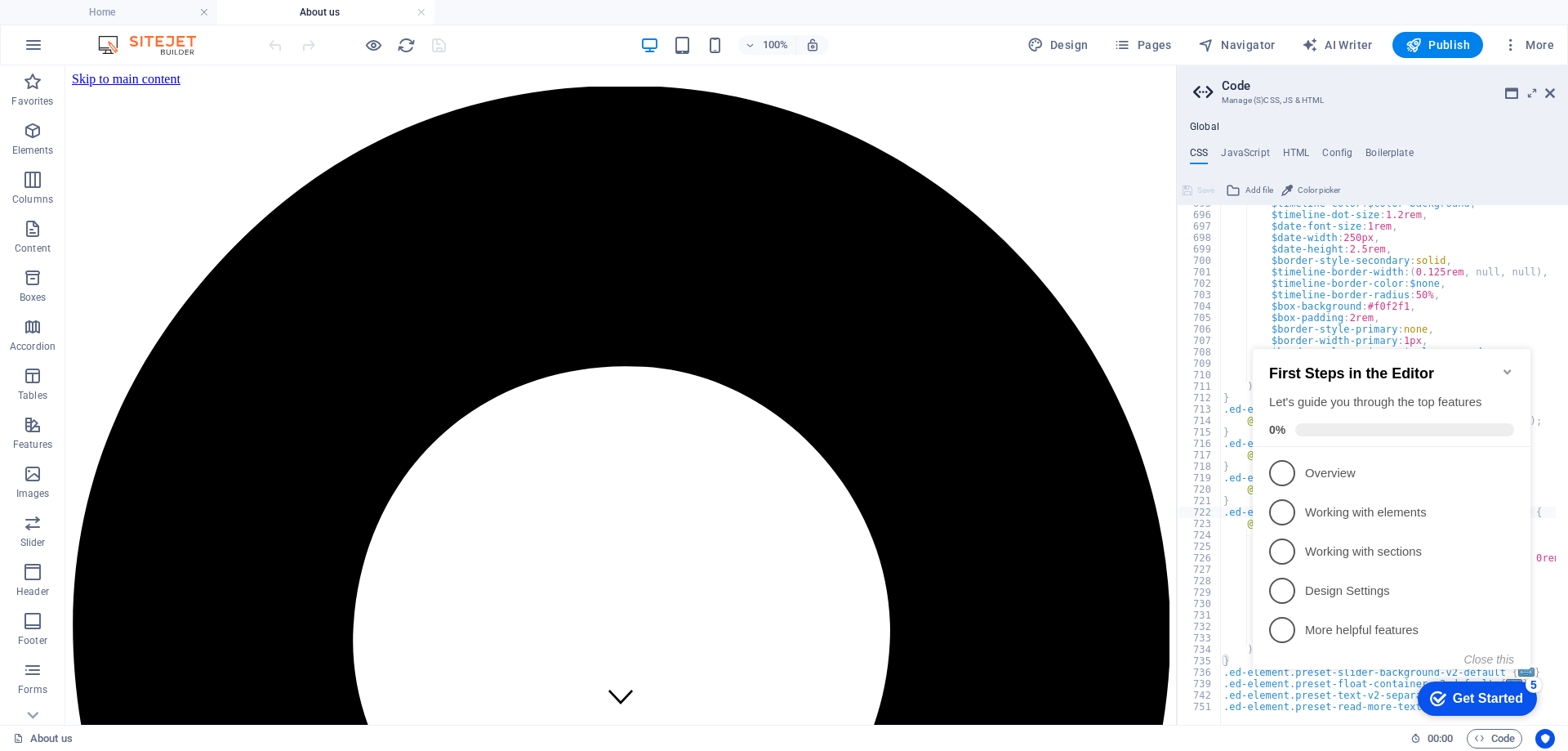
click at [1503, 365] on icon "Minimize checklist" at bounding box center [1507, 372] width 13 height 13
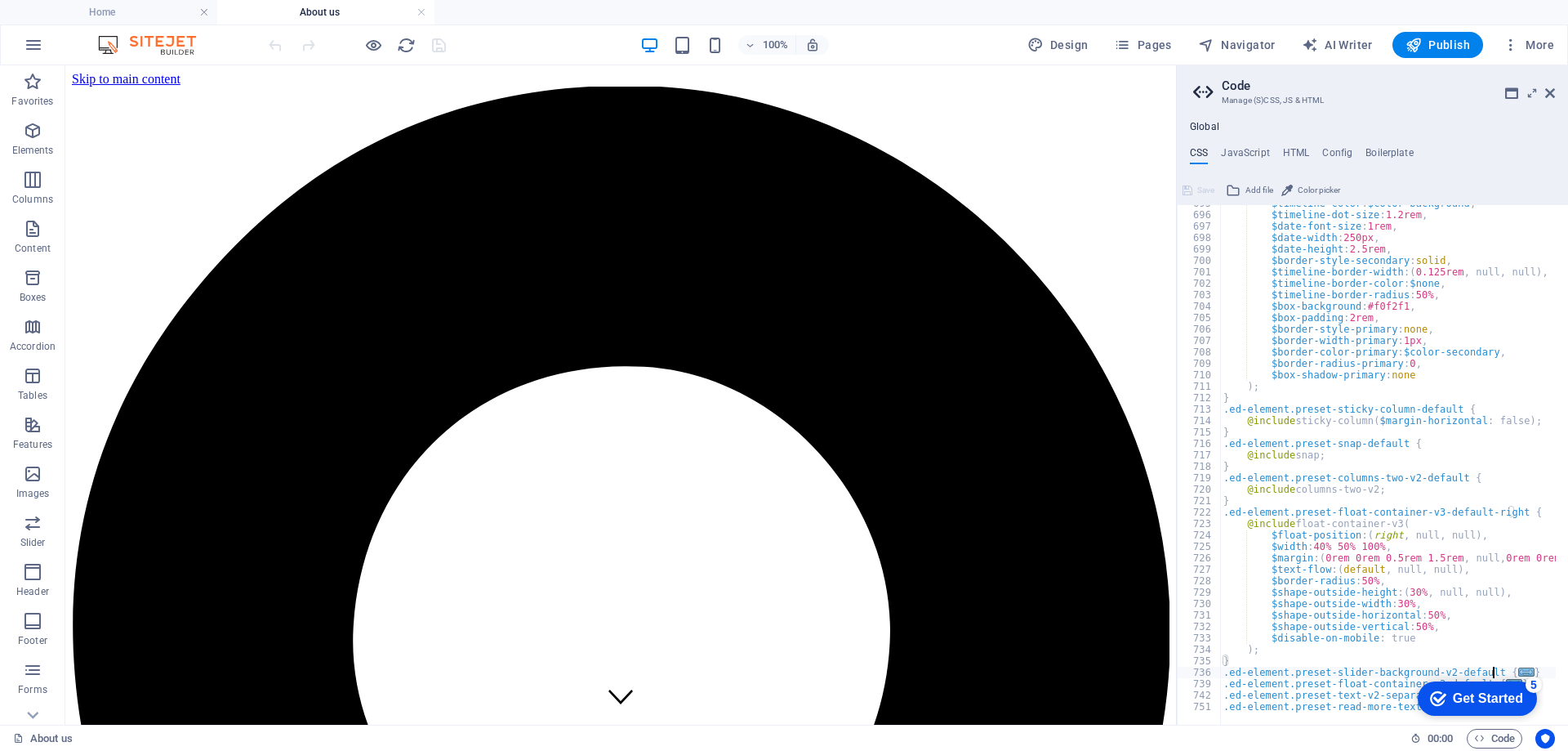
click at [1518, 672] on span "..." at bounding box center [1526, 672] width 17 height 9
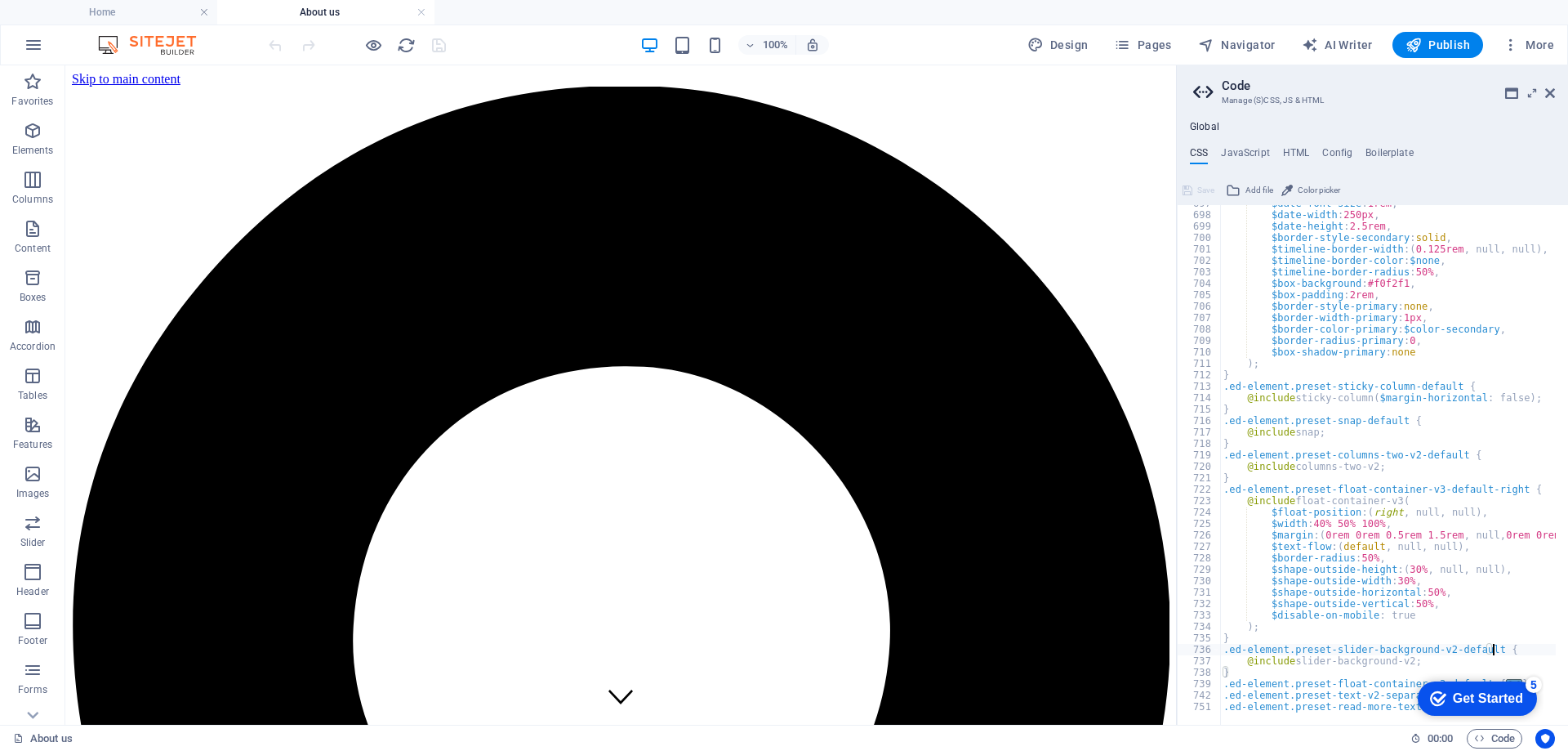
scroll to position [7966, 0]
drag, startPoint x: 1488, startPoint y: 694, endPoint x: 1508, endPoint y: 697, distance: 20.2
click at [1508, 697] on div "Get Started" at bounding box center [1488, 698] width 71 height 15
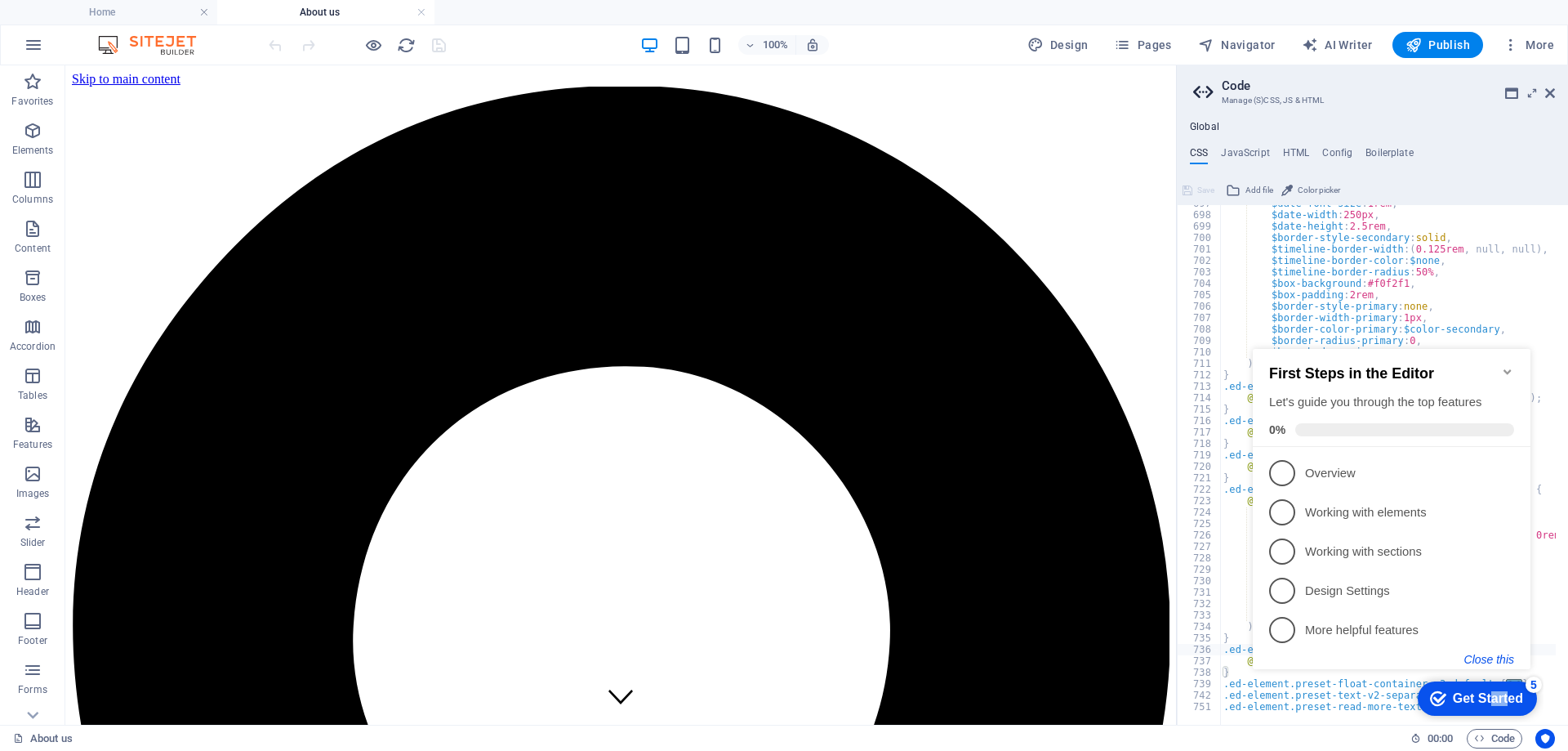
click at [1490, 655] on button "Close this" at bounding box center [1489, 659] width 50 height 13
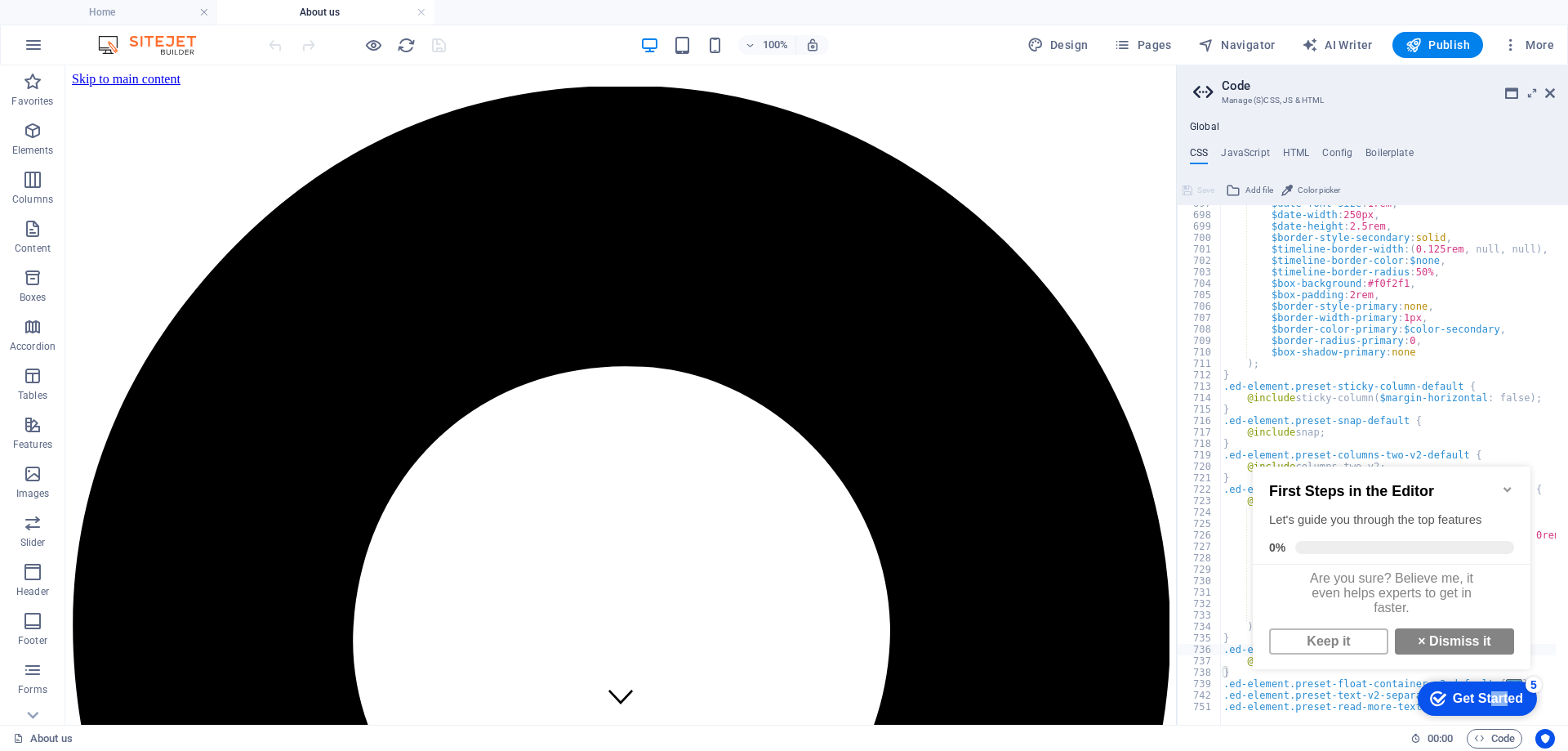
scroll to position [12, 0]
click at [1347, 636] on link "Keep it" at bounding box center [1328, 641] width 119 height 26
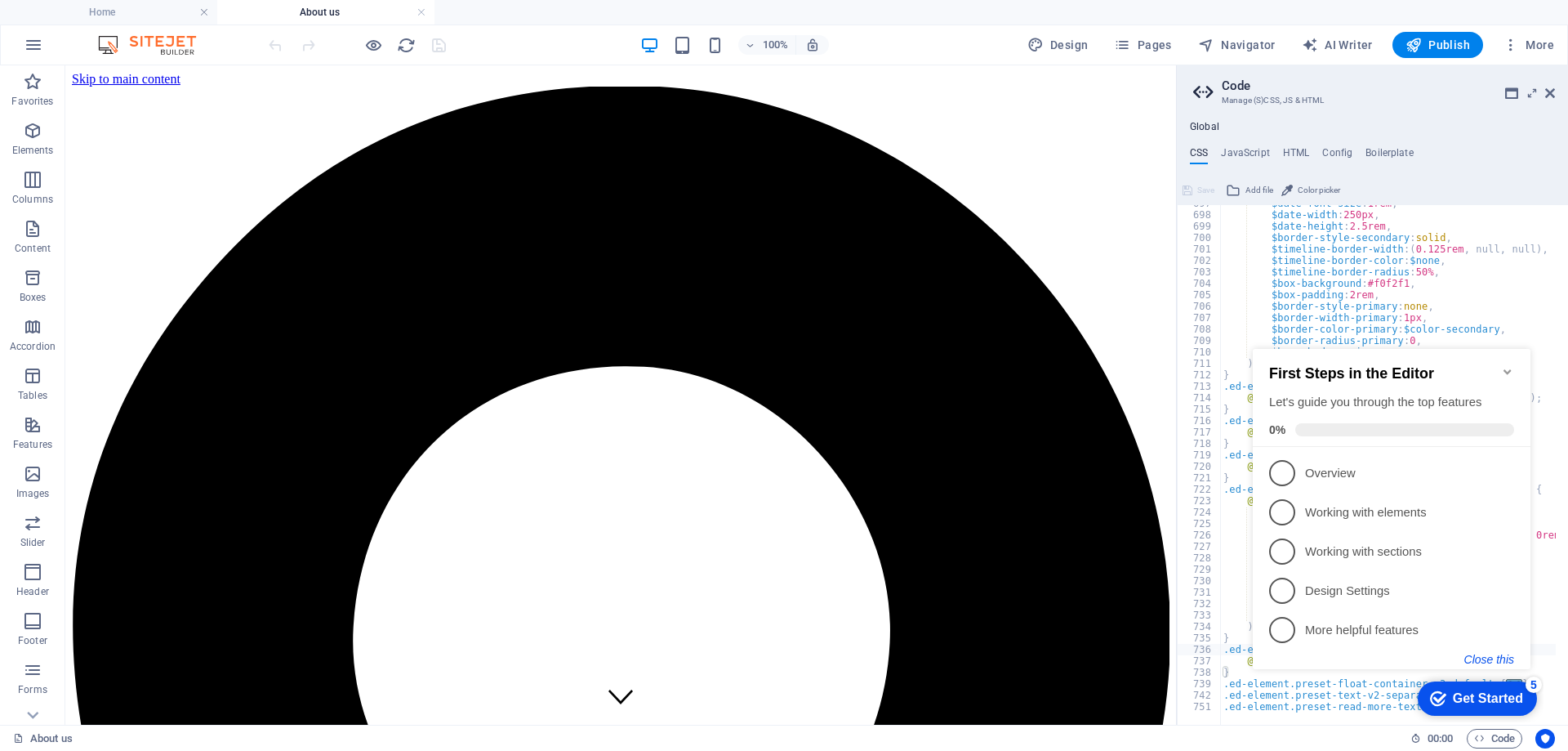
click at [1494, 659] on button "Close this" at bounding box center [1489, 659] width 50 height 13
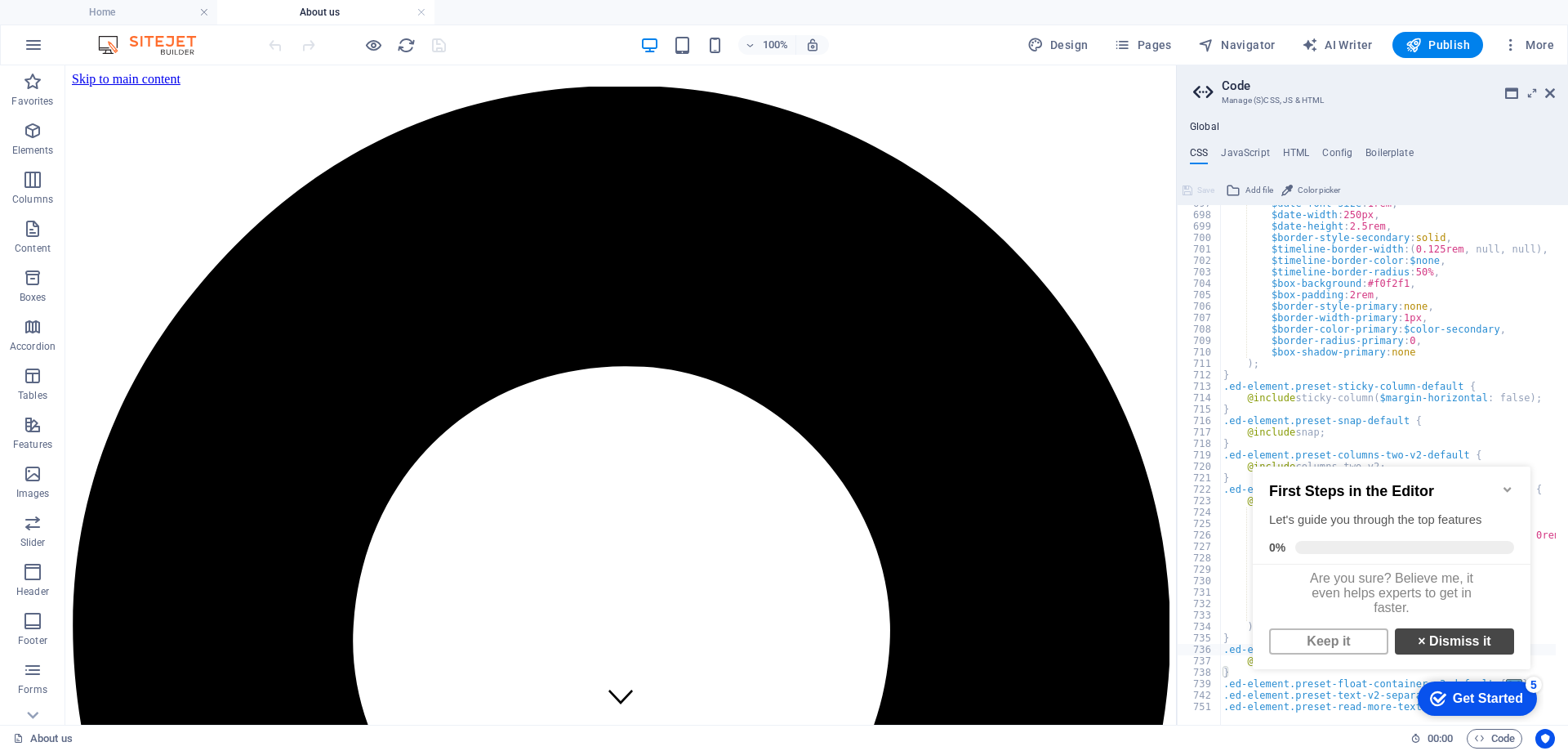
click at [1471, 650] on link "× Dismiss it" at bounding box center [1454, 641] width 119 height 26
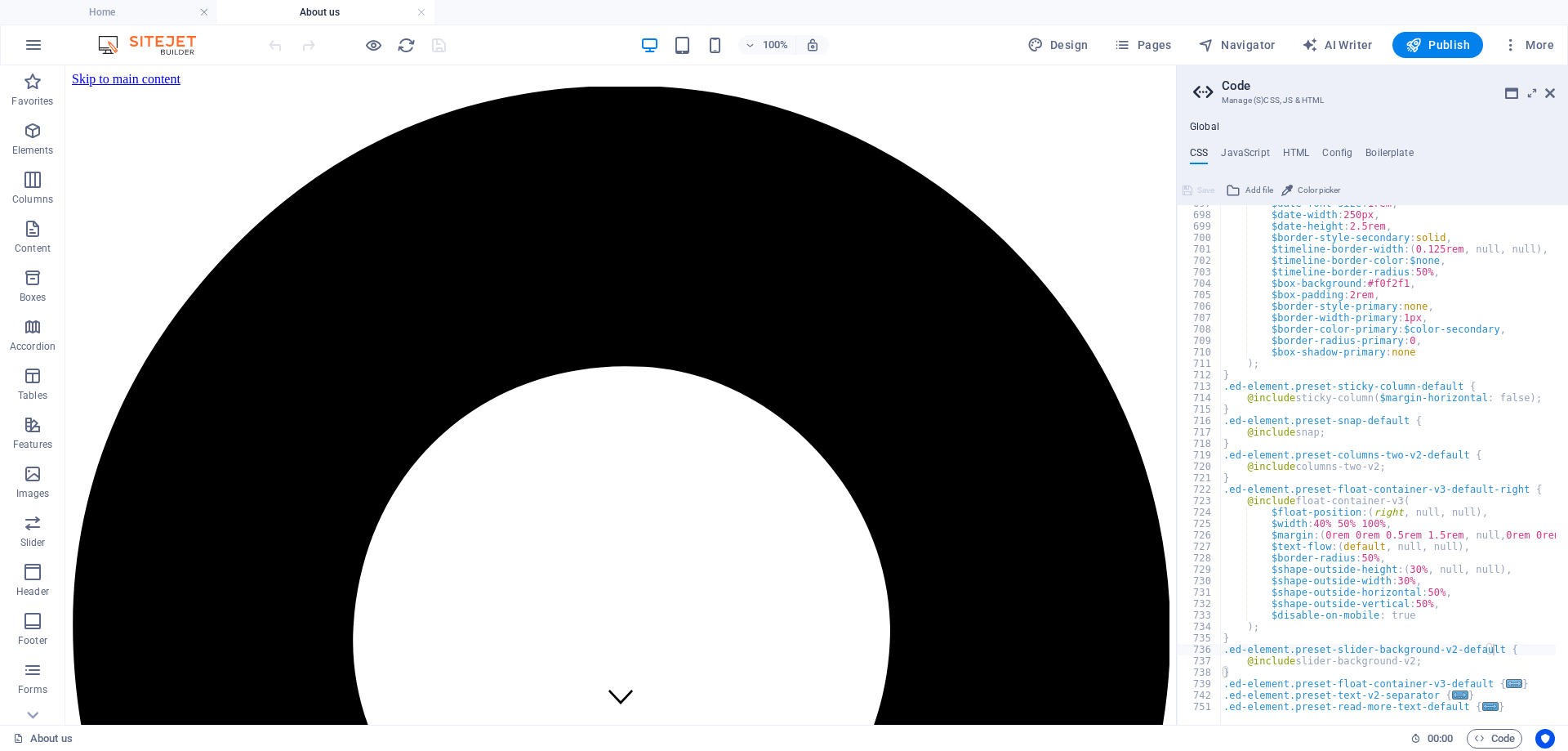
click at [1506, 683] on span "..." at bounding box center [1514, 683] width 17 height 9
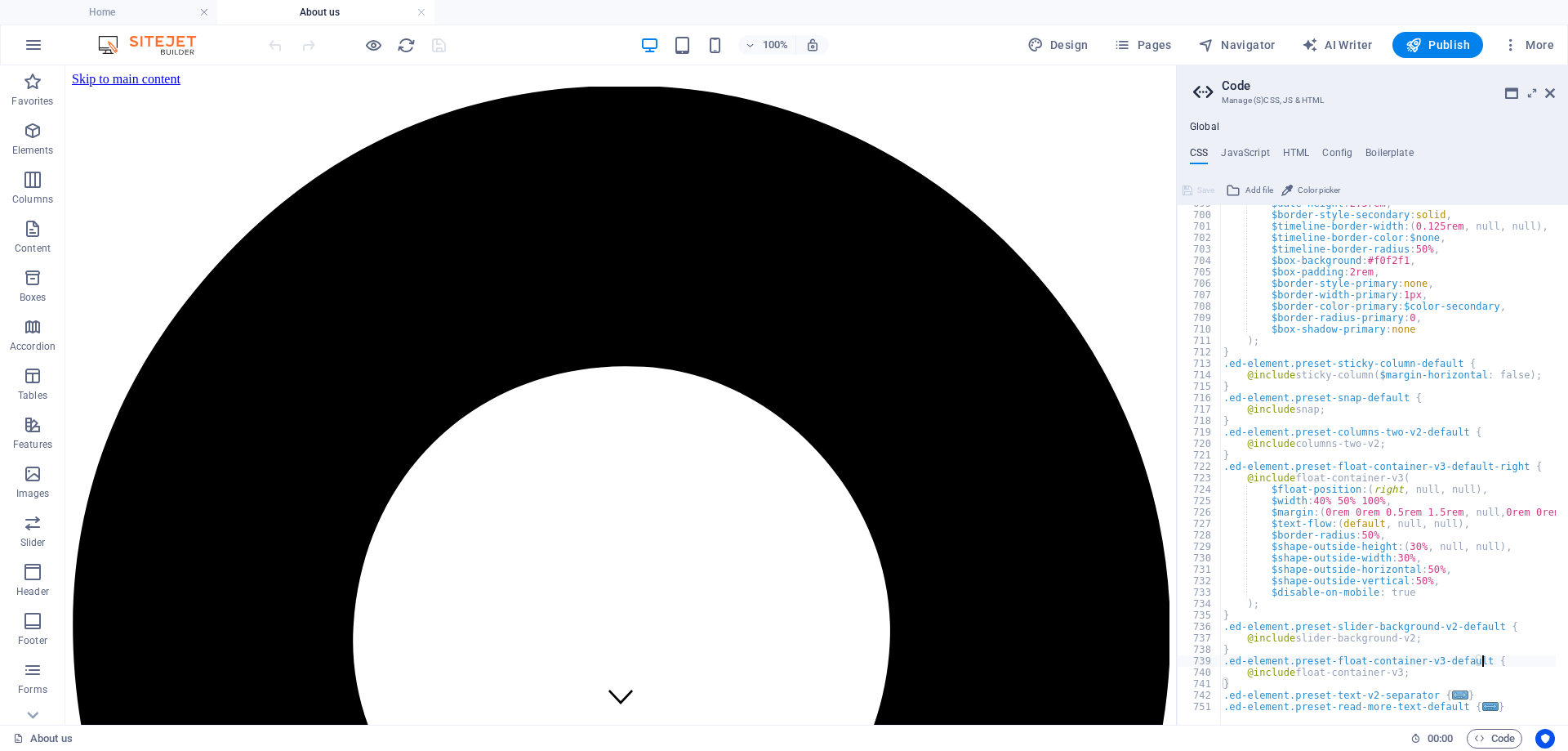
click at [1452, 693] on span "..." at bounding box center [1460, 694] width 17 height 9
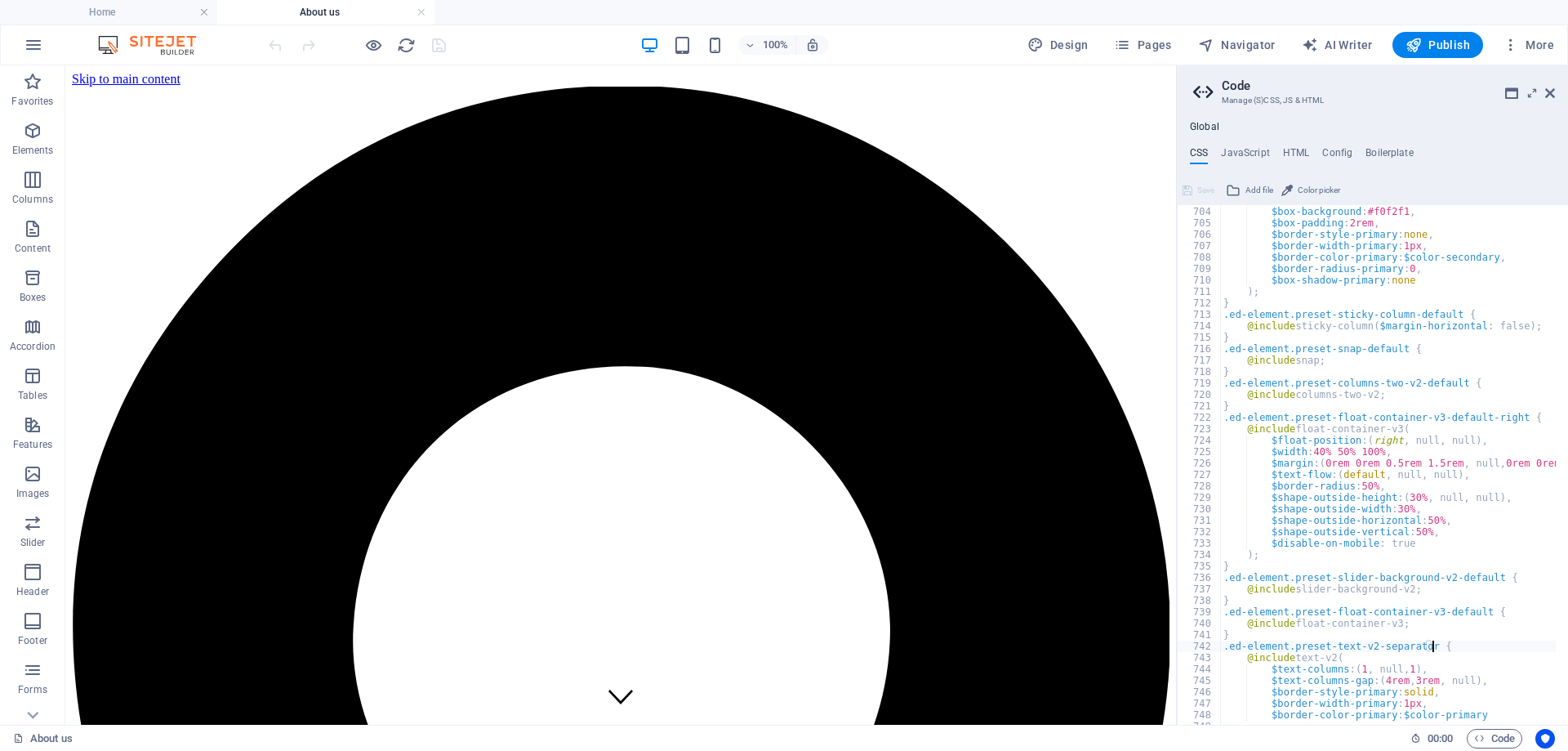
scroll to position [8080, 0]
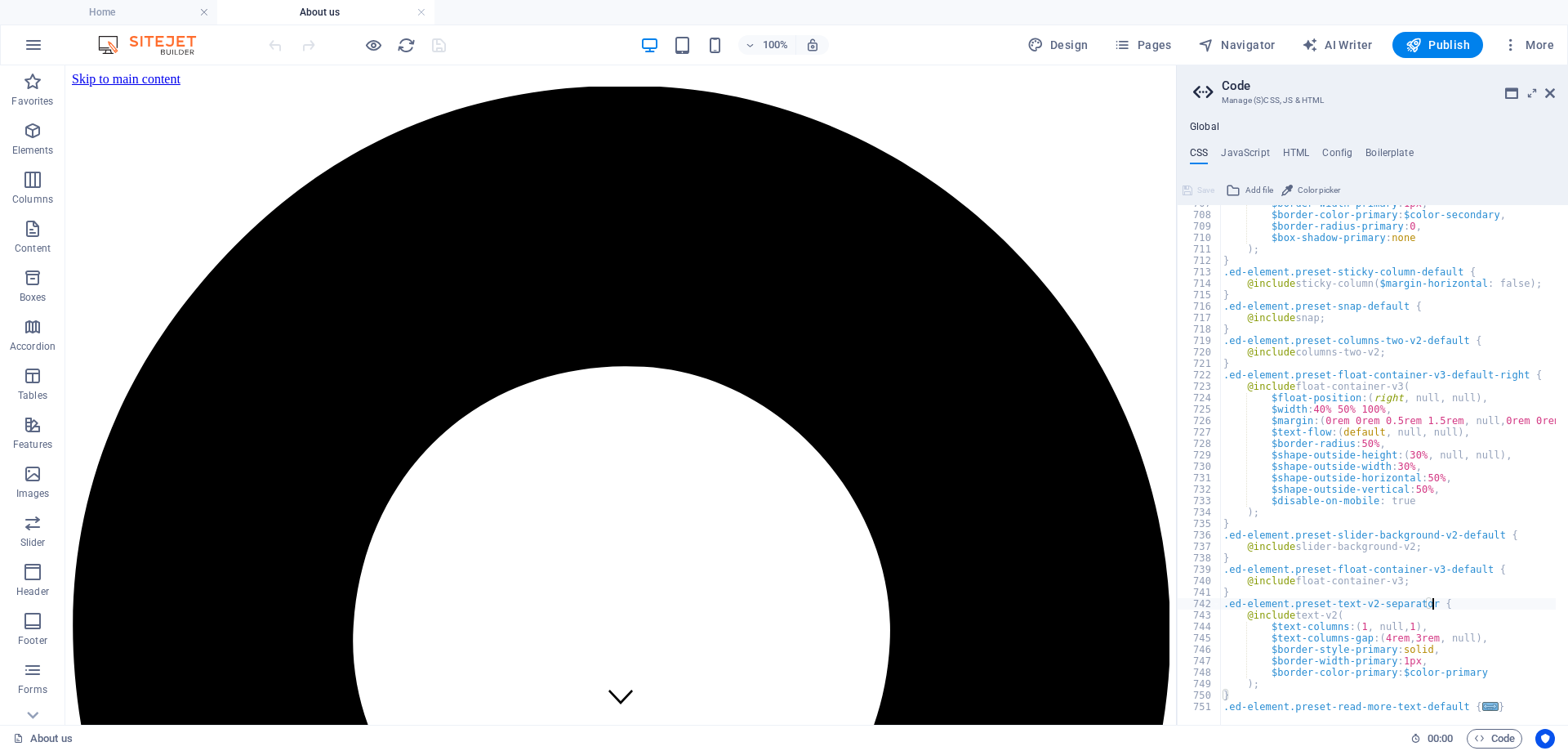
click at [1483, 705] on span "..." at bounding box center [1490, 706] width 17 height 9
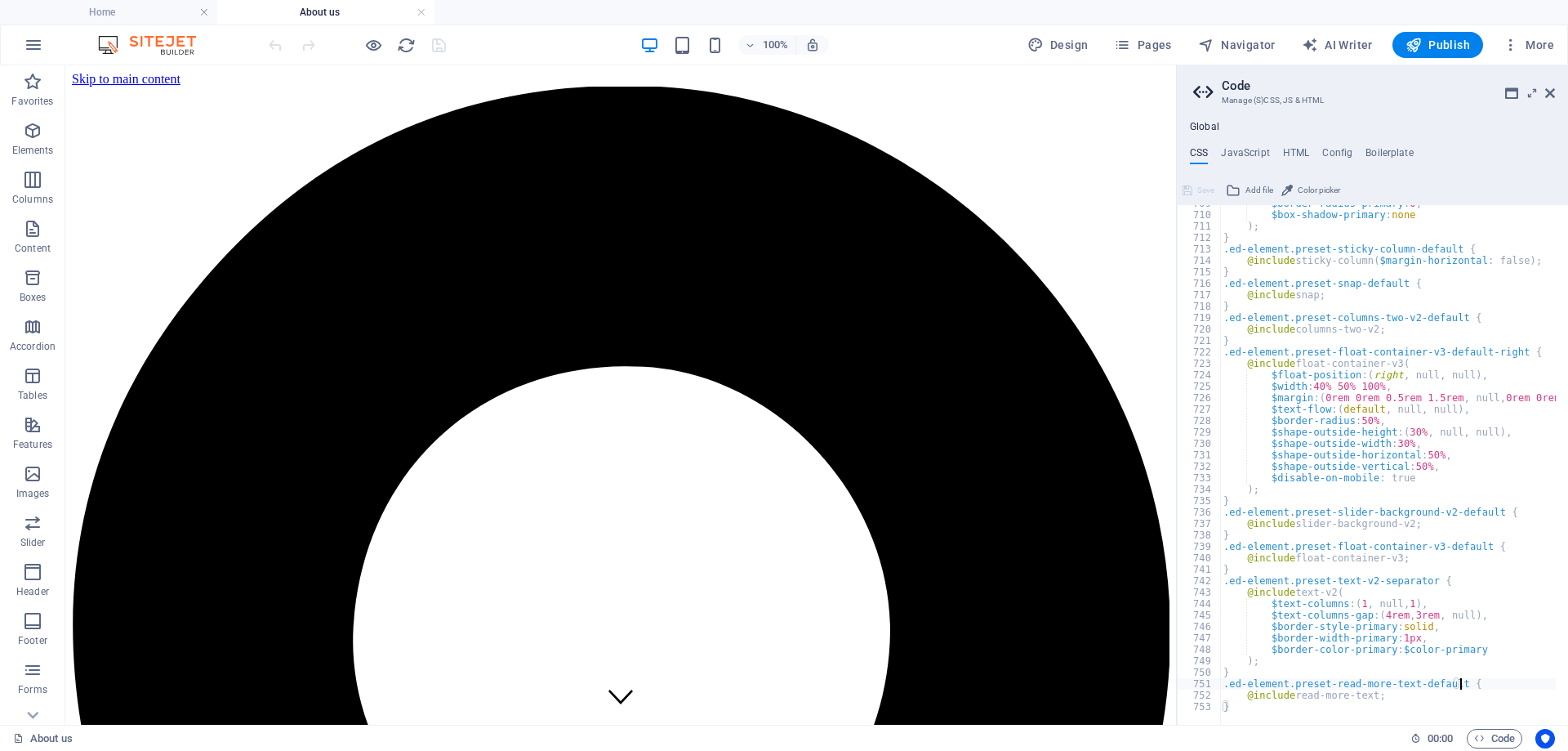
scroll to position [8103, 0]
type textarea "@include read-more-text; }"
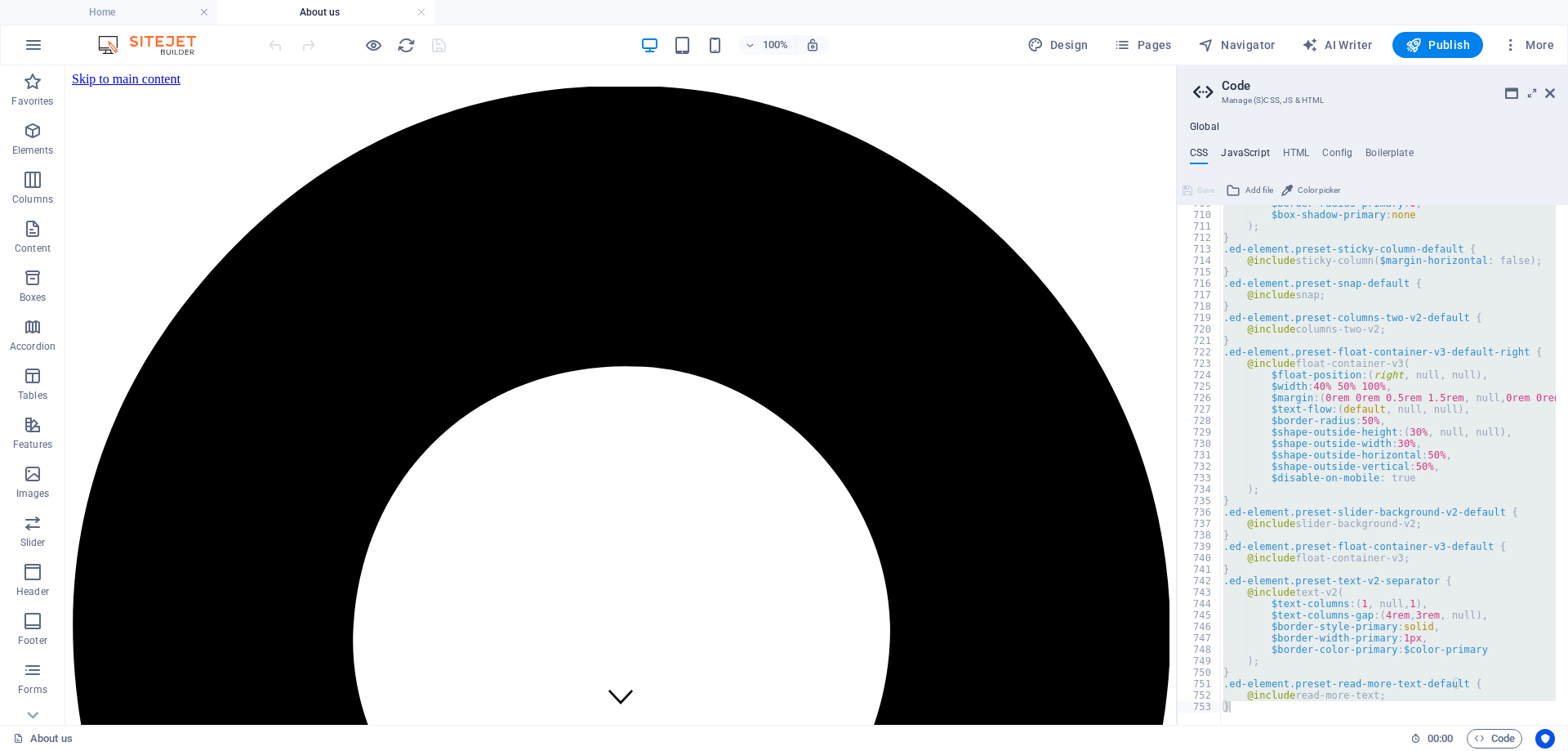
click at [1251, 147] on h4 "JavaScript" at bounding box center [1244, 156] width 48 height 18
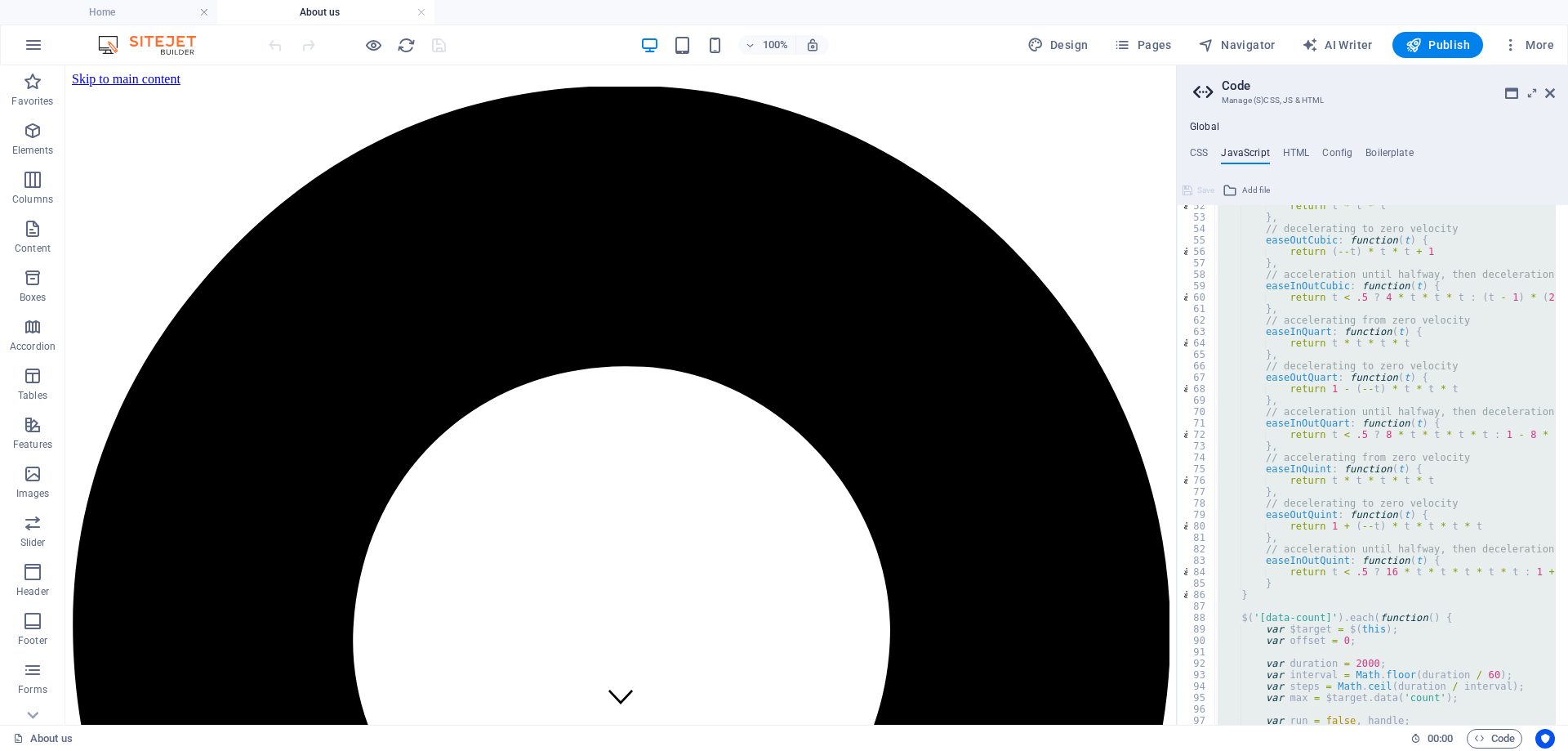
scroll to position [588, 0]
click at [1290, 149] on h4 "HTML" at bounding box center [1296, 156] width 27 height 18
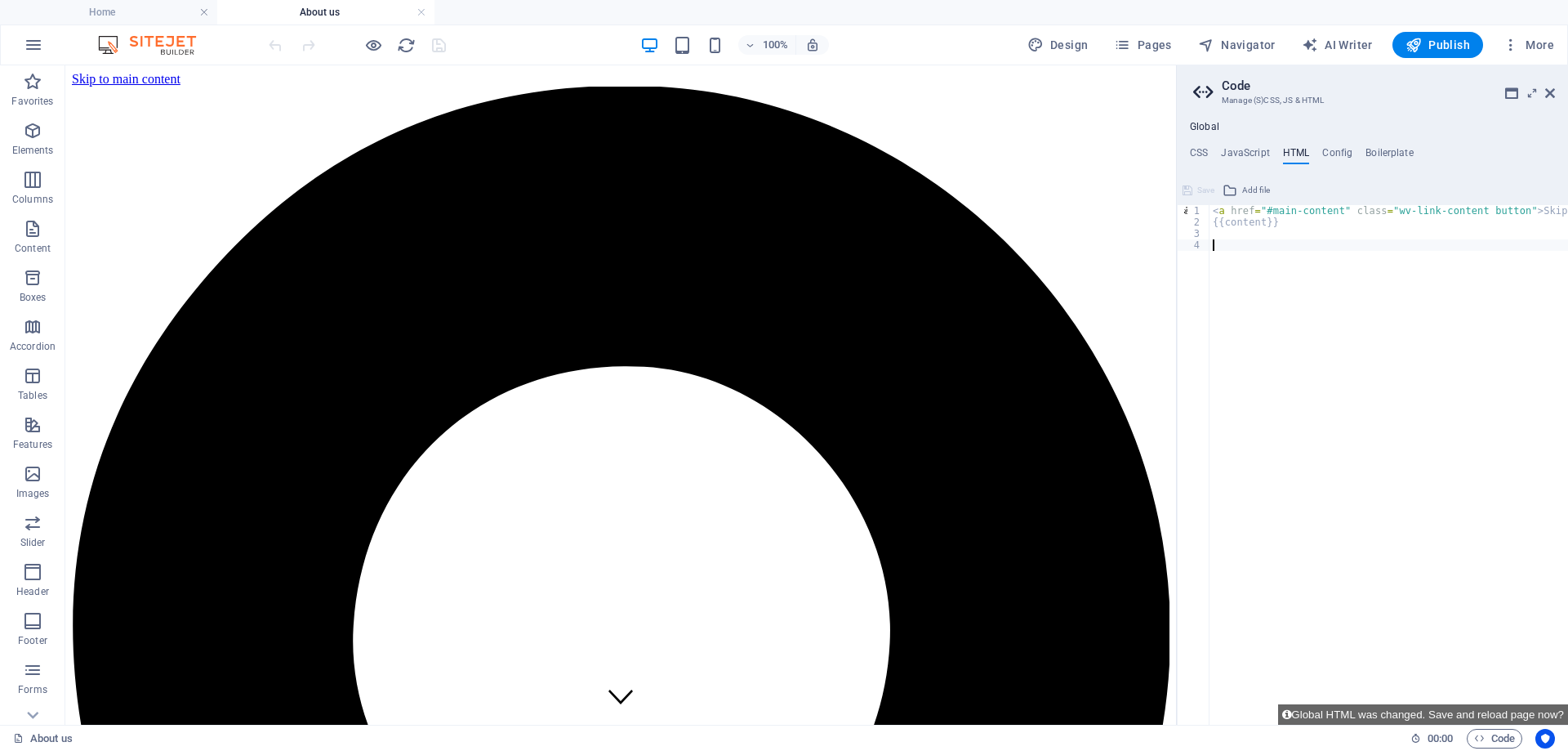
click at [1334, 434] on div "< a href = "#main-content" class = "wv-link-content button" > Skip to main cont…" at bounding box center [1430, 470] width 441 height 530
click at [1334, 147] on h4 "Config" at bounding box center [1337, 156] width 31 height 18
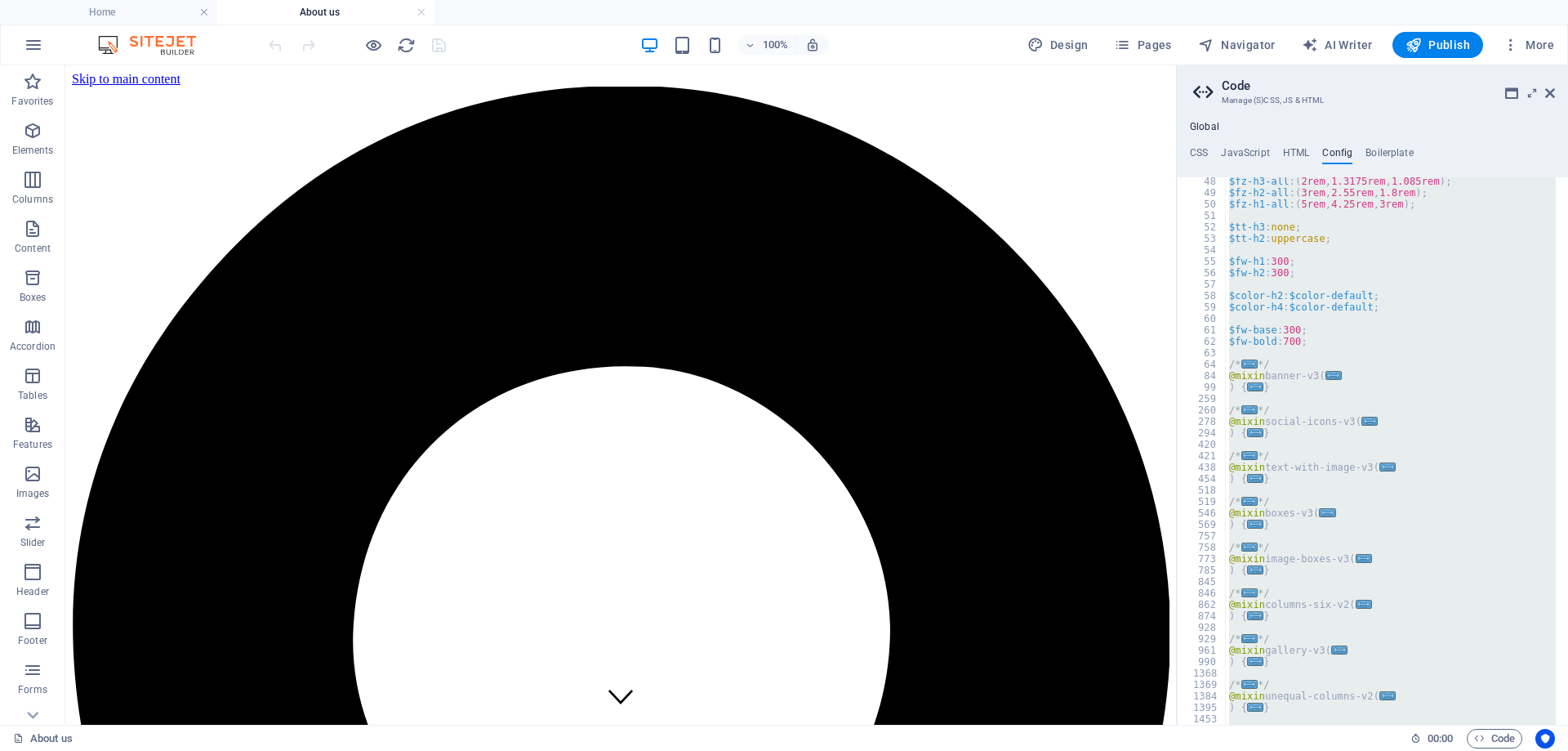
scroll to position [637, 0]
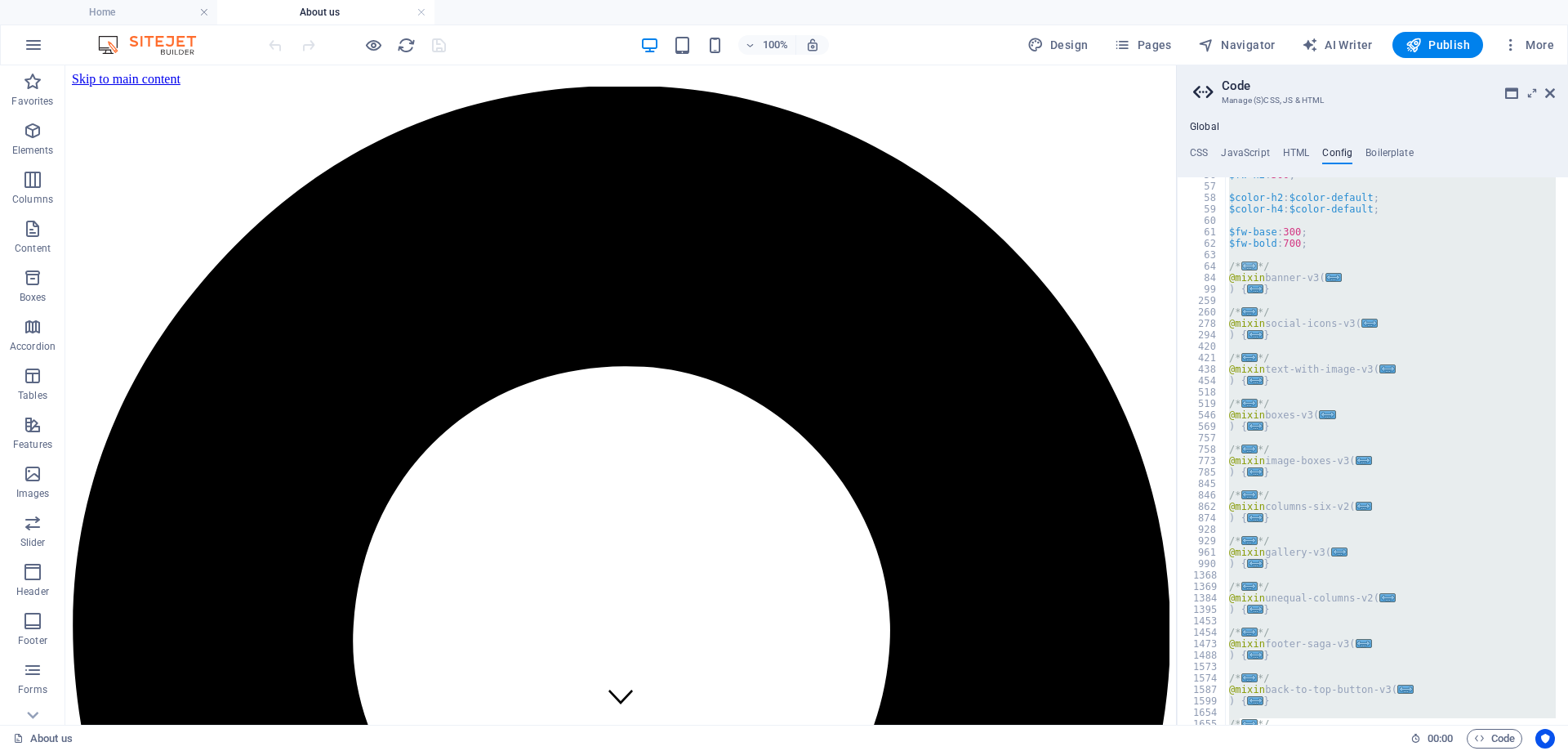
click at [1245, 263] on div "$fw-h2 : 300 ; $color-h2 : $color-default ; $color-h4 : $color-default ; $fw-ba…" at bounding box center [1391, 450] width 330 height 547
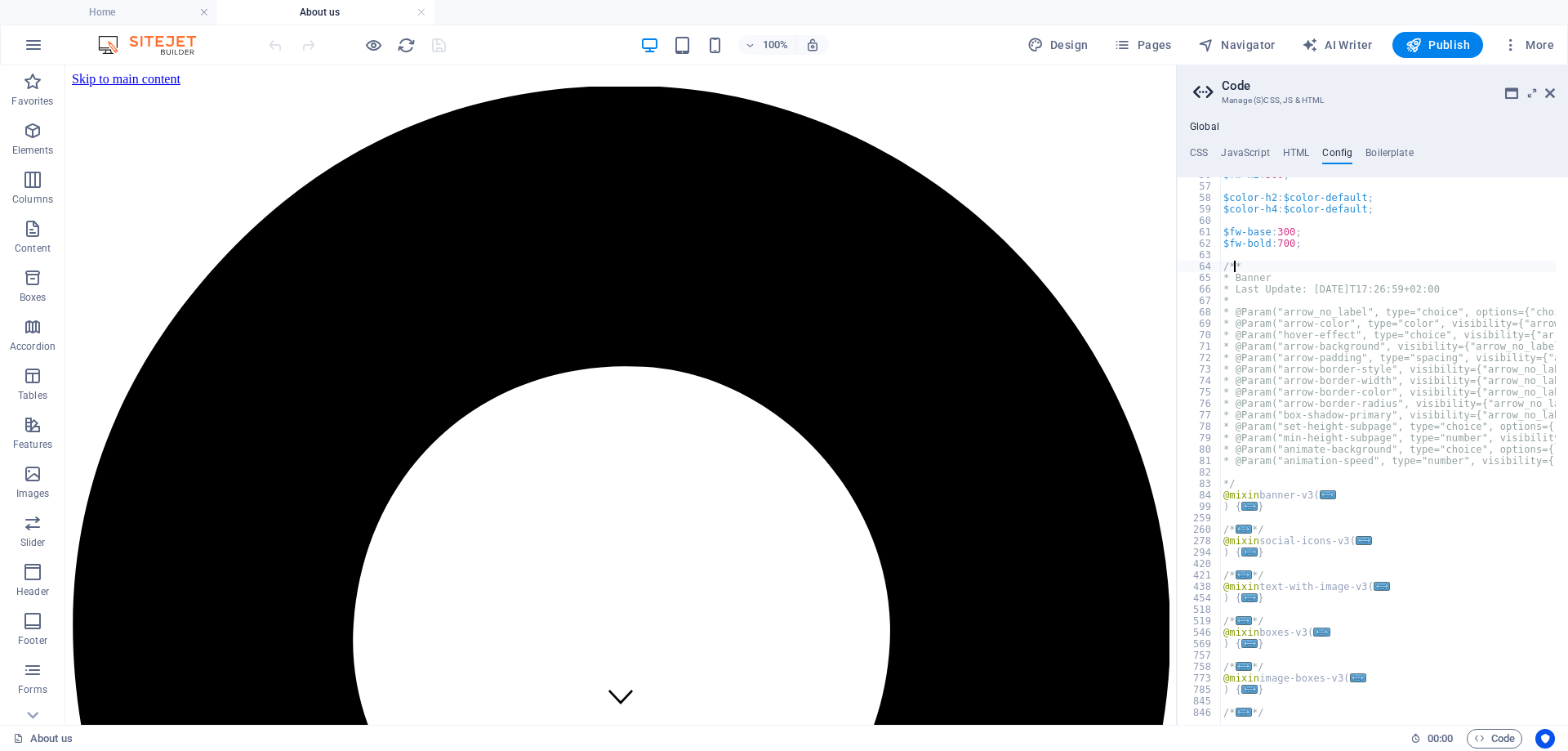
scroll to position [882, 0]
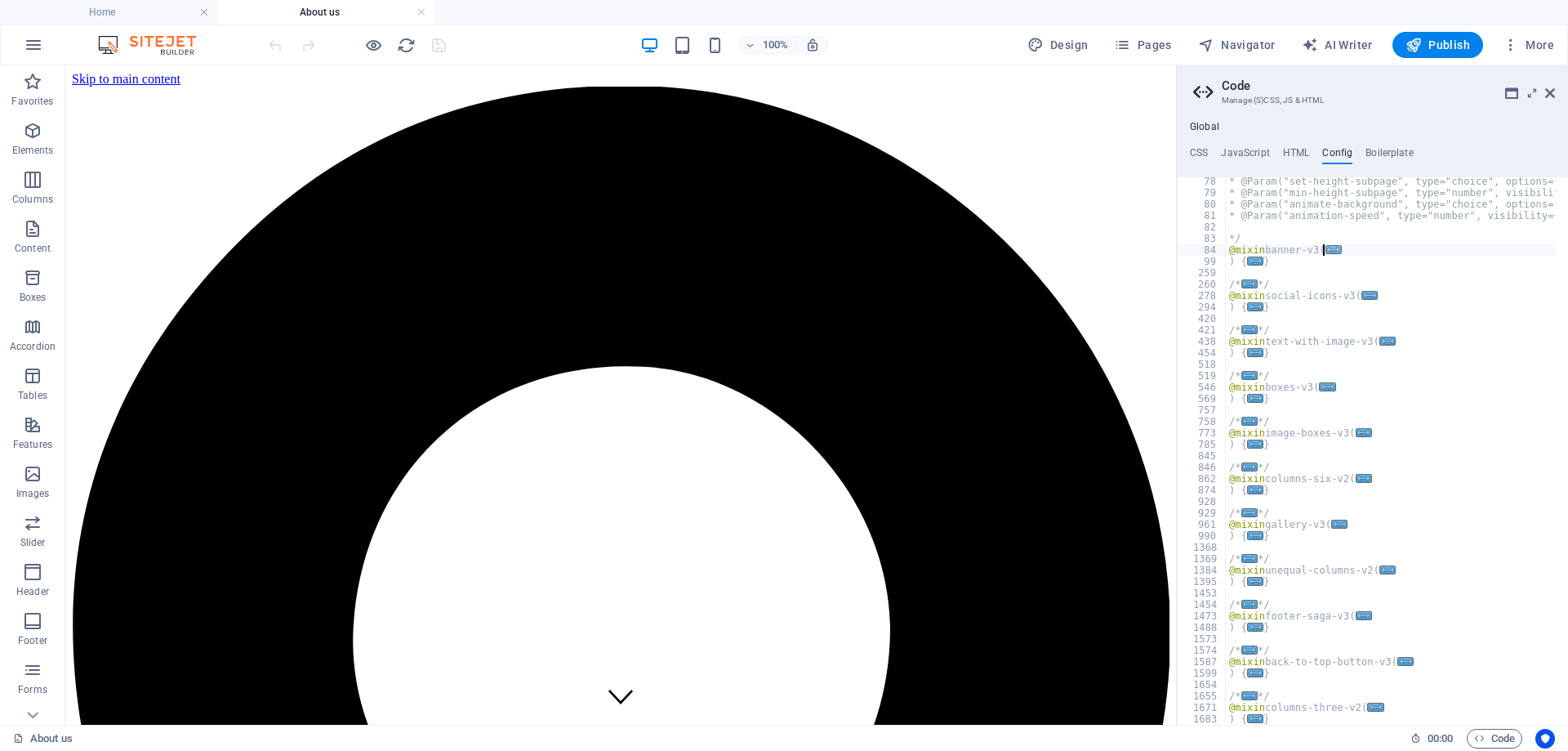
click at [1329, 249] on span "..." at bounding box center [1333, 249] width 17 height 9
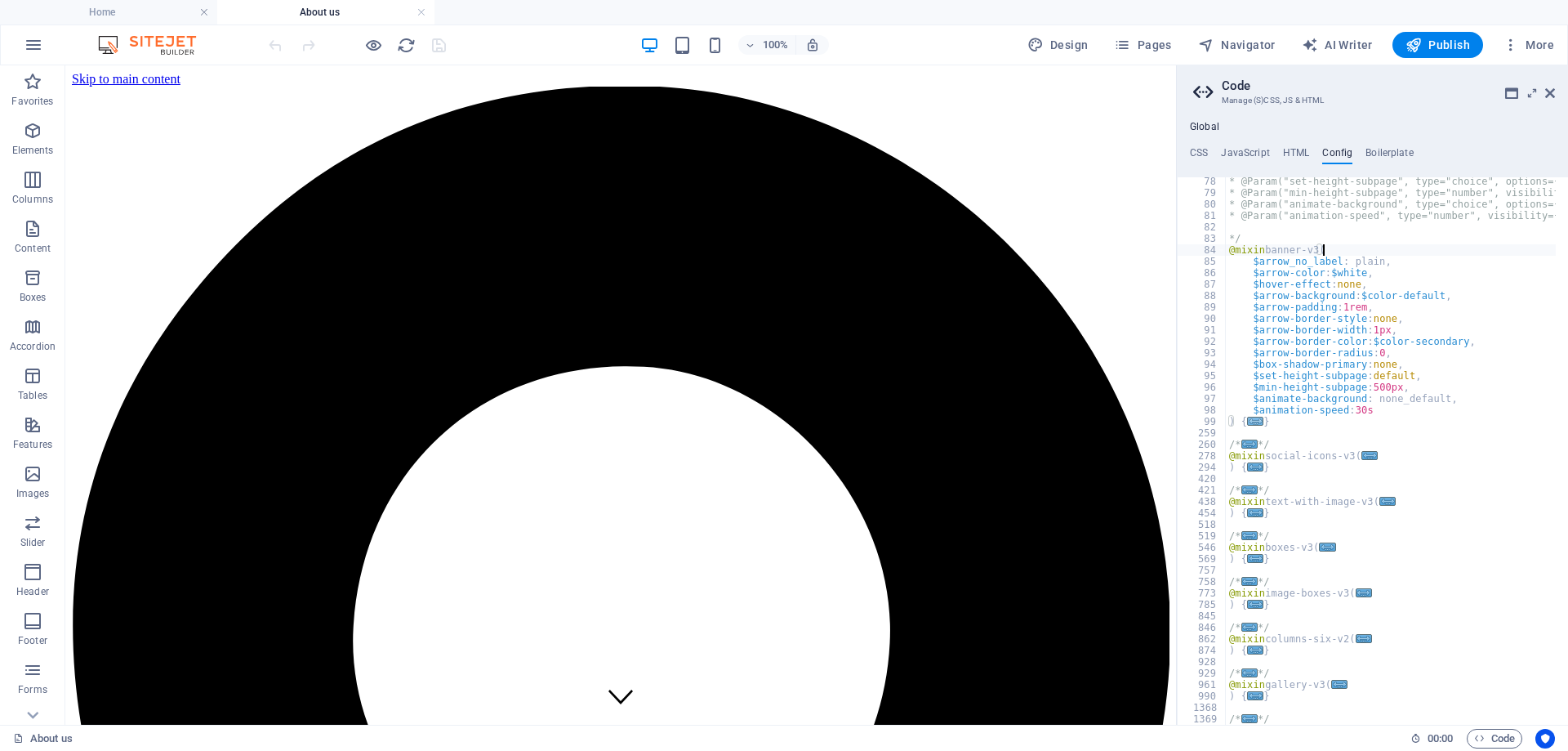
click at [1249, 420] on span "..." at bounding box center [1255, 421] width 17 height 9
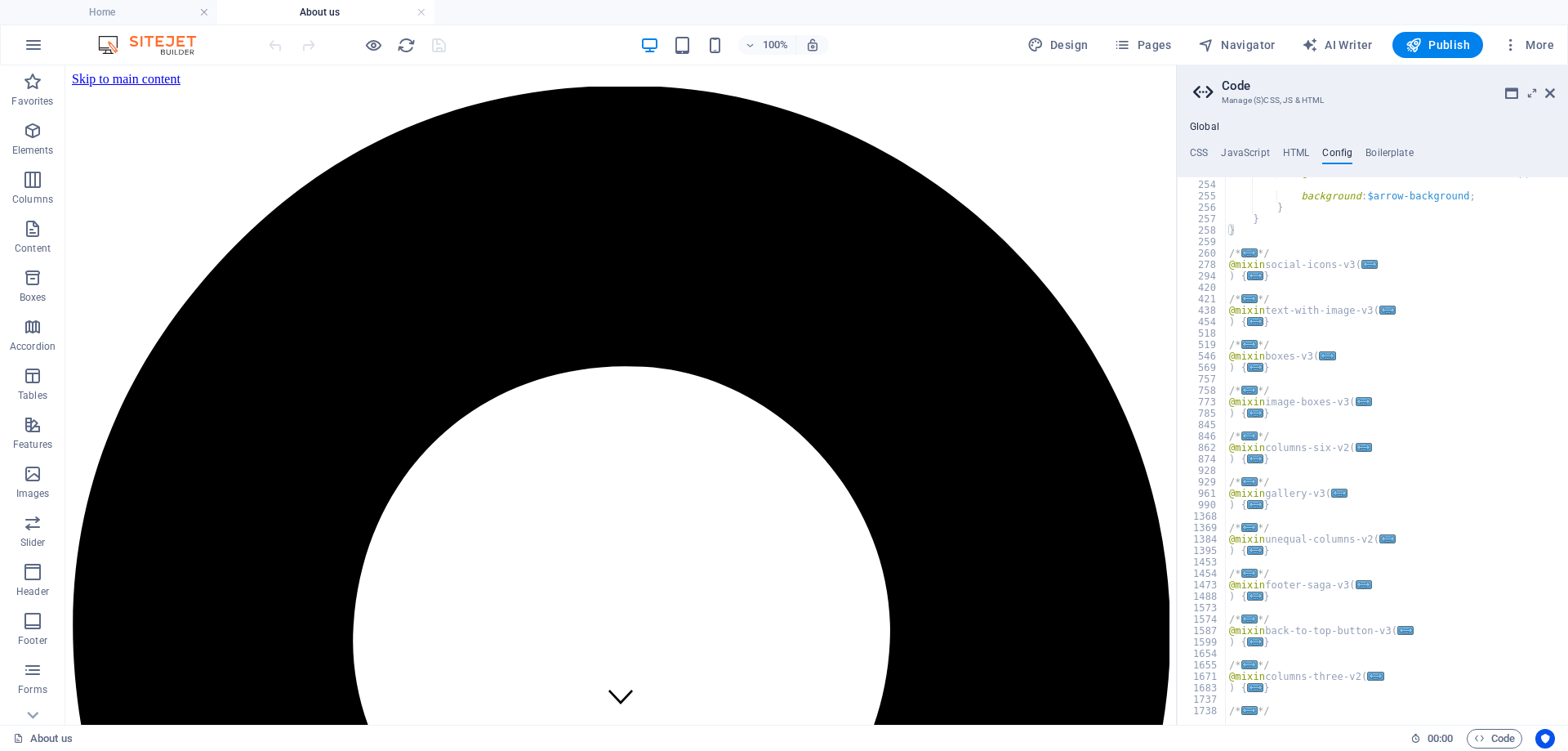
scroll to position [2891, 0]
click at [1244, 254] on span "..." at bounding box center [1249, 253] width 17 height 9
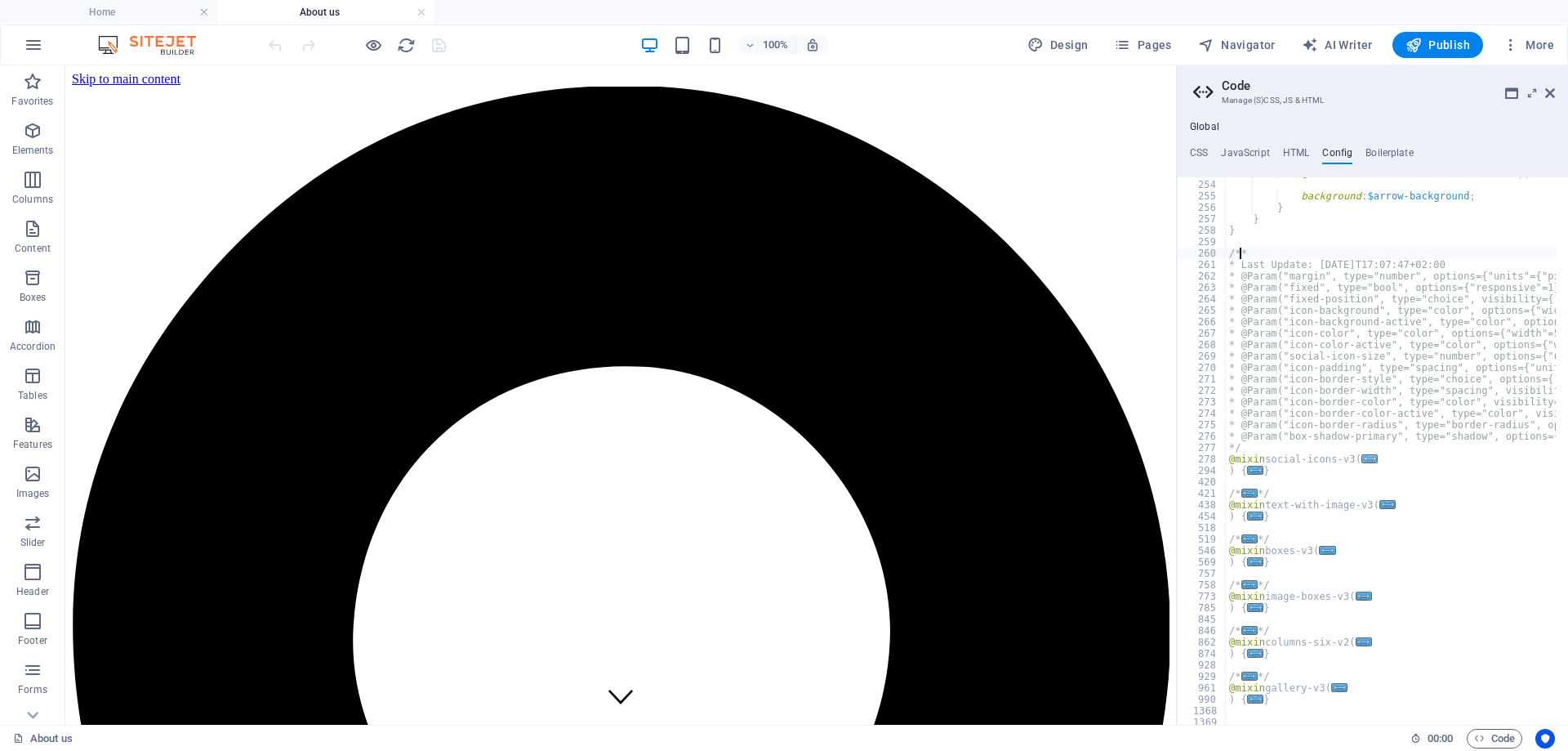
click at [1363, 460] on span "..." at bounding box center [1369, 459] width 17 height 9
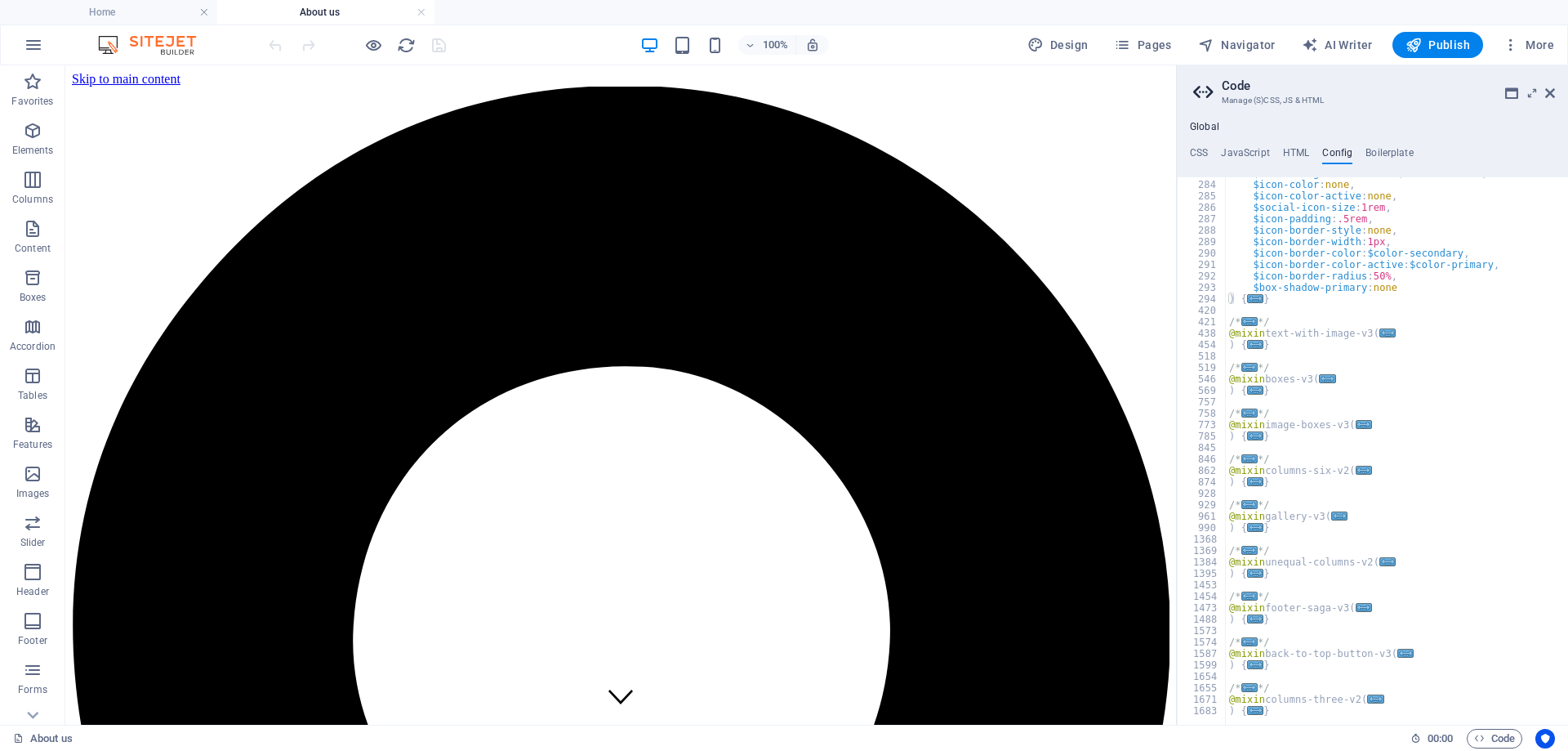
scroll to position [3234, 0]
click at [1249, 296] on span "..." at bounding box center [1255, 298] width 17 height 9
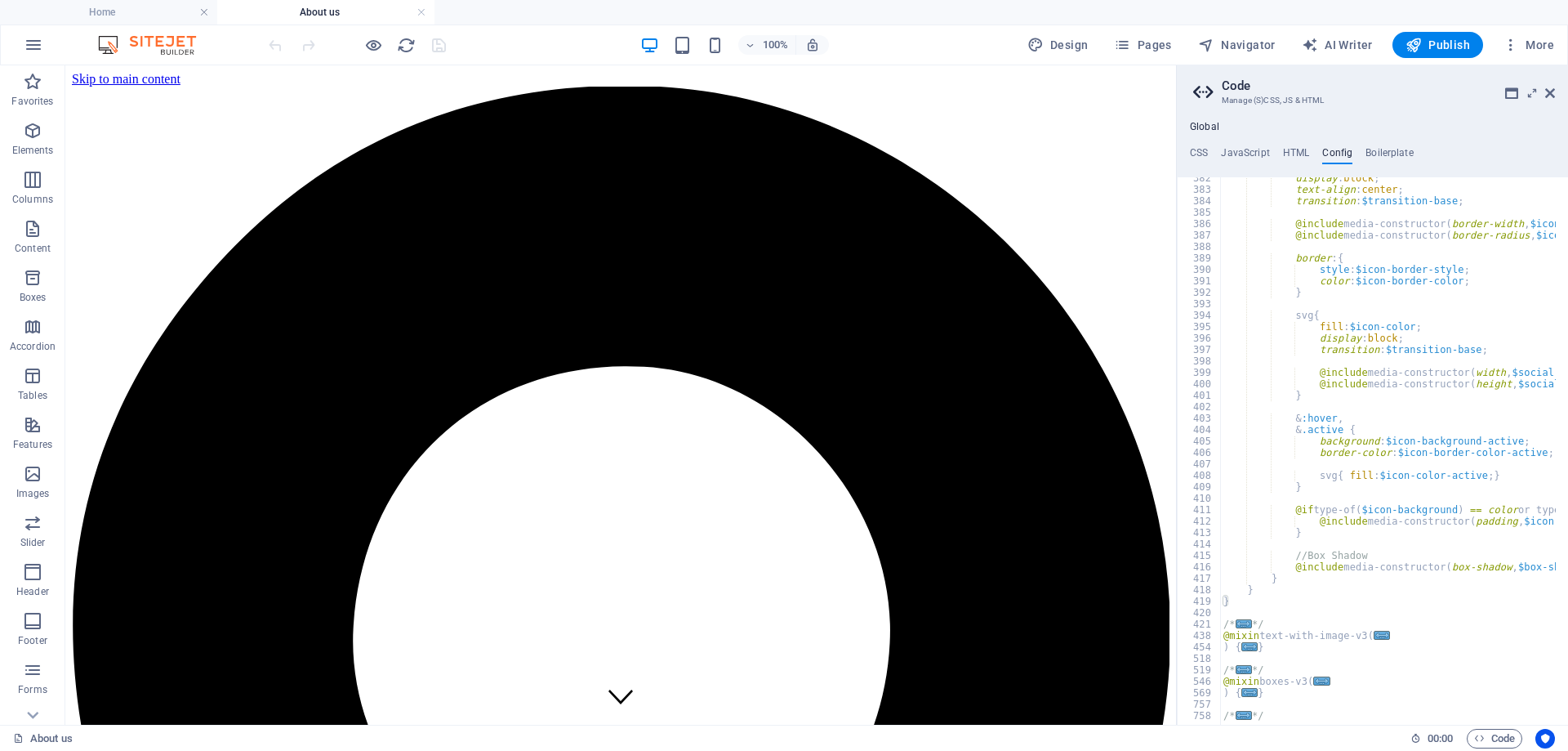
scroll to position [4557, 0]
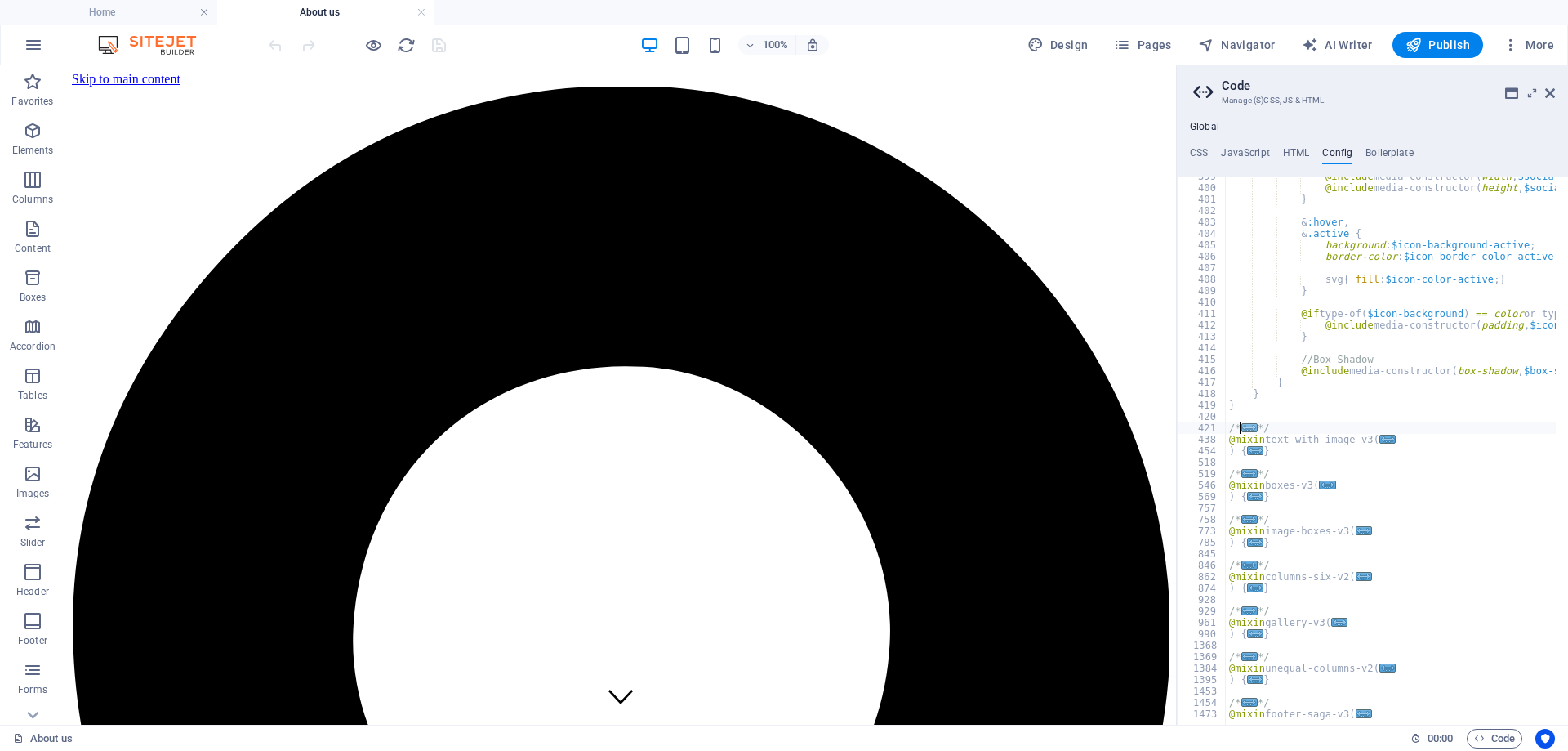
click at [1244, 429] on span "..." at bounding box center [1249, 427] width 17 height 9
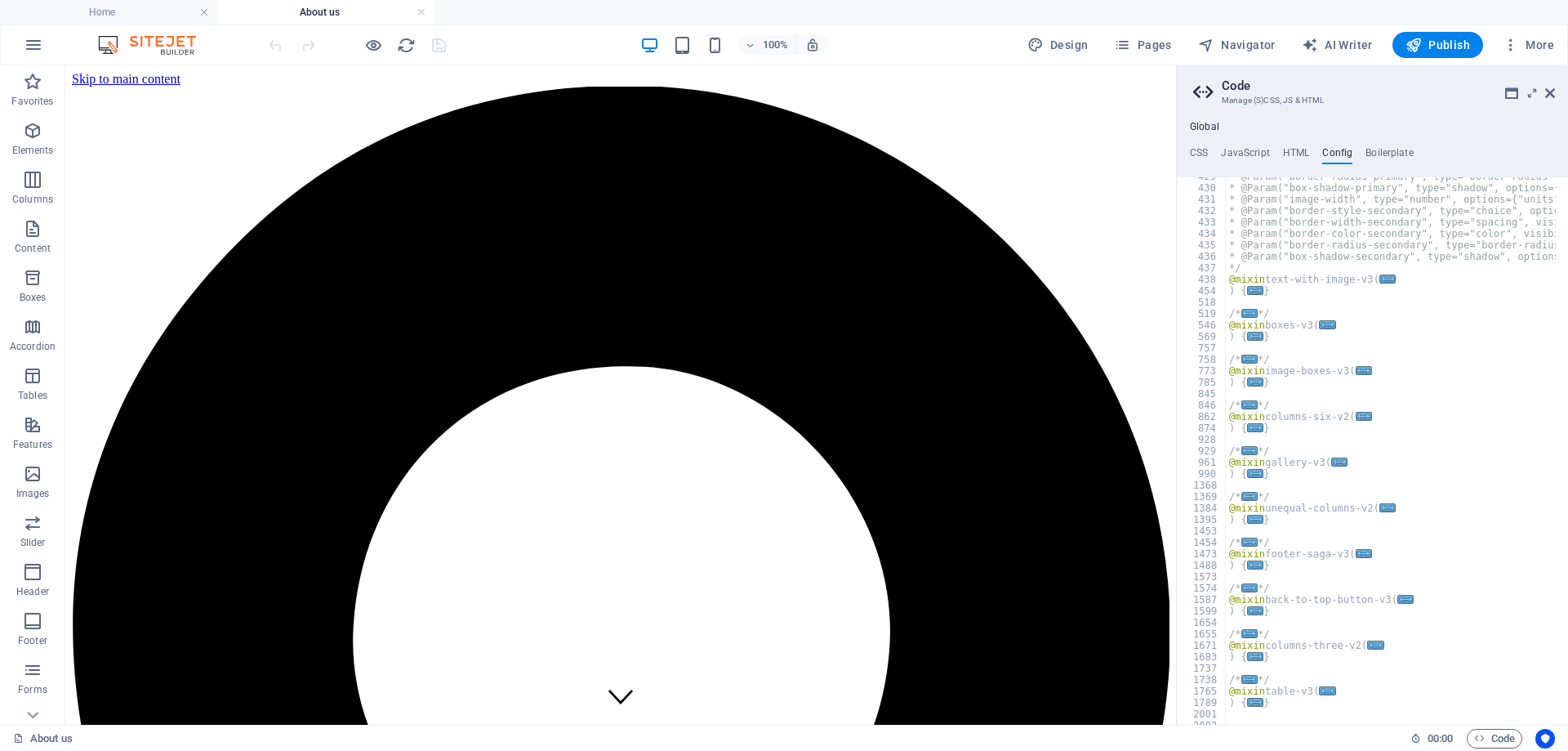
scroll to position [4950, 0]
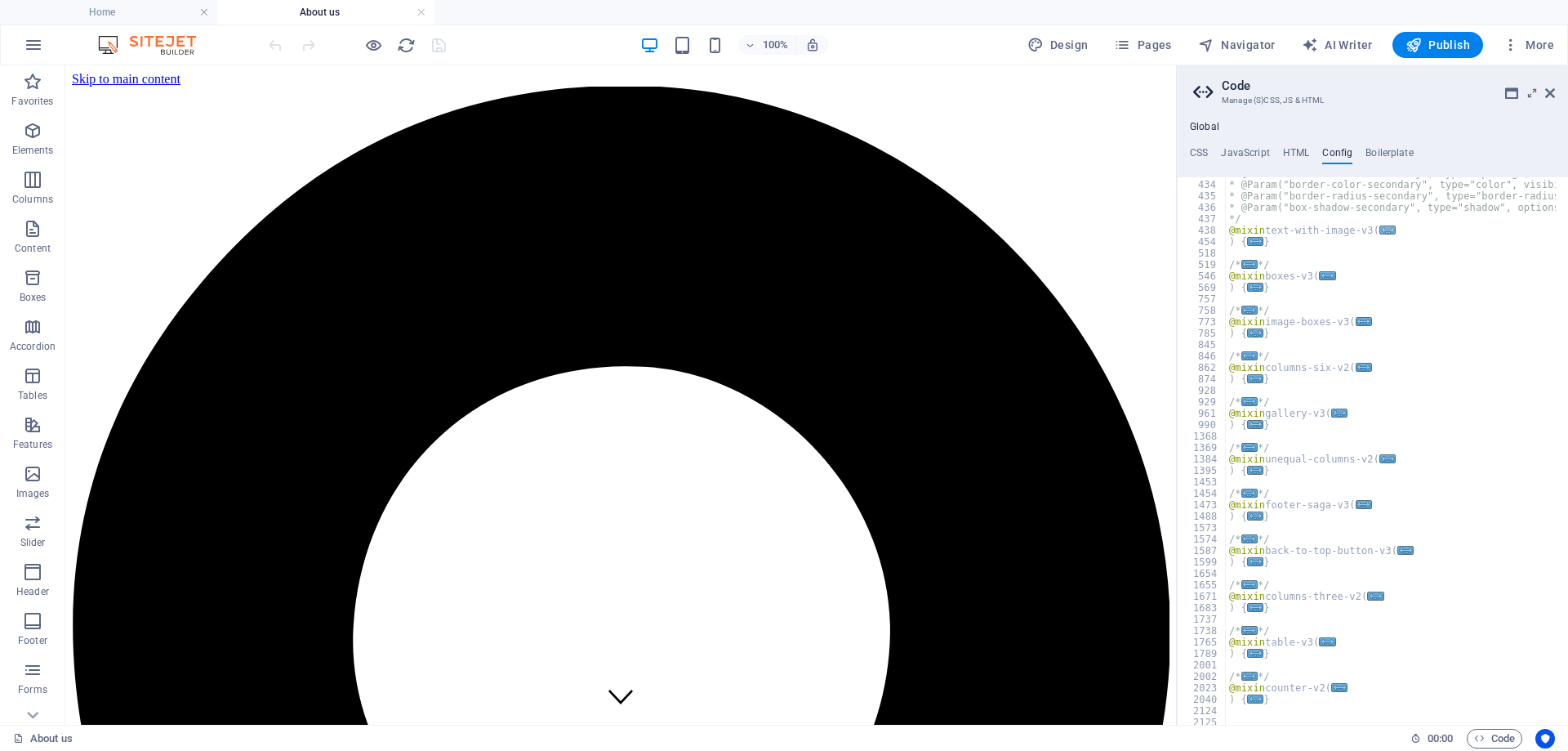
click at [1385, 231] on span "..." at bounding box center [1387, 229] width 17 height 9
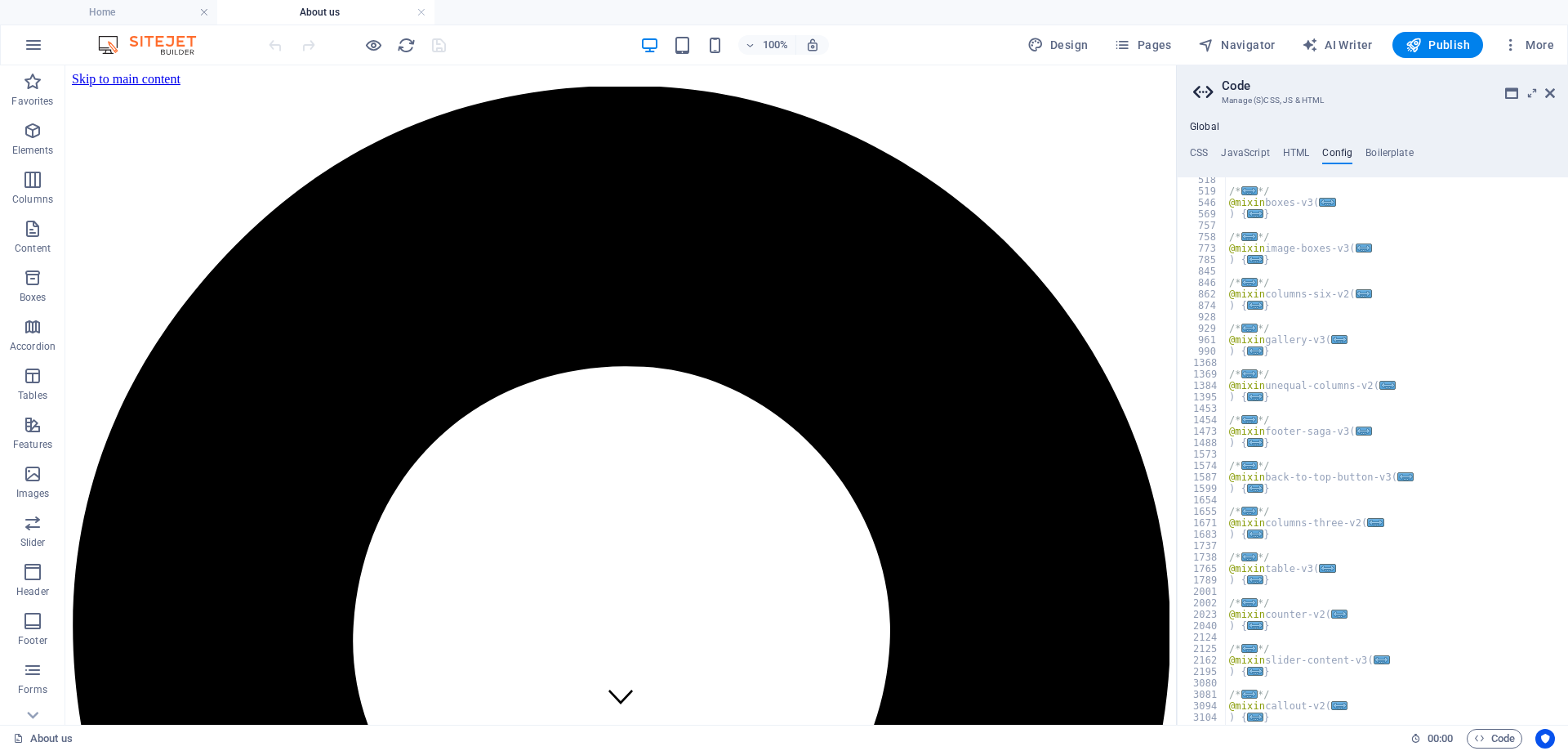
scroll to position [5145, 0]
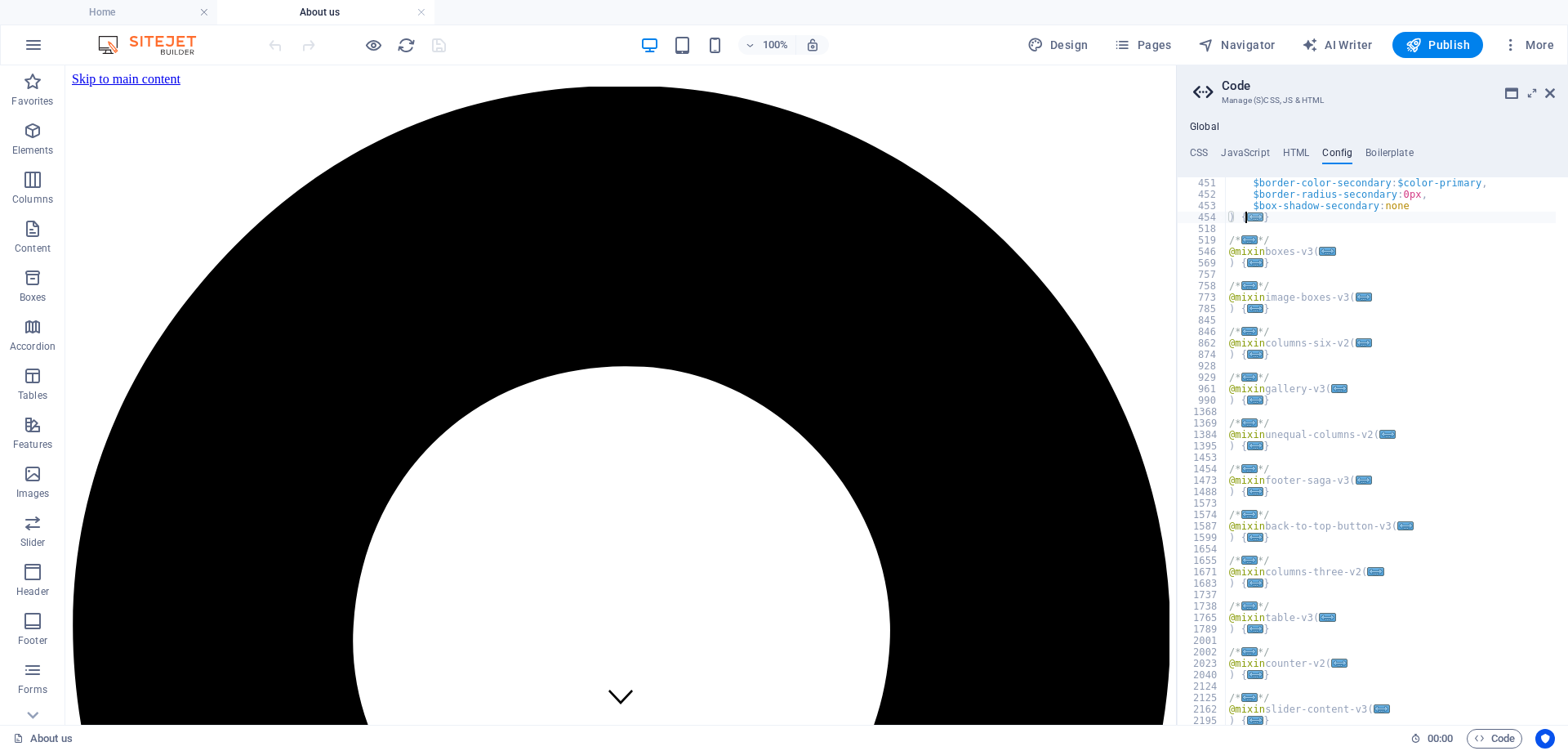
click at [1248, 216] on span "..." at bounding box center [1255, 216] width 17 height 9
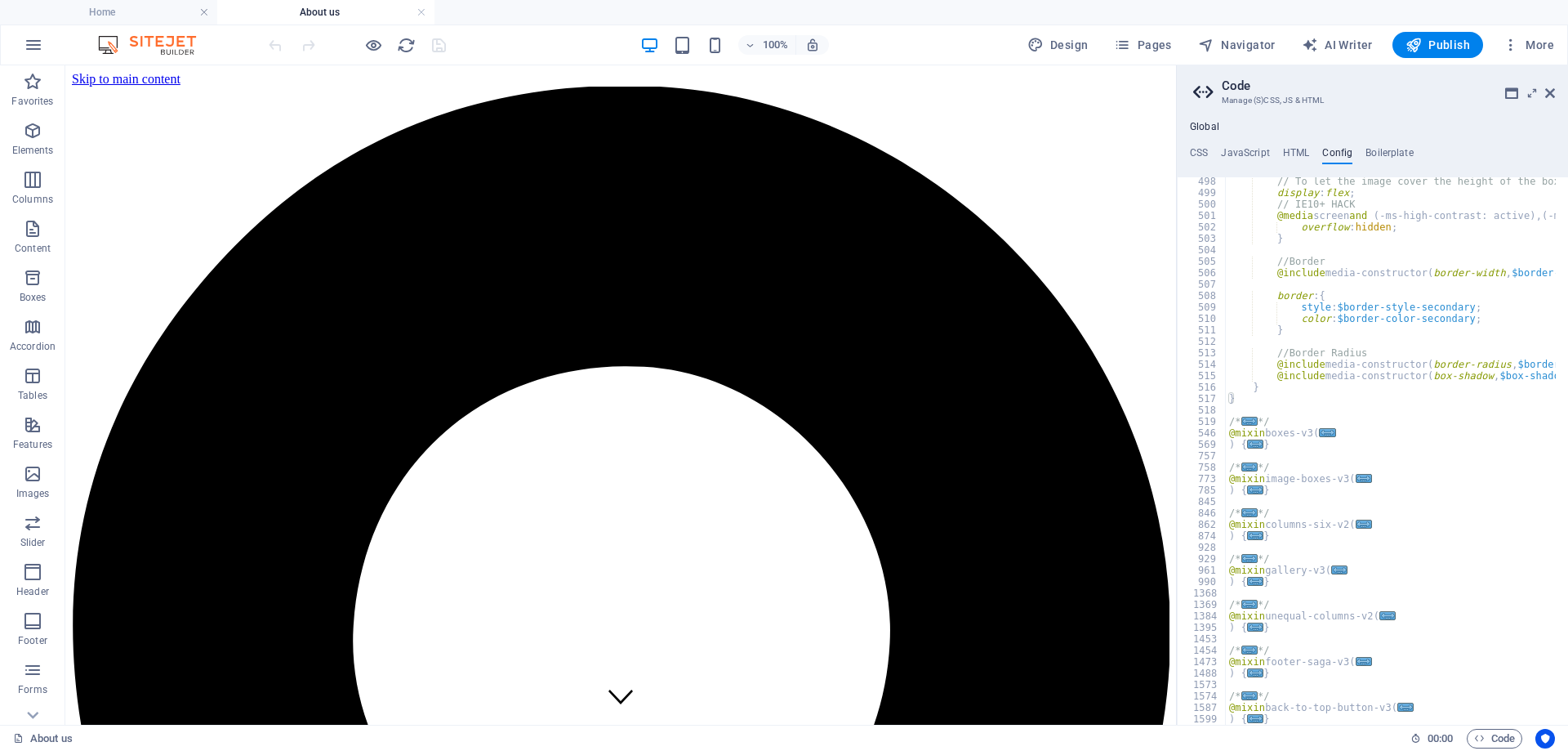
scroll to position [5881, 0]
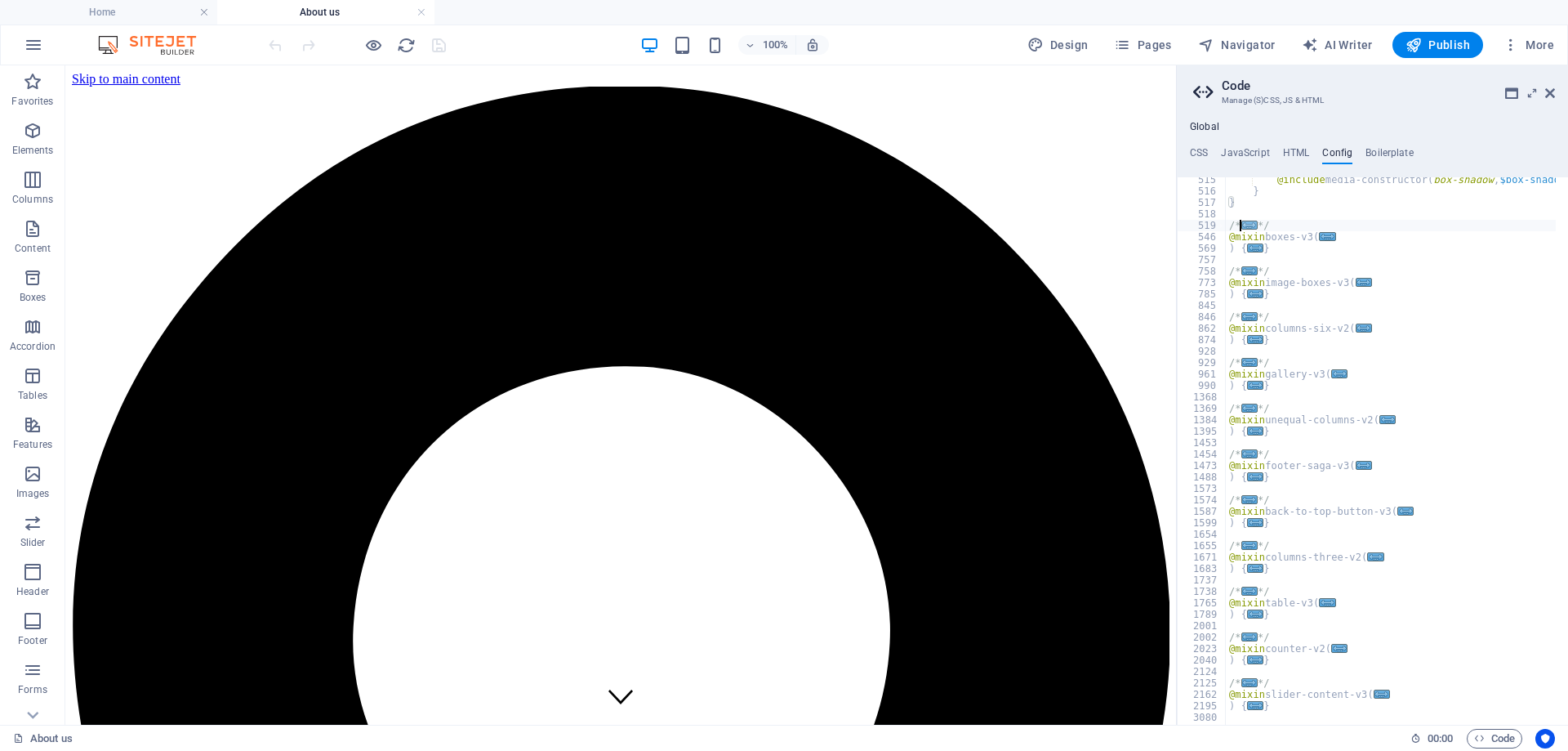
click at [1246, 226] on span "..." at bounding box center [1249, 225] width 17 height 9
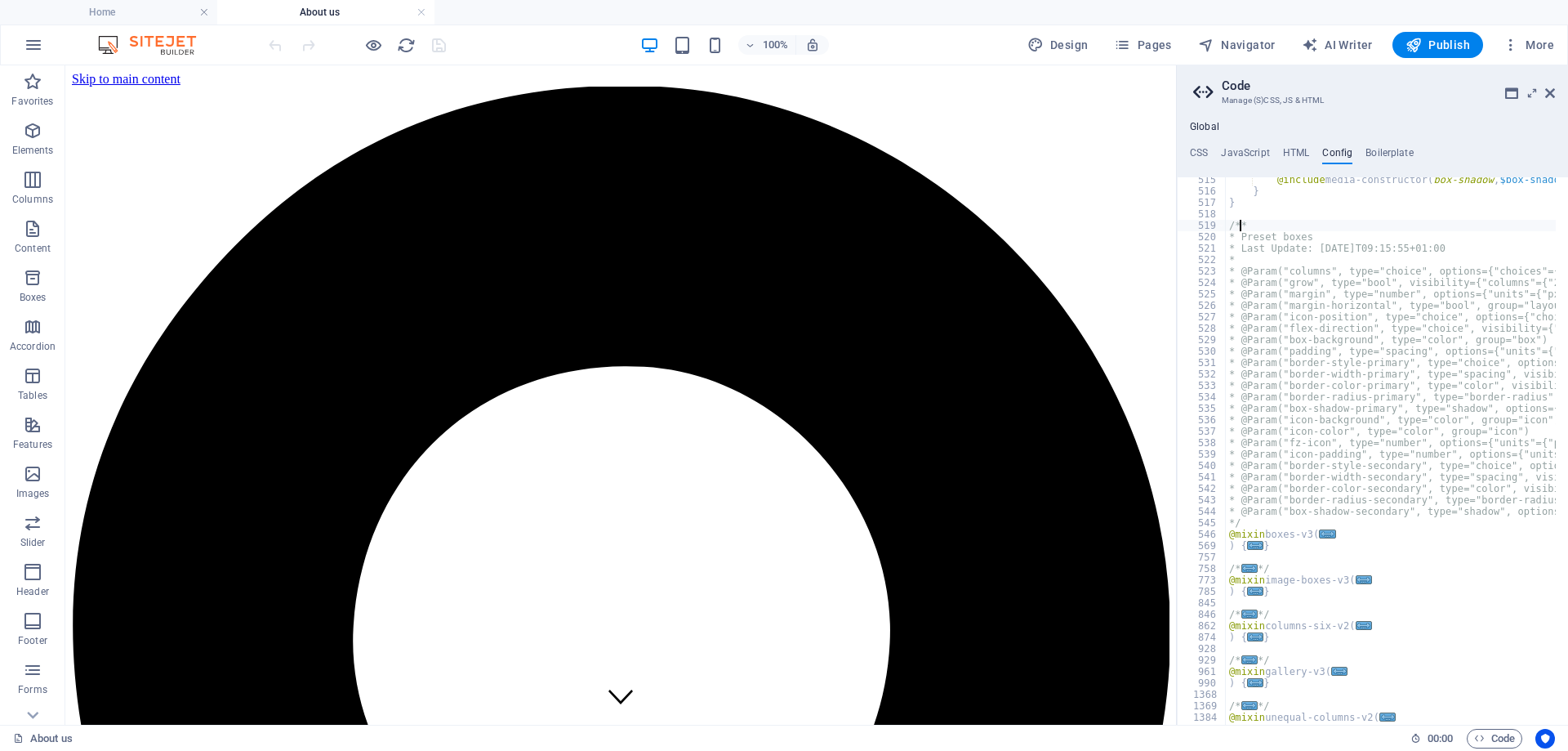
scroll to position [6077, 0]
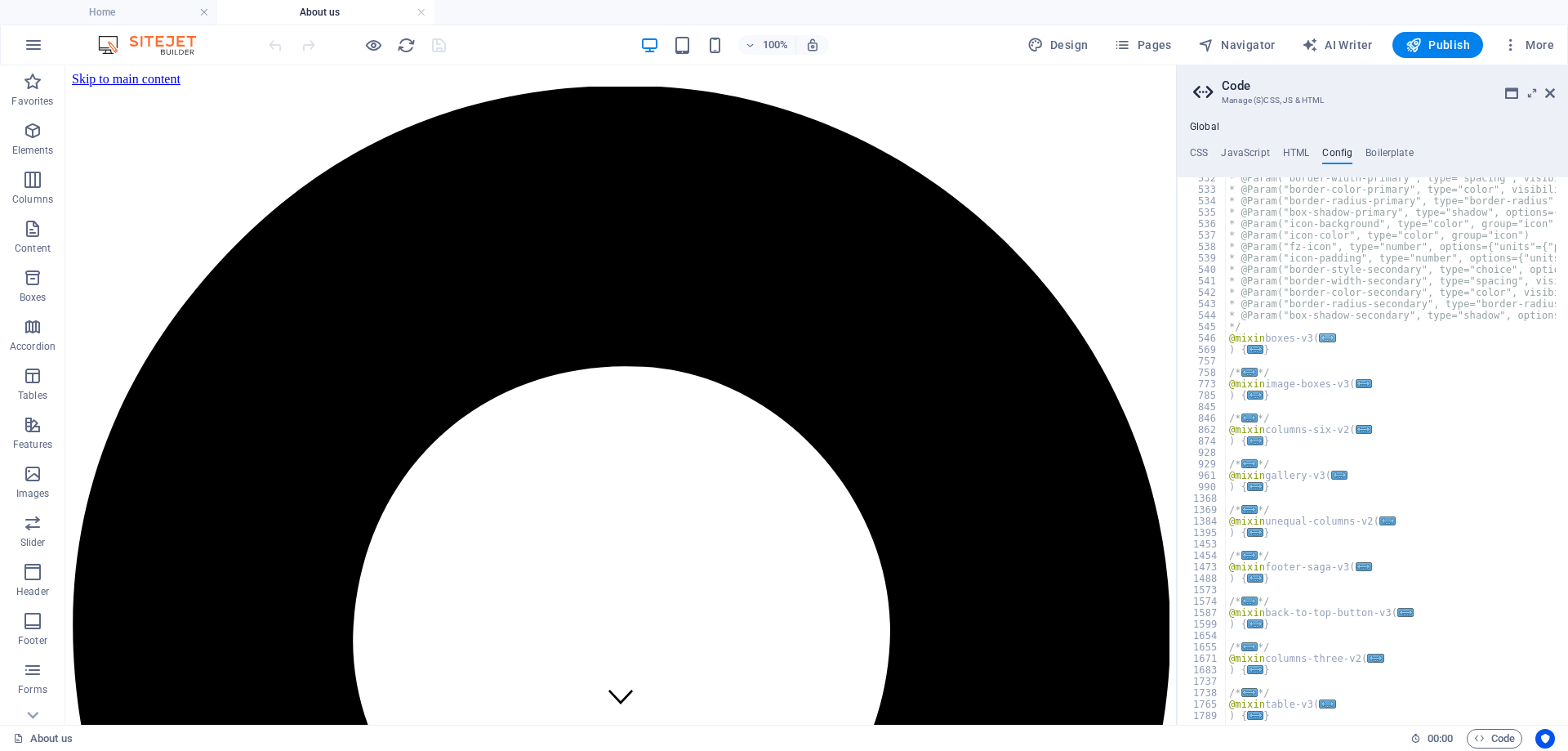
click at [1329, 339] on span "..." at bounding box center [1326, 338] width 17 height 9
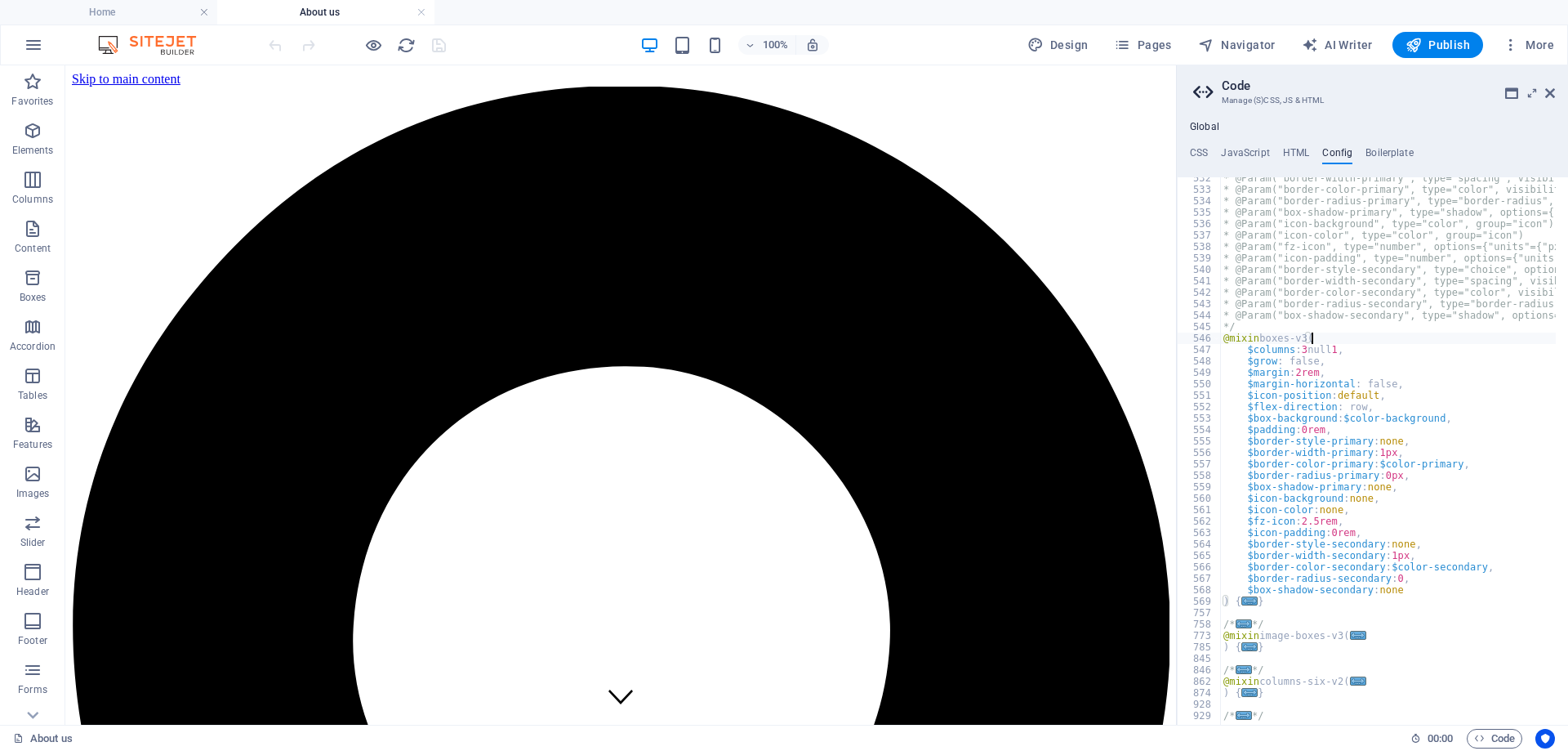
scroll to position [6322, 0]
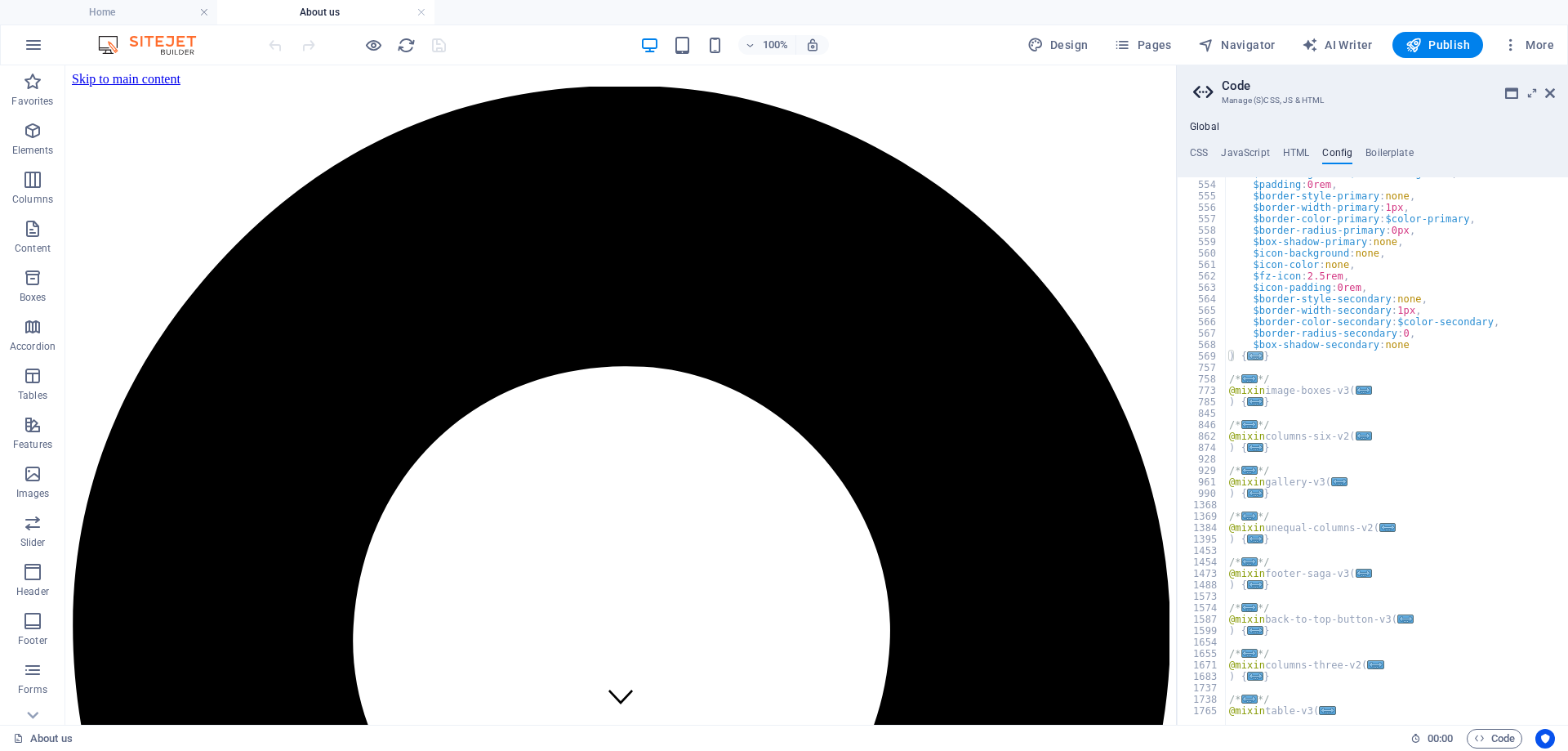
click at [1248, 353] on span "..." at bounding box center [1255, 356] width 17 height 9
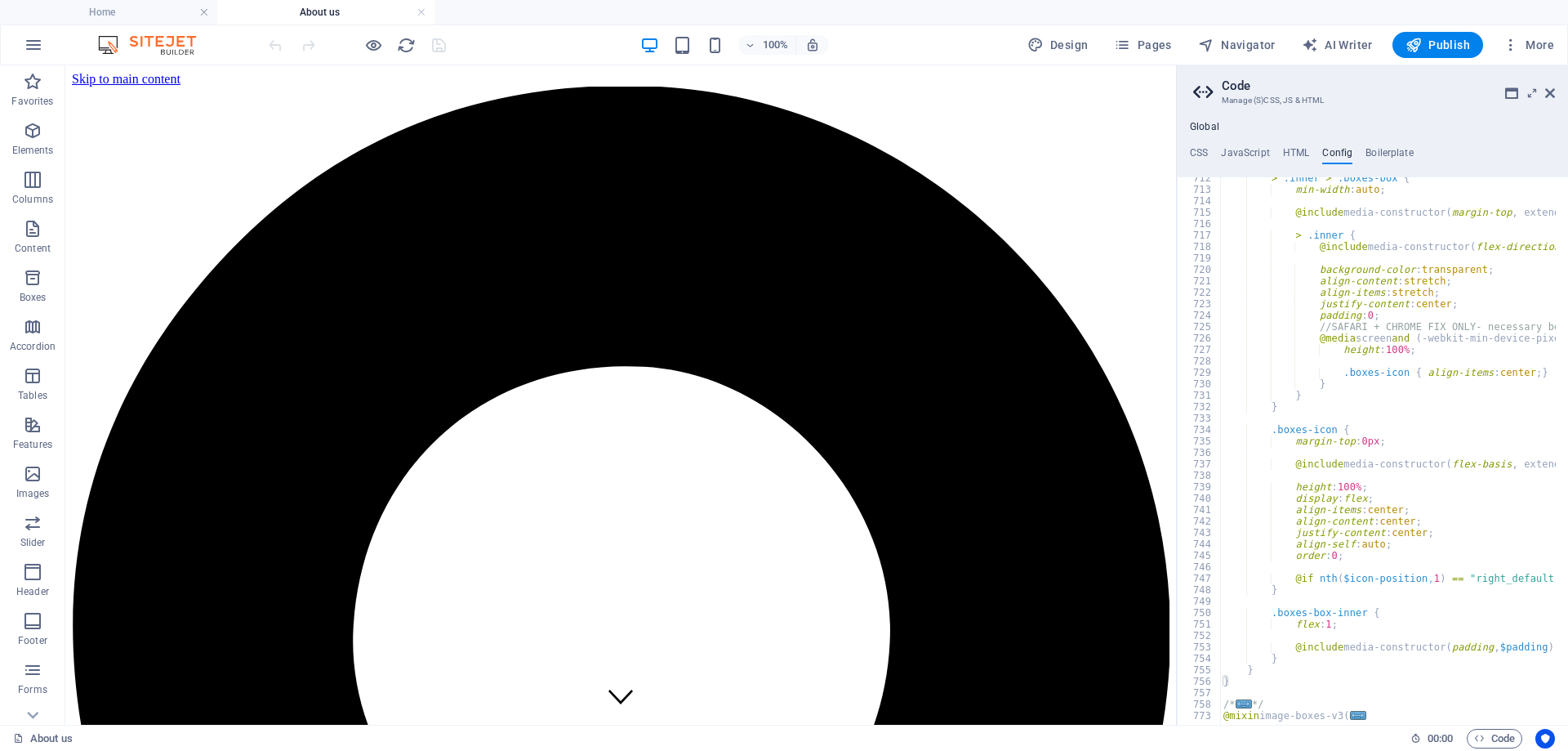
scroll to position [8380, 0]
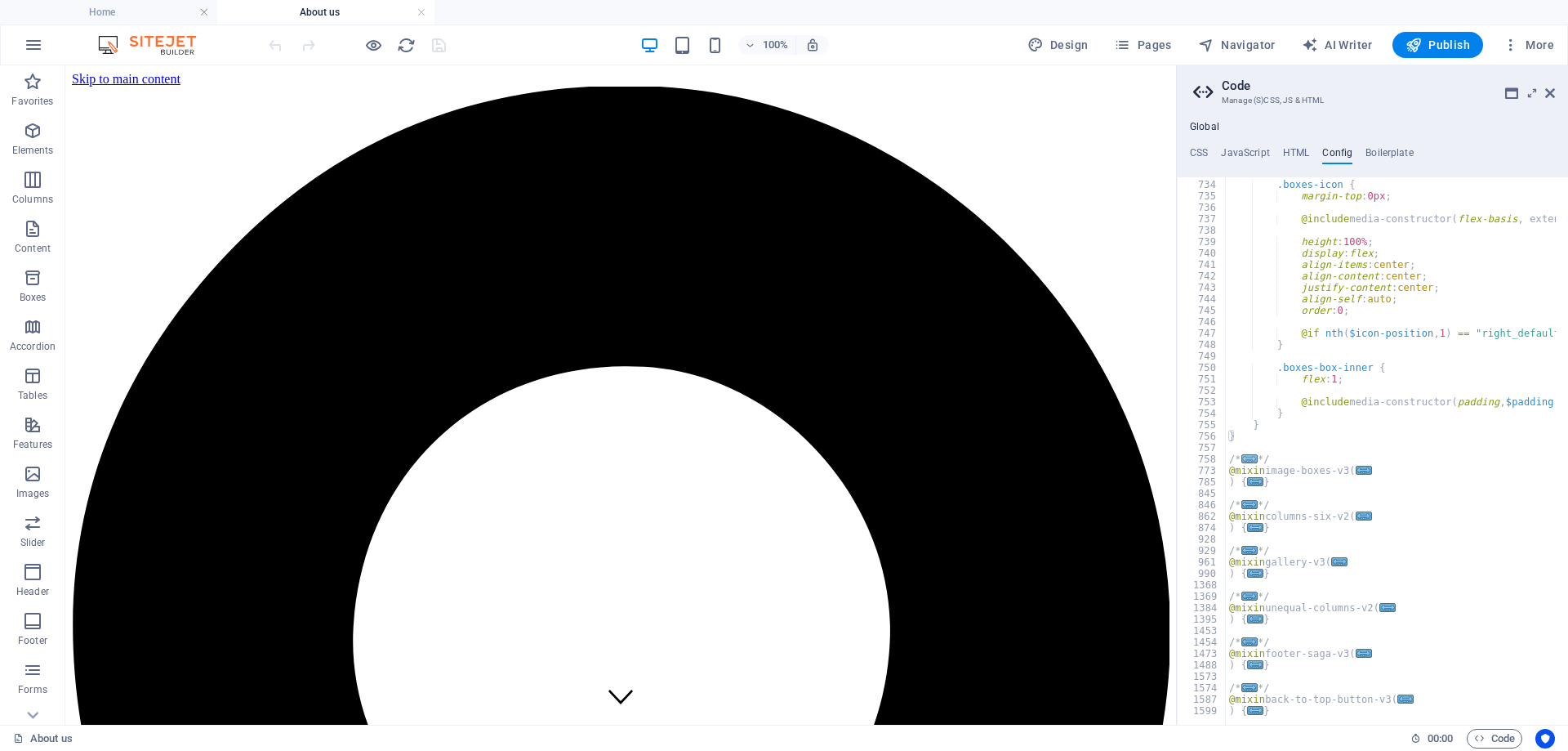
click at [1250, 459] on span "..." at bounding box center [1249, 459] width 17 height 9
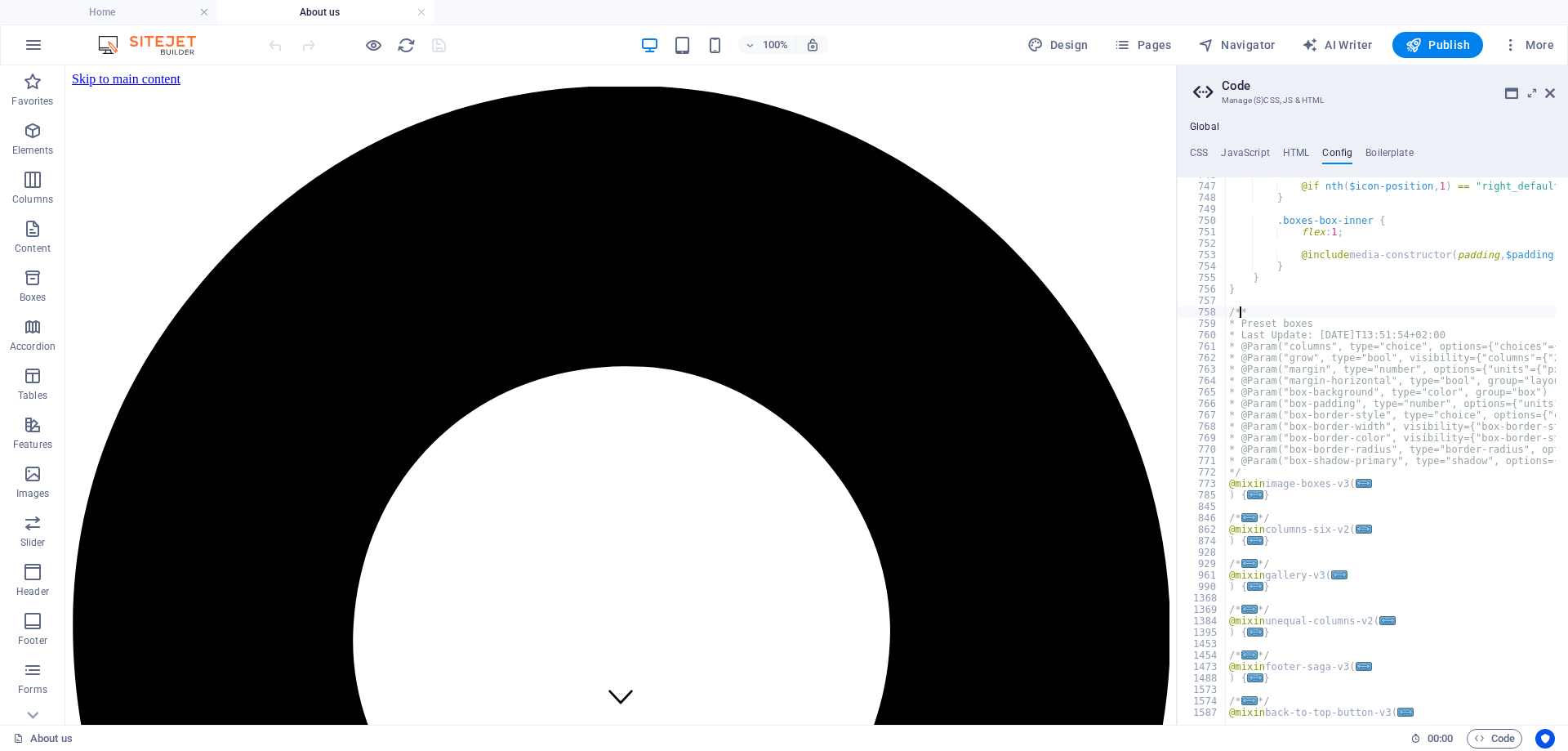
scroll to position [8625, 0]
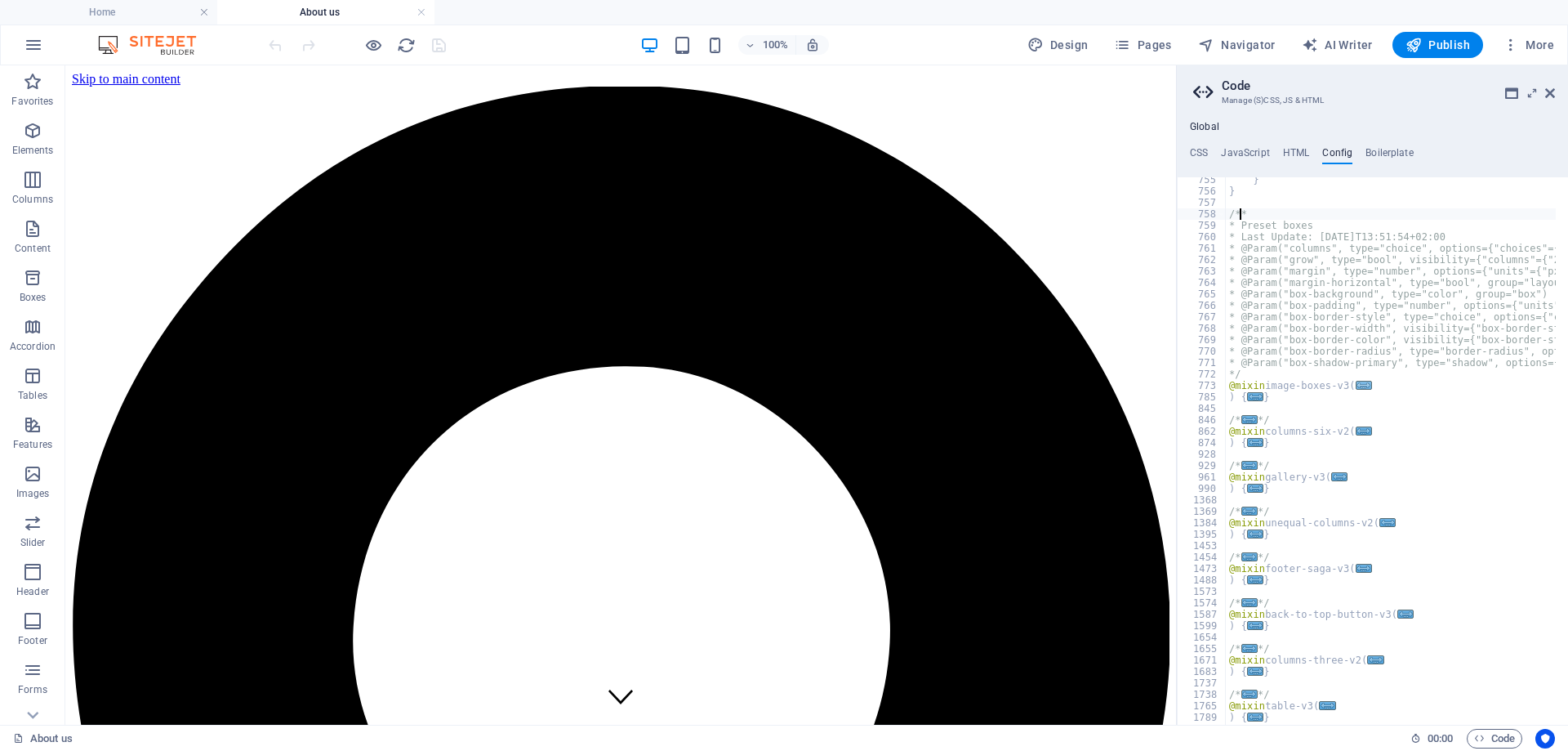
click at [1356, 386] on span "..." at bounding box center [1363, 385] width 17 height 9
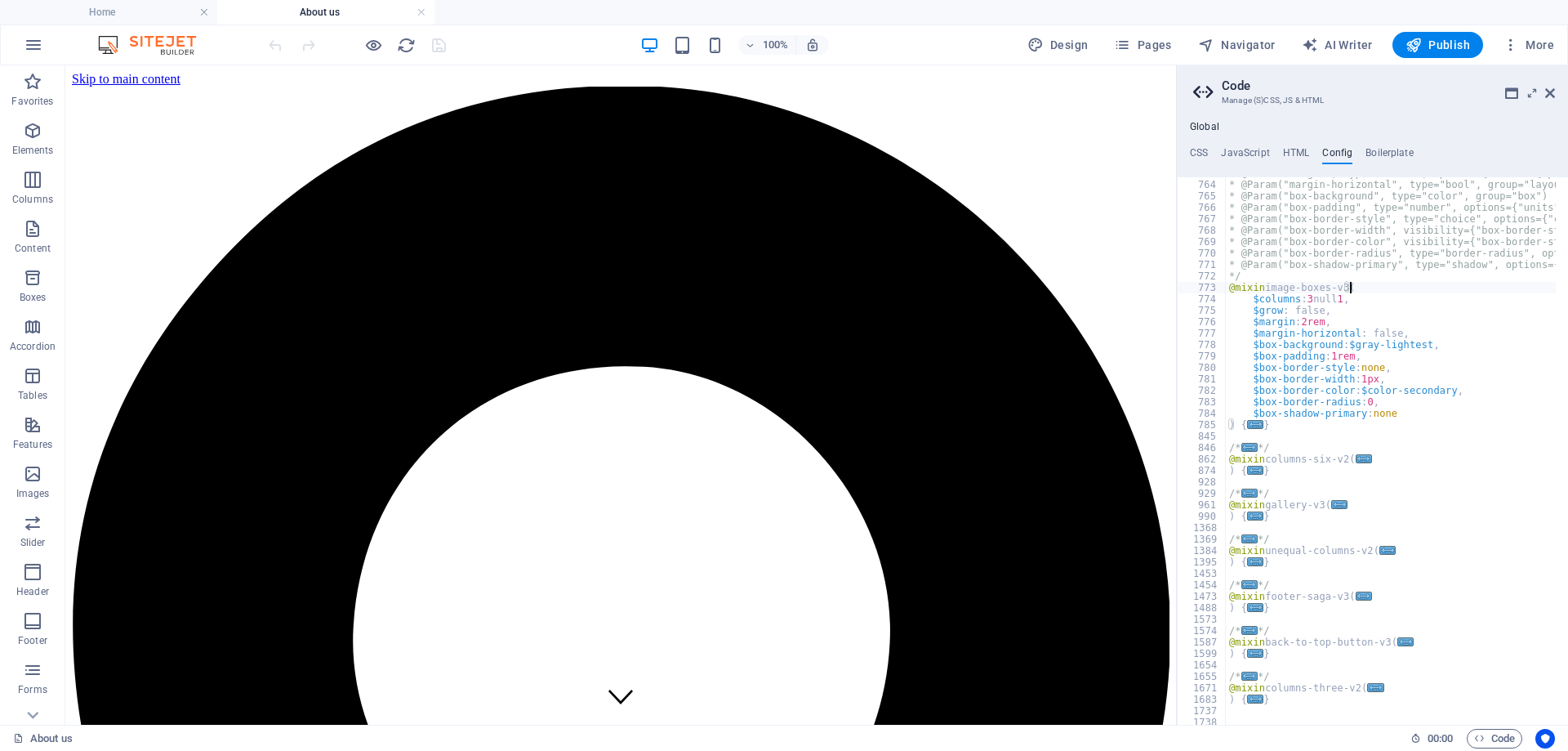
scroll to position [8870, 0]
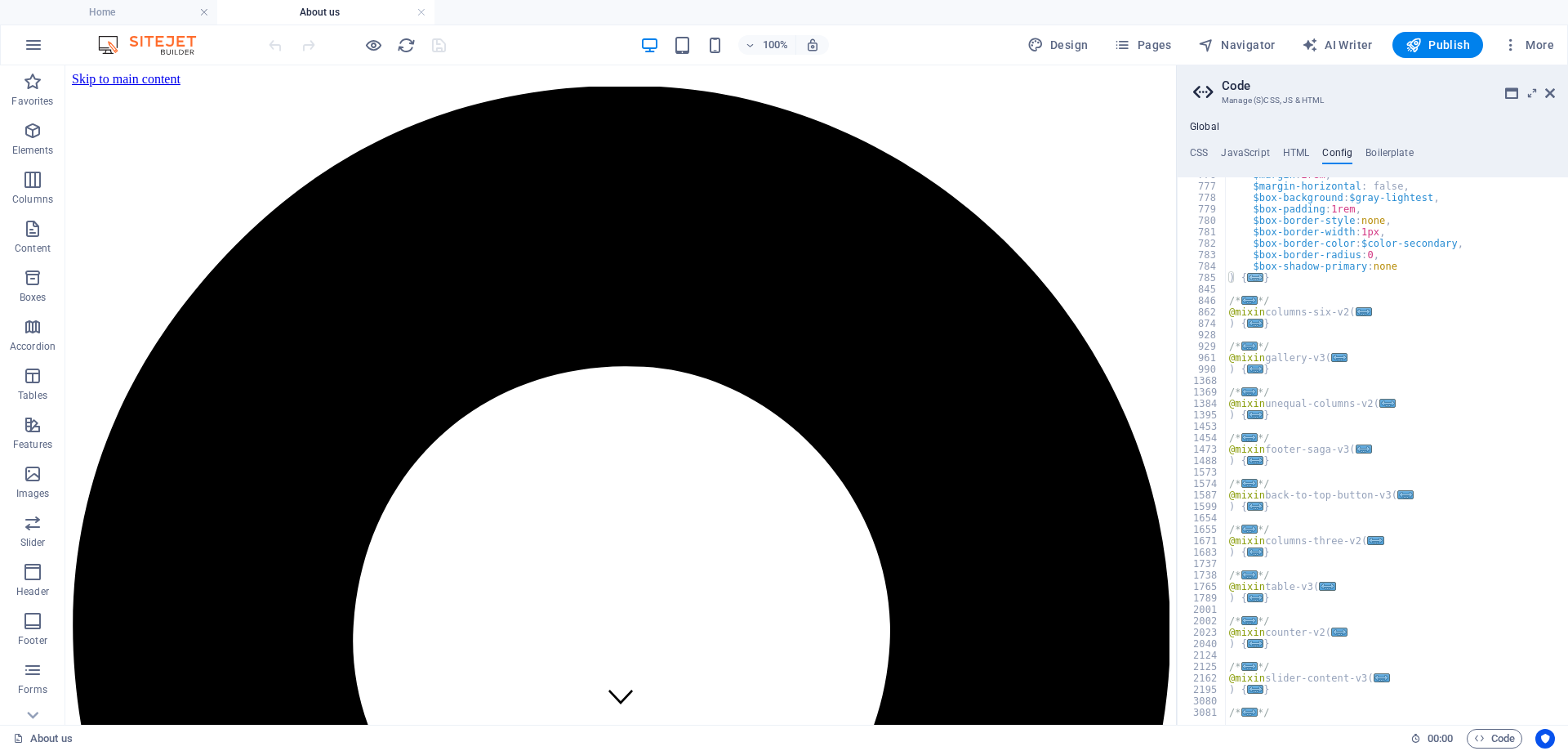
click at [1251, 278] on span "..." at bounding box center [1255, 277] width 17 height 9
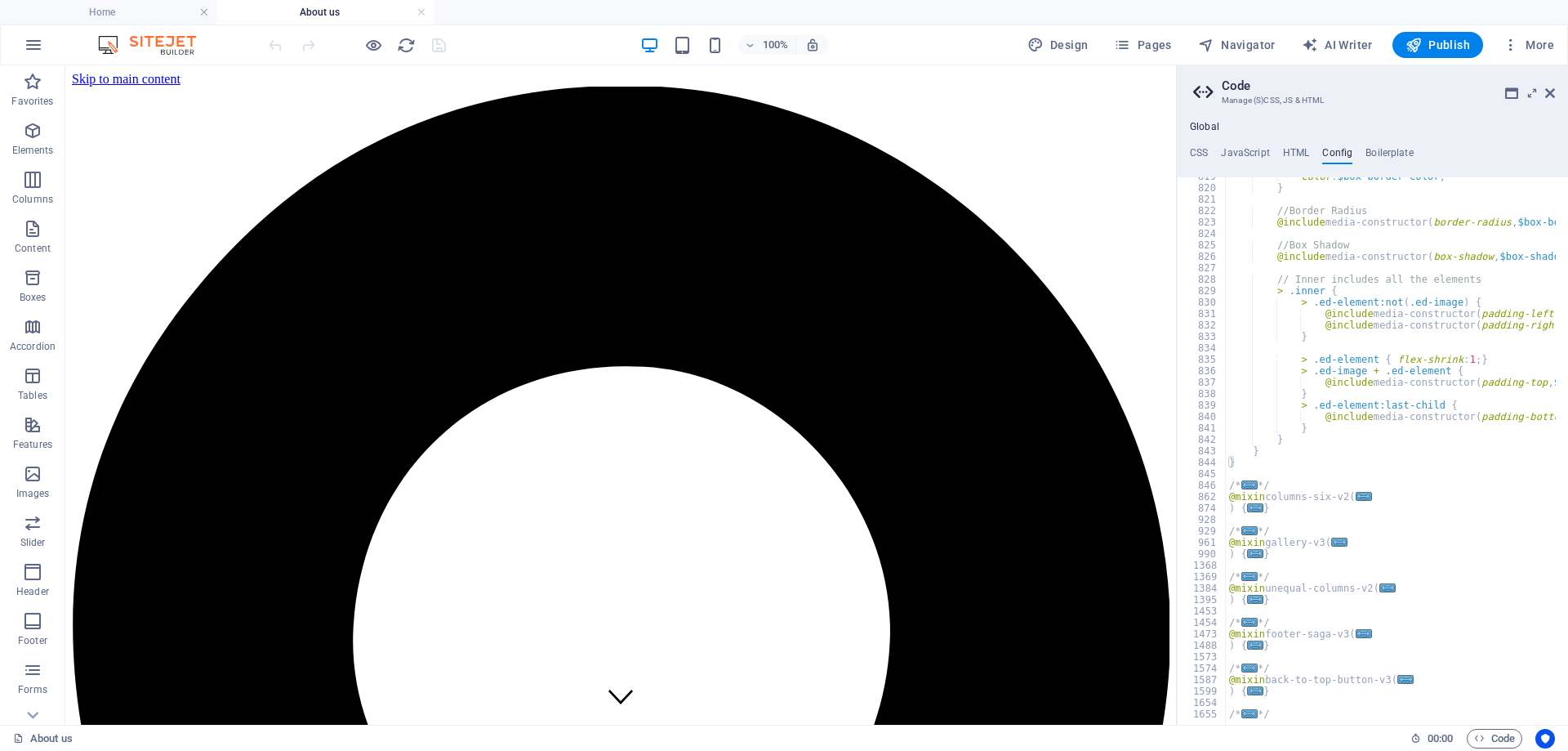
scroll to position [9605, 0]
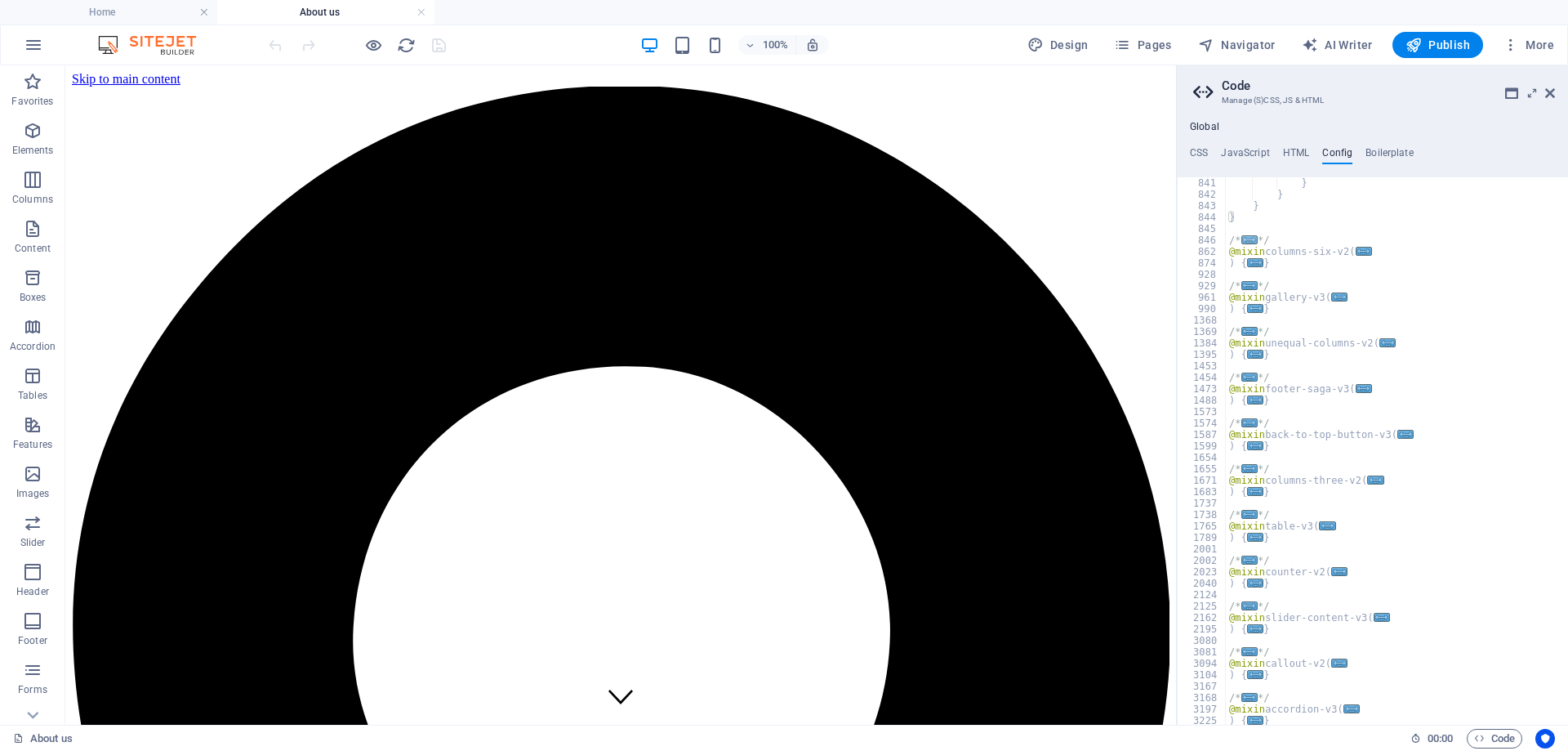
click at [1244, 239] on span "..." at bounding box center [1249, 240] width 17 height 9
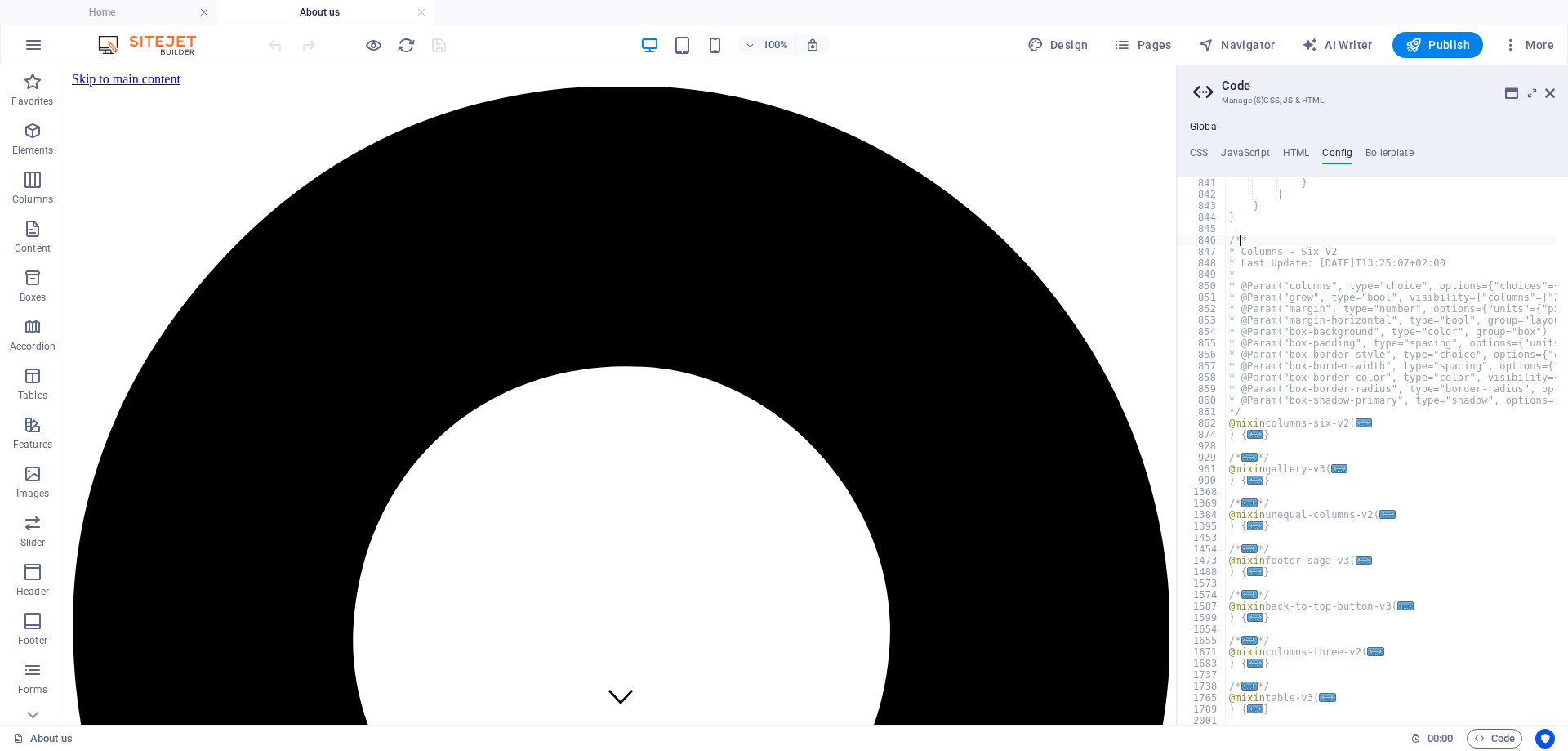
scroll to position [9753, 0]
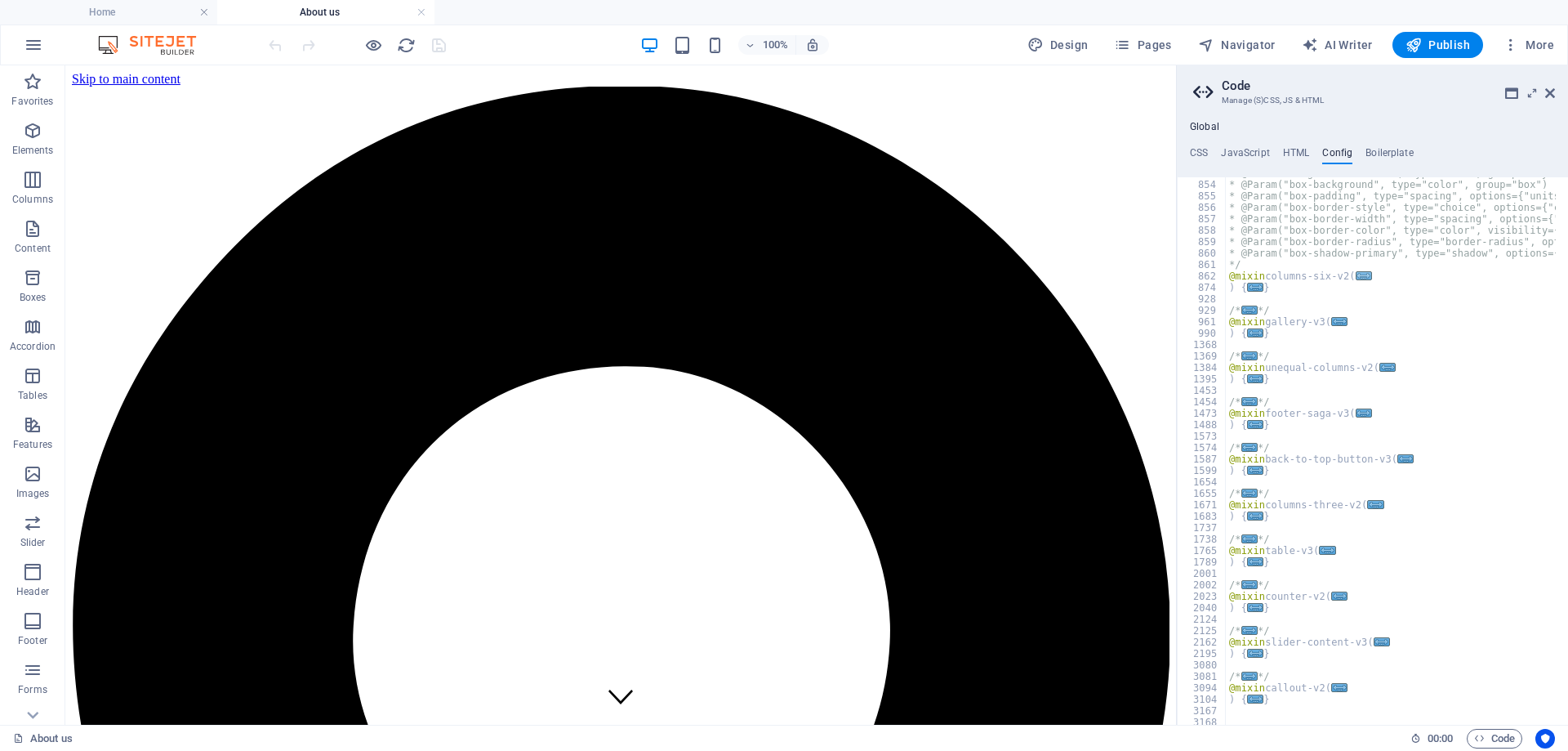
click at [1358, 277] on span "..." at bounding box center [1363, 276] width 17 height 9
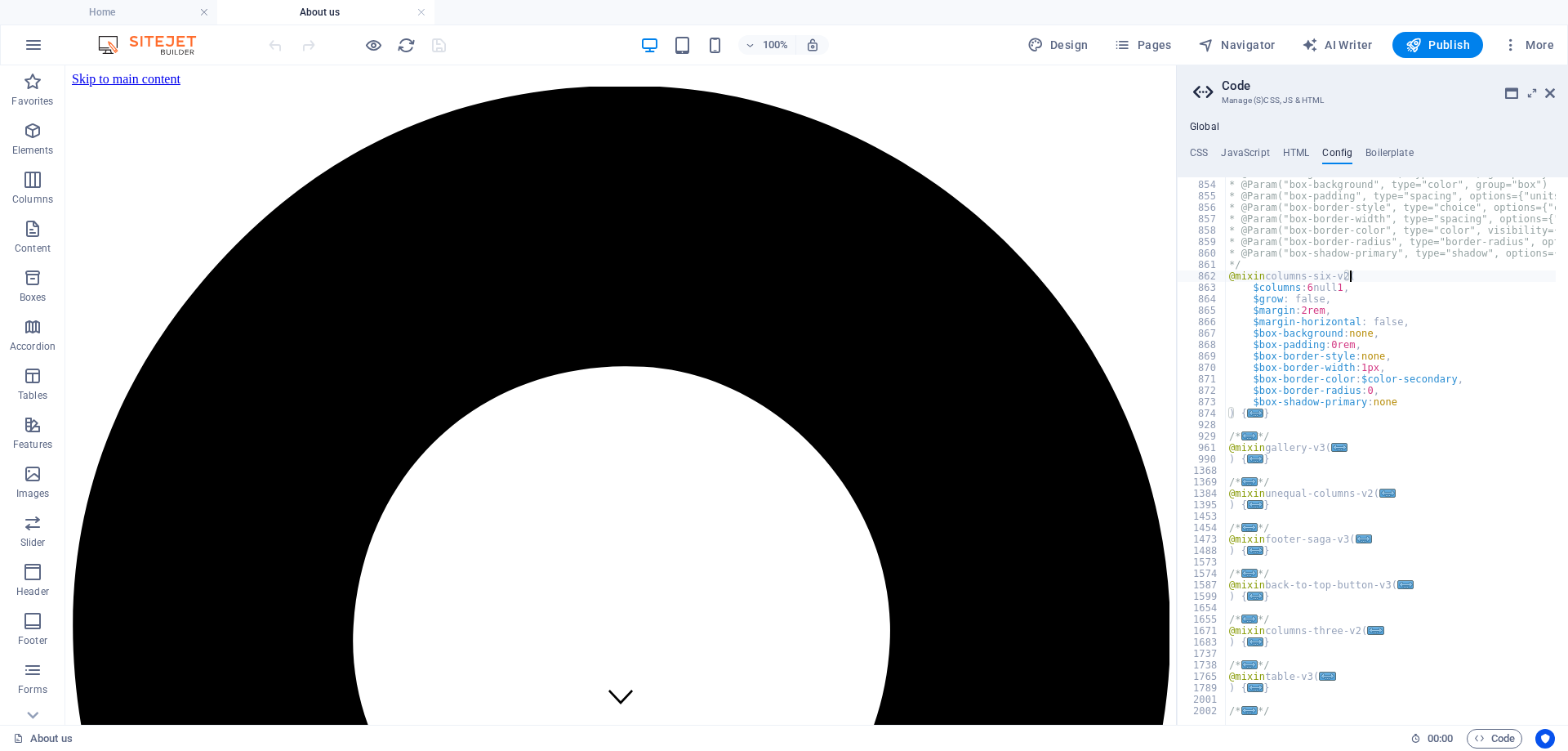
scroll to position [9899, 0]
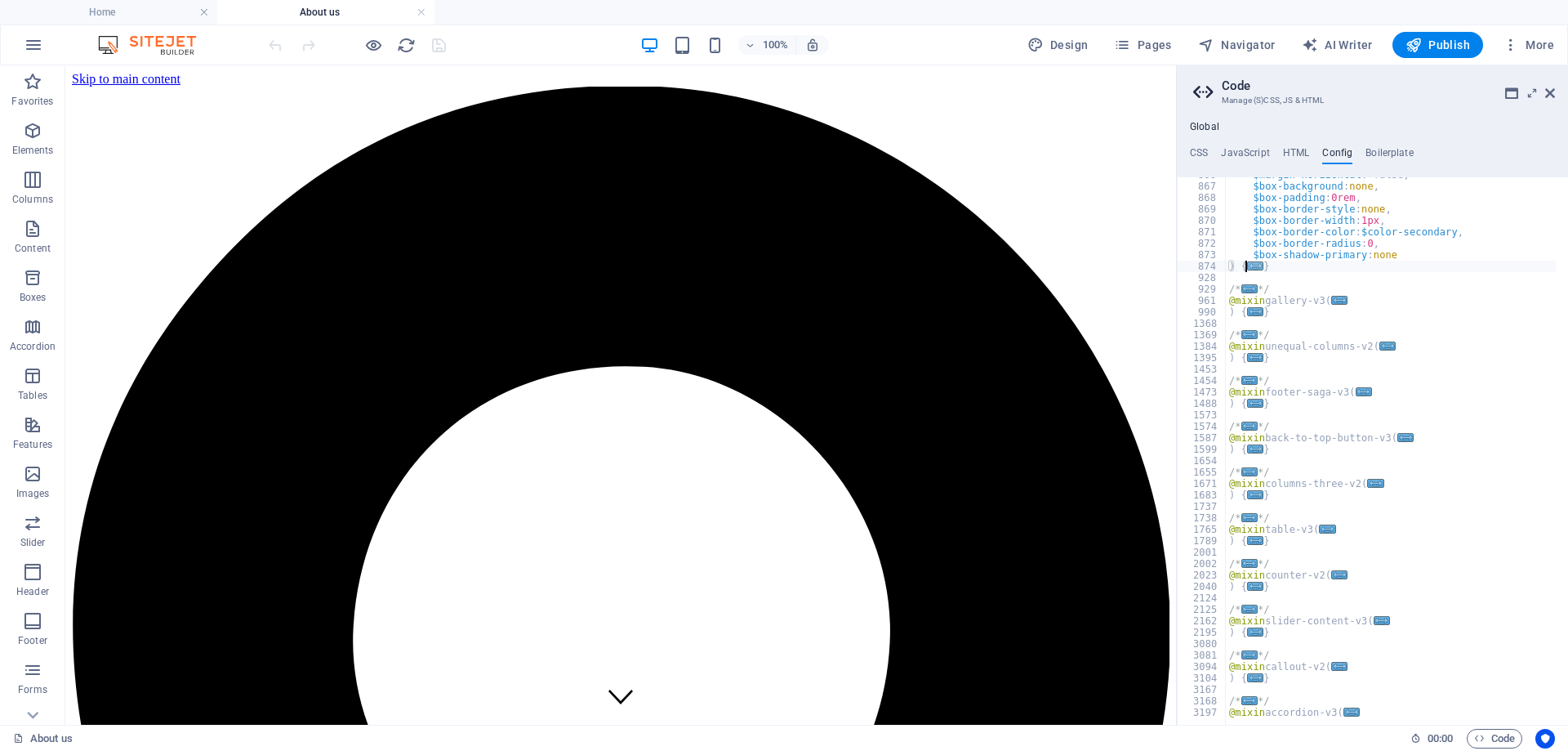
click at [1248, 263] on span "..." at bounding box center [1255, 266] width 17 height 9
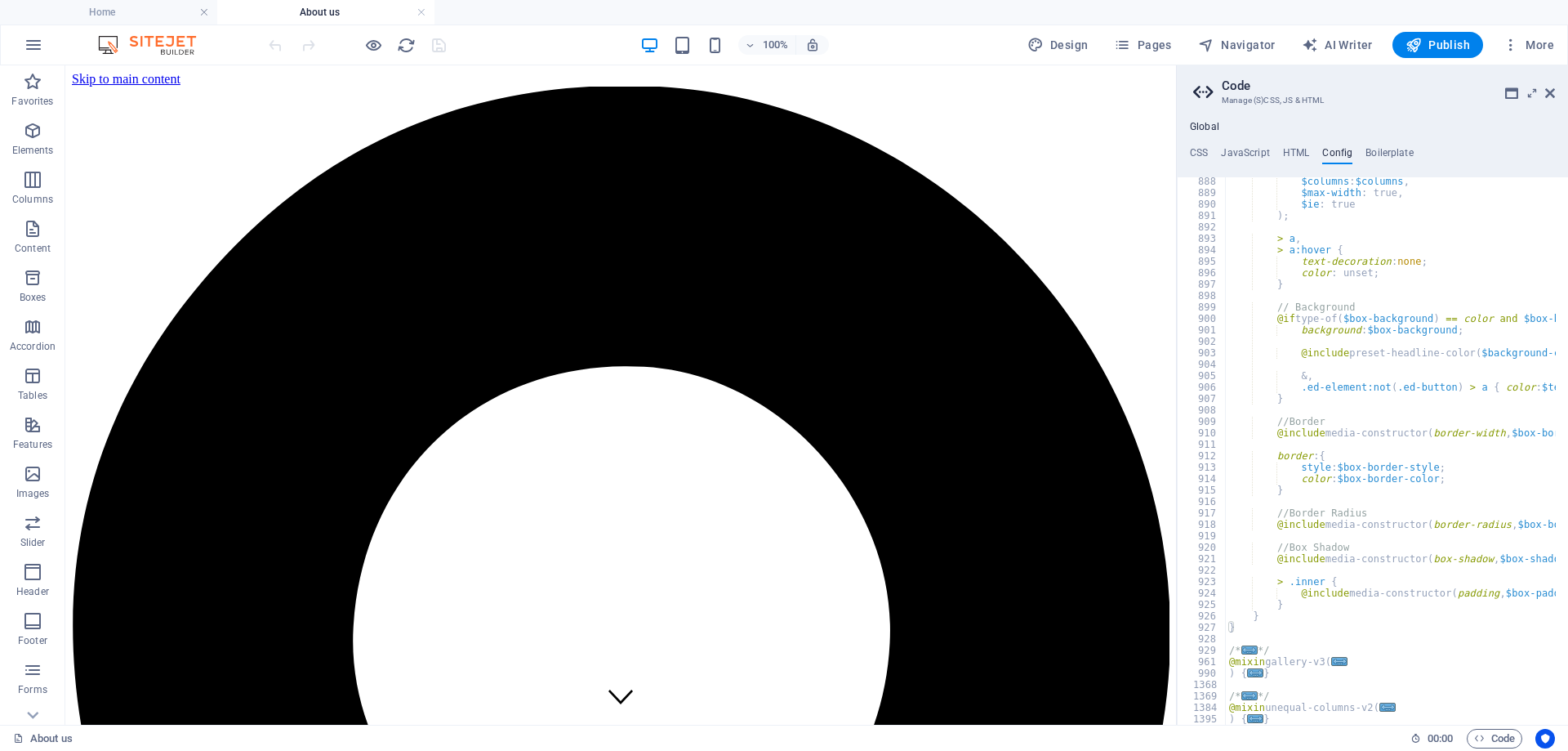
scroll to position [10340, 0]
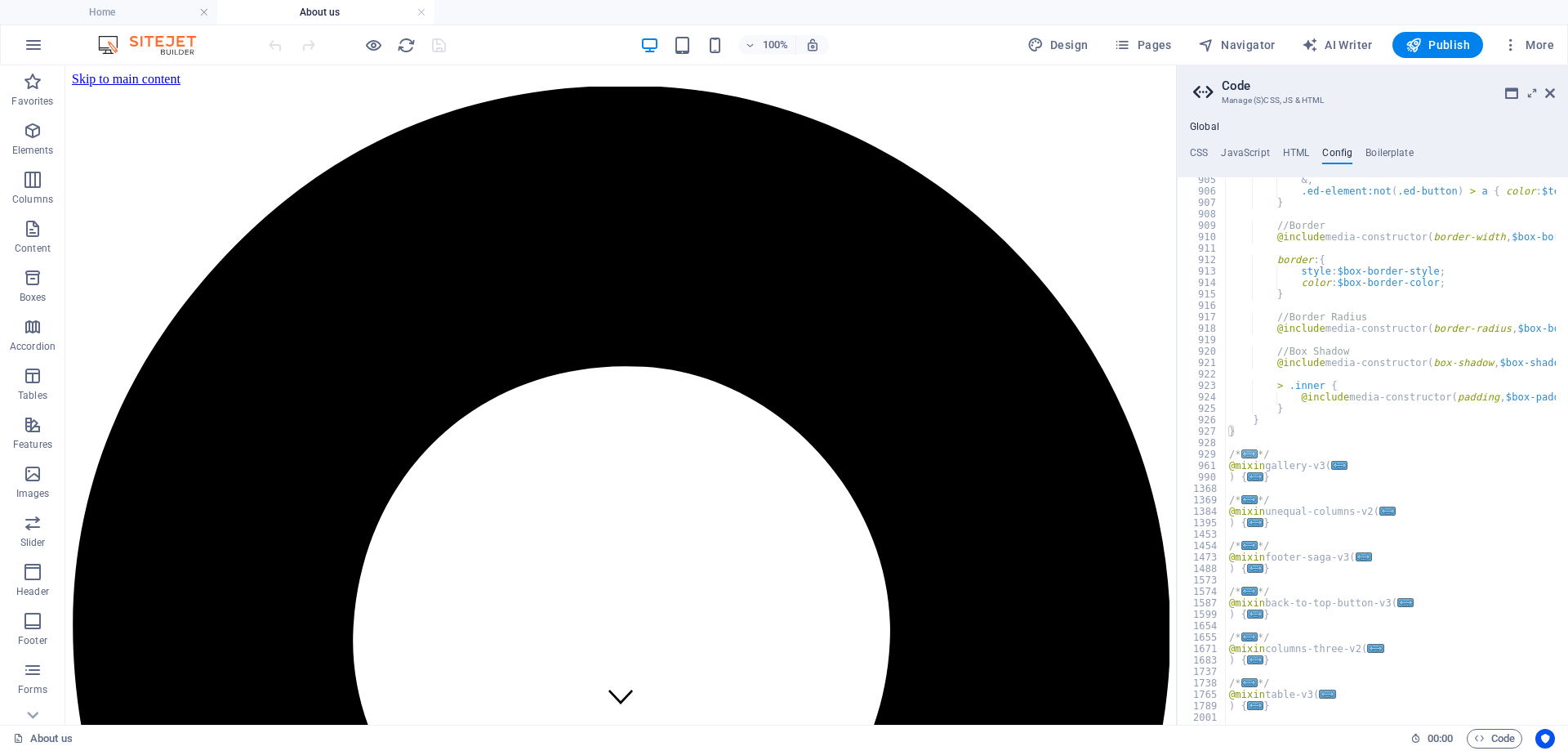
click at [1244, 452] on span "..." at bounding box center [1249, 454] width 17 height 9
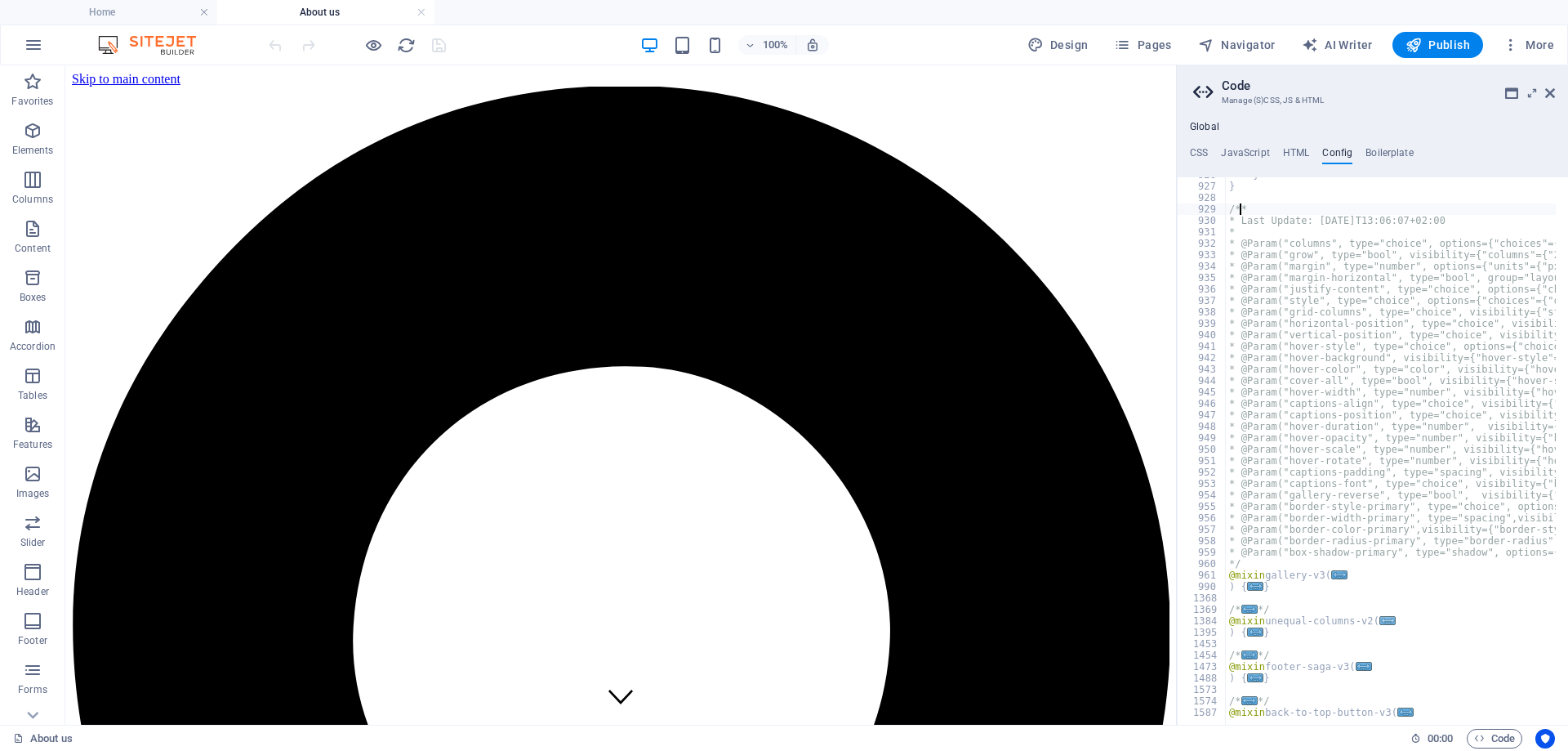
scroll to position [10781, 0]
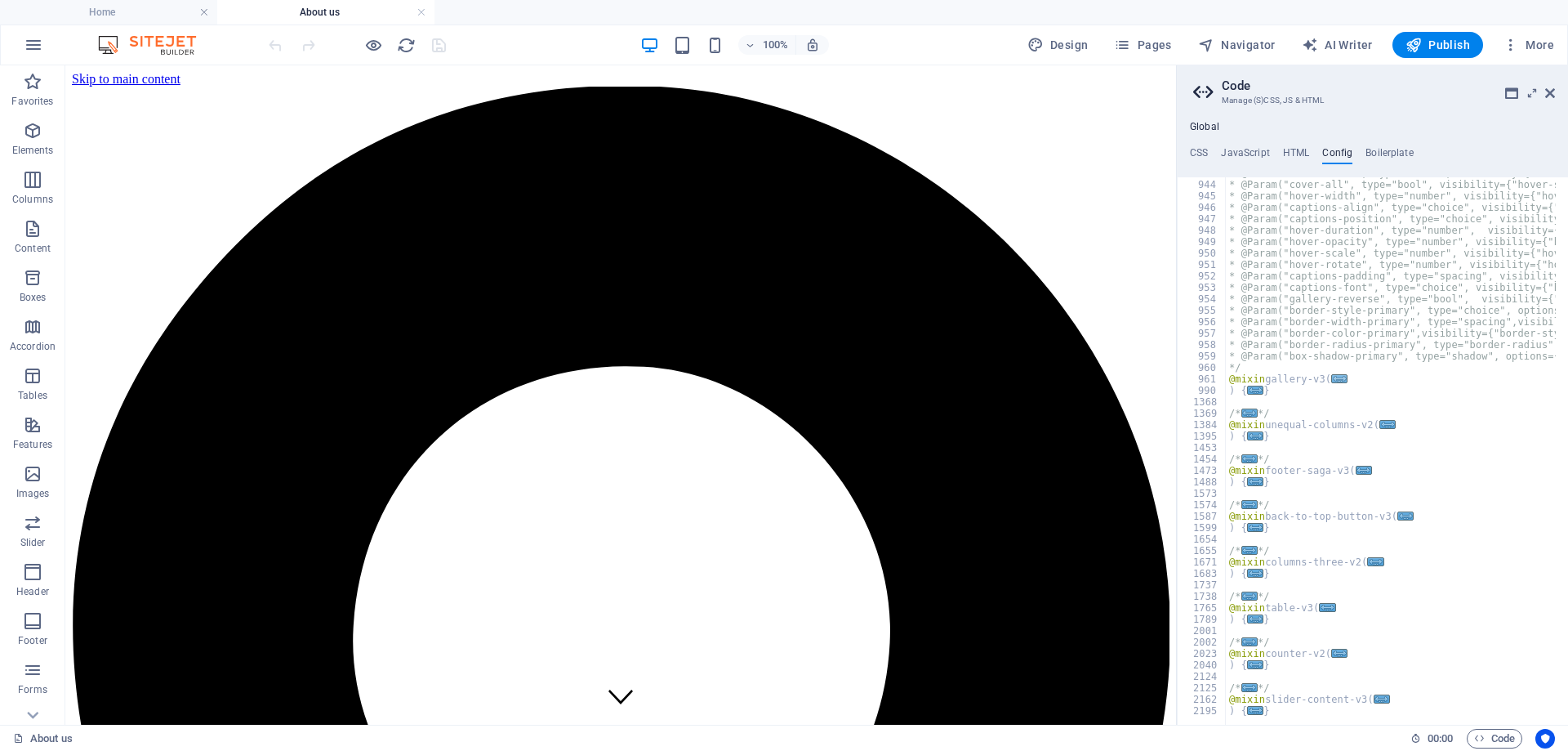
click at [1334, 379] on span "..." at bounding box center [1339, 379] width 17 height 9
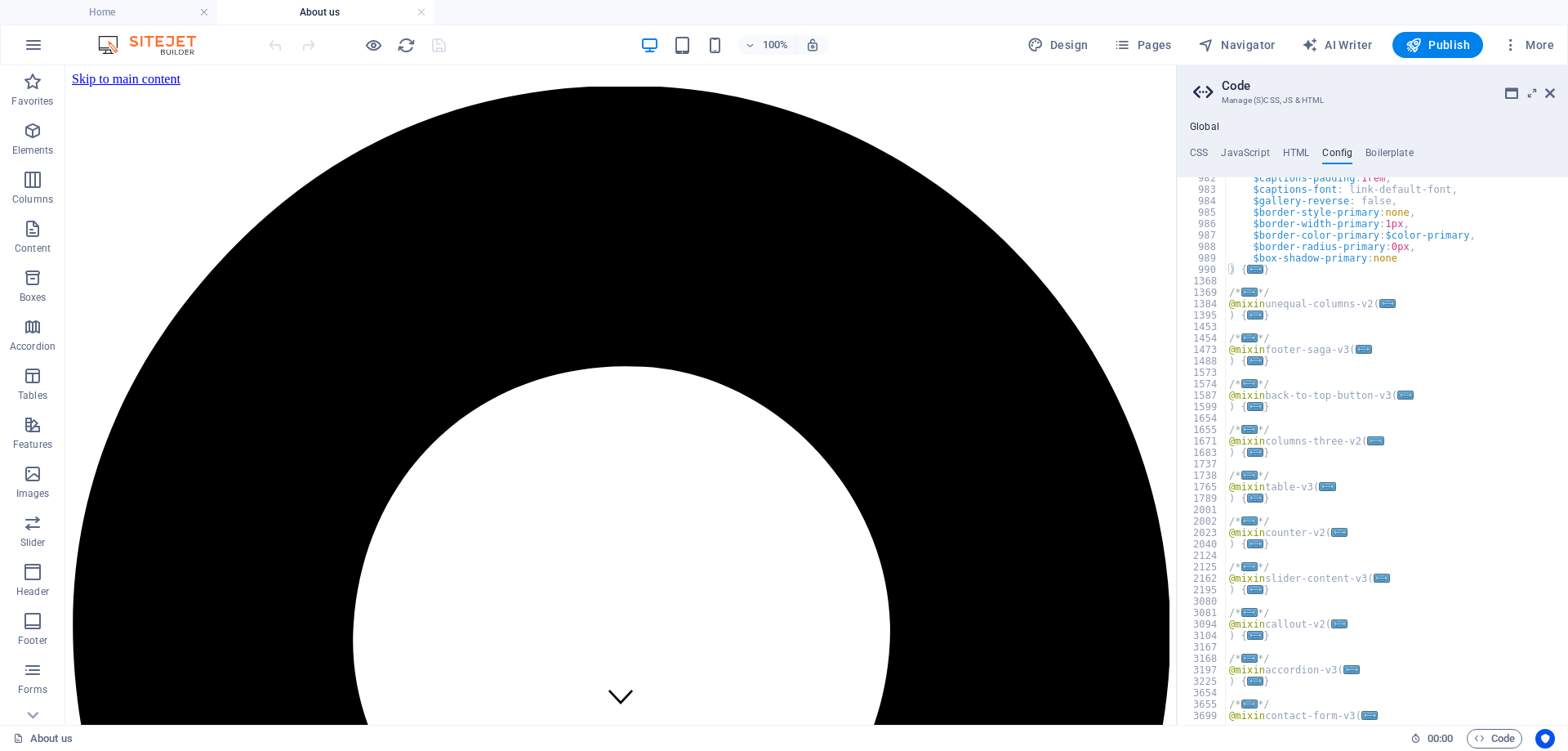
scroll to position [11222, 0]
click at [1252, 268] on span "..." at bounding box center [1255, 269] width 17 height 9
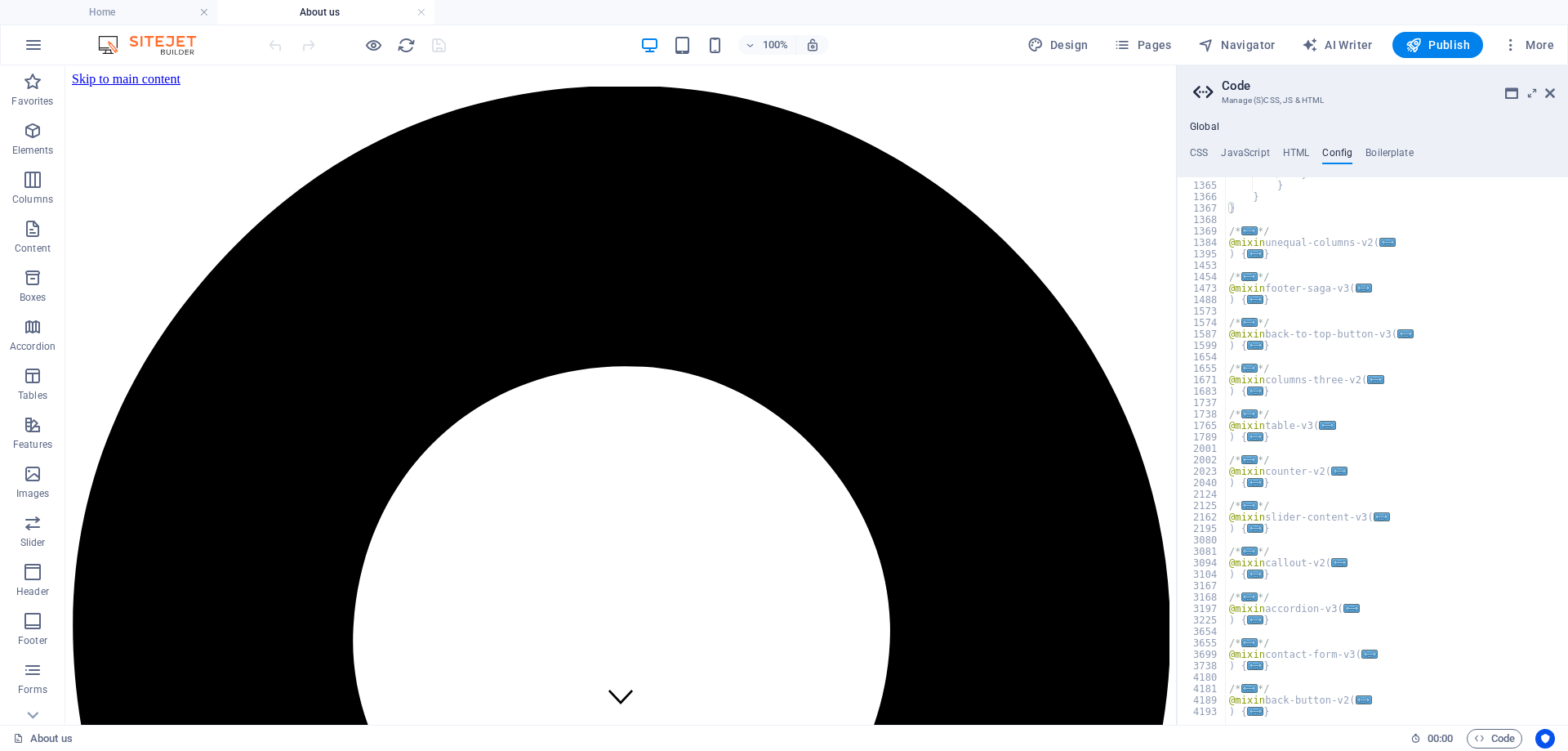
scroll to position [15545, 0]
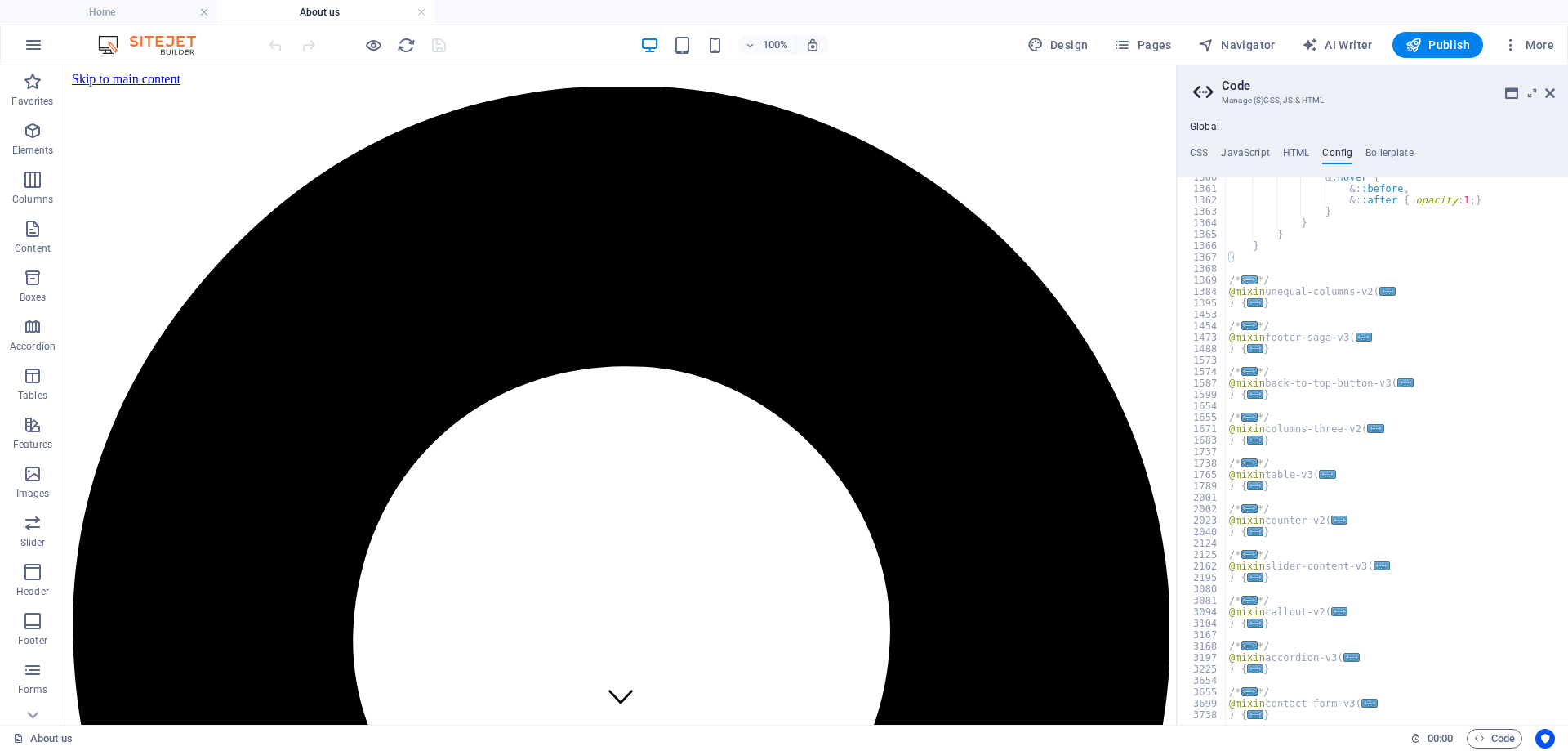
click at [1246, 279] on span "..." at bounding box center [1249, 280] width 17 height 9
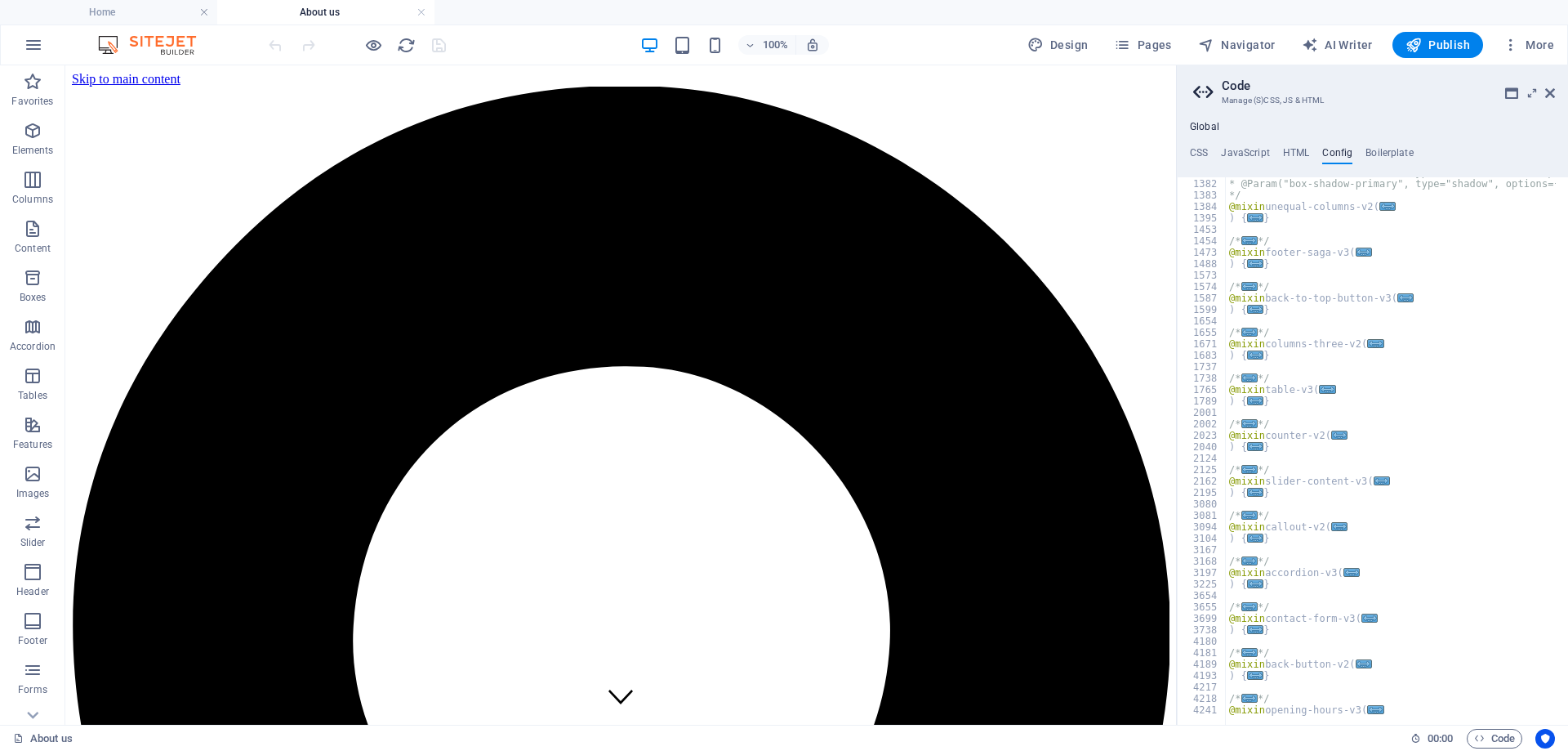
scroll to position [15790, 0]
click at [1381, 208] on span "..." at bounding box center [1387, 206] width 17 height 9
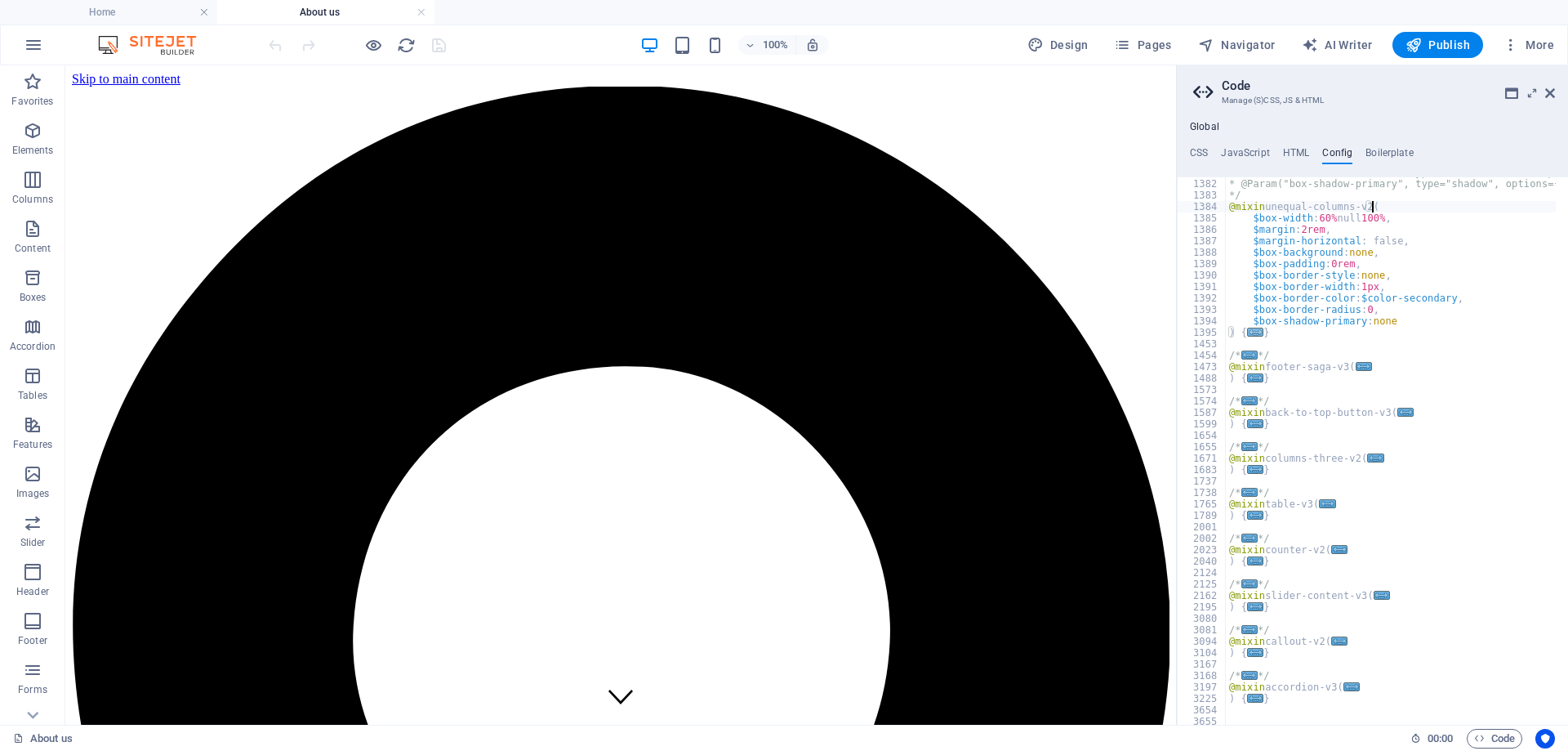
click at [1253, 331] on span "..." at bounding box center [1255, 331] width 17 height 9
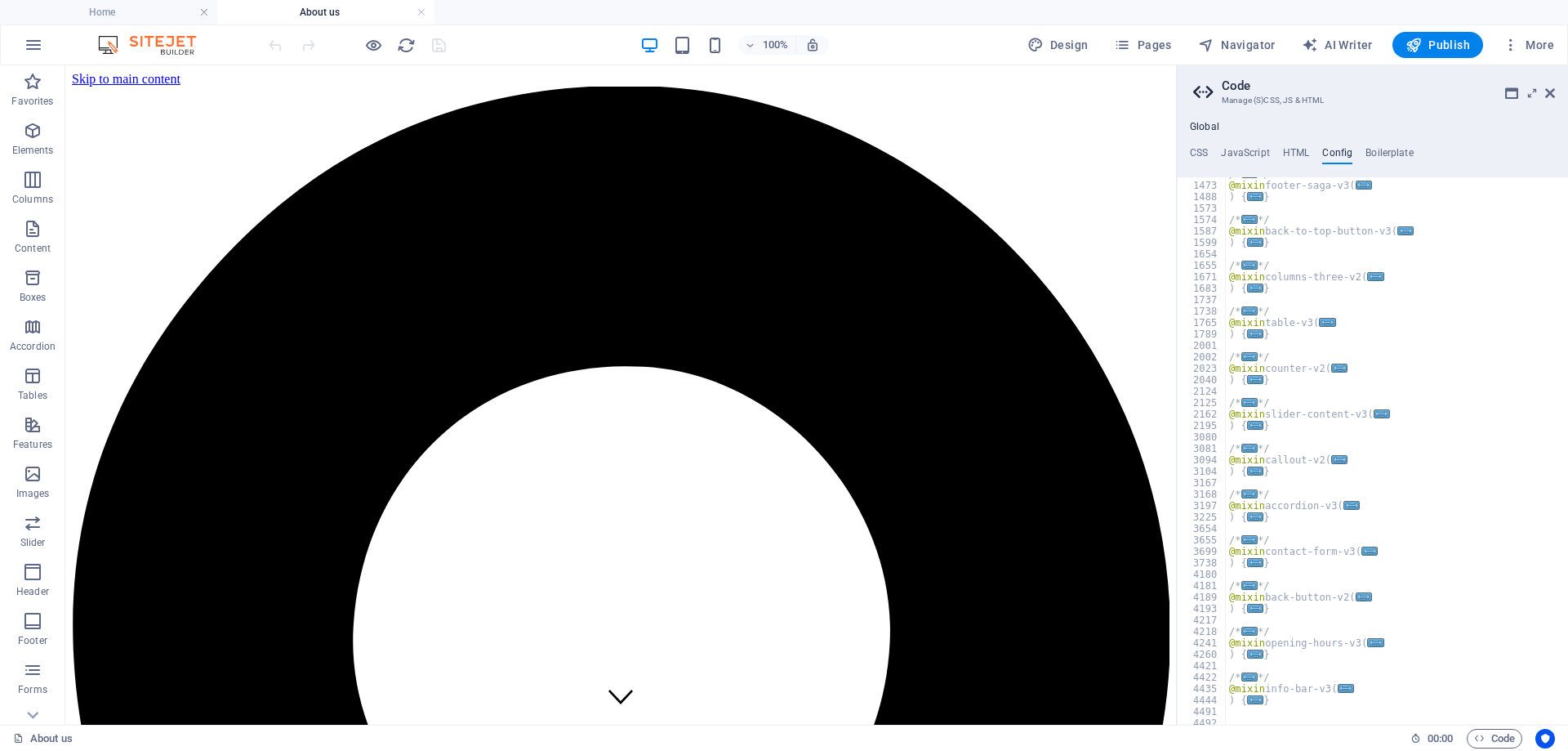
scroll to position [16525, 0]
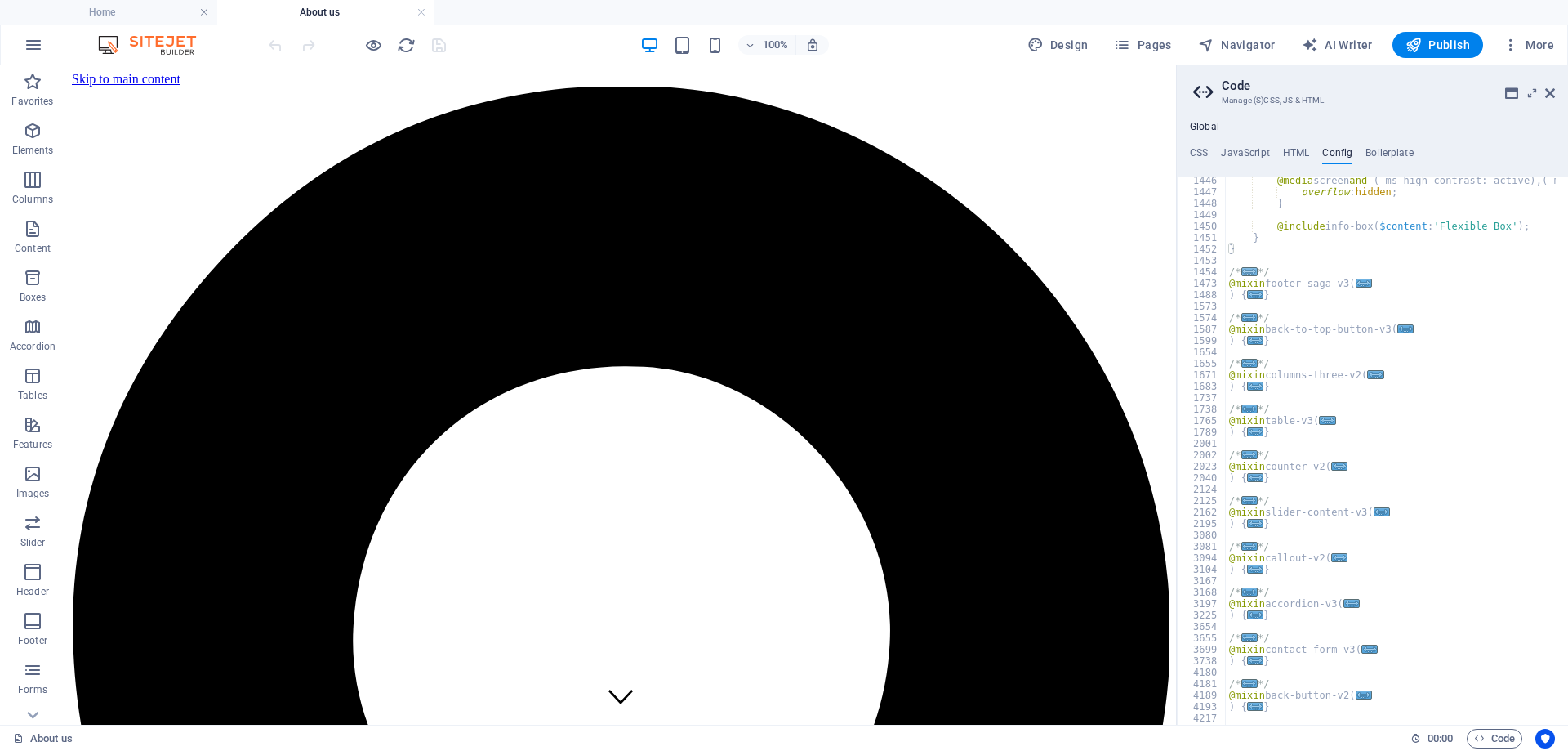
click at [1247, 274] on span "..." at bounding box center [1249, 271] width 17 height 9
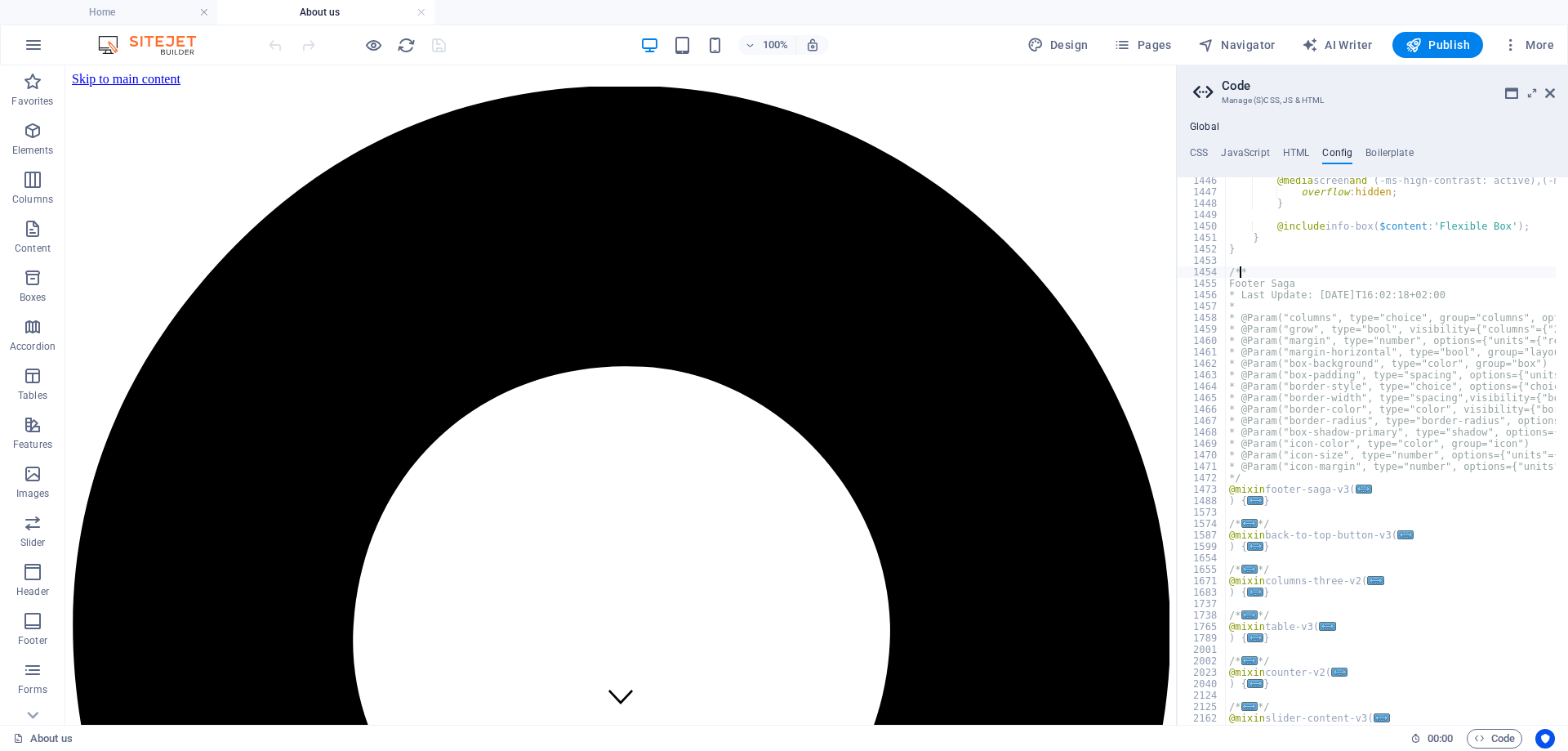
scroll to position [16673, 0]
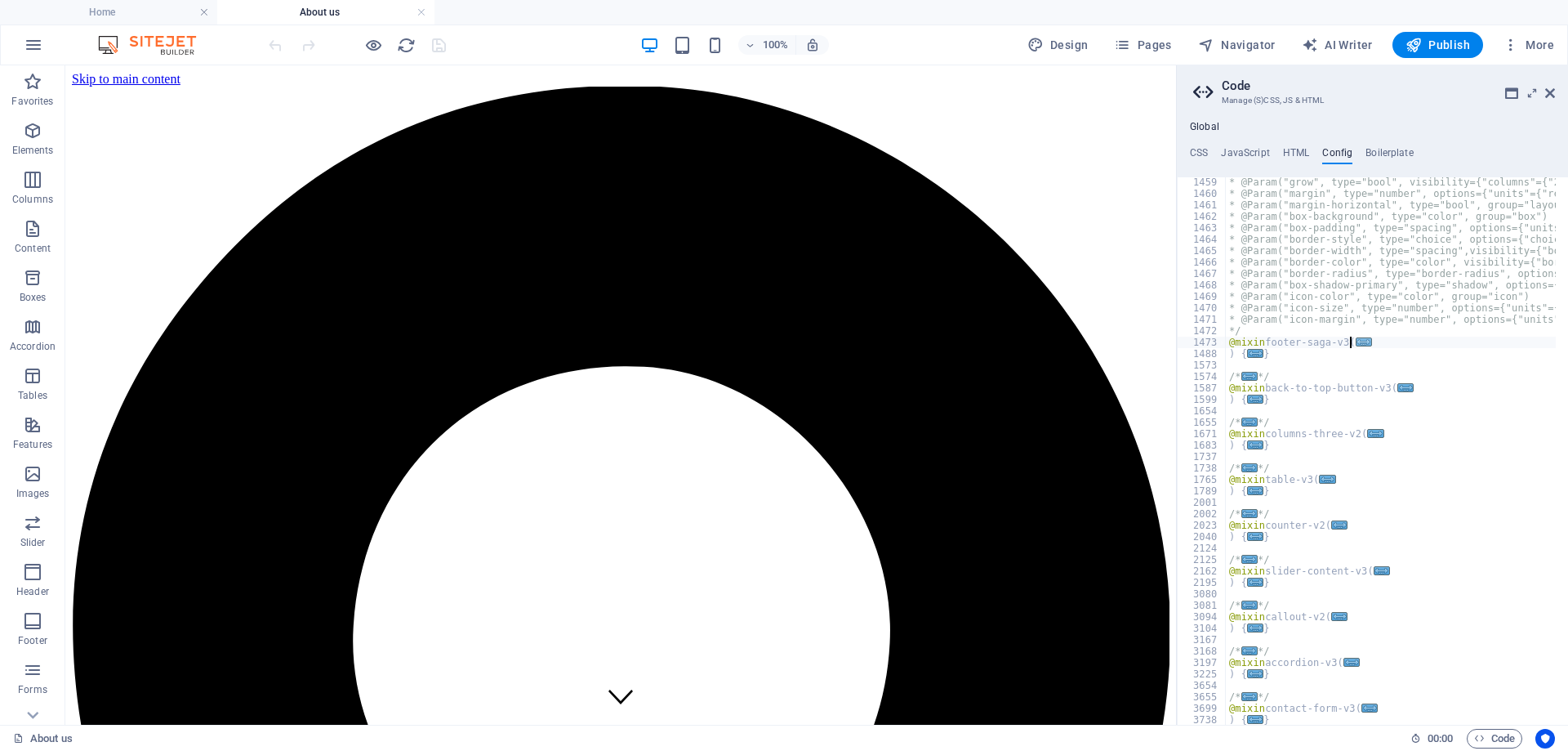
click at [1357, 344] on span "..." at bounding box center [1363, 342] width 17 height 9
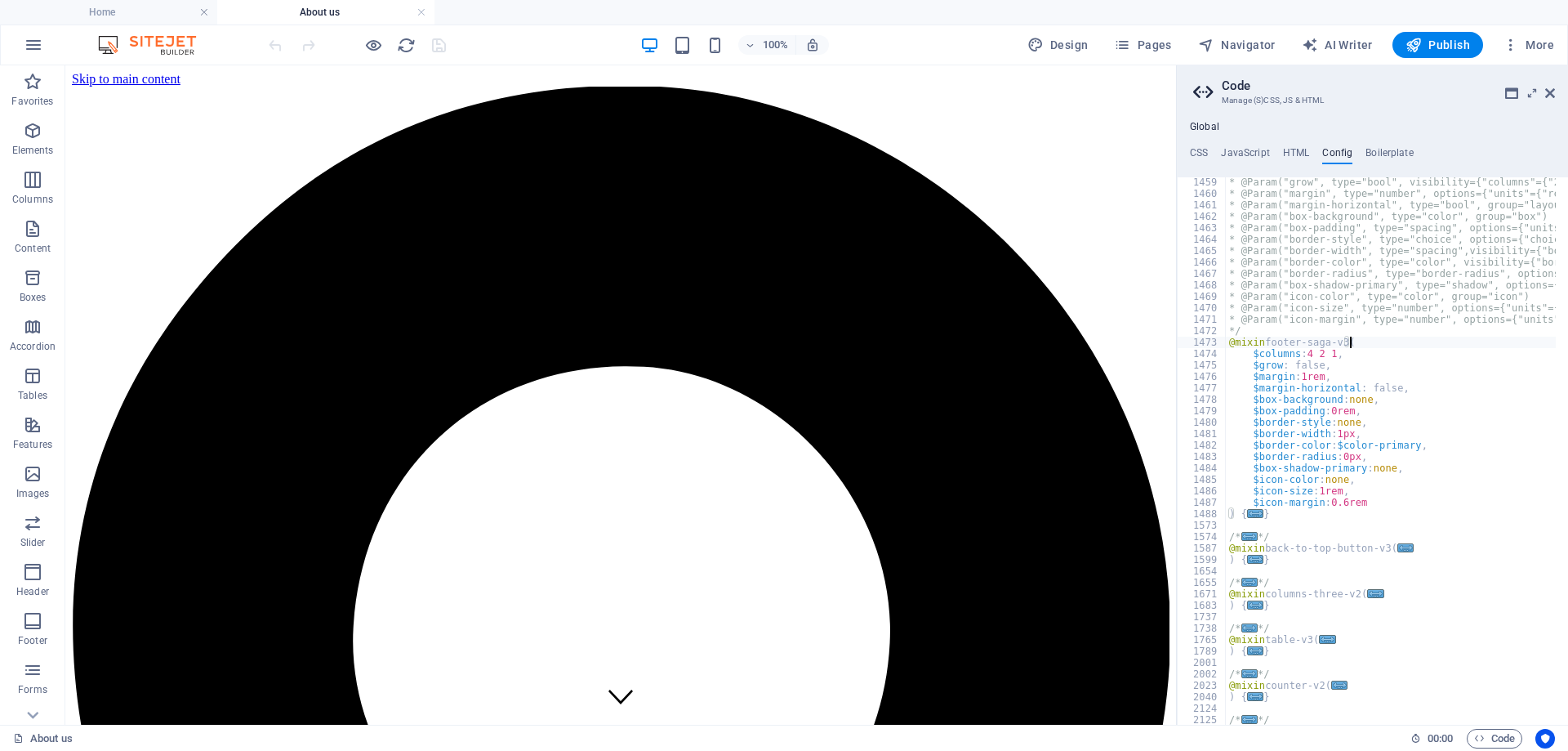
scroll to position [16868, 0]
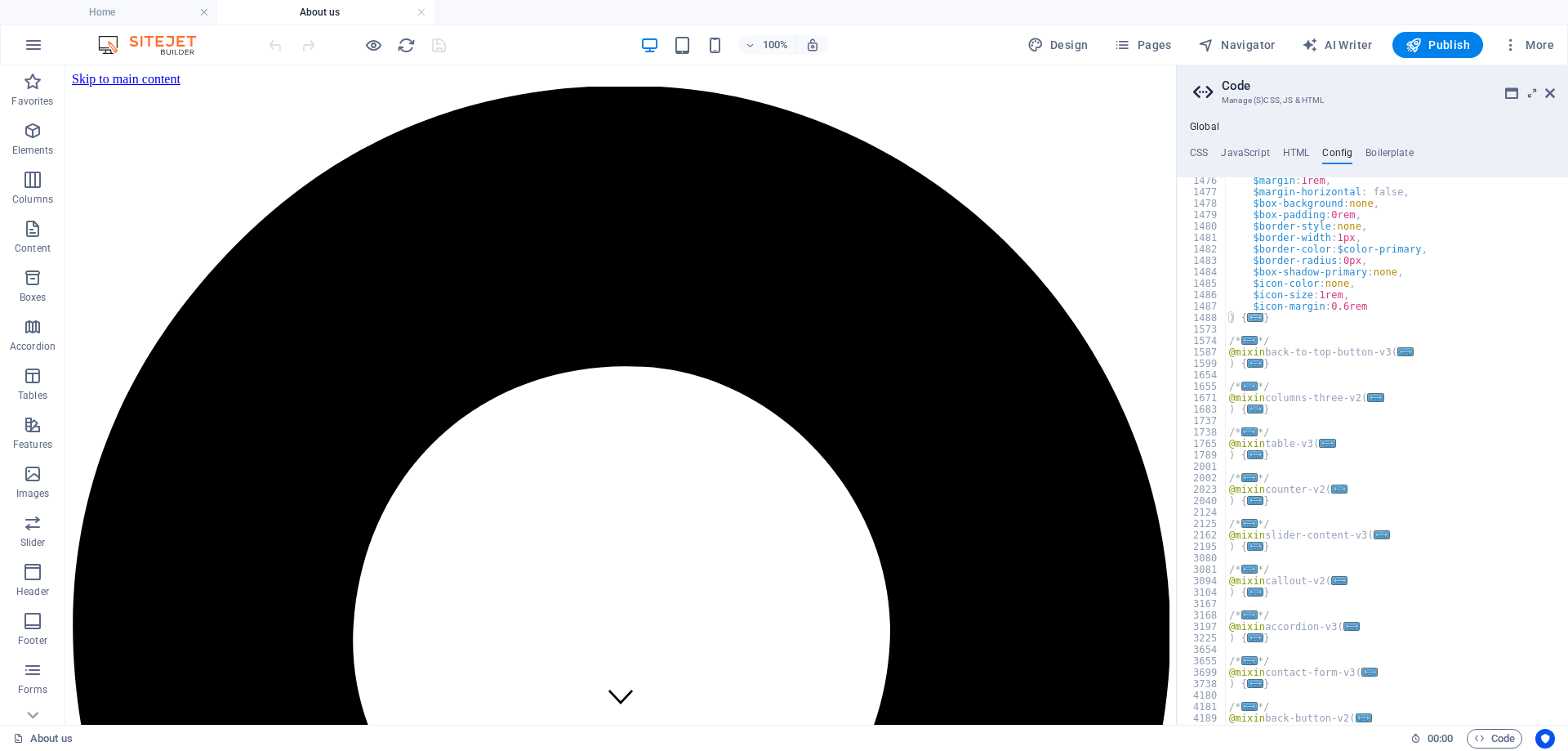
click at [1251, 317] on span "..." at bounding box center [1255, 317] width 17 height 9
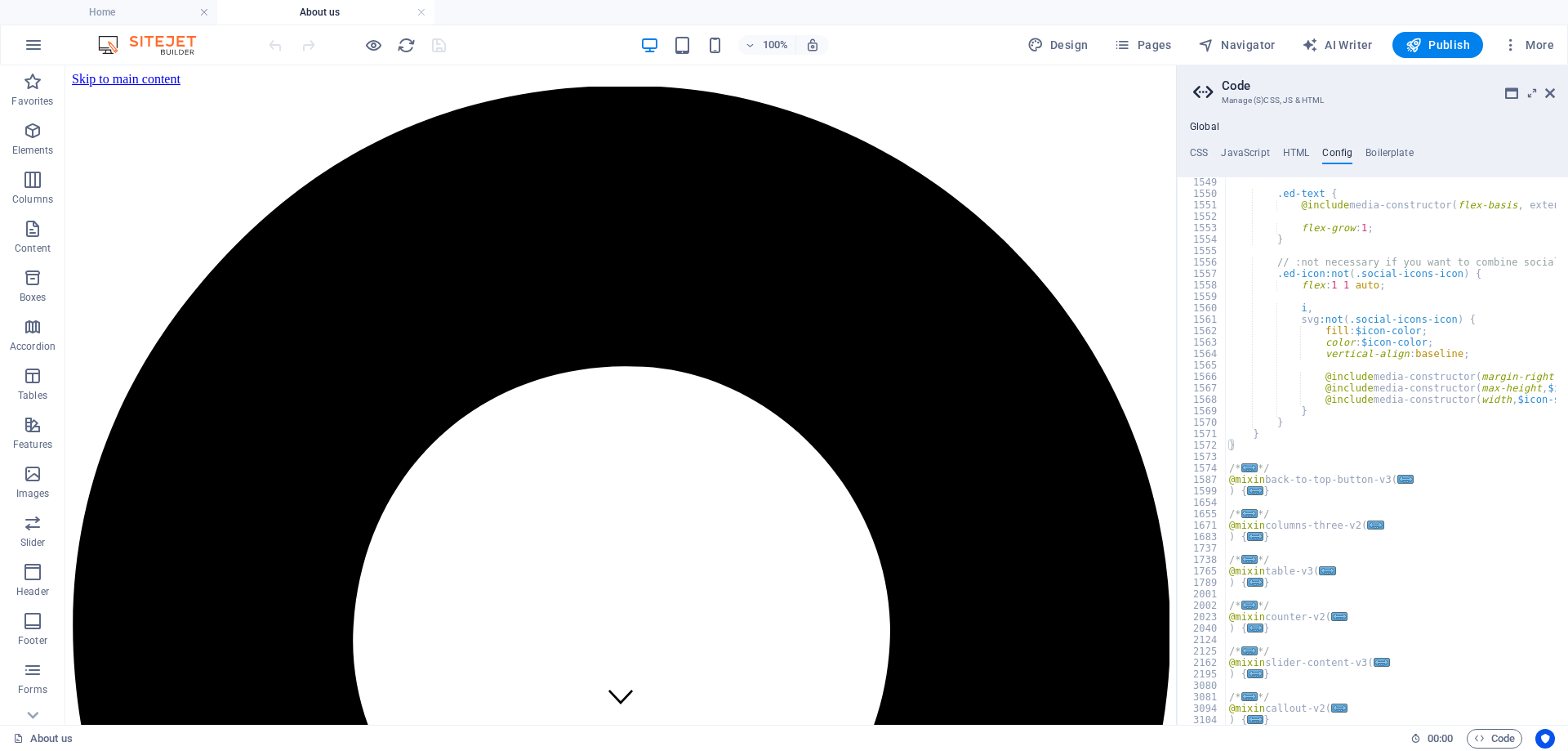
scroll to position [17849, 0]
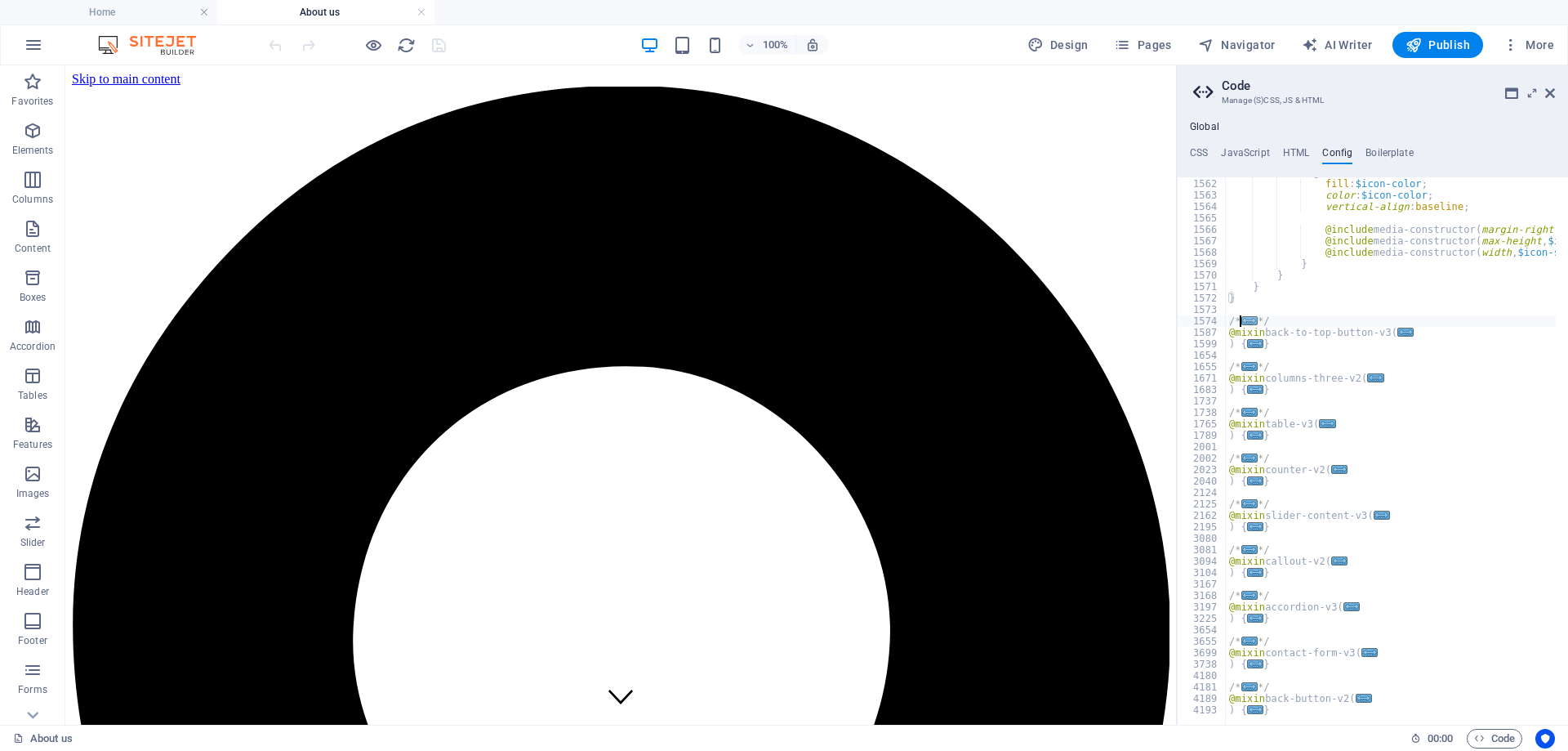
click at [1242, 321] on span "..." at bounding box center [1249, 320] width 17 height 9
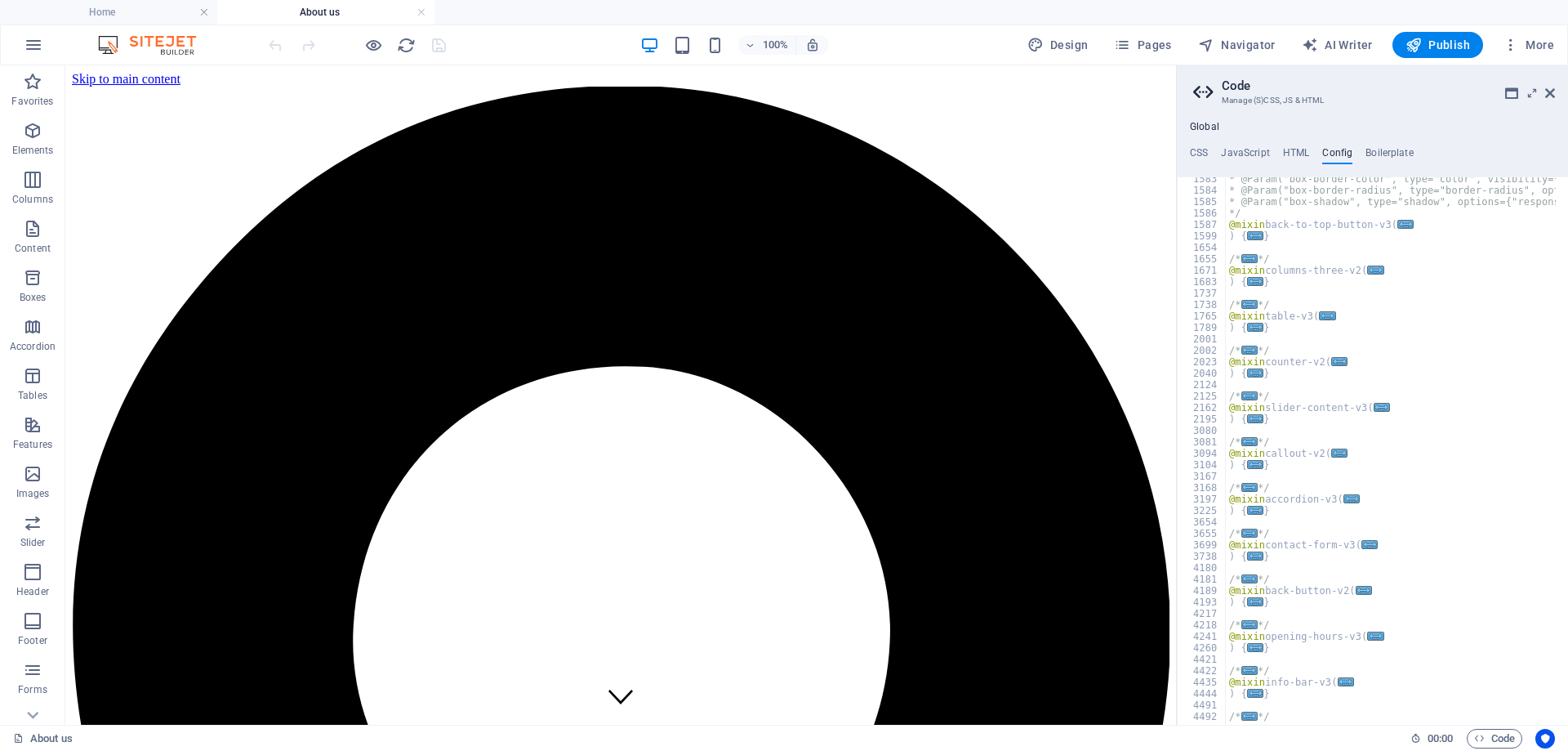
scroll to position [18094, 0]
click at [1397, 224] on span "..." at bounding box center [1405, 224] width 17 height 9
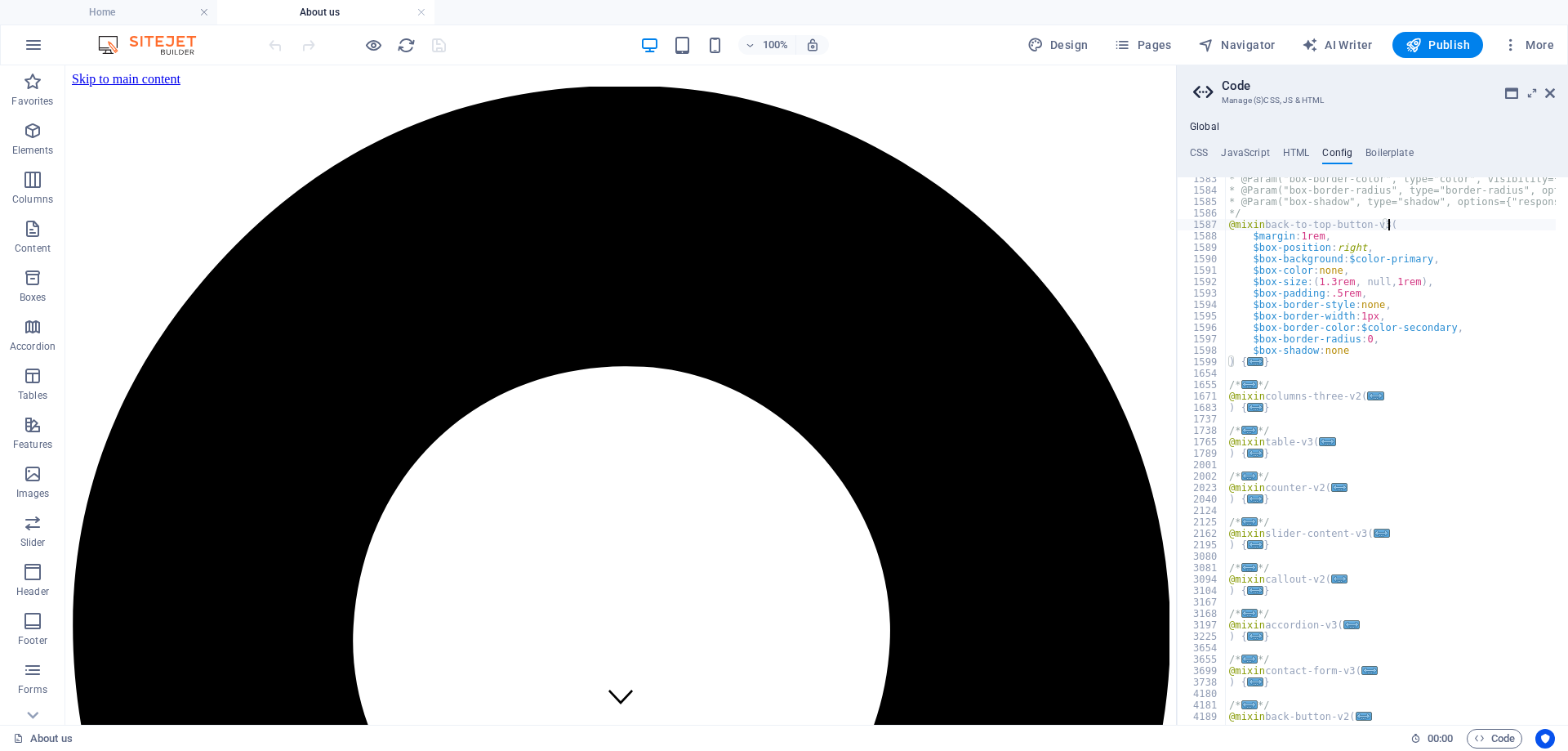
scroll to position [18240, 0]
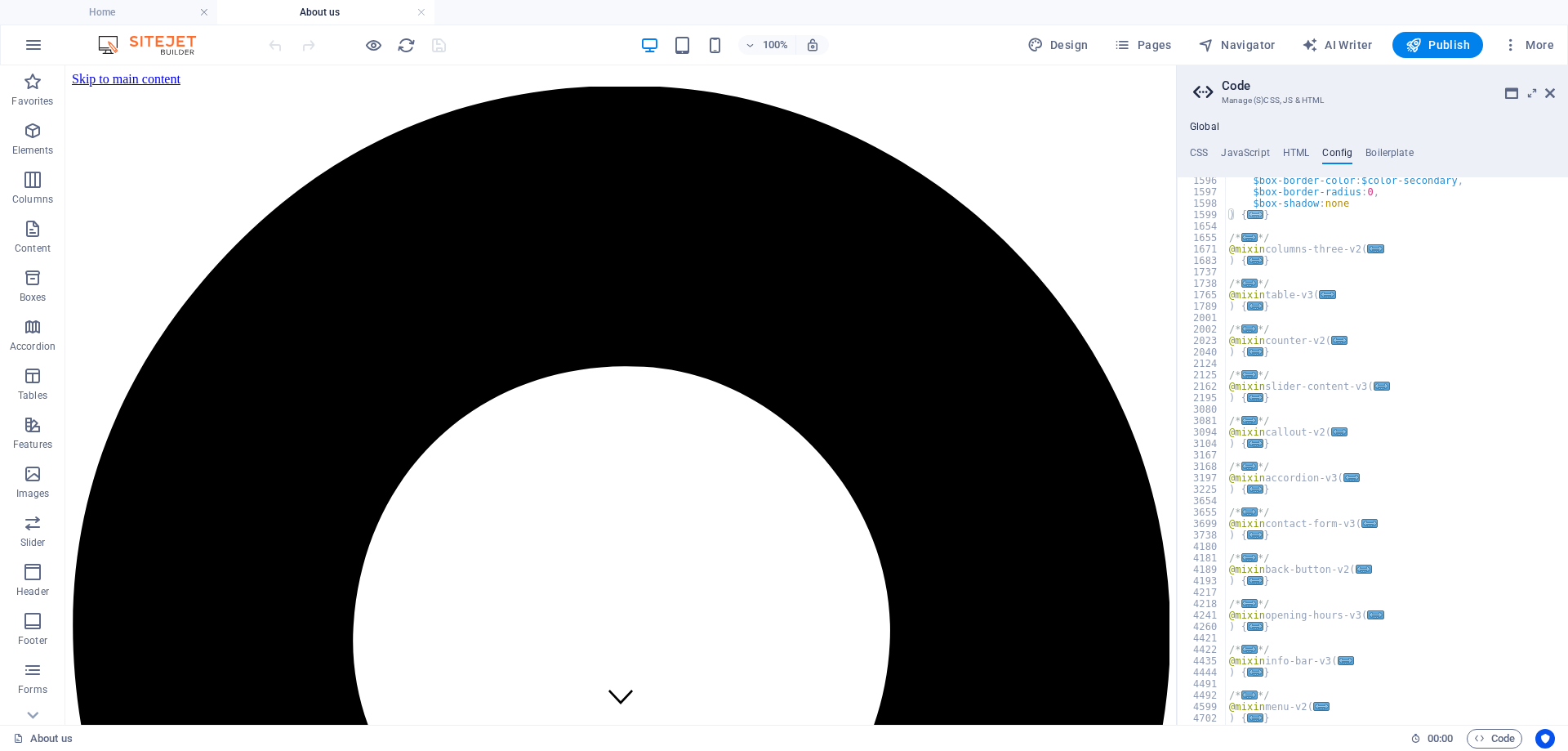
click at [1251, 215] on span "..." at bounding box center [1255, 215] width 17 height 9
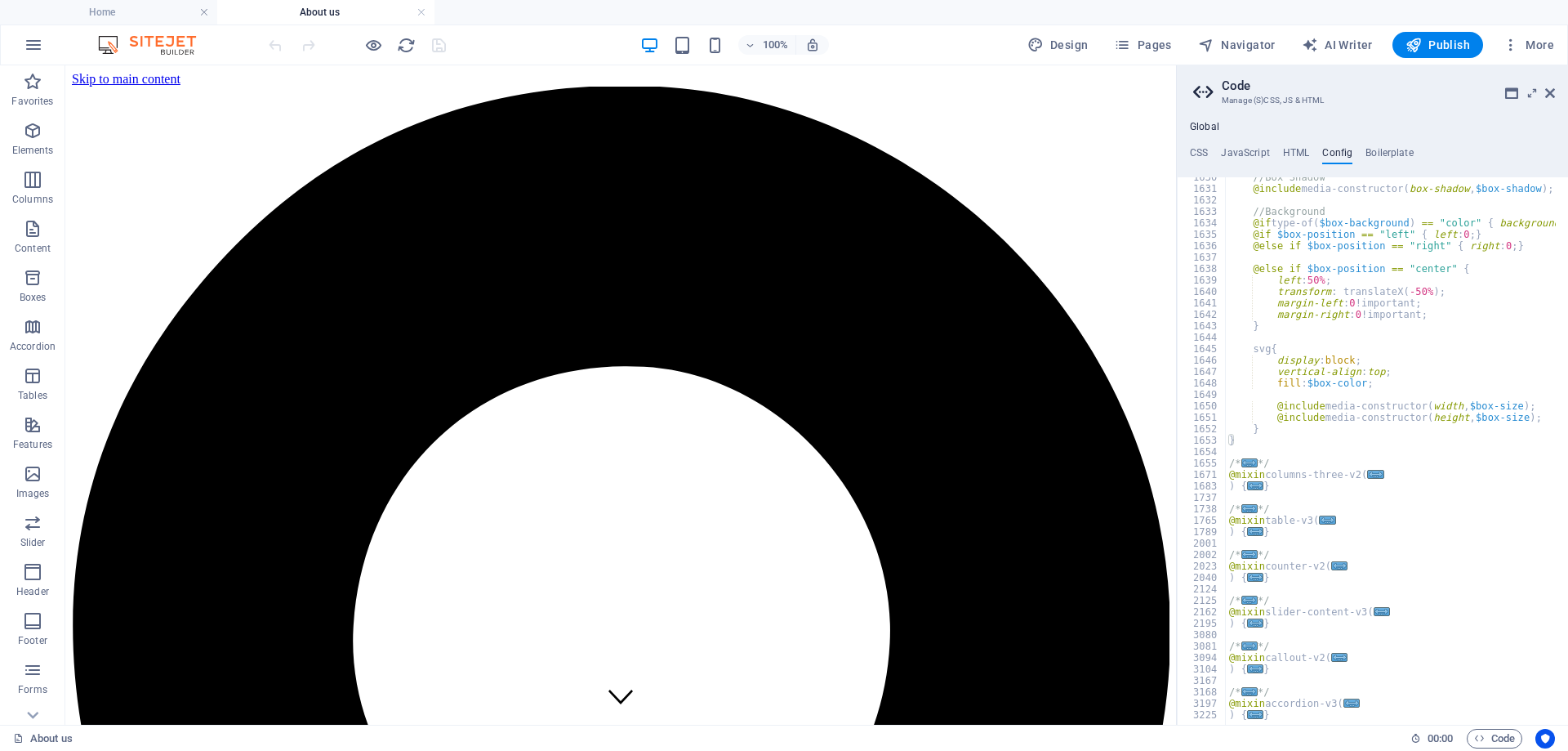
scroll to position [18779, 0]
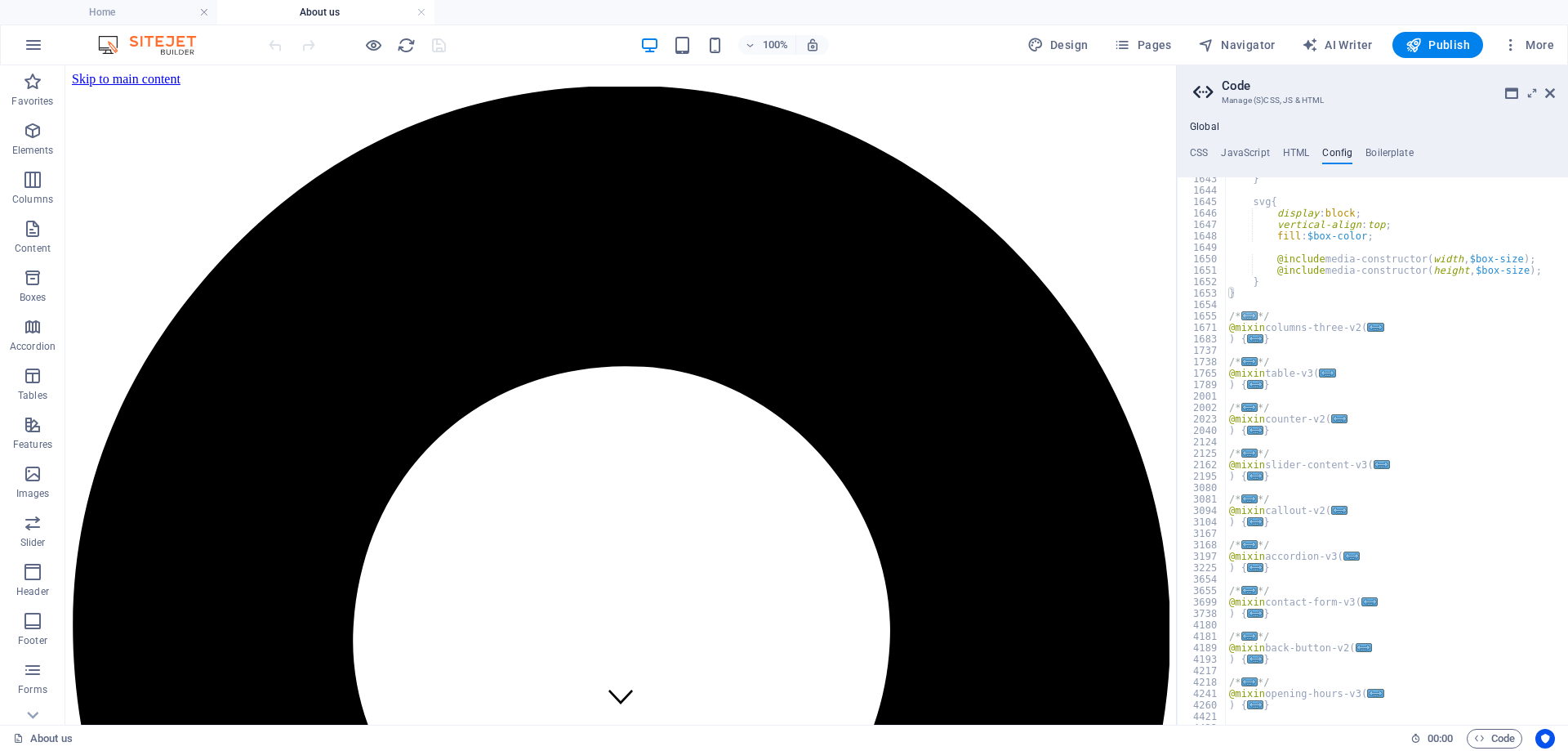
click at [1249, 315] on span "..." at bounding box center [1249, 316] width 17 height 9
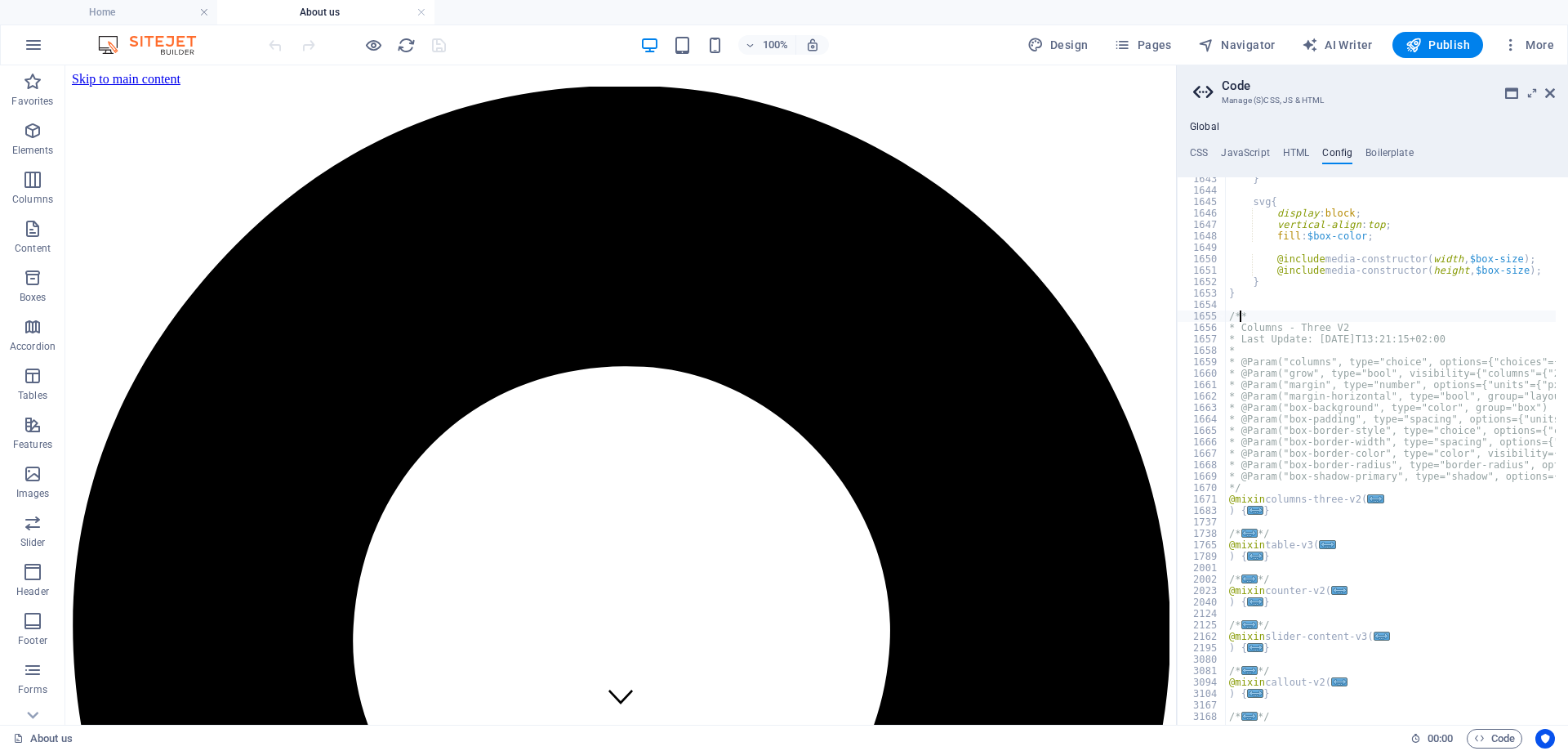
scroll to position [19024, 0]
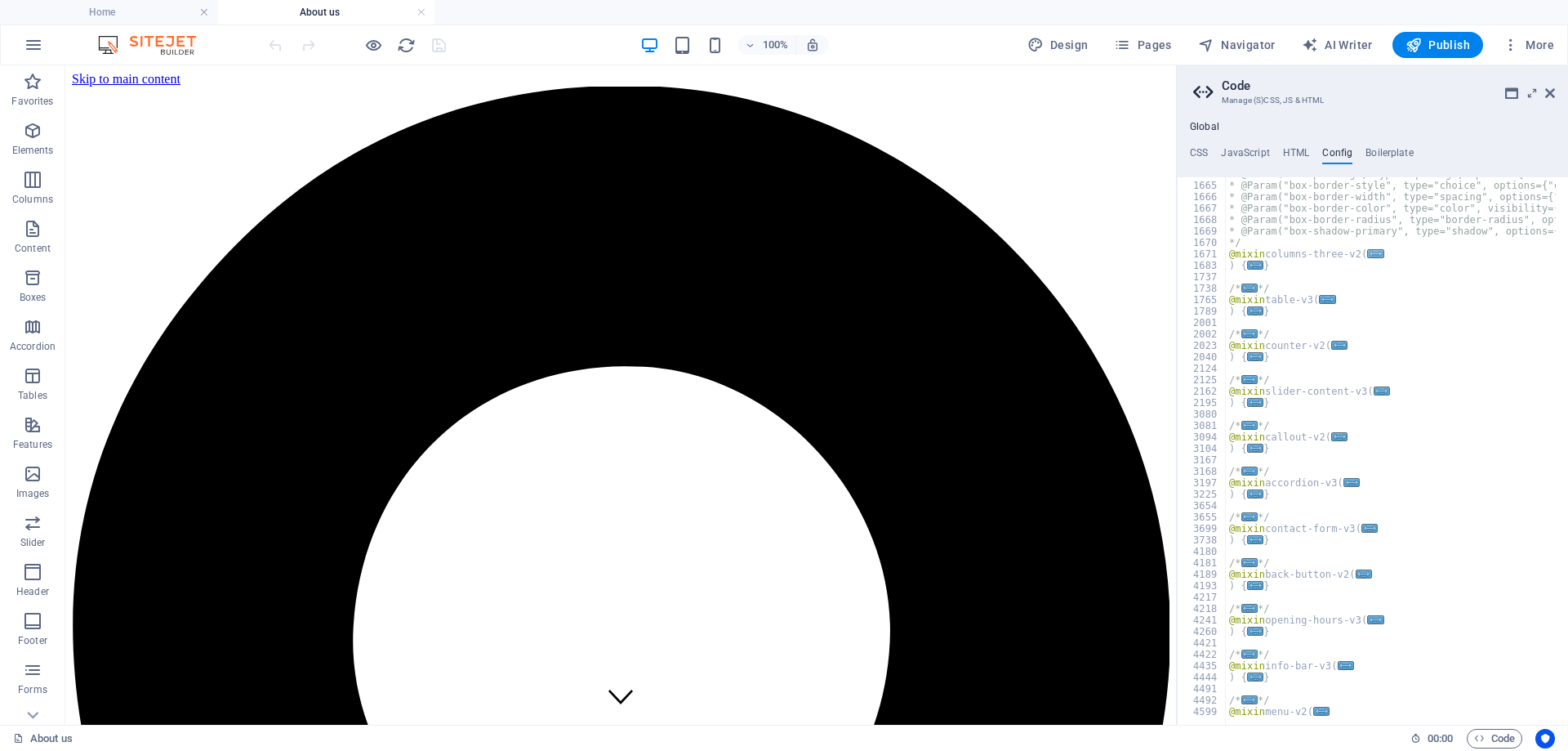
click at [1367, 256] on span "..." at bounding box center [1375, 254] width 17 height 9
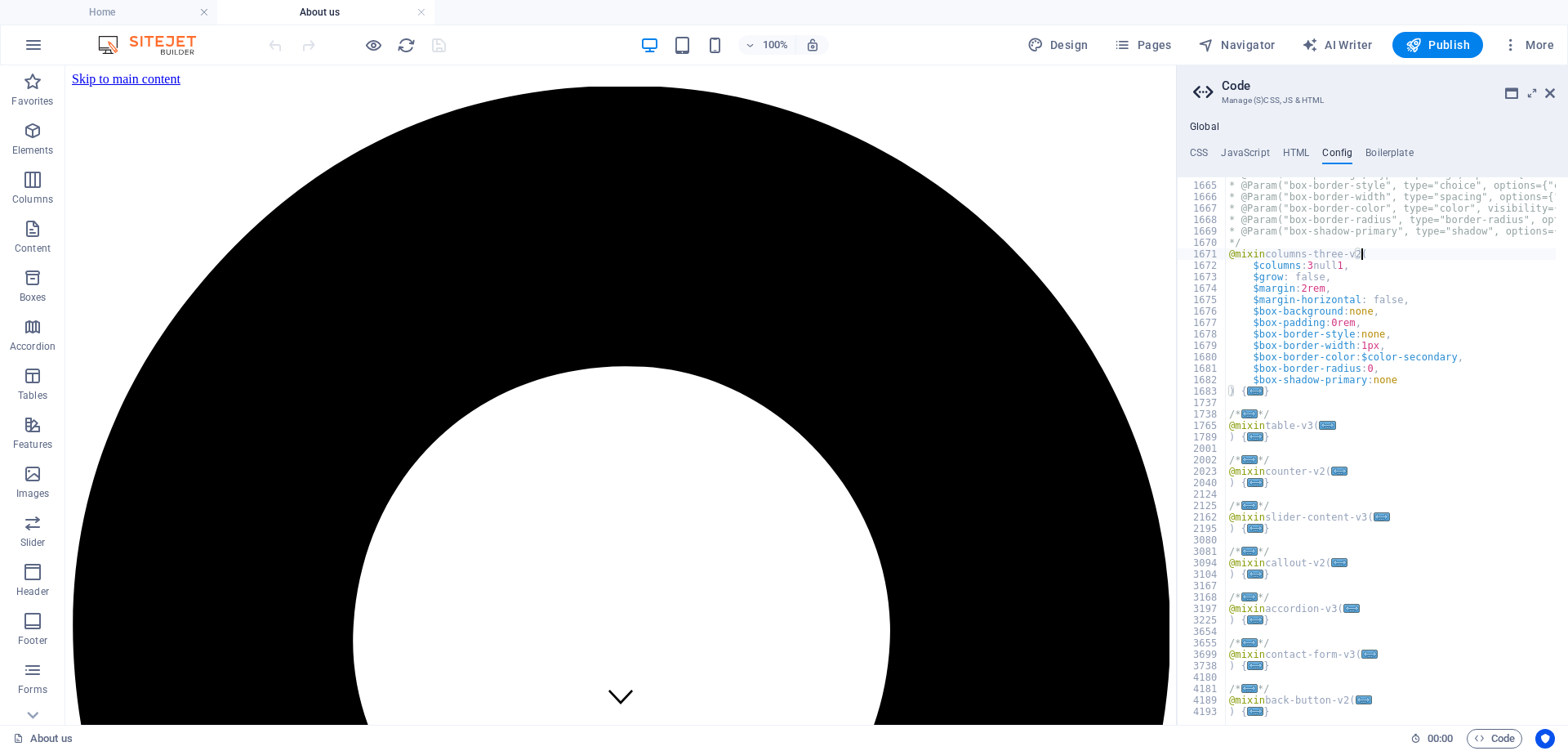
scroll to position [19172, 0]
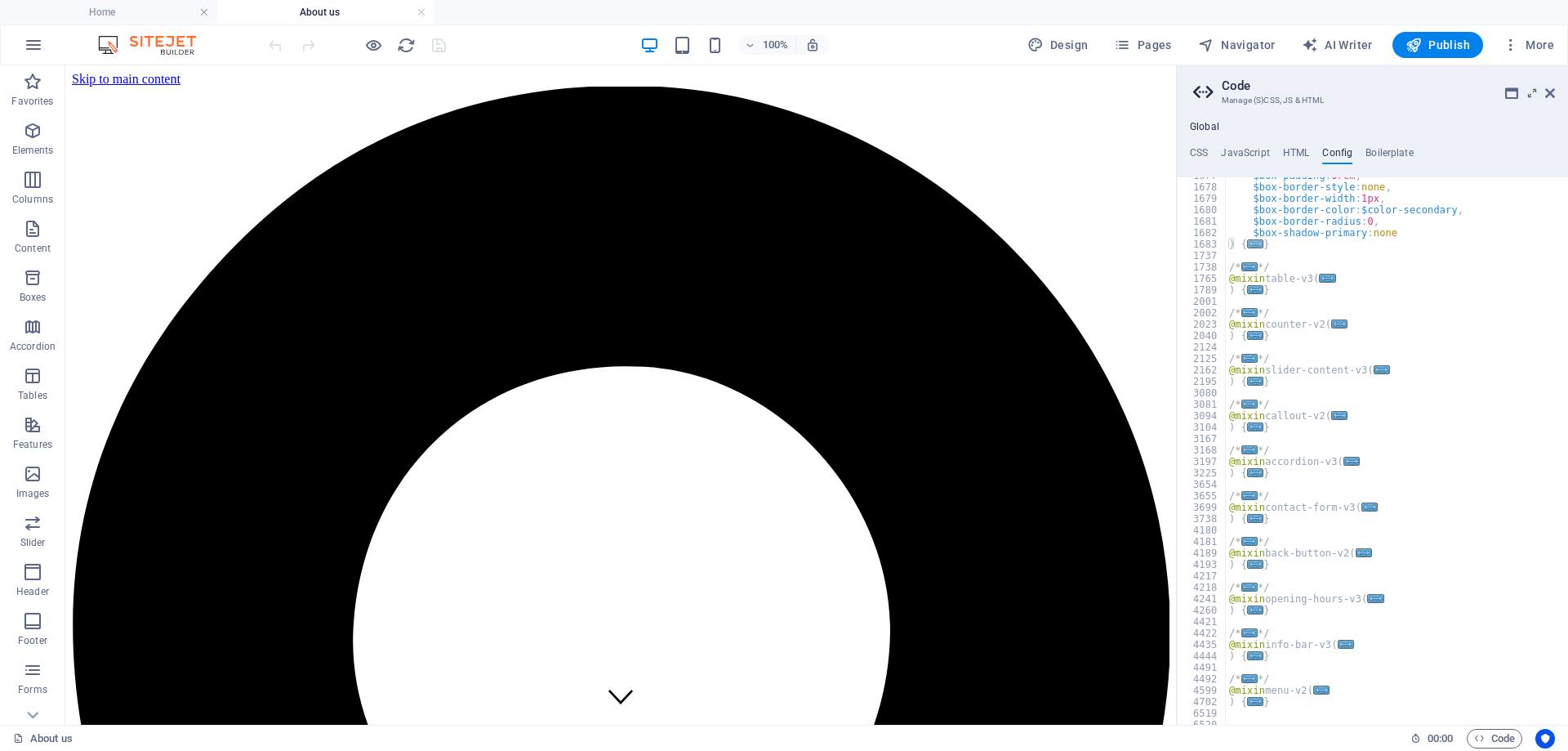
click at [1251, 244] on span "..." at bounding box center [1255, 243] width 17 height 9
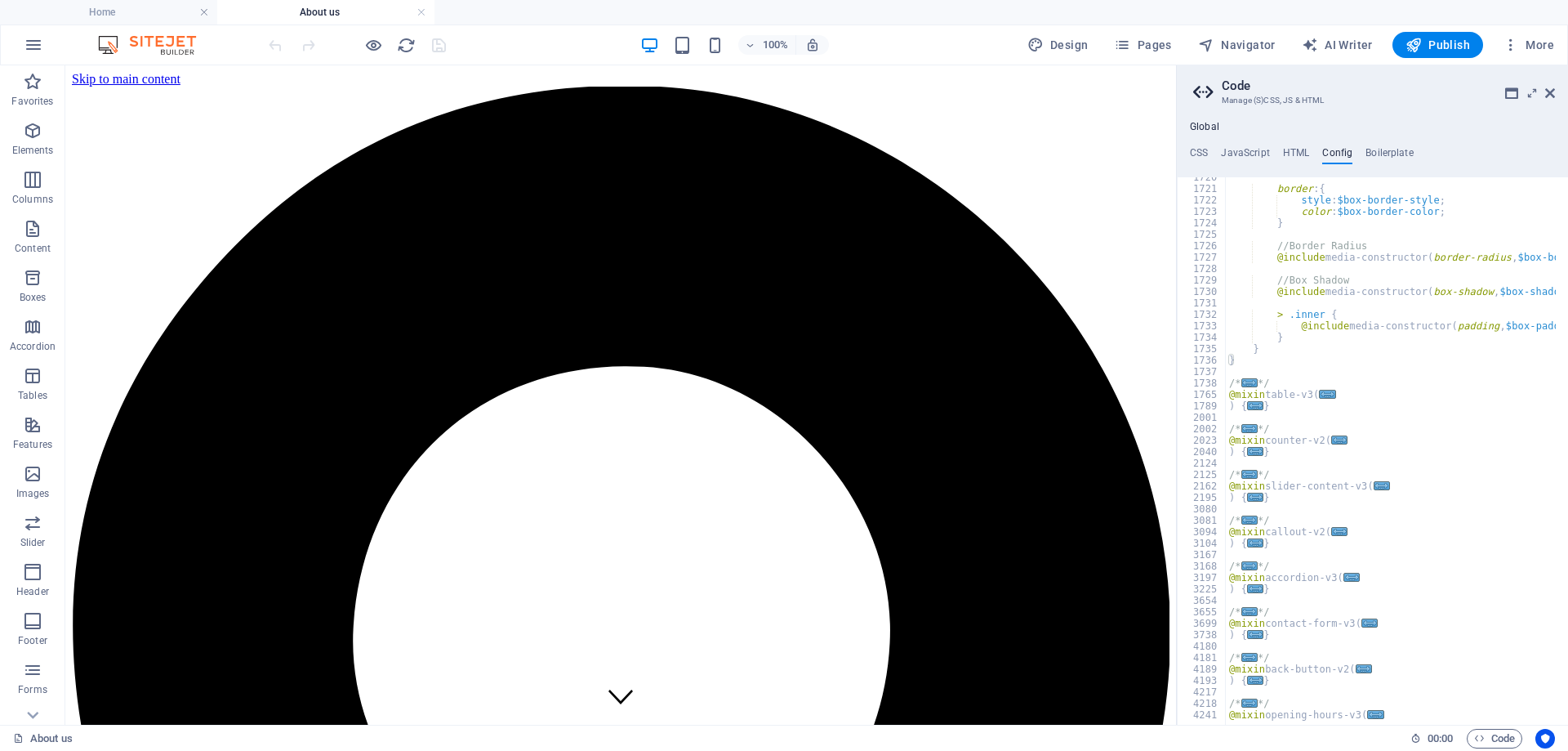
scroll to position [19662, 0]
click at [1244, 382] on span "..." at bounding box center [1249, 383] width 17 height 9
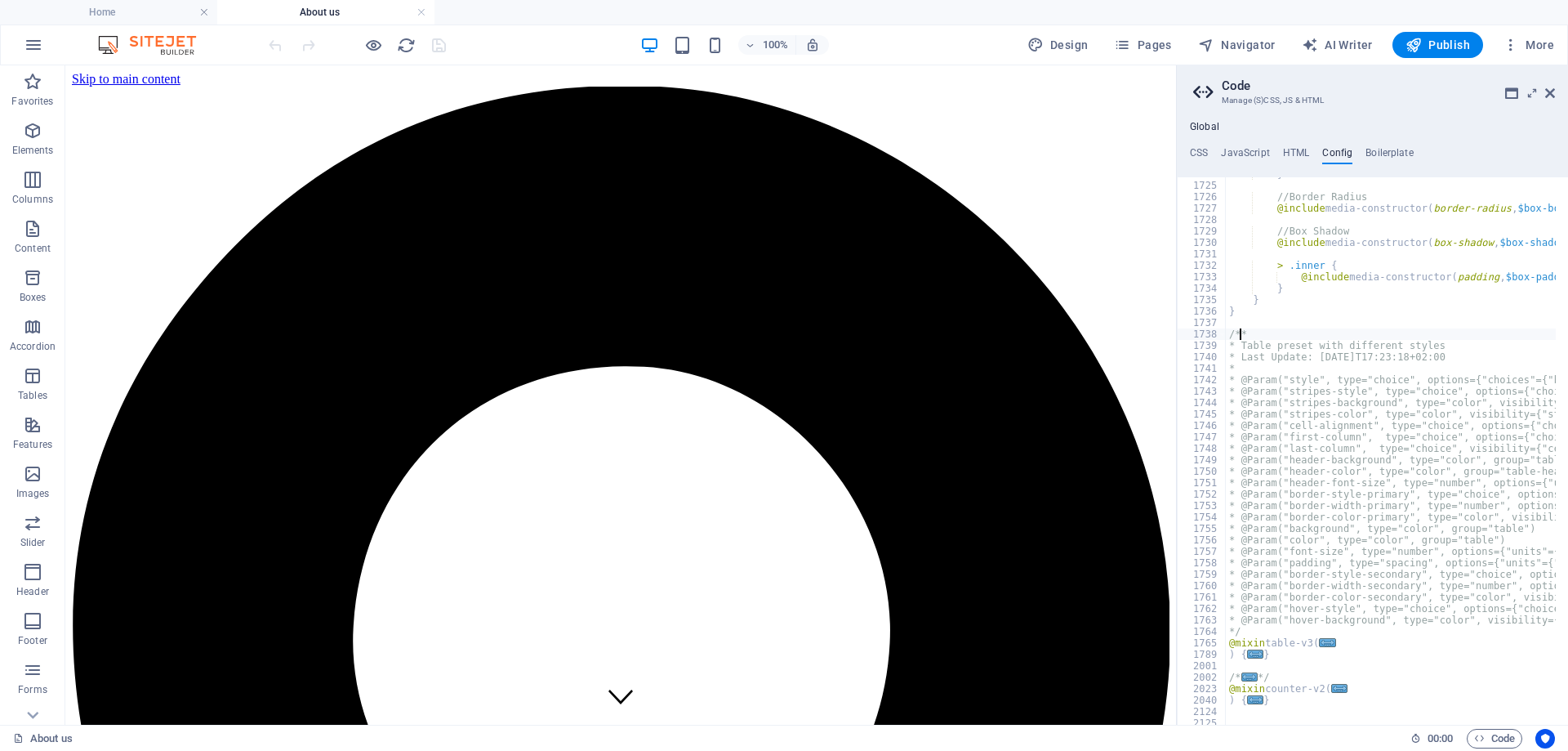
scroll to position [19956, 0]
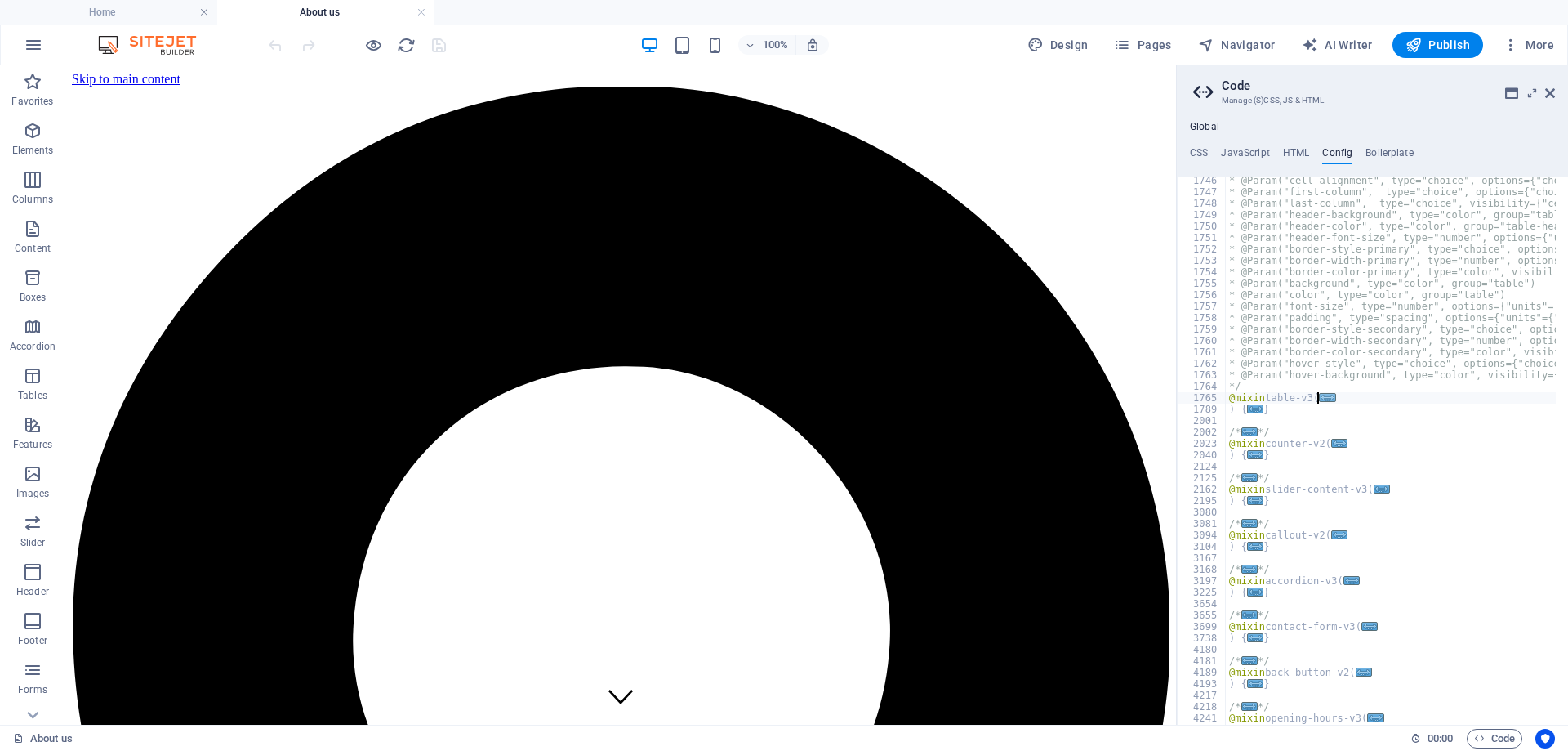
click at [1326, 396] on span "..." at bounding box center [1326, 397] width 17 height 9
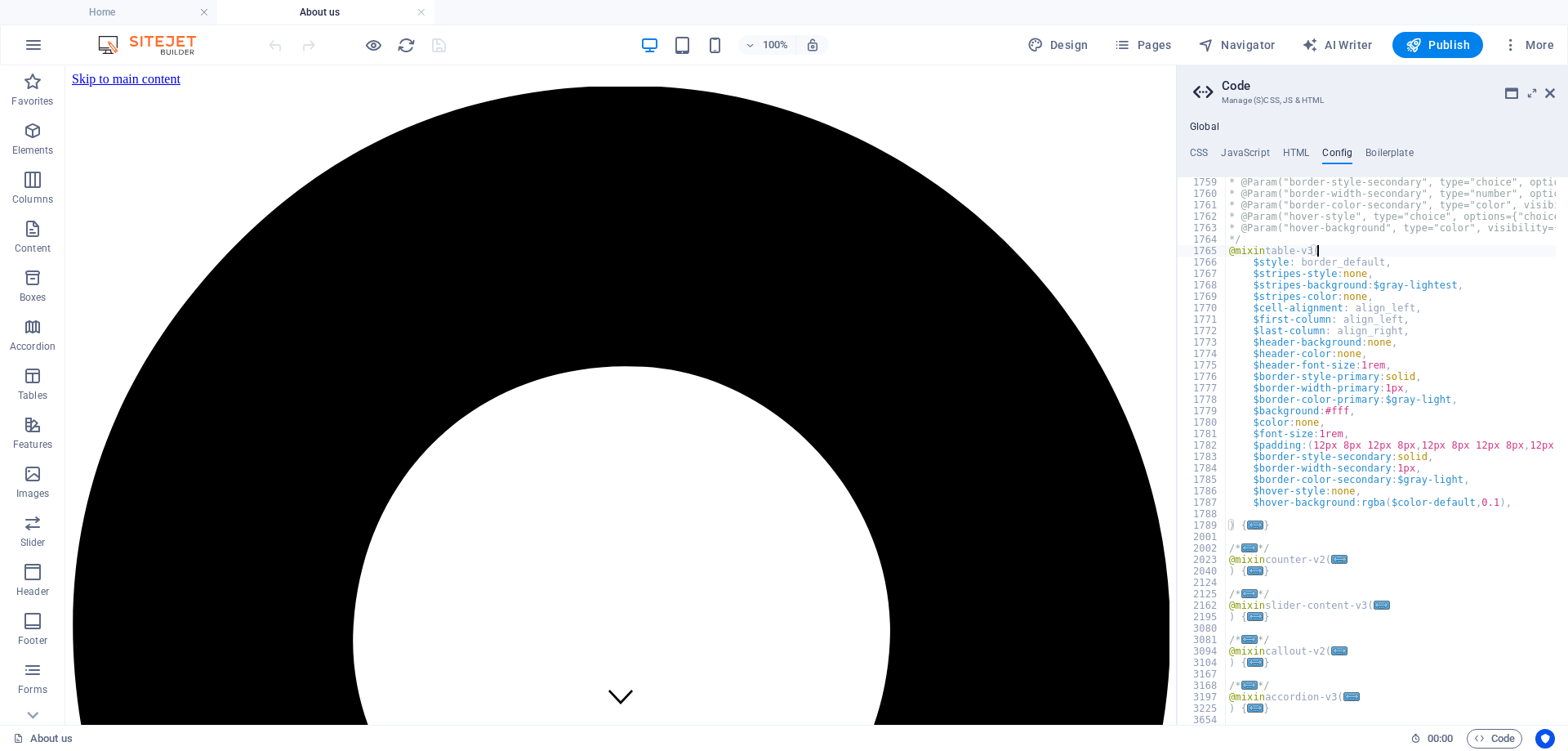
scroll to position [20201, 0]
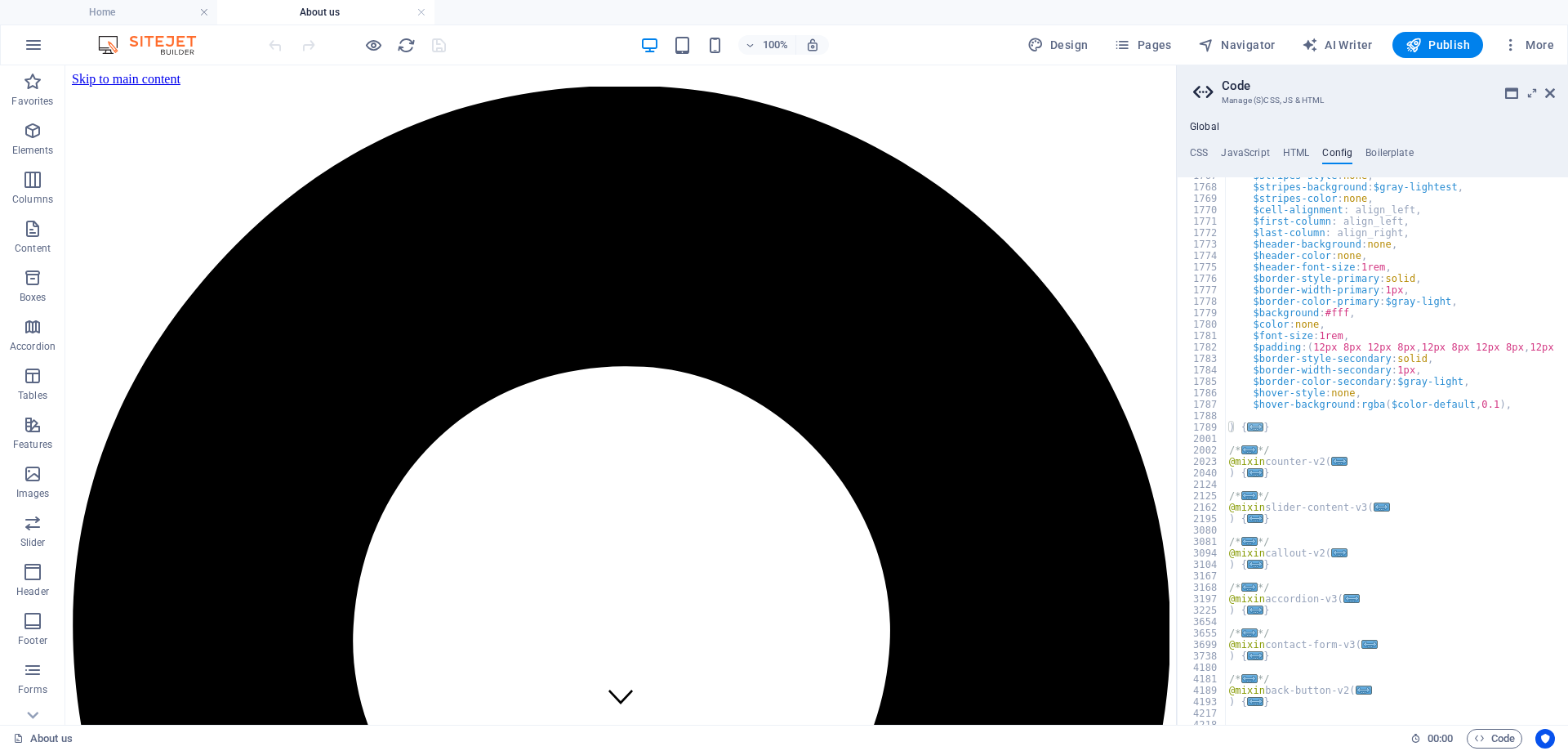
click at [1249, 426] on span "..." at bounding box center [1255, 427] width 17 height 9
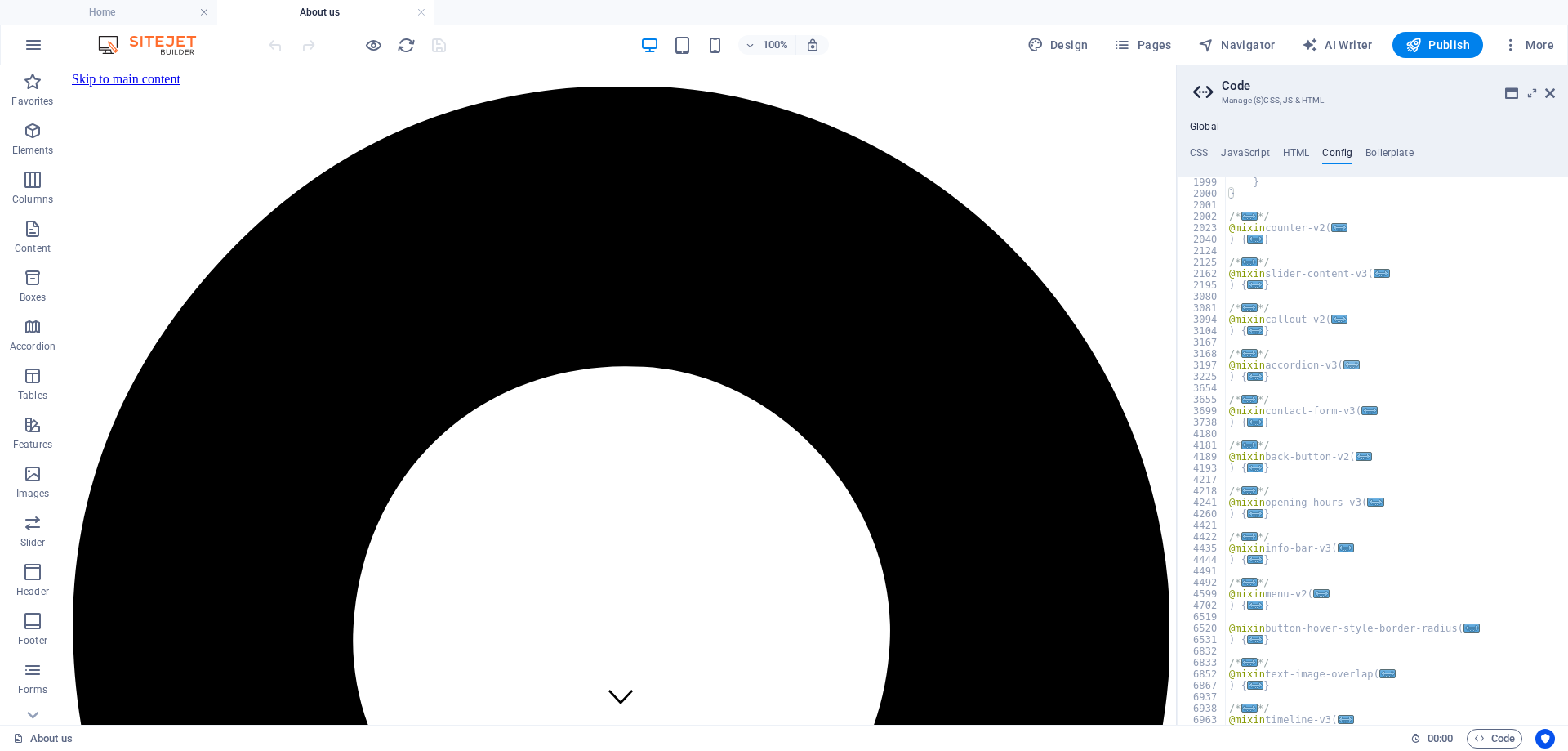
scroll to position [22749, 0]
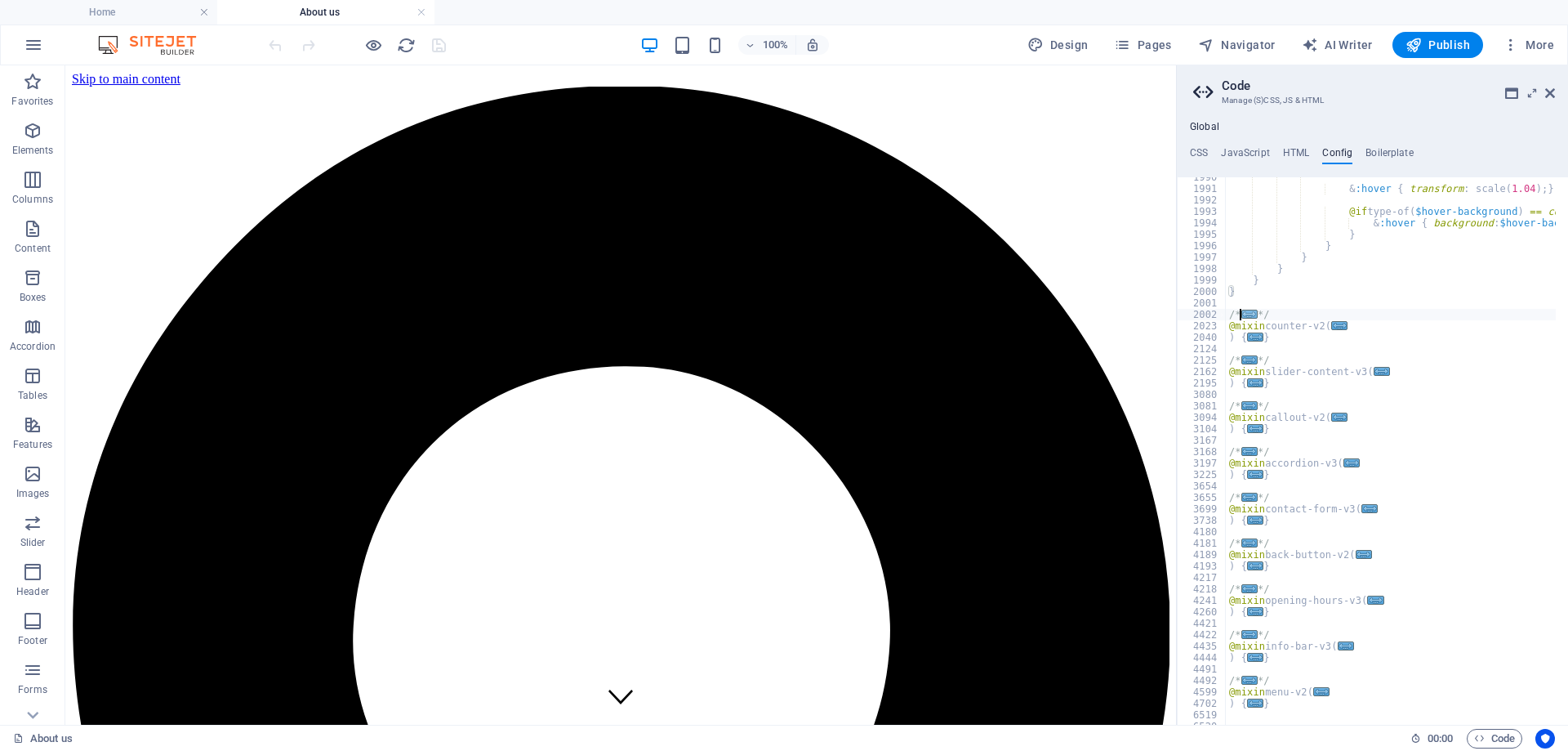
click at [1244, 315] on span "..." at bounding box center [1249, 314] width 17 height 9
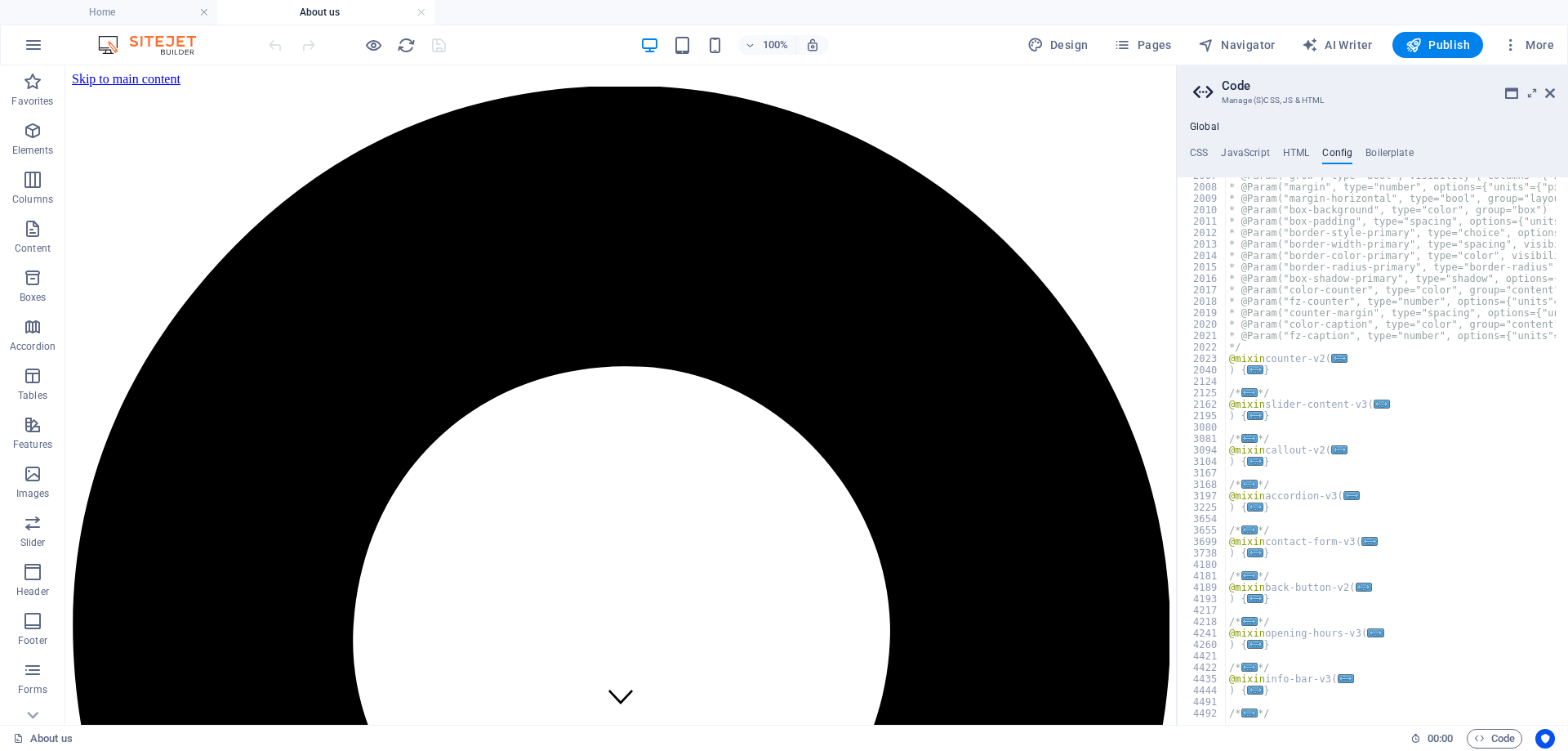
scroll to position [22994, 0]
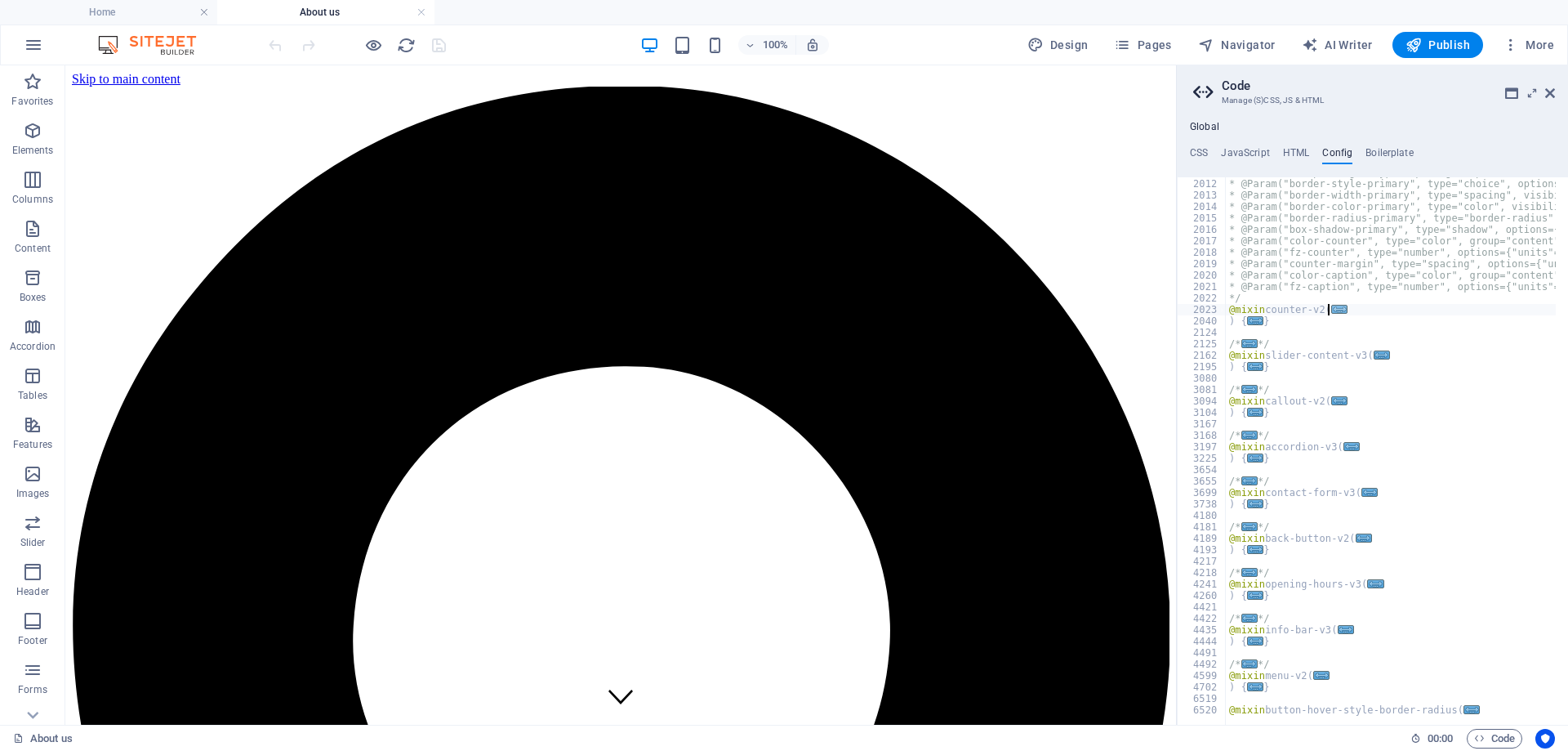
click at [1333, 309] on span "..." at bounding box center [1339, 309] width 17 height 9
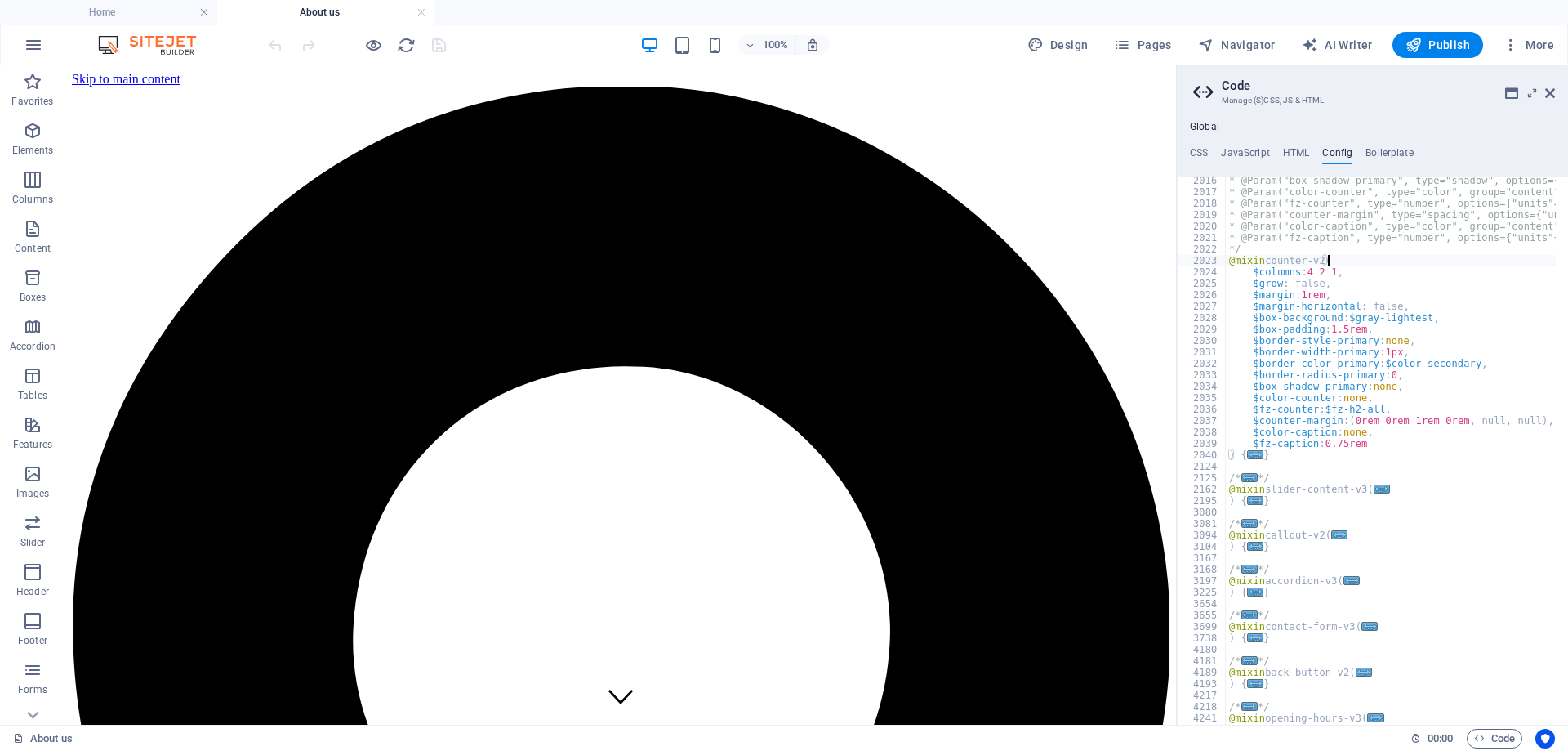
scroll to position [23239, 0]
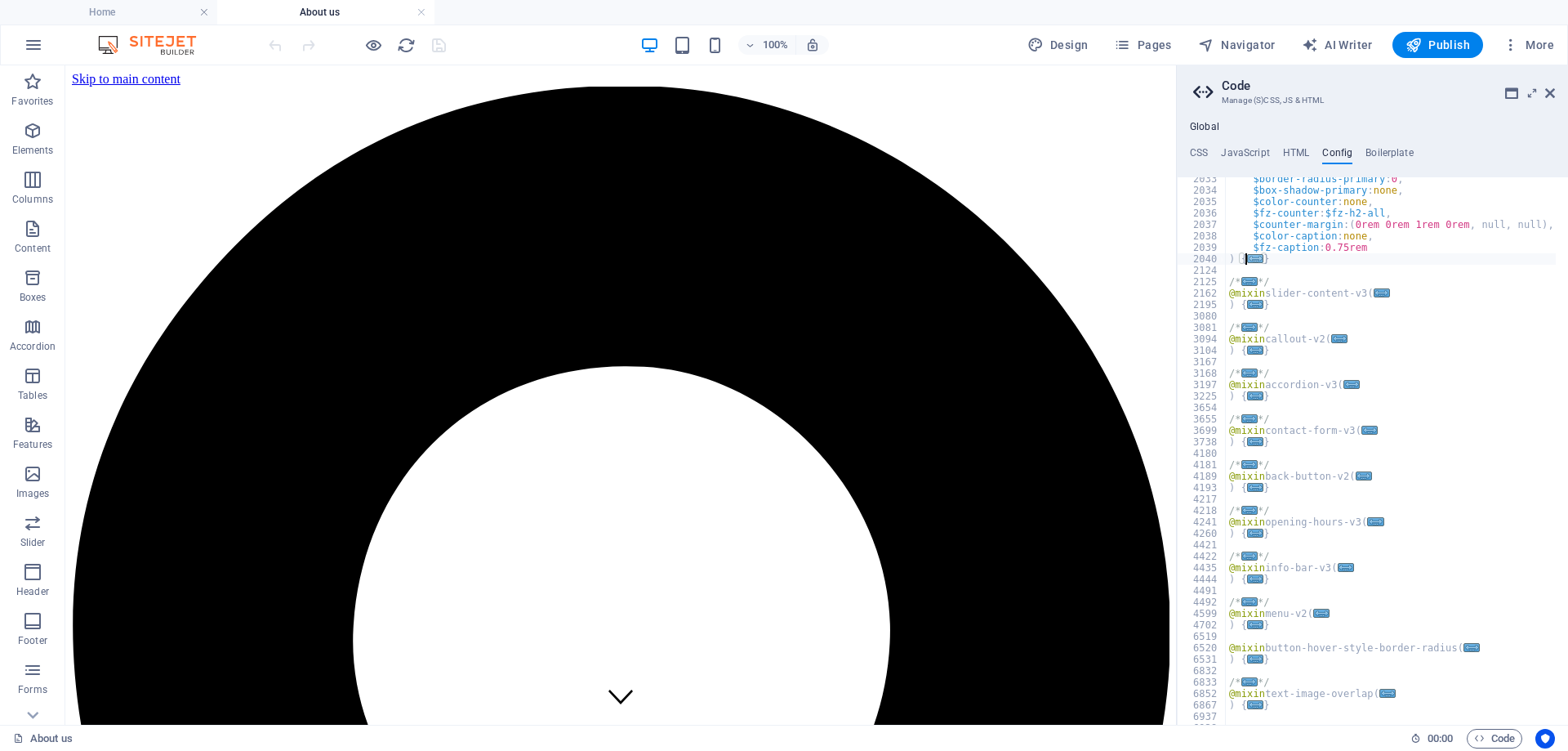
click at [1251, 259] on span "..." at bounding box center [1255, 258] width 17 height 9
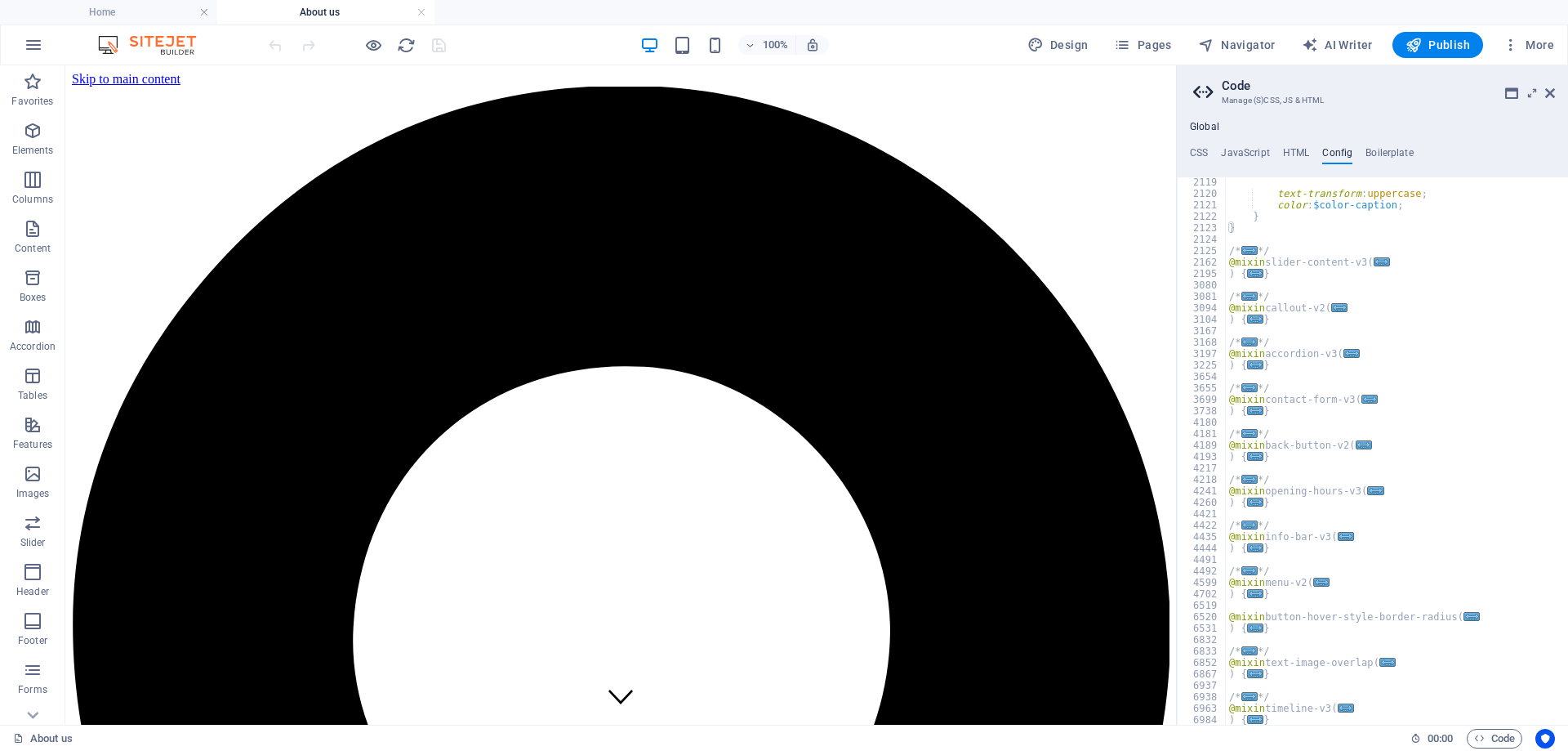
scroll to position [24220, 0]
click at [1244, 252] on span "..." at bounding box center [1249, 250] width 17 height 9
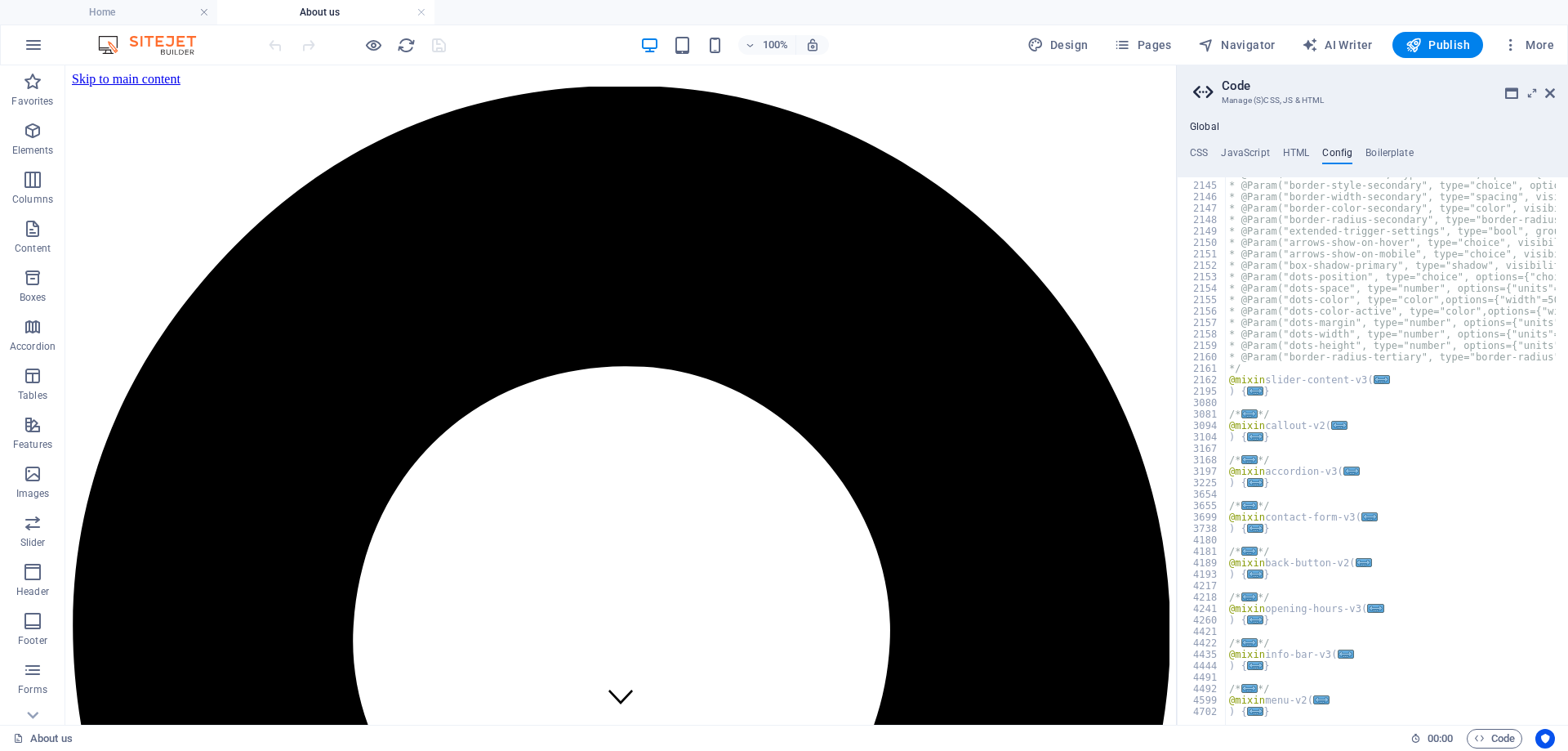
scroll to position [24660, 0]
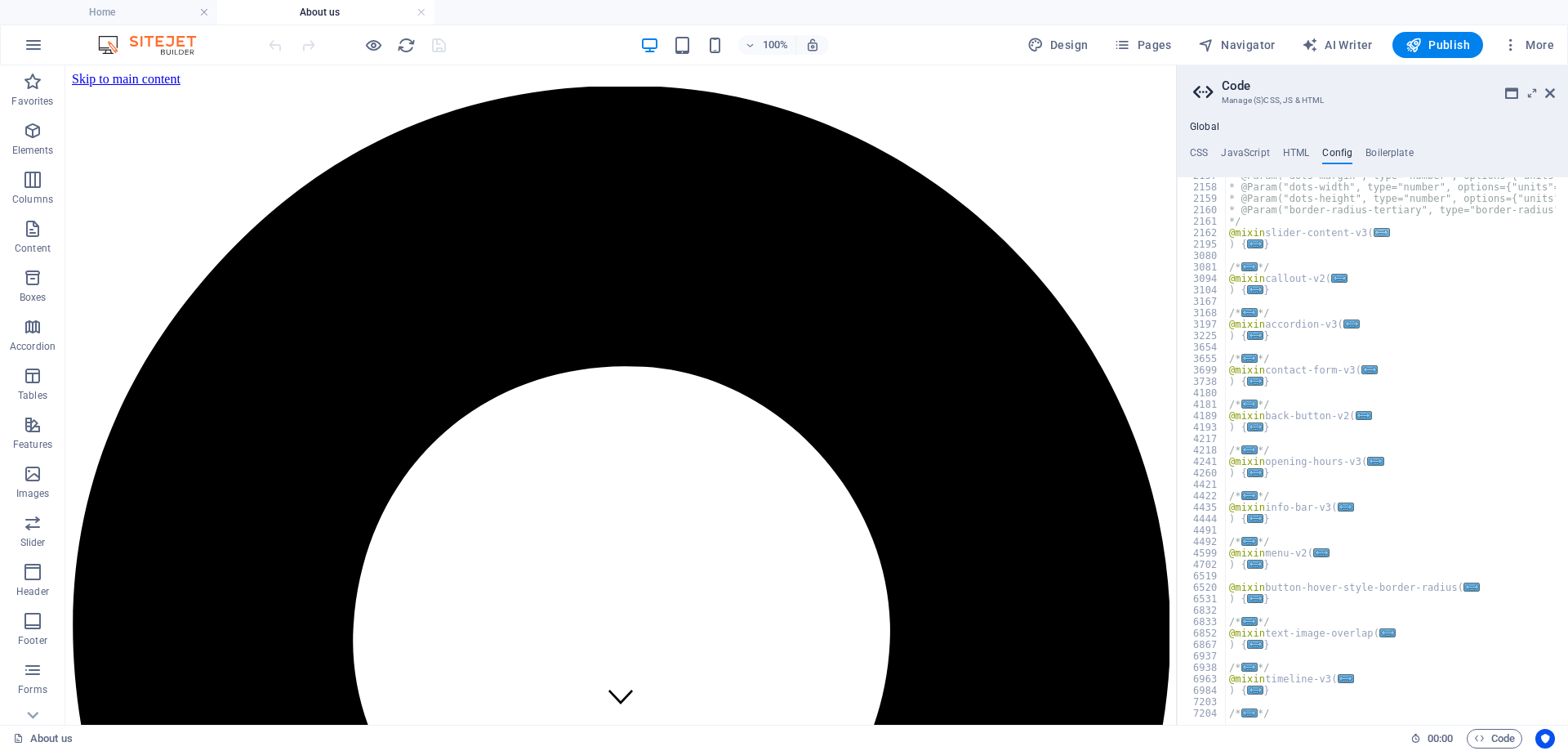
click at [1374, 233] on span "..." at bounding box center [1381, 232] width 17 height 9
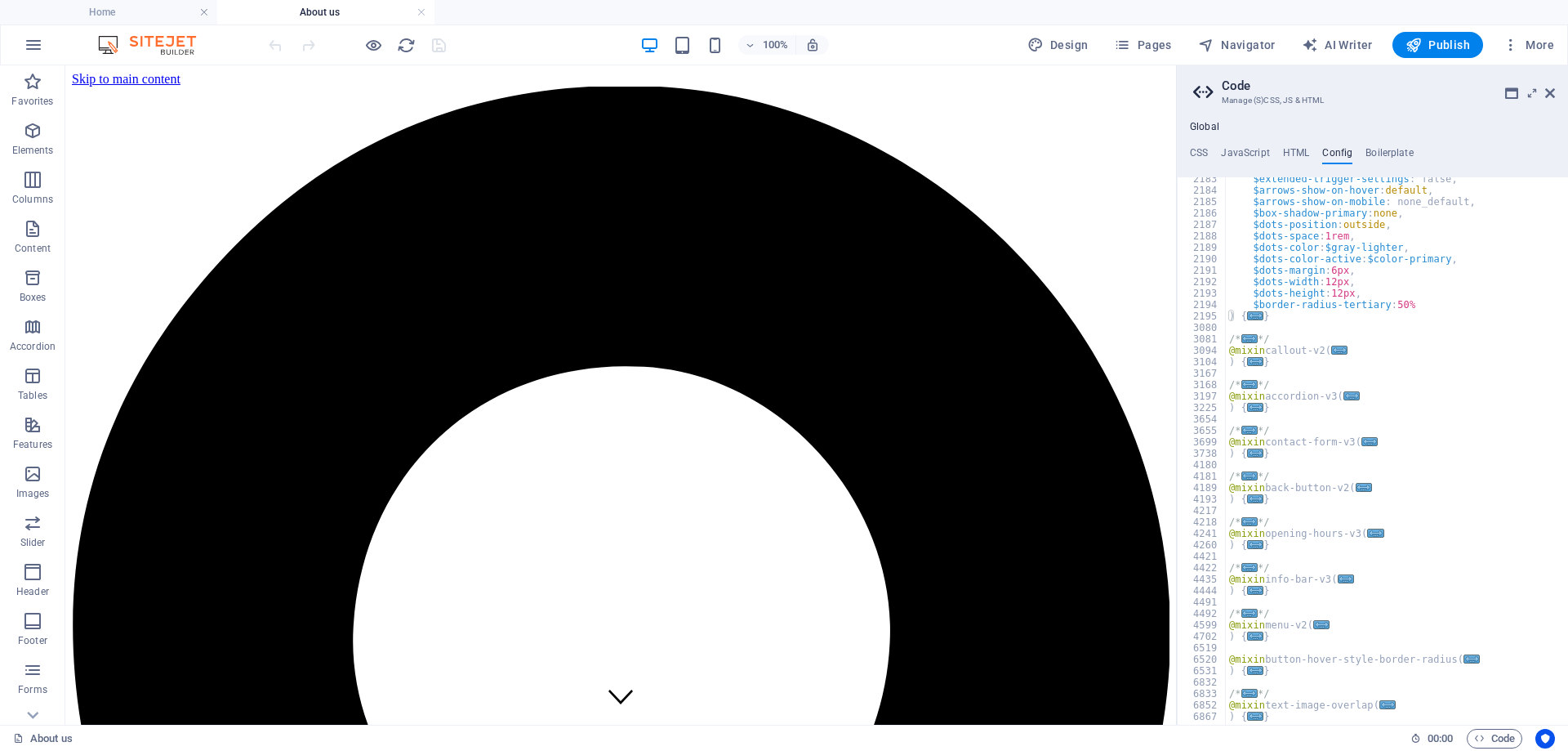
scroll to position [25053, 0]
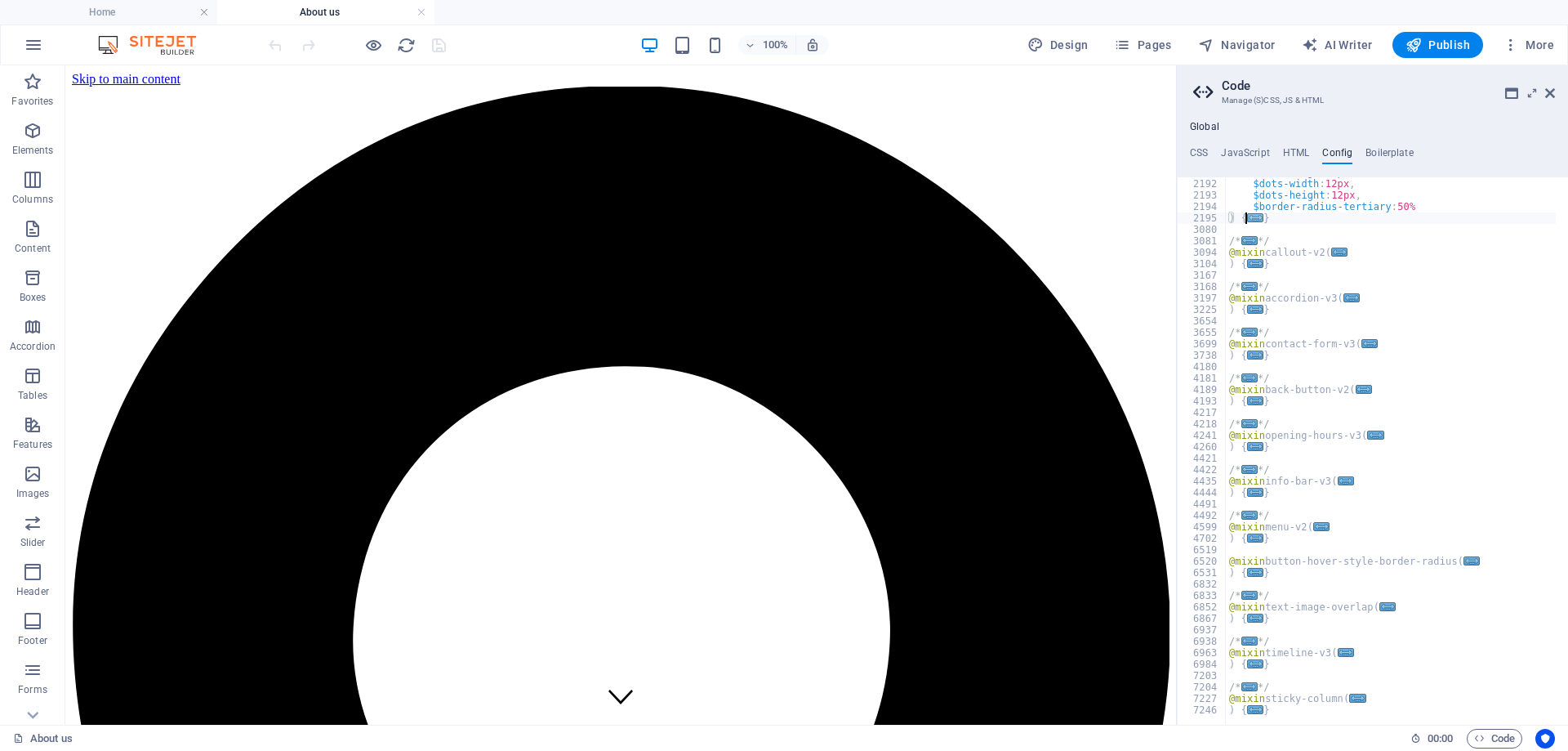
click at [1251, 221] on span "..." at bounding box center [1255, 217] width 17 height 9
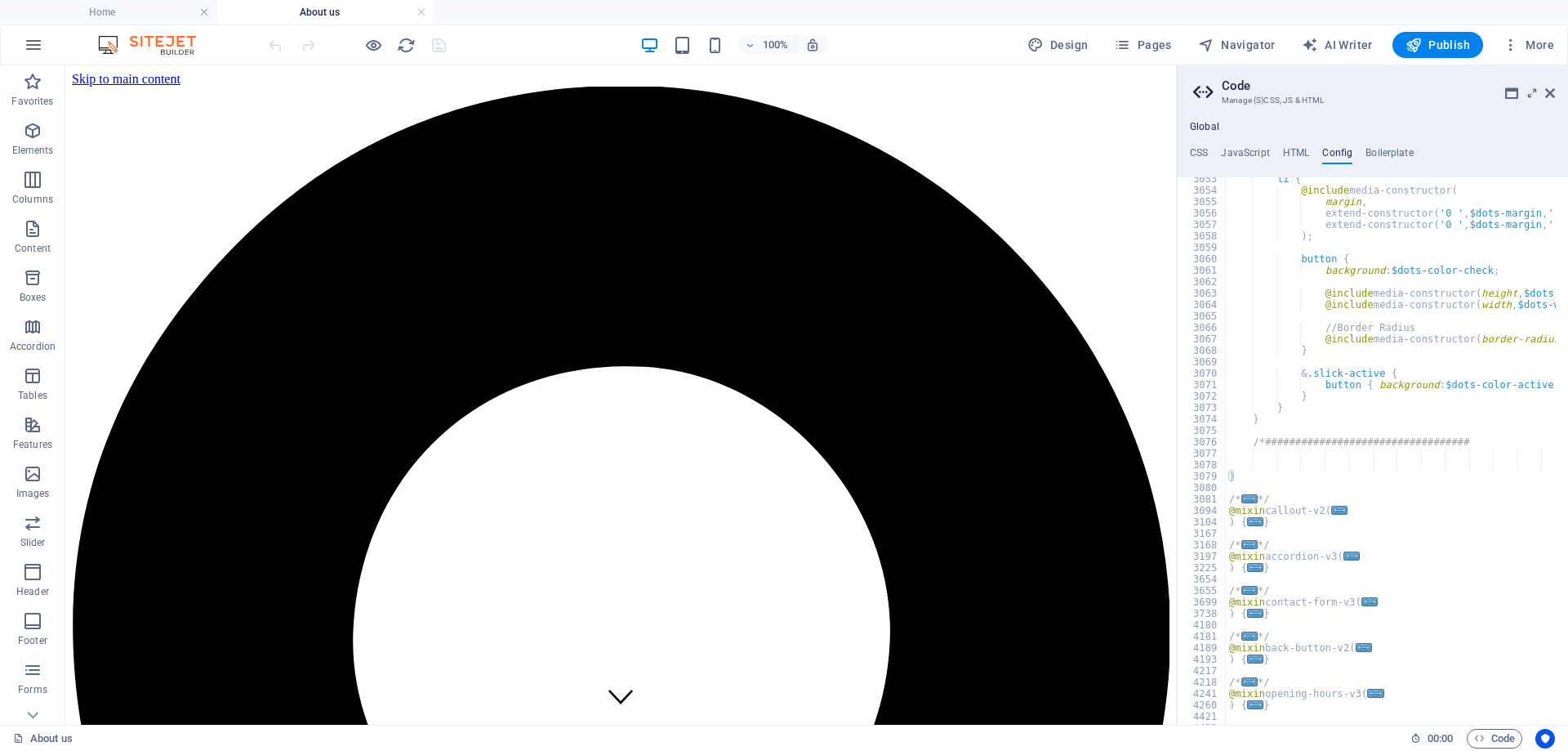
scroll to position [26112, 0]
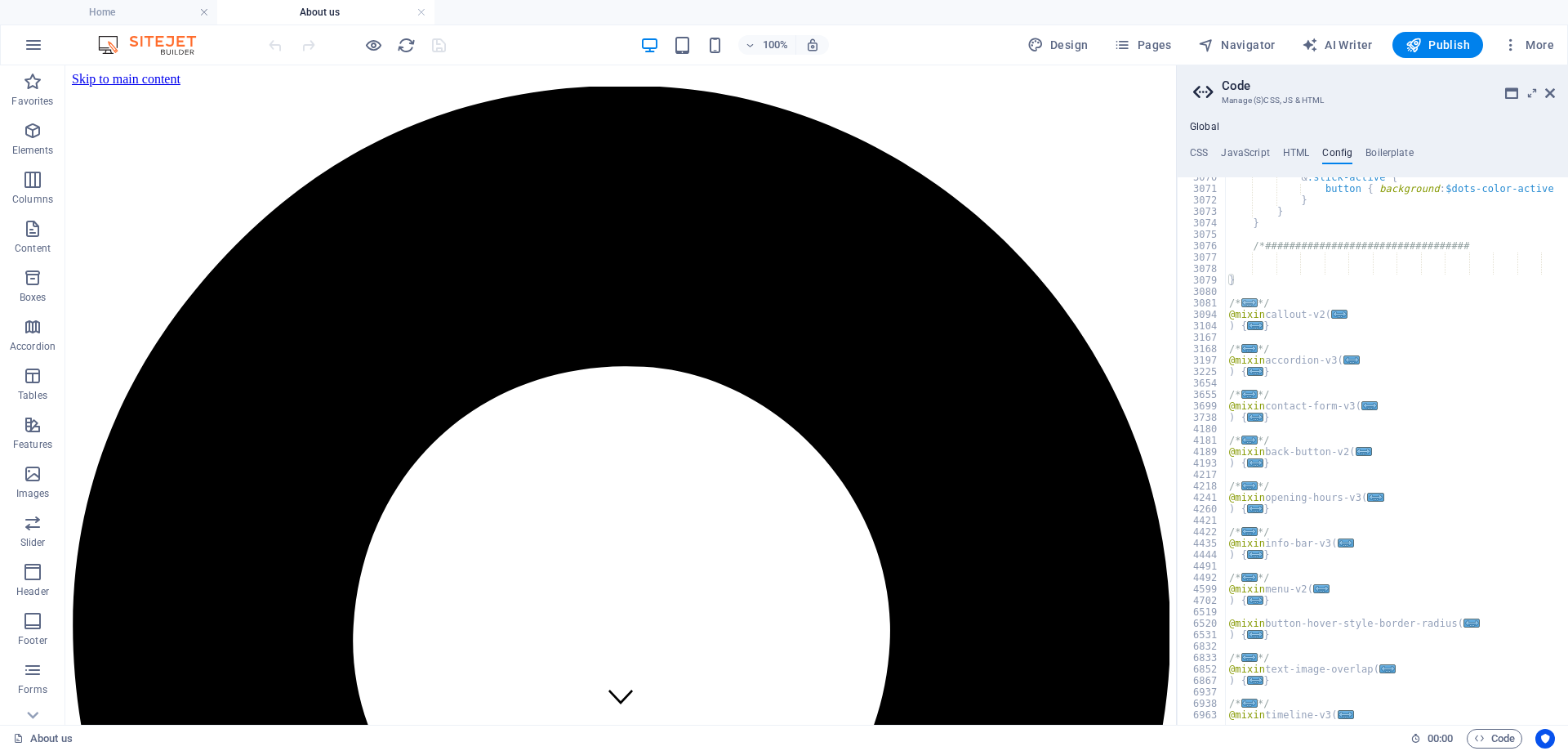
click at [1246, 302] on span "..." at bounding box center [1249, 303] width 17 height 9
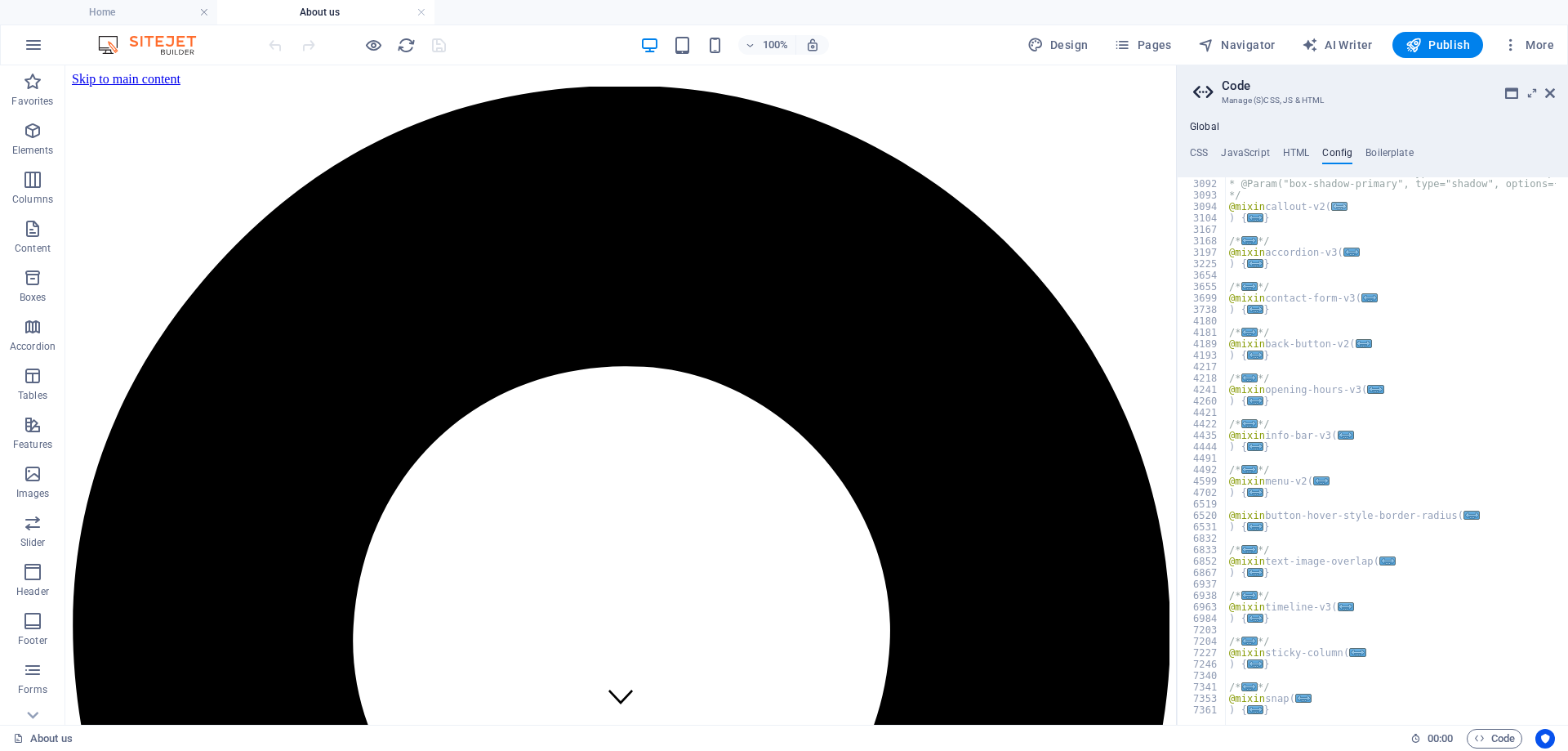
scroll to position [26195, 0]
click at [1338, 208] on span "..." at bounding box center [1339, 206] width 17 height 9
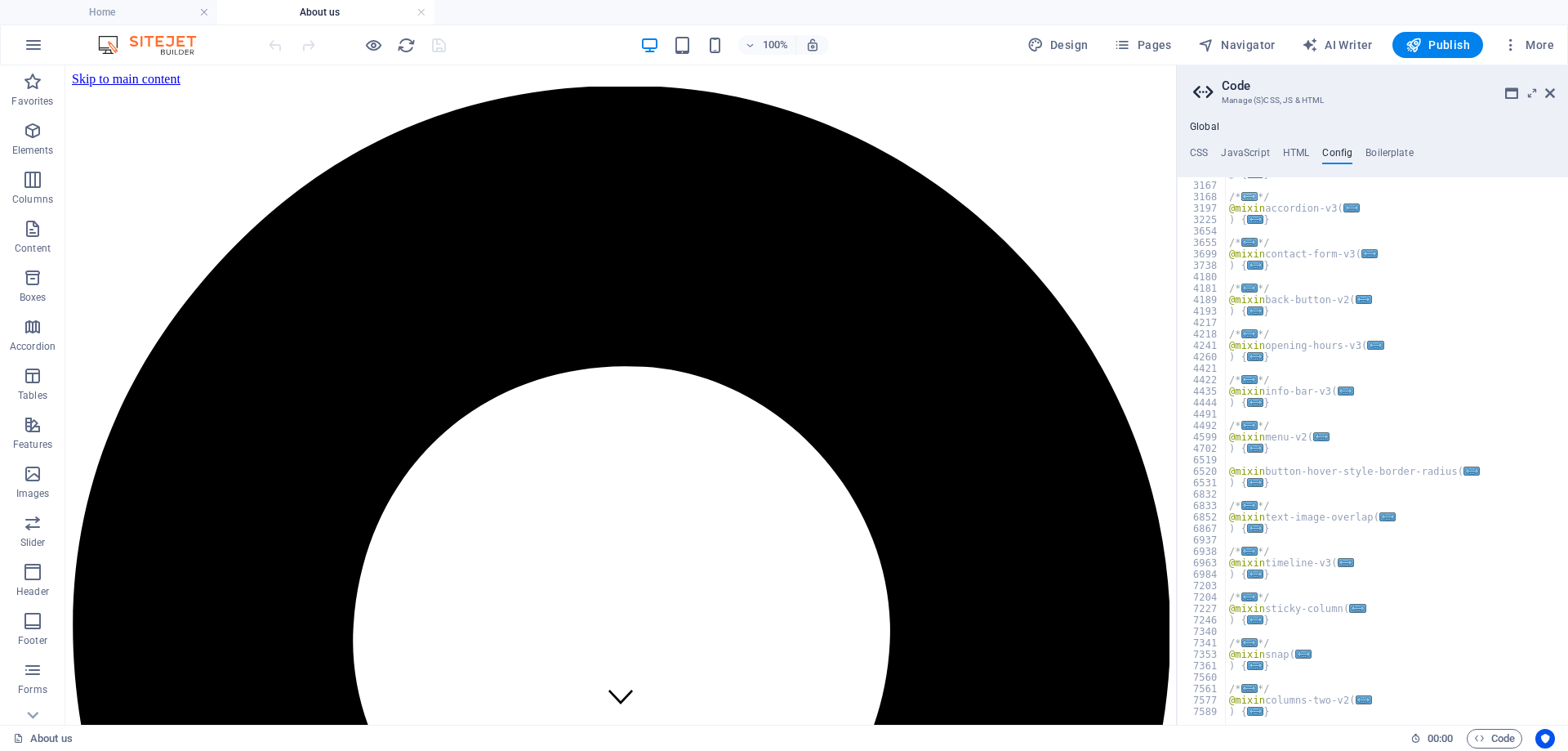
scroll to position [26193, 0]
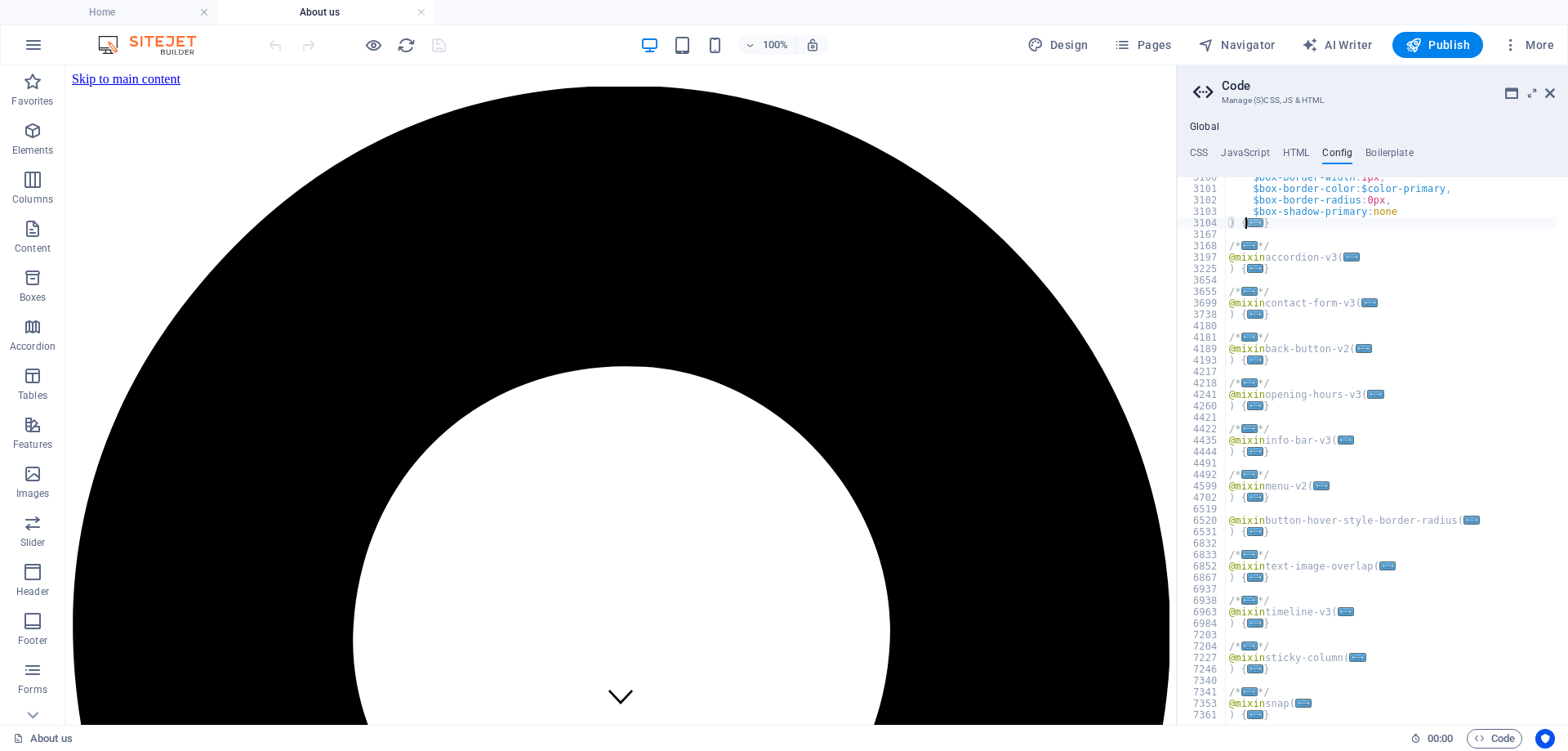
click at [1251, 222] on span "..." at bounding box center [1255, 222] width 17 height 9
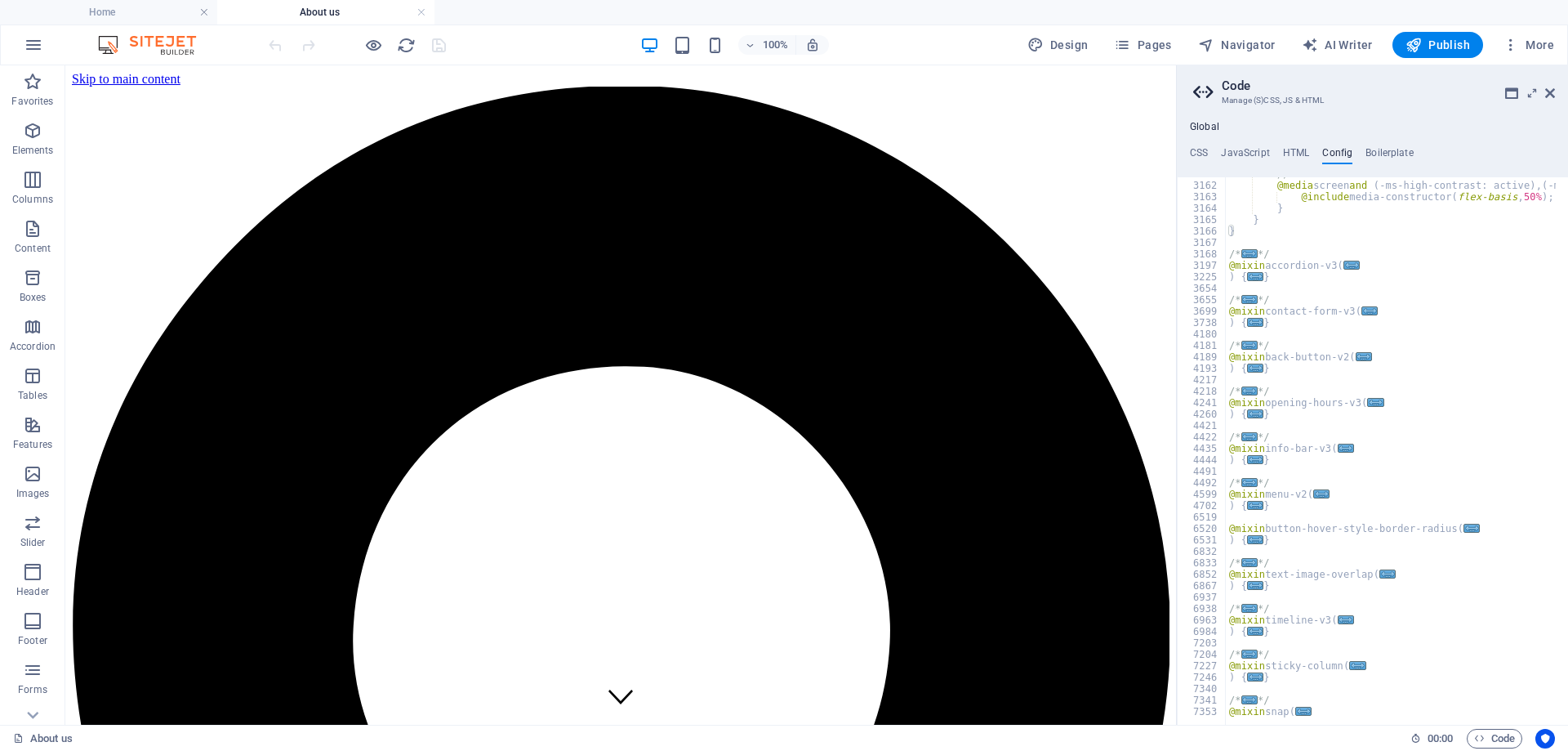
scroll to position [26199, 0]
click at [1242, 253] on span "..." at bounding box center [1249, 254] width 17 height 9
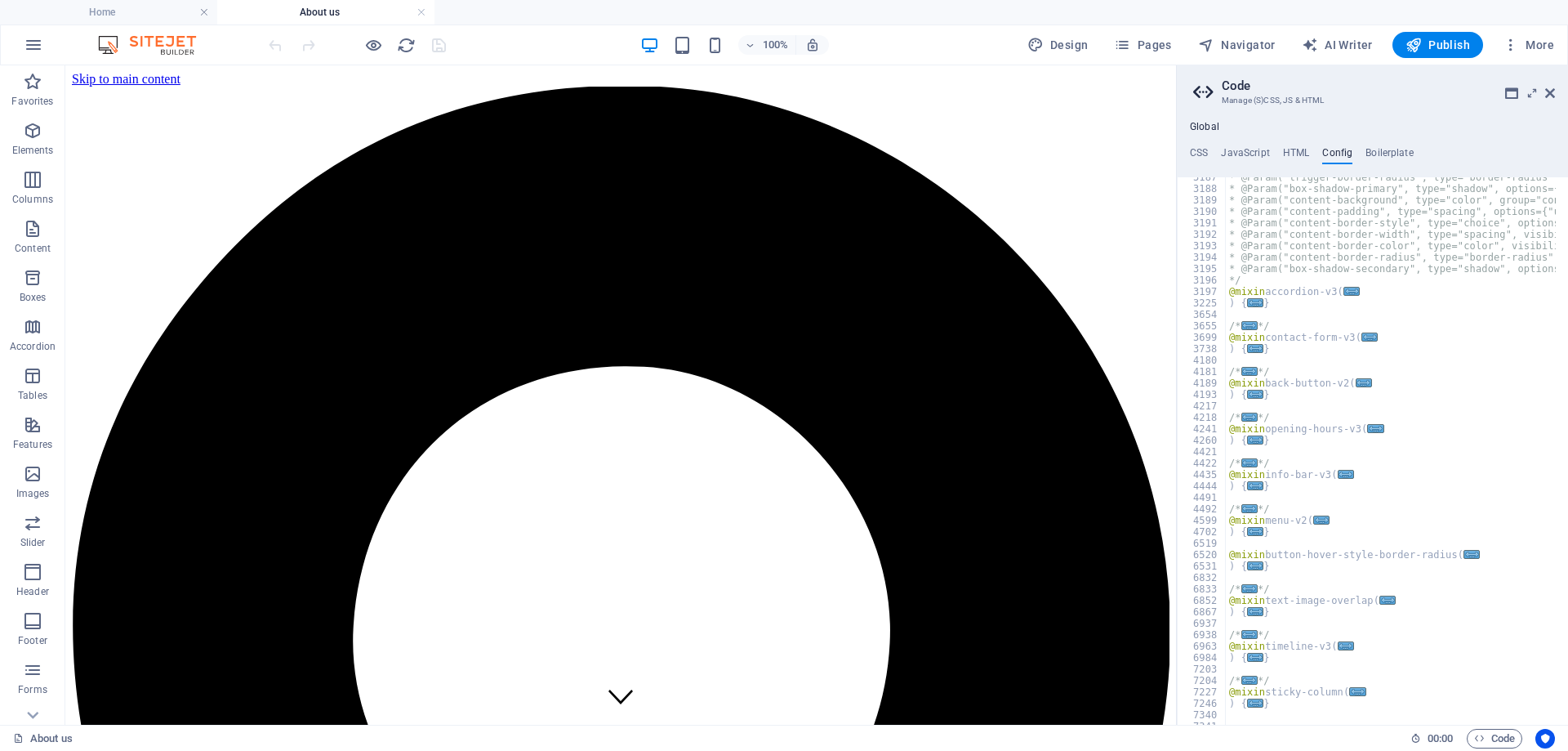
scroll to position [26185, 0]
click at [1345, 290] on span "..." at bounding box center [1351, 291] width 17 height 9
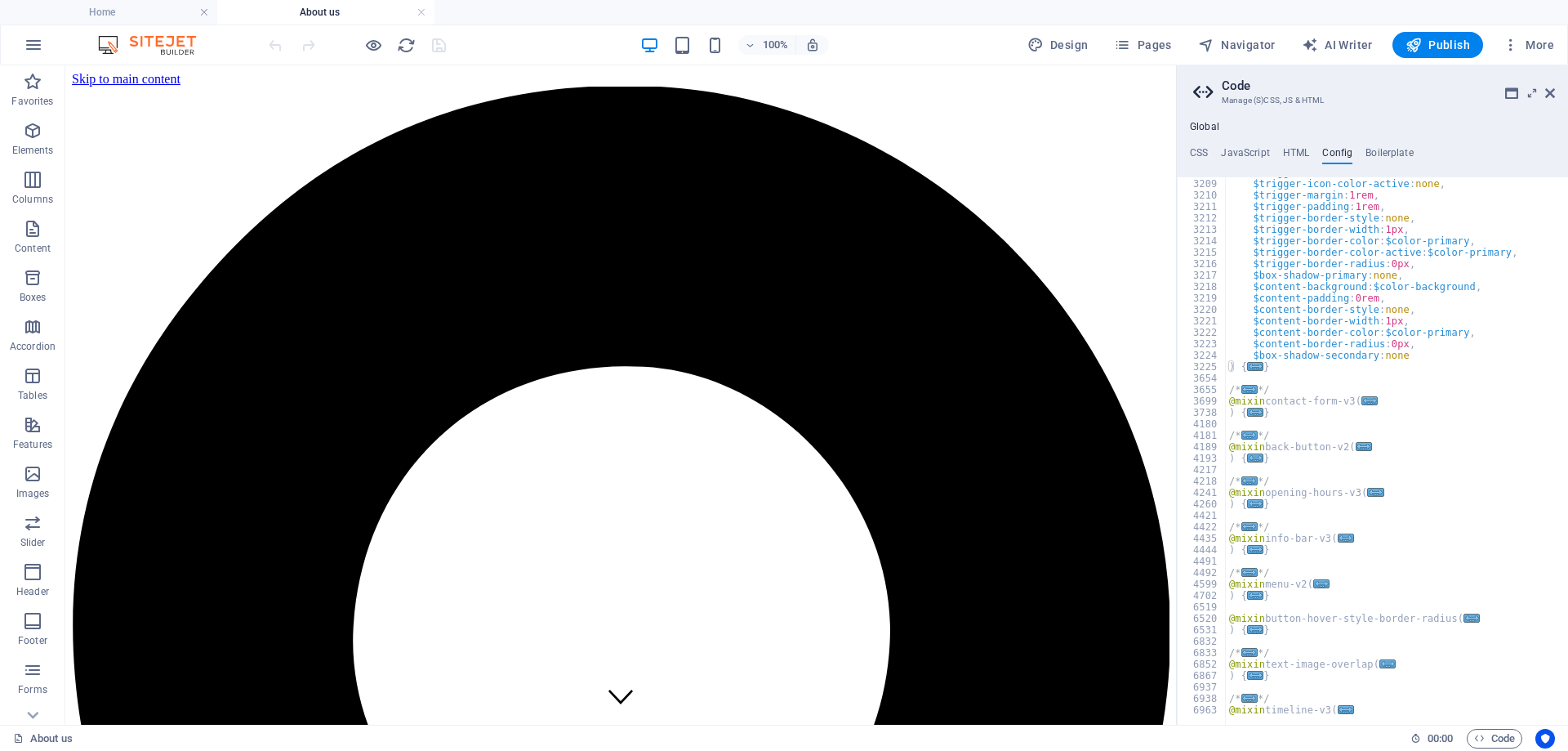
scroll to position [26213, 0]
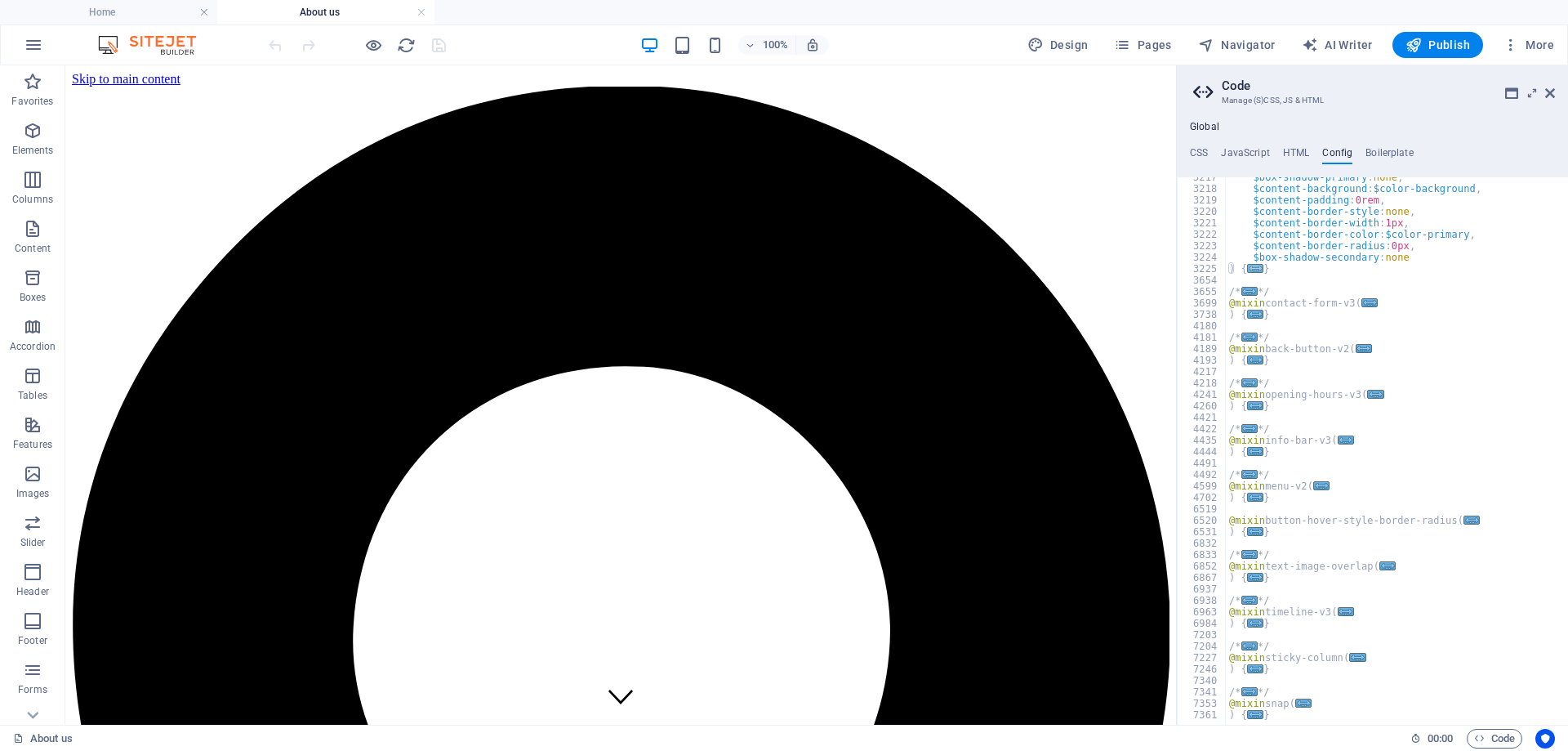
click at [1251, 268] on span "..." at bounding box center [1255, 268] width 17 height 9
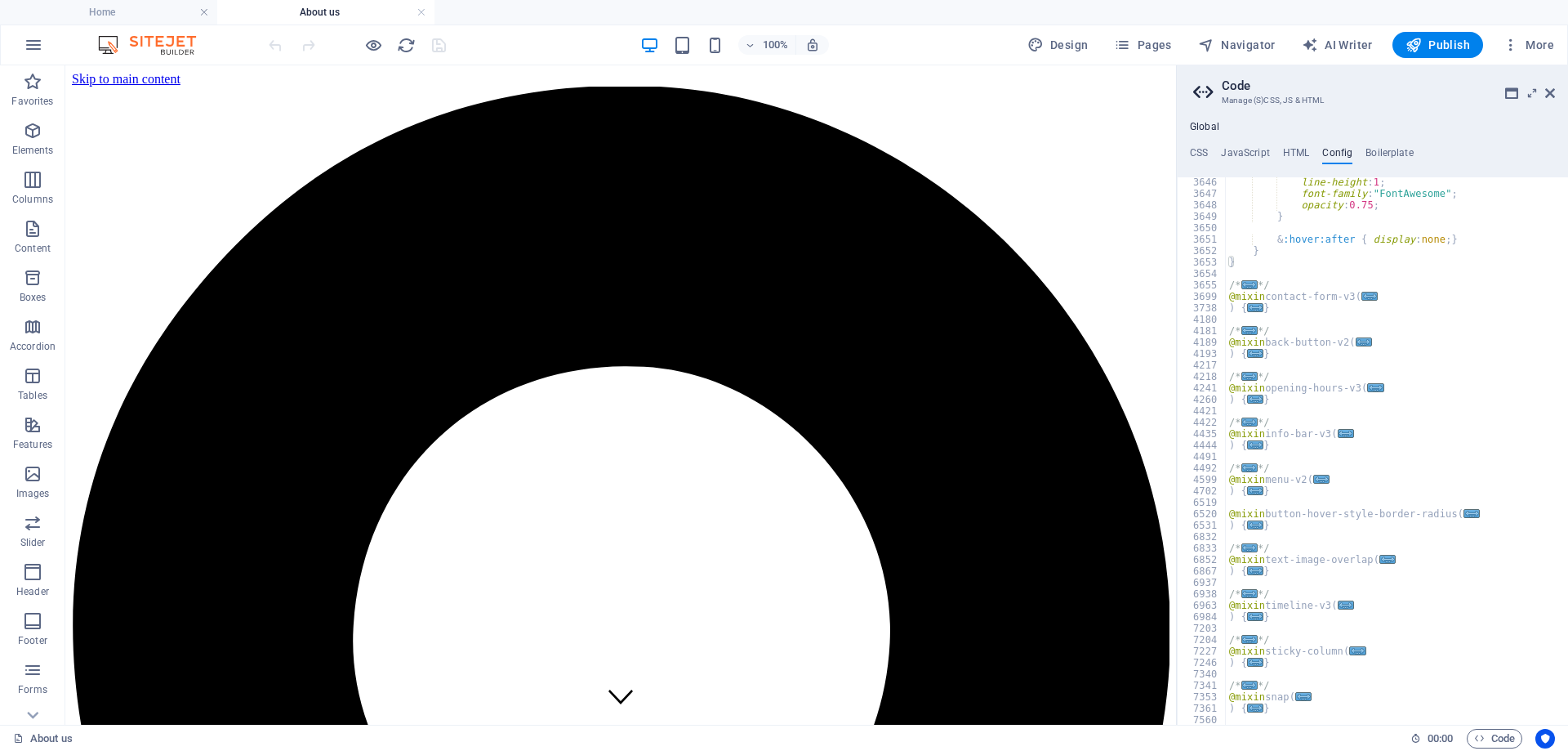
scroll to position [26228, 0]
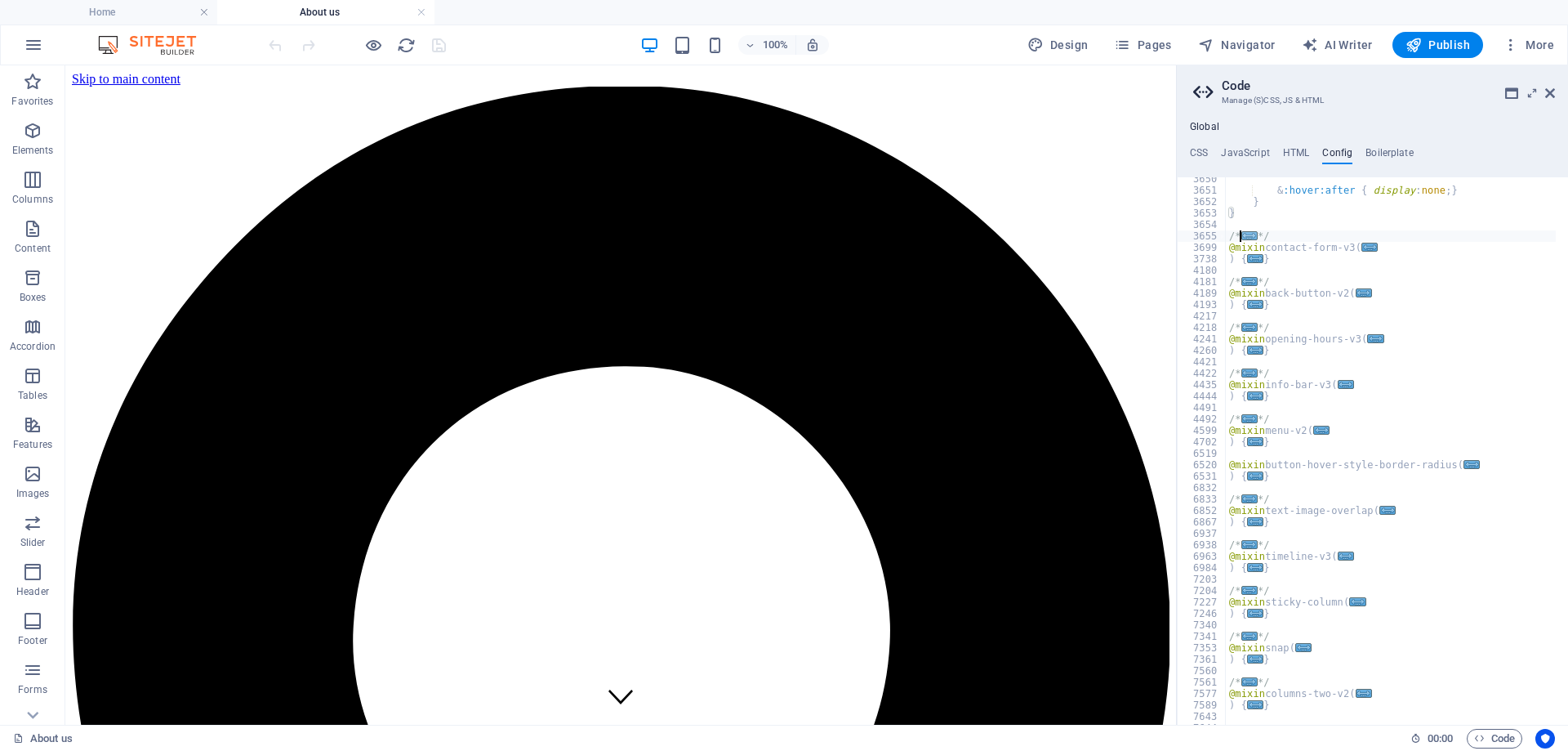
click at [1245, 237] on span "..." at bounding box center [1249, 236] width 17 height 9
click at [1361, 250] on span "..." at bounding box center [1369, 249] width 17 height 9
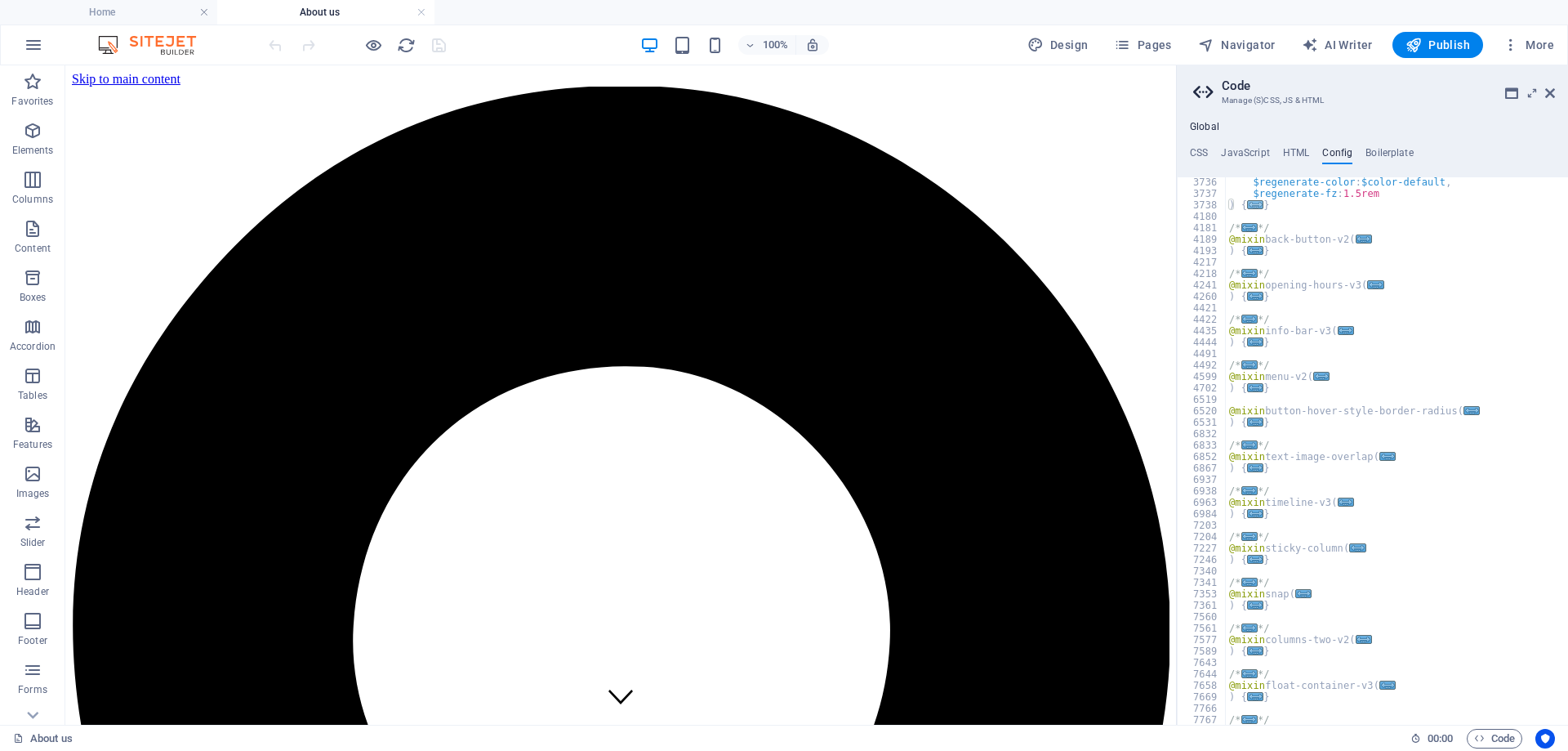
click at [1251, 203] on span "..." at bounding box center [1255, 204] width 17 height 9
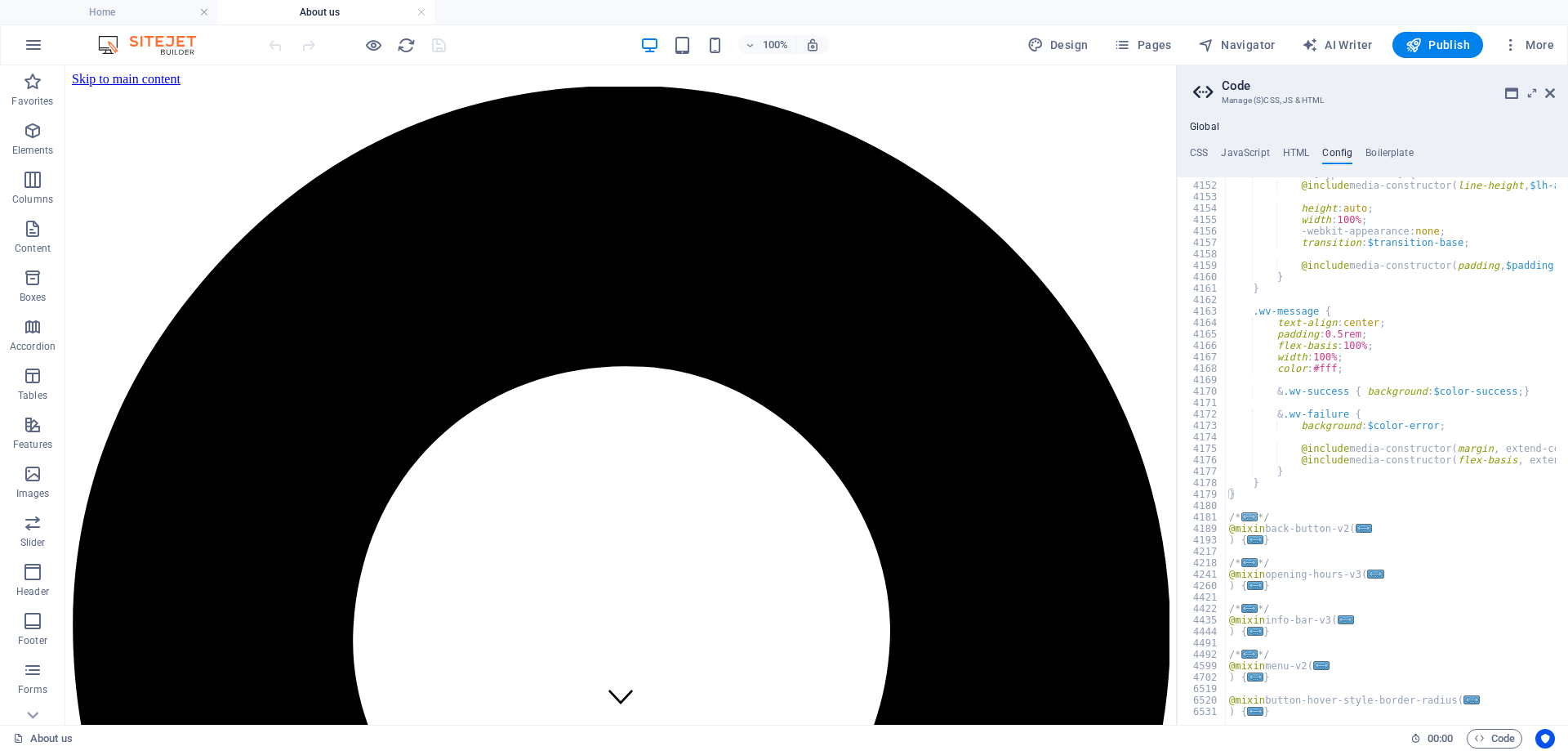
click at [1244, 514] on span "..." at bounding box center [1249, 516] width 17 height 9
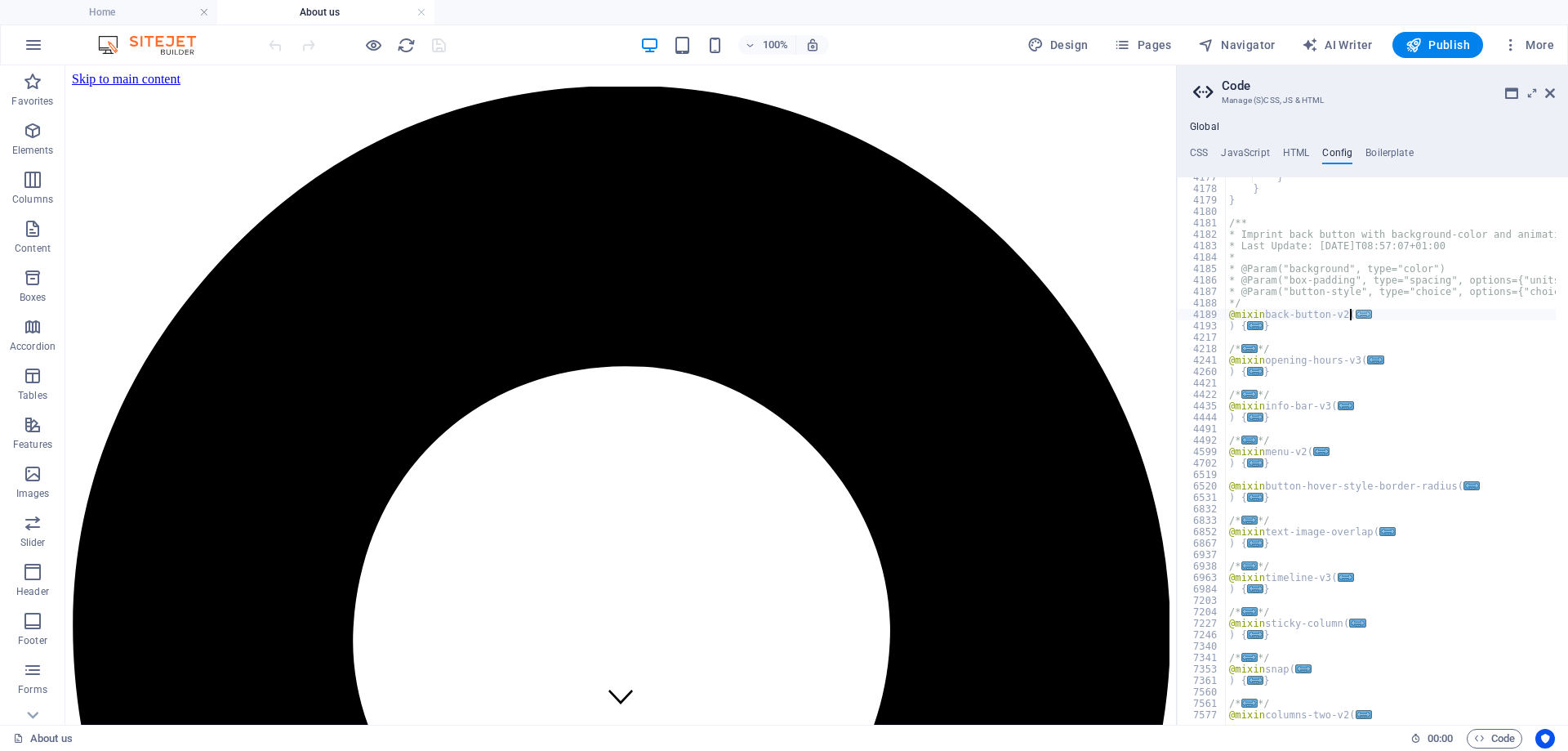
click at [1355, 314] on span "..." at bounding box center [1363, 314] width 17 height 9
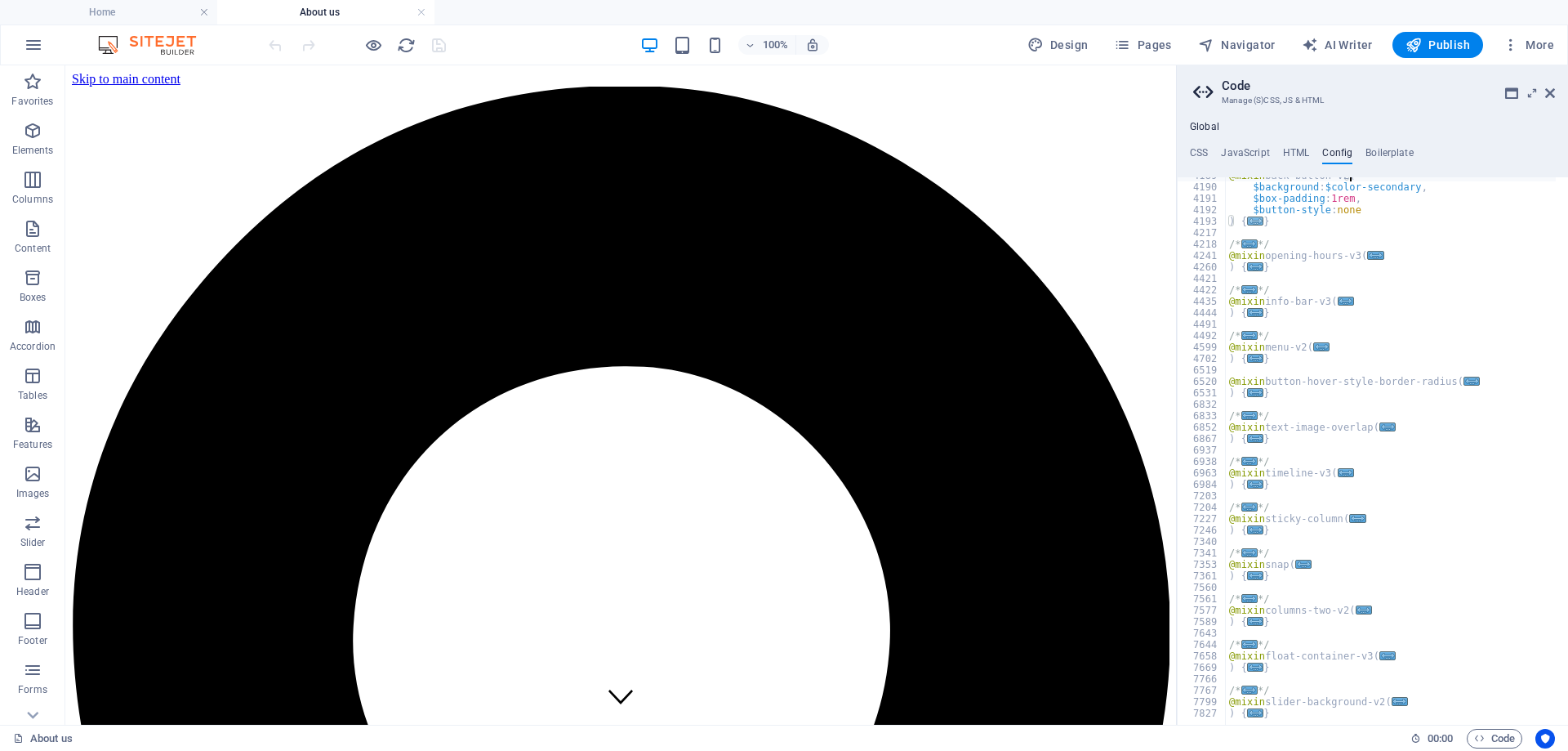
click at [1251, 222] on span "..." at bounding box center [1255, 221] width 17 height 9
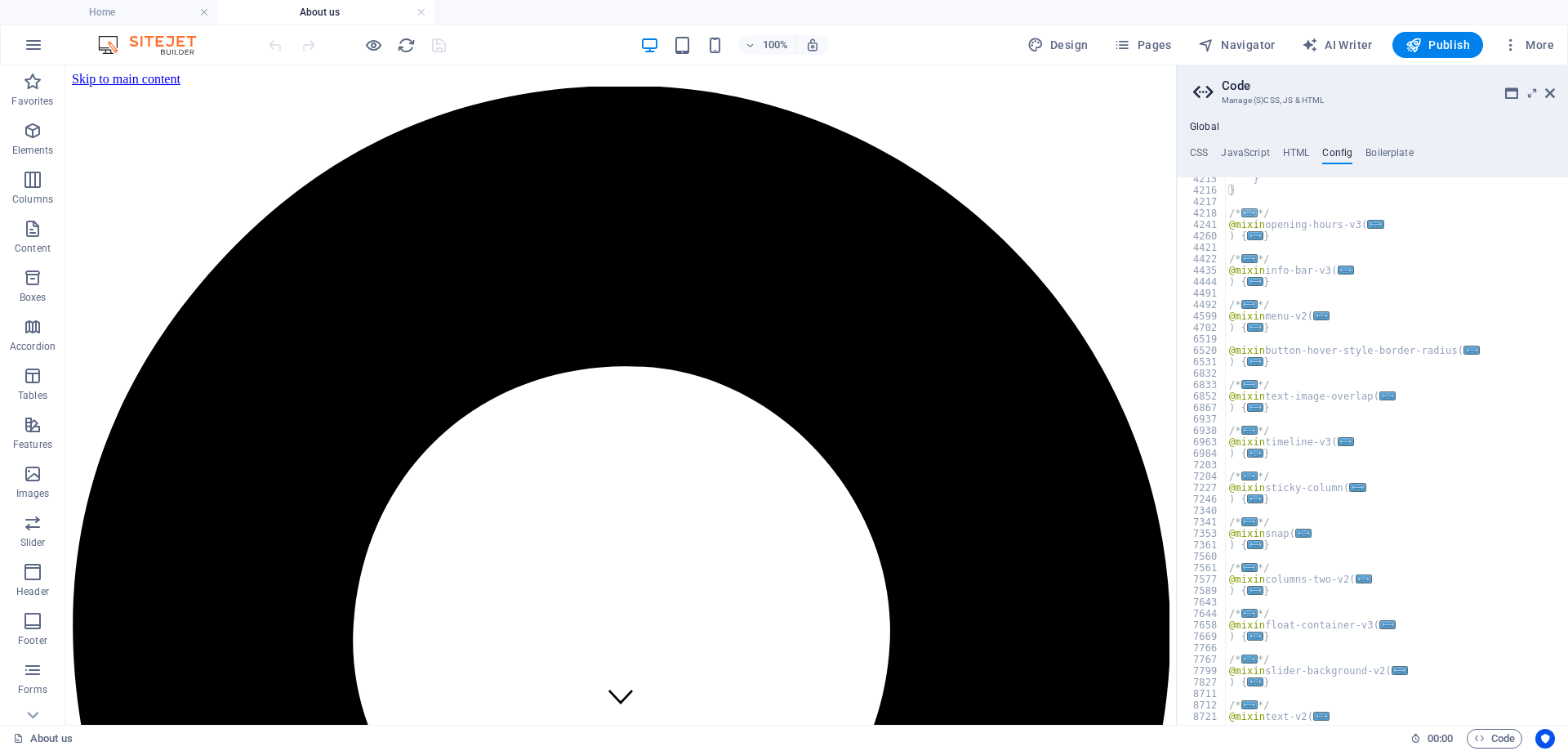
click at [1246, 212] on span "..." at bounding box center [1249, 213] width 17 height 9
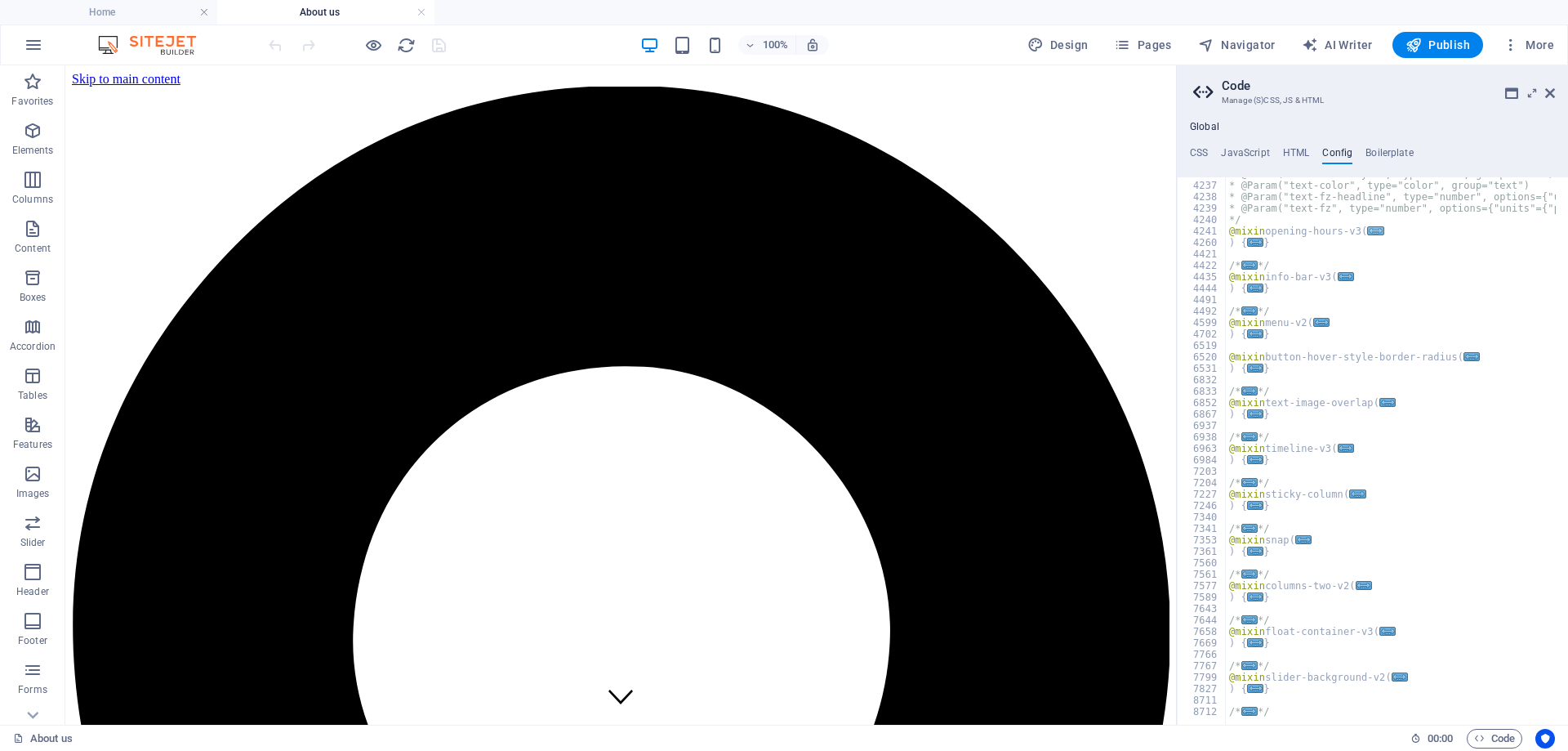
click at [1367, 232] on span "..." at bounding box center [1375, 230] width 17 height 9
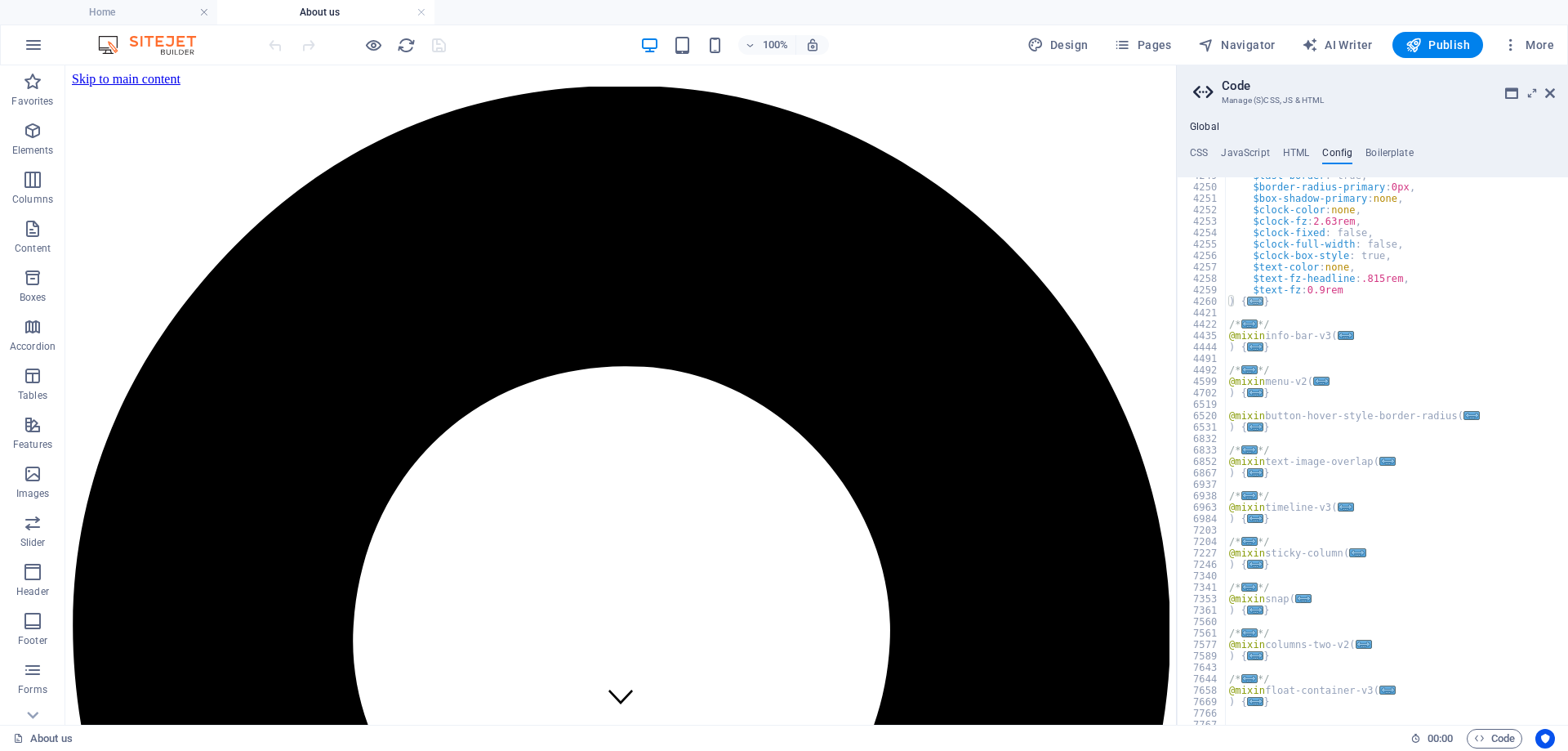
click at [1251, 302] on span "..." at bounding box center [1255, 301] width 17 height 9
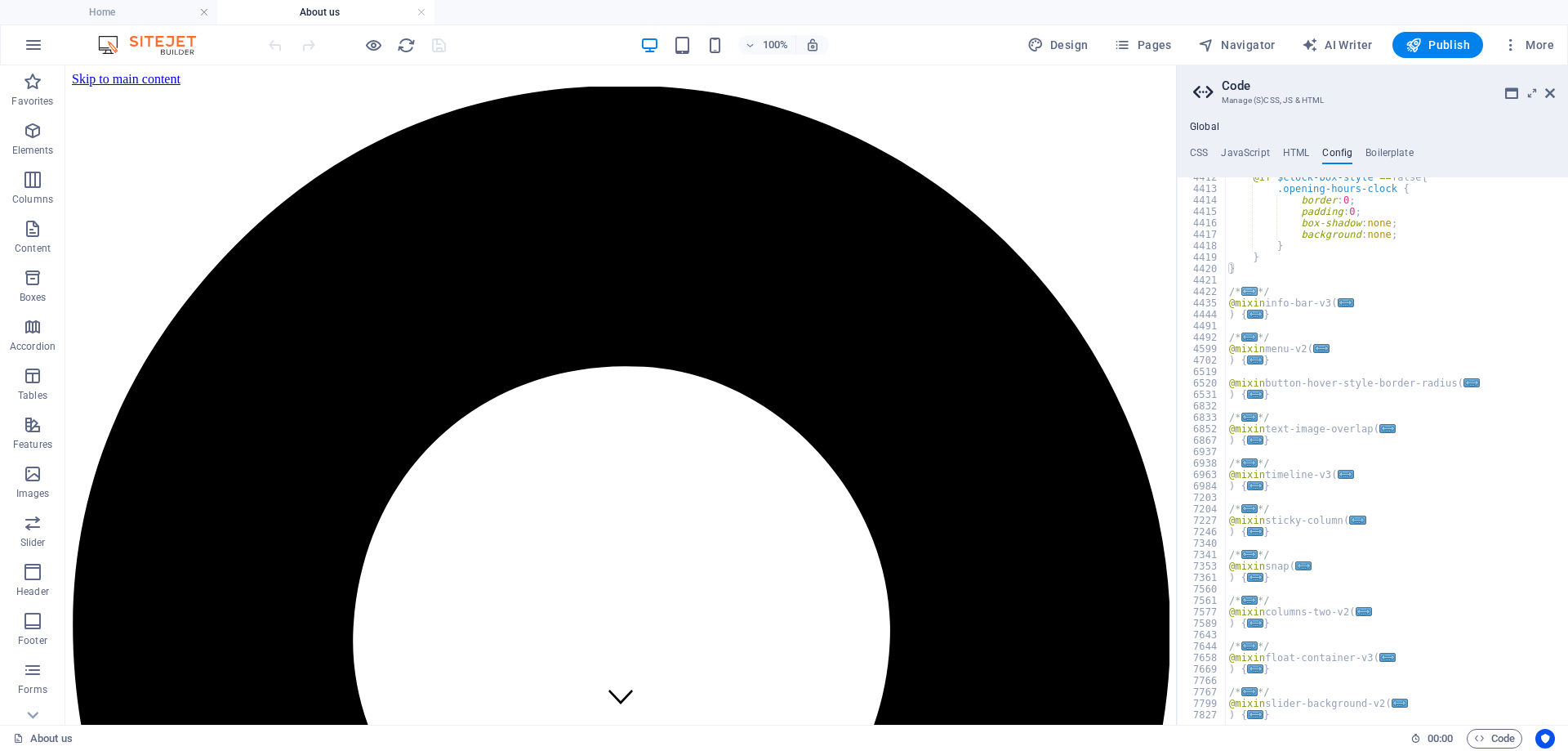
click at [1247, 290] on span "..." at bounding box center [1249, 291] width 17 height 9
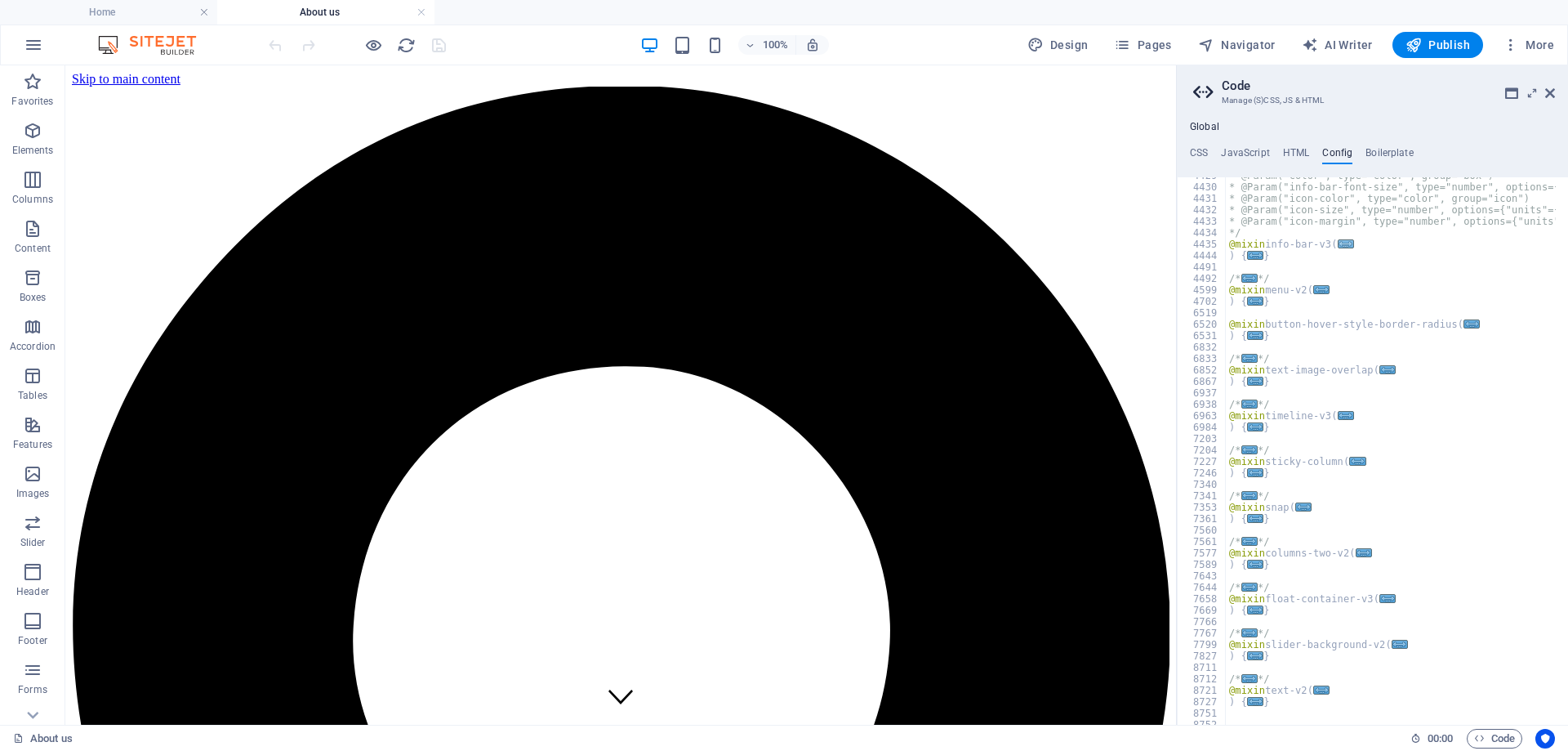
click at [1341, 243] on span "..." at bounding box center [1346, 243] width 17 height 9
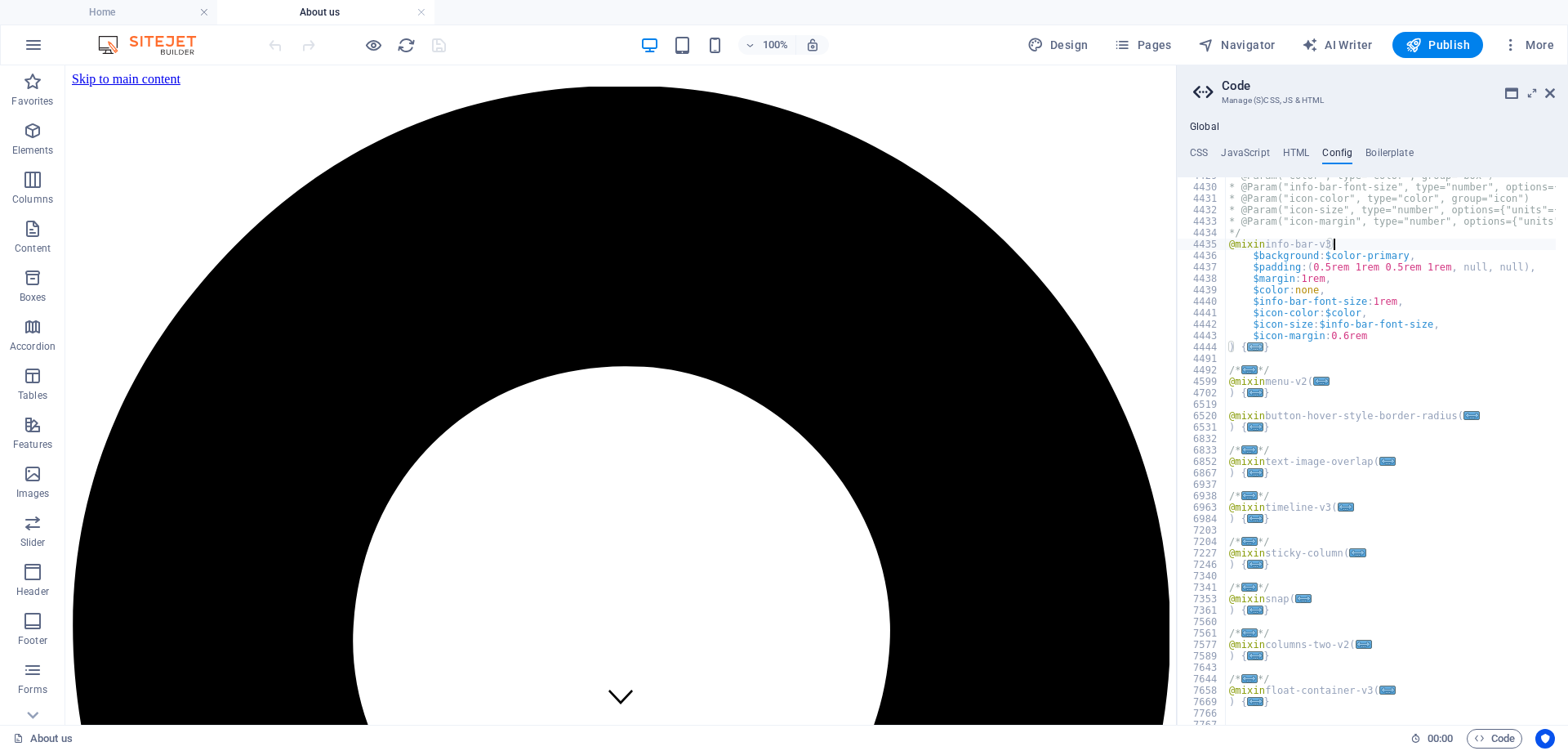
click at [1251, 348] on span "..." at bounding box center [1255, 346] width 17 height 9
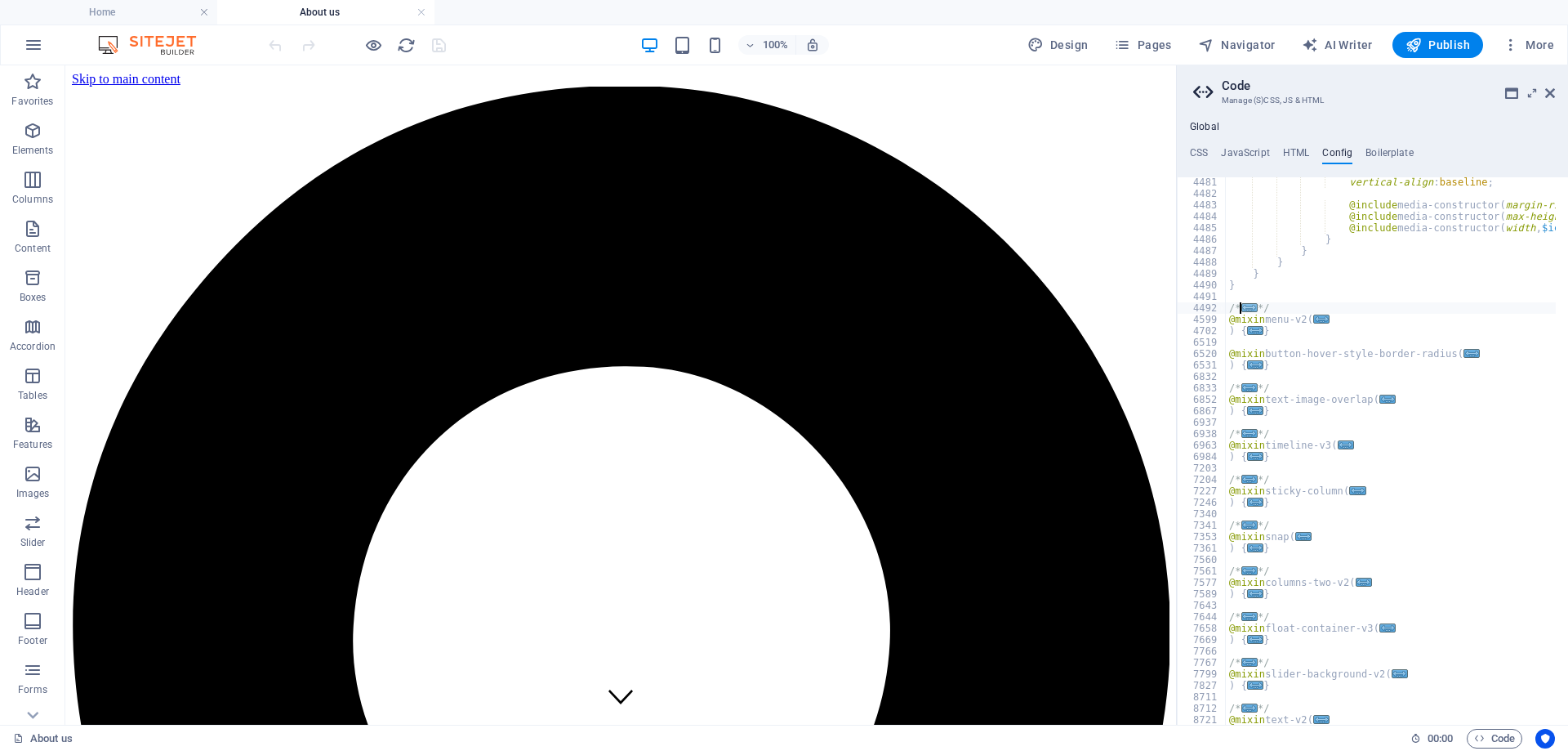
click at [1244, 306] on span "..." at bounding box center [1249, 307] width 17 height 9
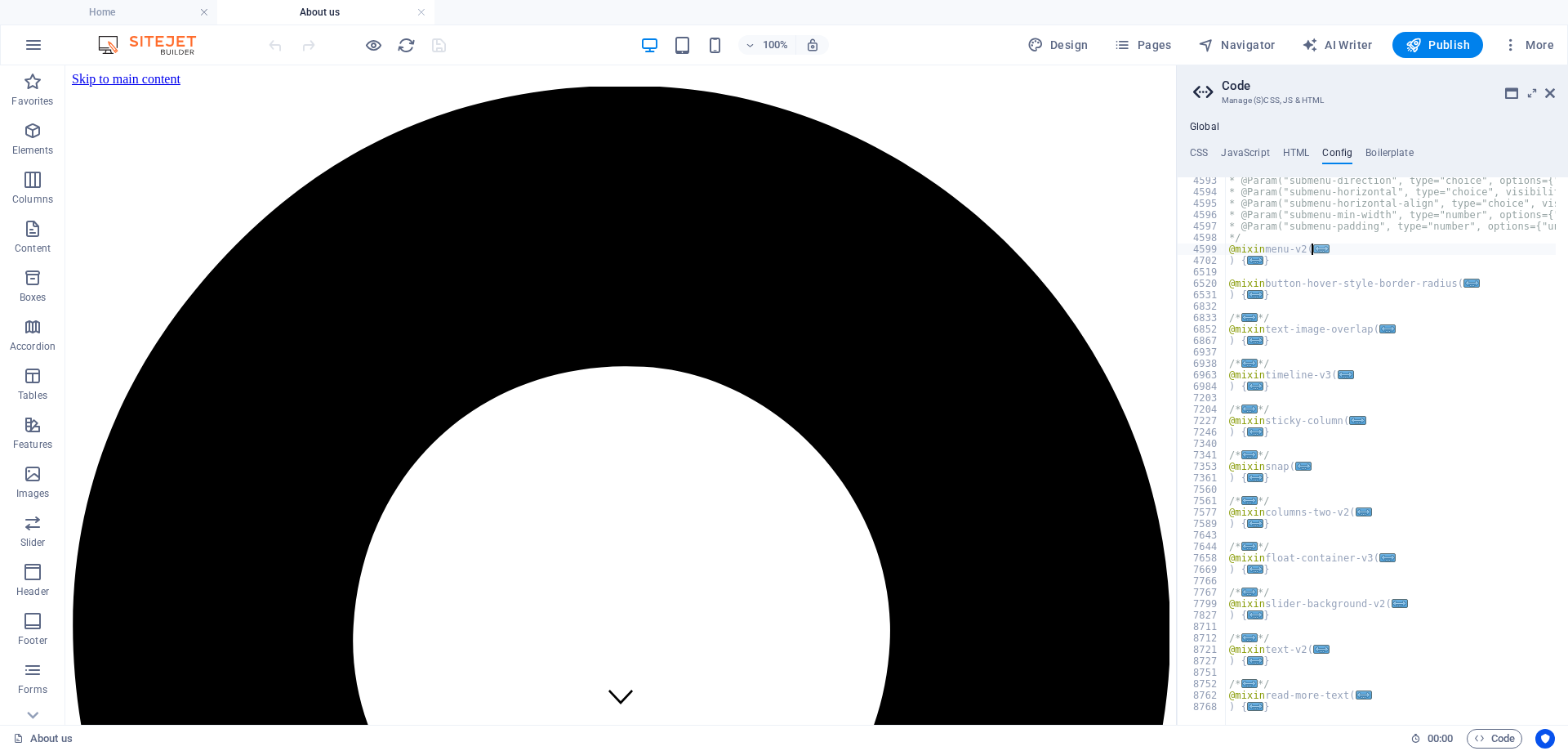
click at [1317, 251] on span "..." at bounding box center [1321, 249] width 17 height 9
click at [1253, 262] on span "..." at bounding box center [1255, 260] width 17 height 9
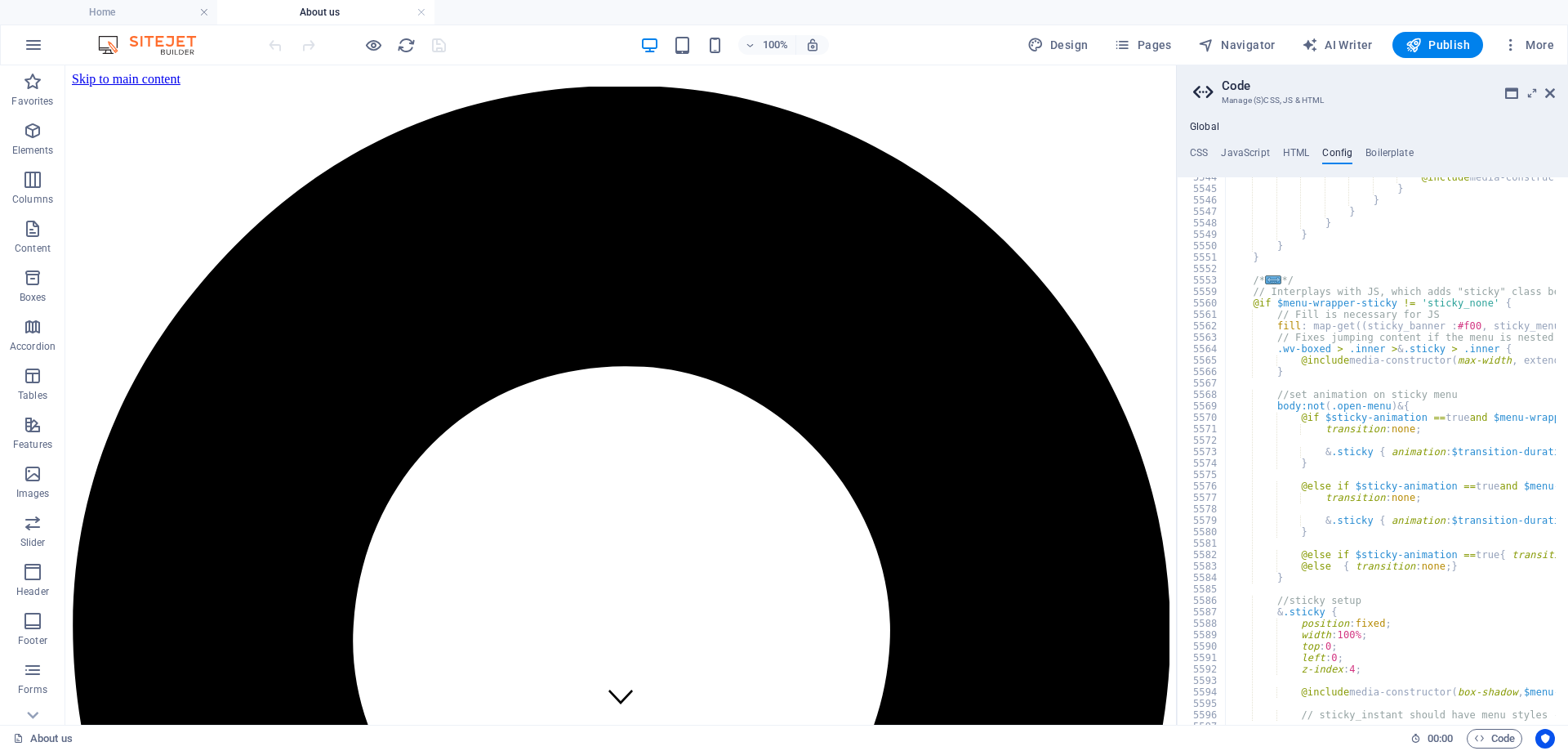
scroll to position [22679, 0]
click at [1269, 280] on span "..." at bounding box center [1272, 280] width 17 height 9
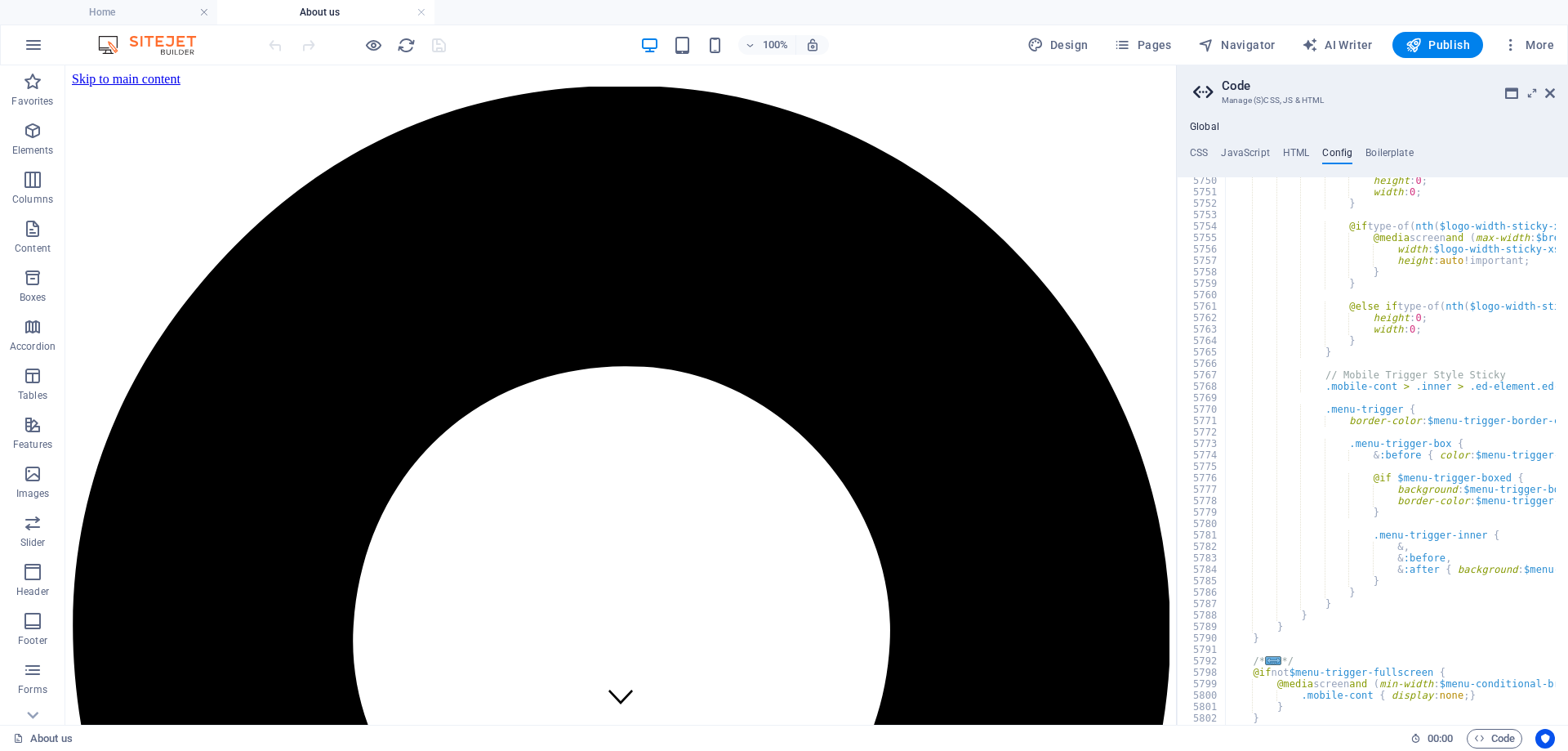
scroll to position [23626, 0]
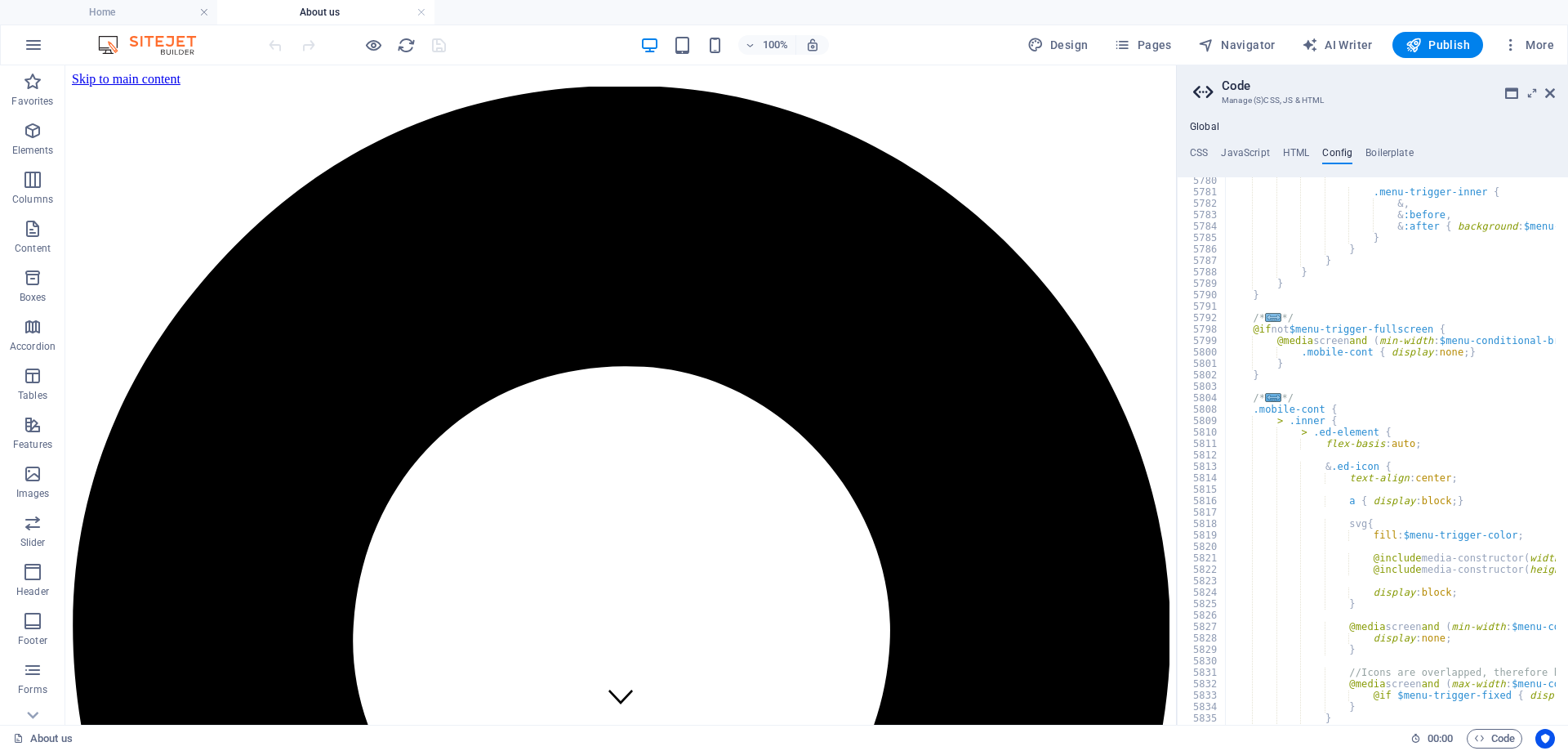
click at [1267, 317] on span "..." at bounding box center [1272, 317] width 17 height 9
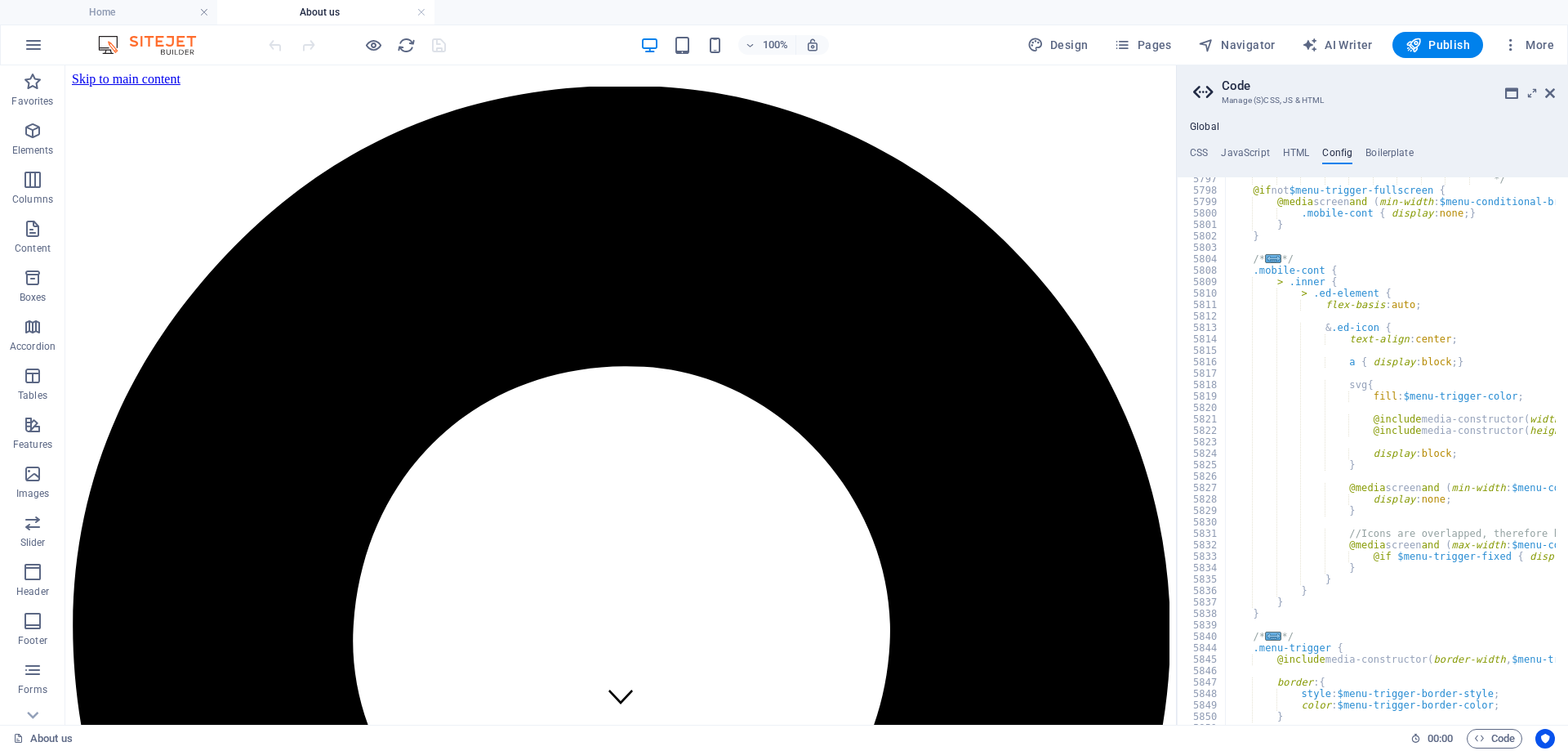
scroll to position [23678, 0]
click at [1274, 261] on span "..." at bounding box center [1272, 258] width 17 height 9
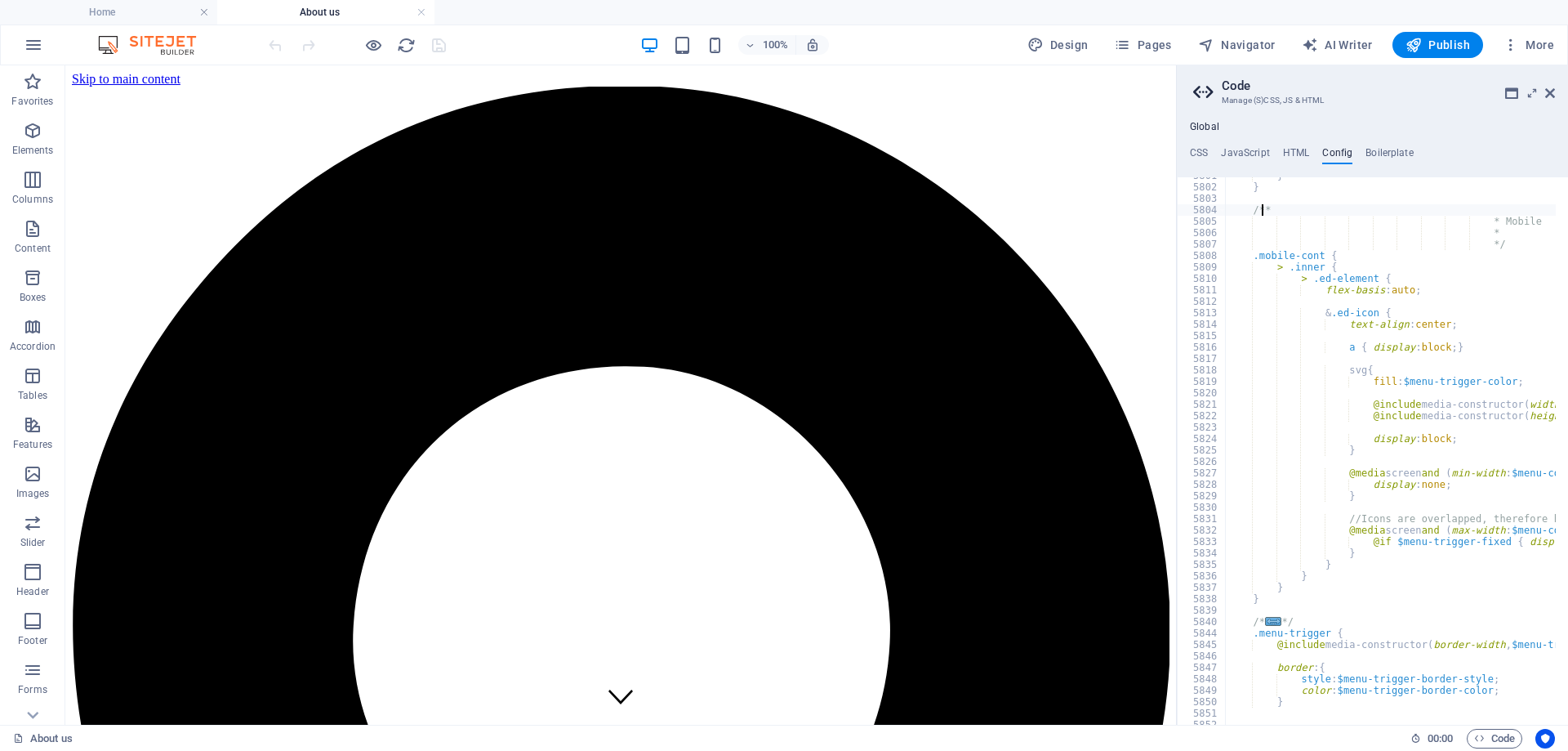
scroll to position [23773, 0]
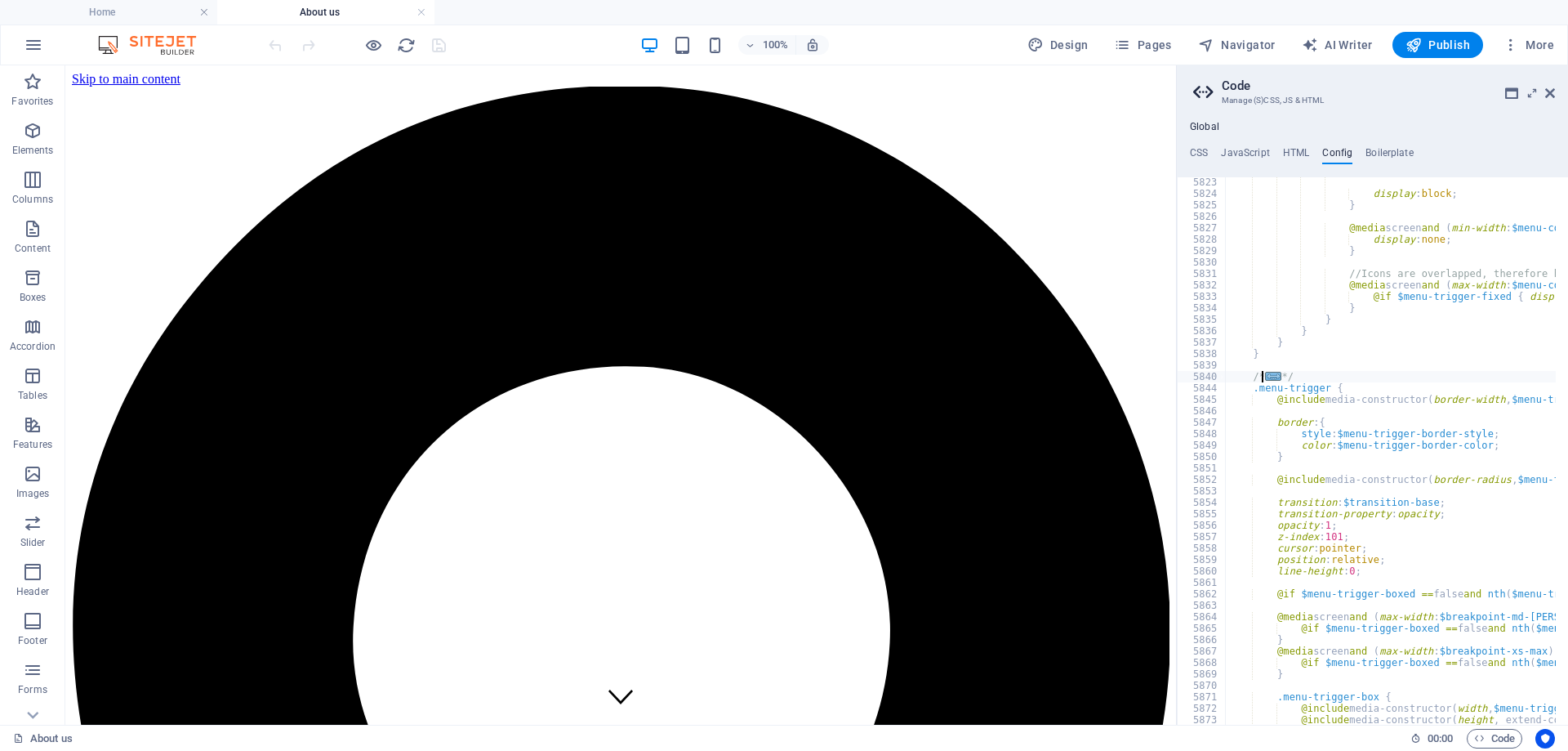
click at [1266, 376] on span "..." at bounding box center [1272, 376] width 17 height 9
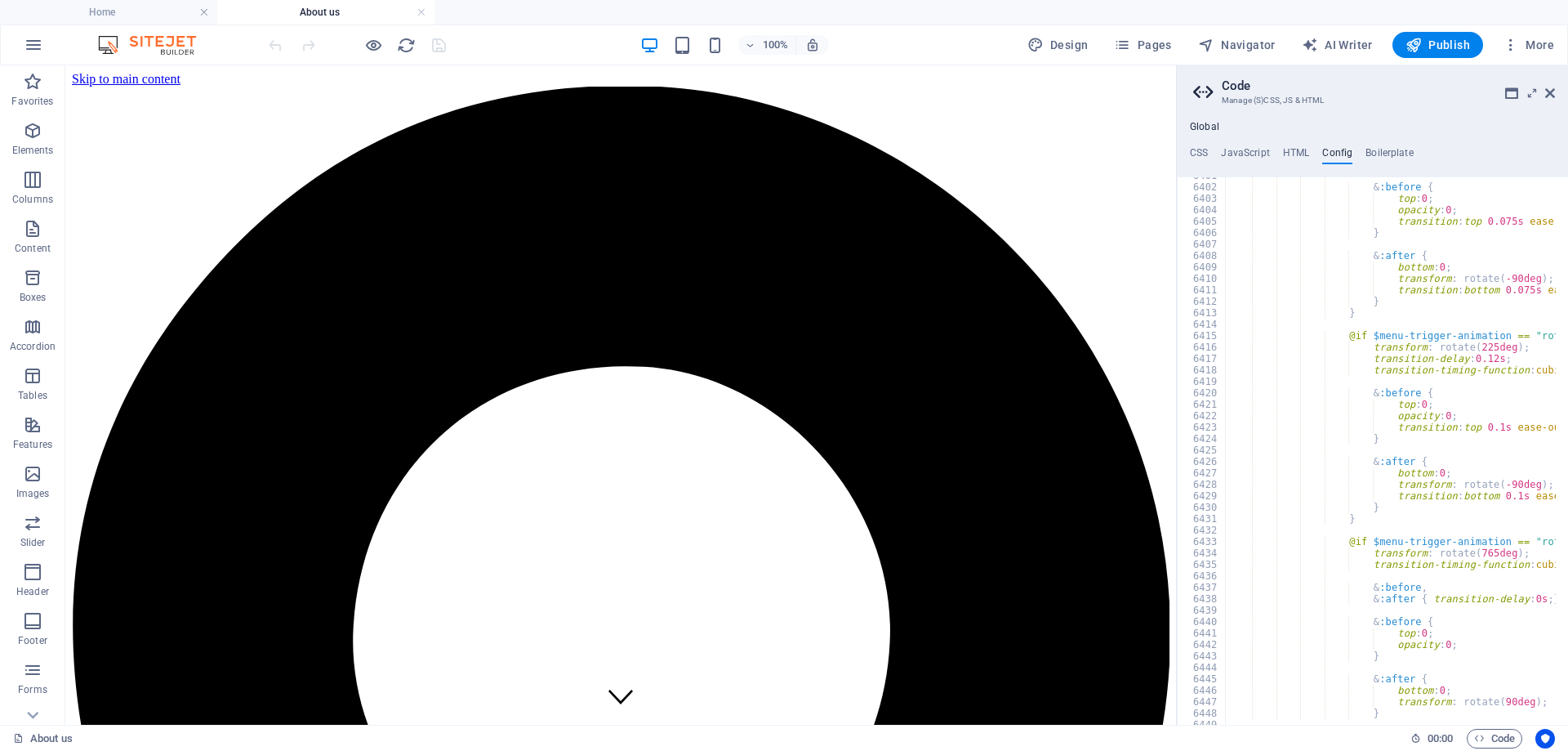
scroll to position [26228, 0]
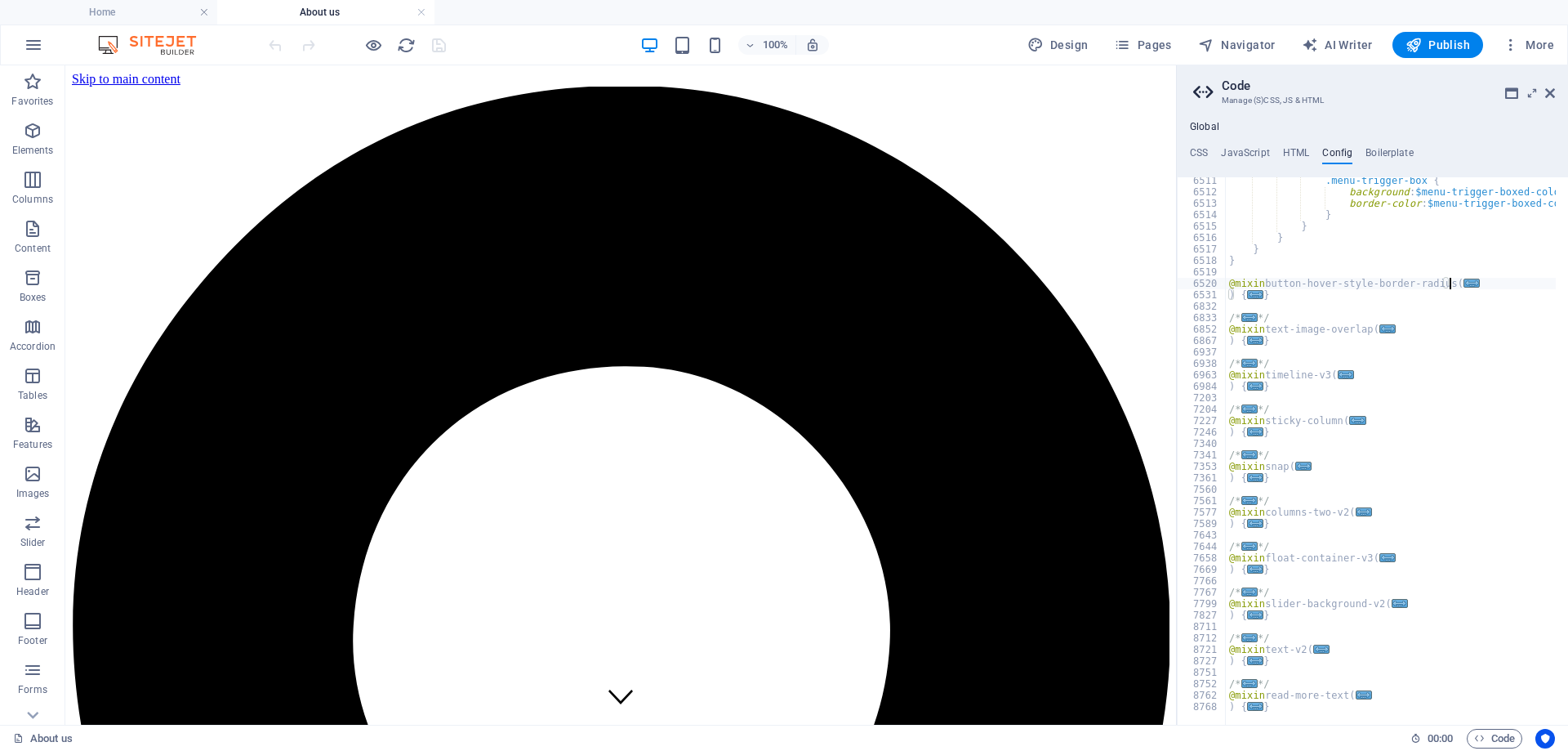
drag, startPoint x: 1459, startPoint y: 284, endPoint x: 1515, endPoint y: 336, distance: 76.4
type textarea "}"
drag, startPoint x: 1333, startPoint y: 154, endPoint x: 1473, endPoint y: 119, distance: 144.3
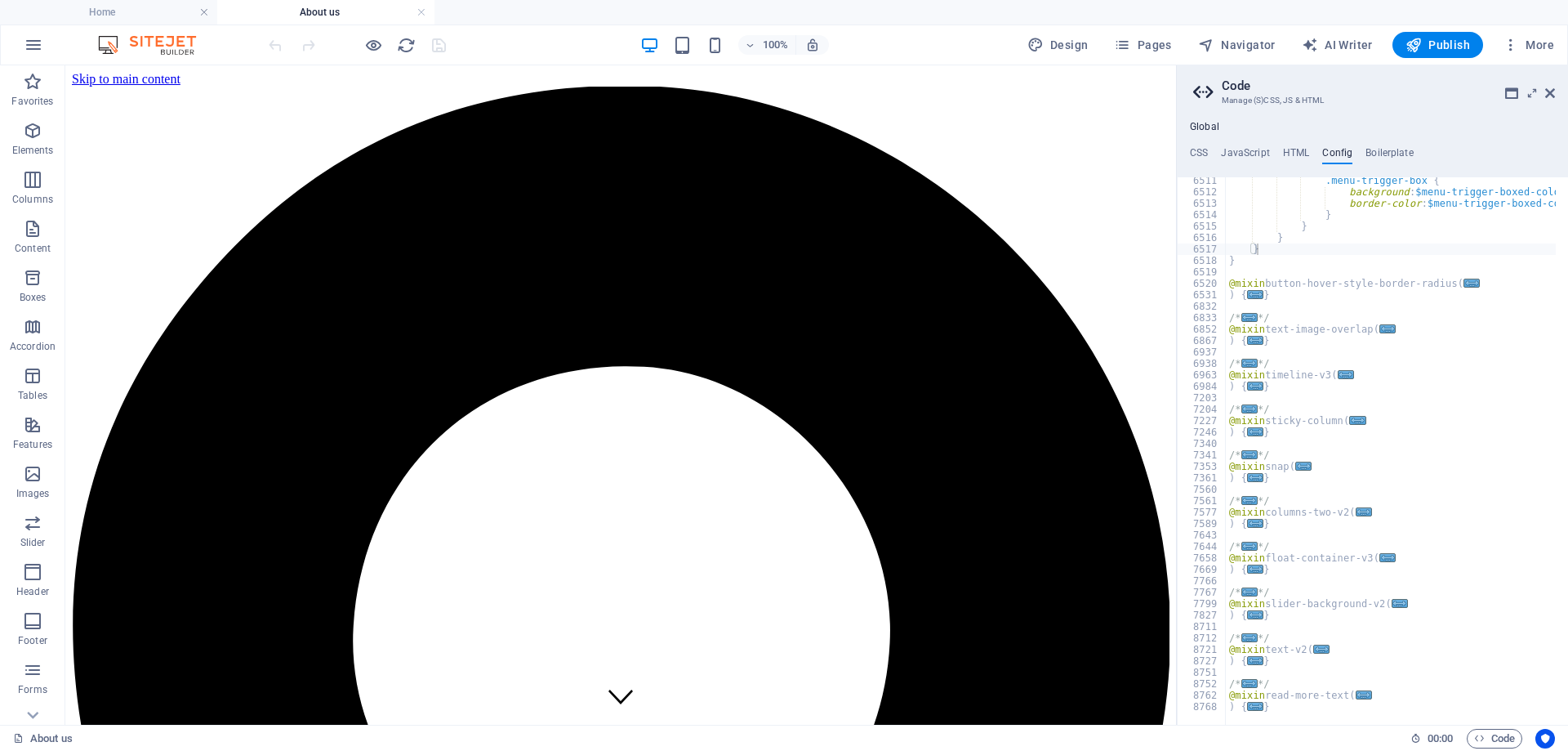
click at [1473, 119] on div "Global CSS JavaScript HTML Config Boilerplate @include read-more-text; } 709 71…" at bounding box center [1372, 416] width 392 height 617
click at [32, 44] on icon "button" at bounding box center [33, 44] width 19 height 19
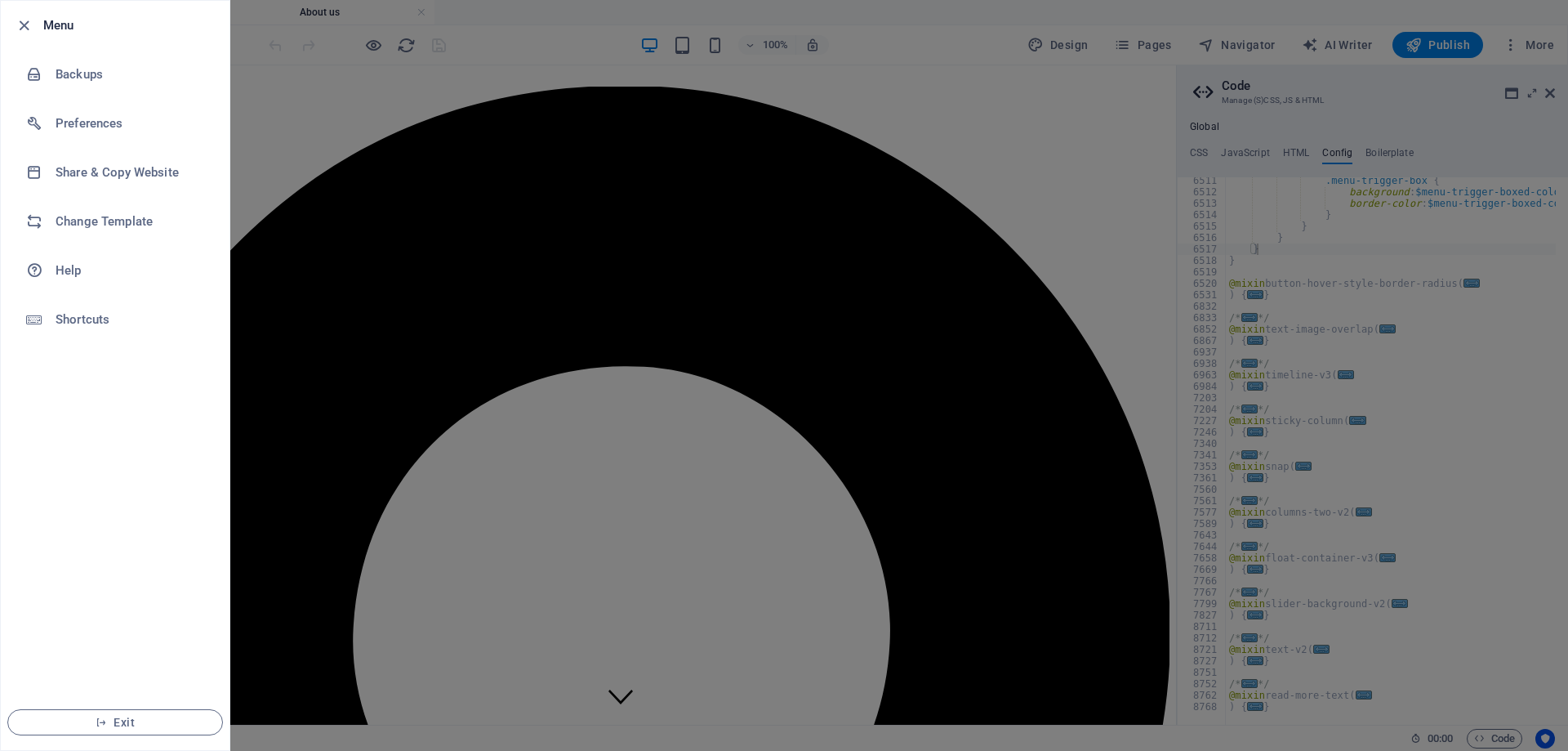
click at [922, 30] on div at bounding box center [784, 375] width 1568 height 751
